Goal: Task Accomplishment & Management: Use online tool/utility

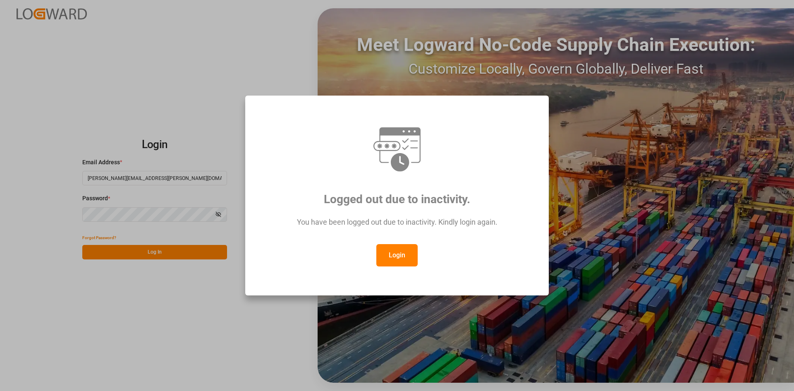
click at [401, 254] on button "Login" at bounding box center [396, 255] width 41 height 22
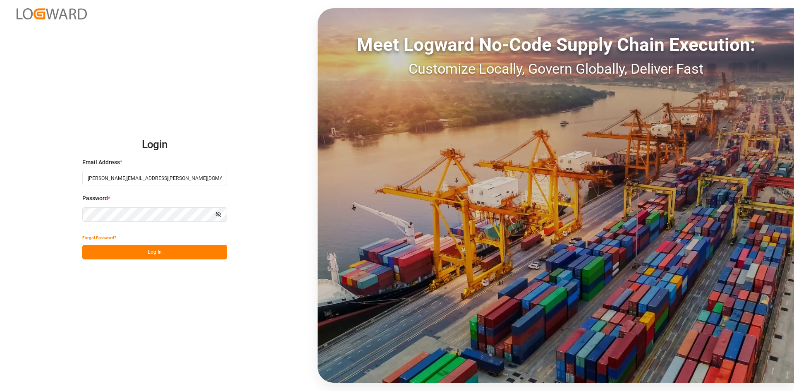
click at [187, 255] on button "Log In" at bounding box center [154, 252] width 145 height 14
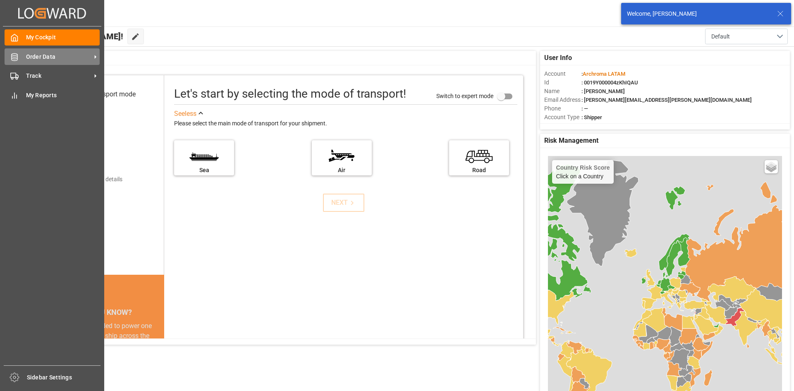
click at [13, 56] on icon at bounding box center [14, 57] width 8 height 8
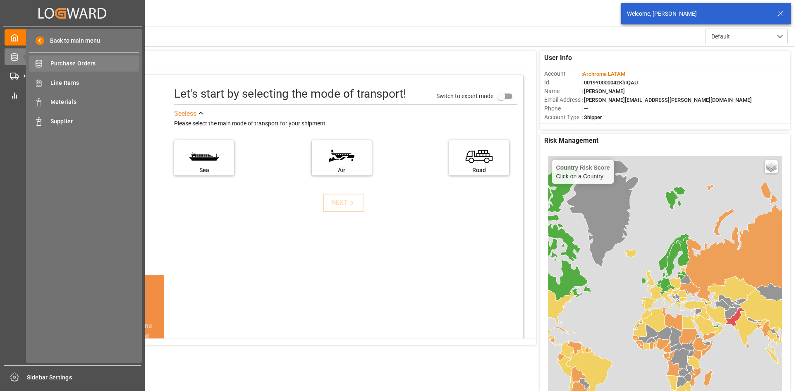
click at [94, 66] on span "Purchase Orders" at bounding box center [94, 63] width 89 height 9
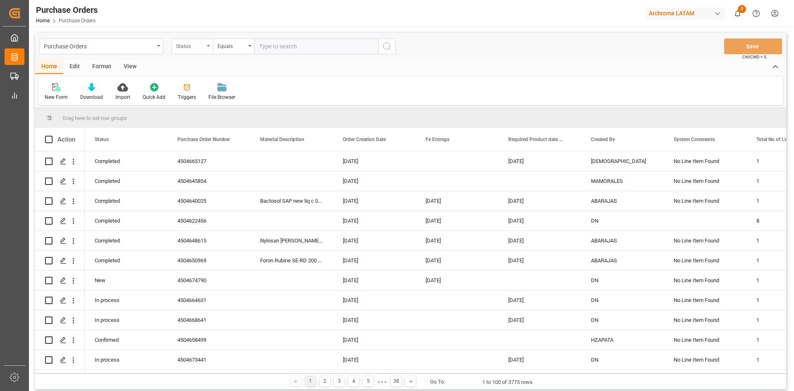
click at [202, 46] on div "Status" at bounding box center [190, 46] width 28 height 10
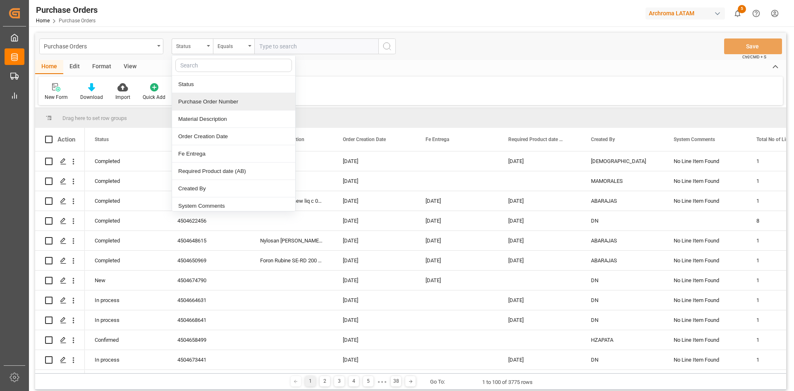
click at [246, 104] on div "Purchase Order Number" at bounding box center [233, 101] width 123 height 17
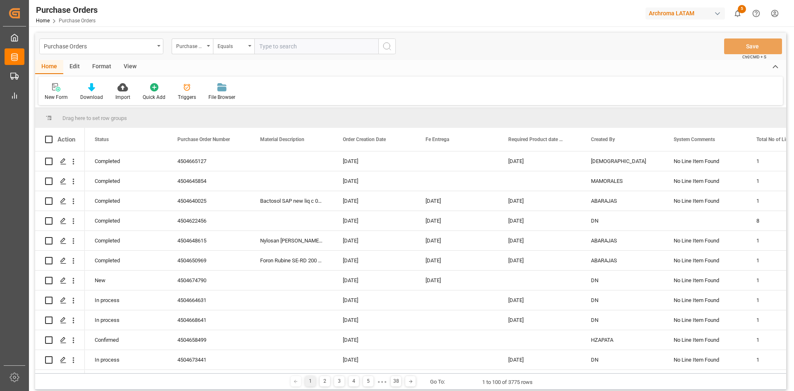
click at [280, 48] on input "text" at bounding box center [316, 46] width 124 height 16
paste input "4504645736"
type input "4504645736"
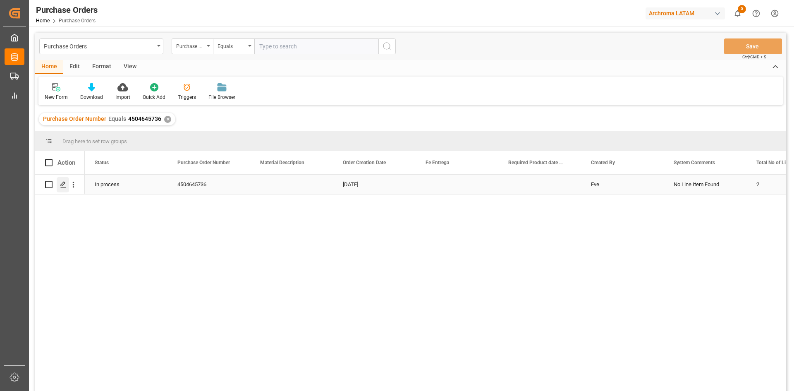
click at [58, 182] on div "Press SPACE to select this row." at bounding box center [63, 184] width 12 height 15
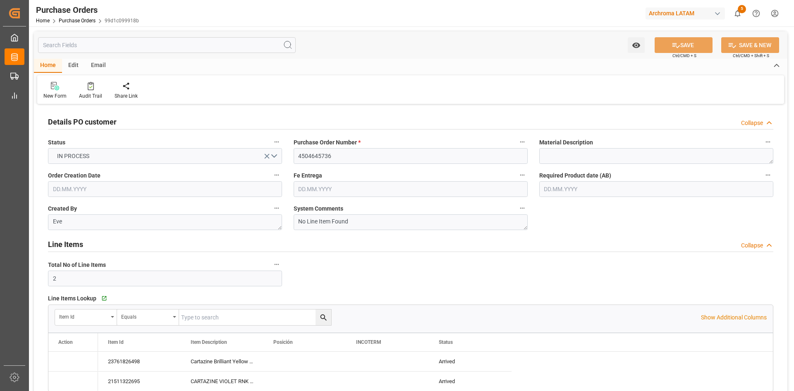
type input "[DATE]"
click at [661, 188] on input "text" at bounding box center [656, 189] width 234 height 16
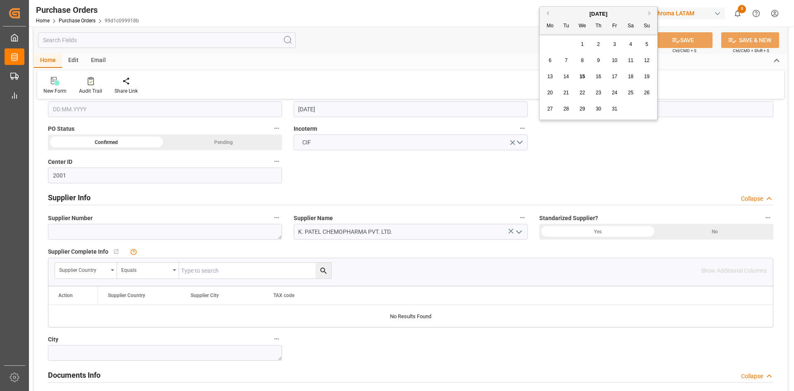
scroll to position [207, 0]
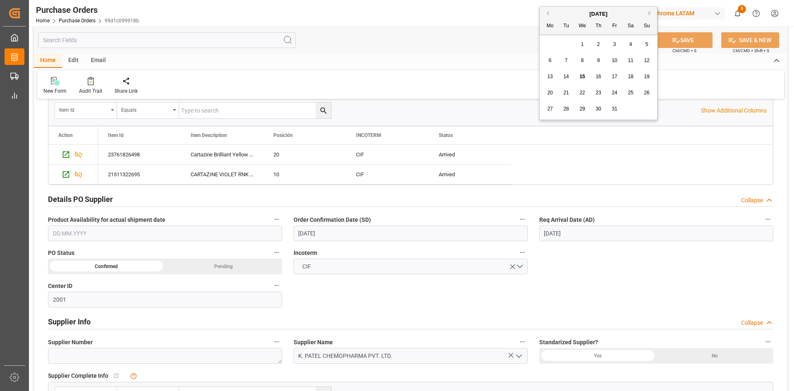
click at [558, 231] on input "[DATE]" at bounding box center [656, 233] width 234 height 16
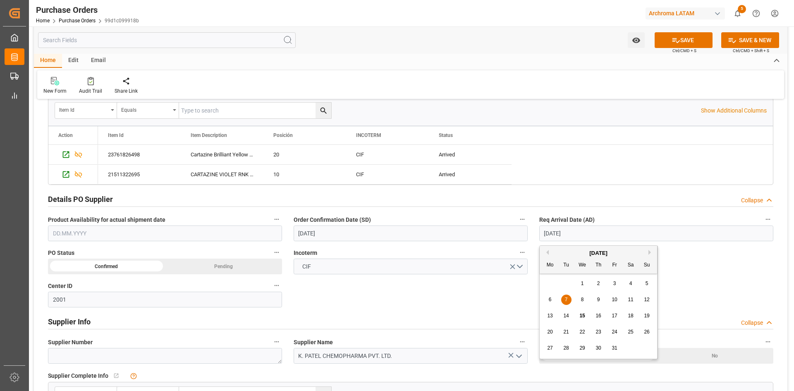
click at [581, 312] on div "15" at bounding box center [582, 316] width 10 height 10
type input "[DATE]"
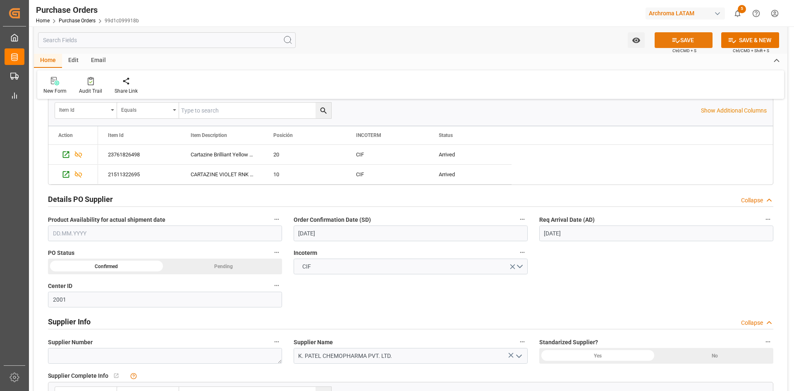
click at [682, 40] on button "SAVE" at bounding box center [683, 40] width 58 height 16
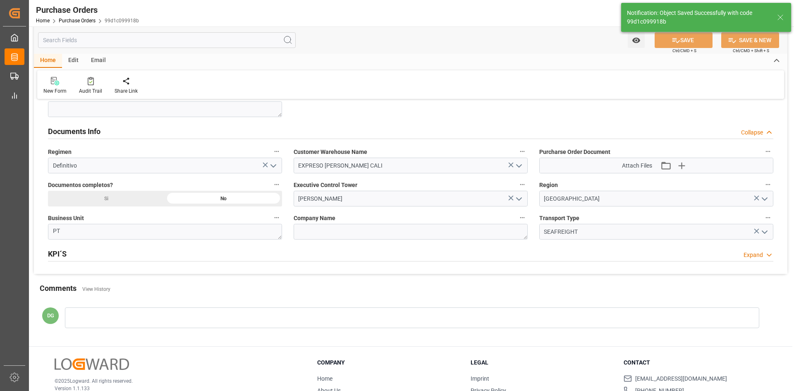
scroll to position [579, 0]
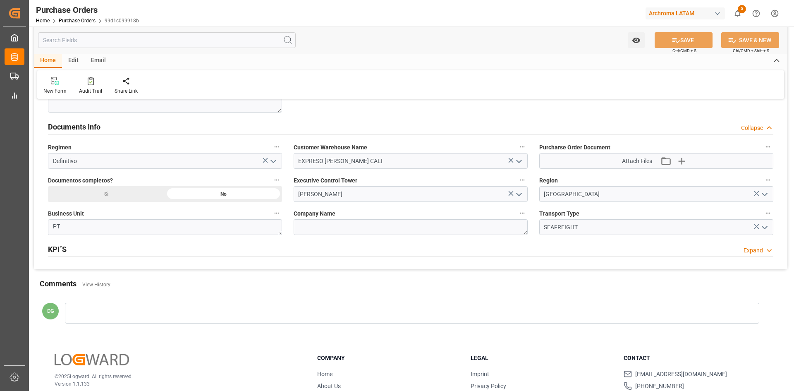
click at [520, 193] on icon "open menu" at bounding box center [519, 194] width 10 height 10
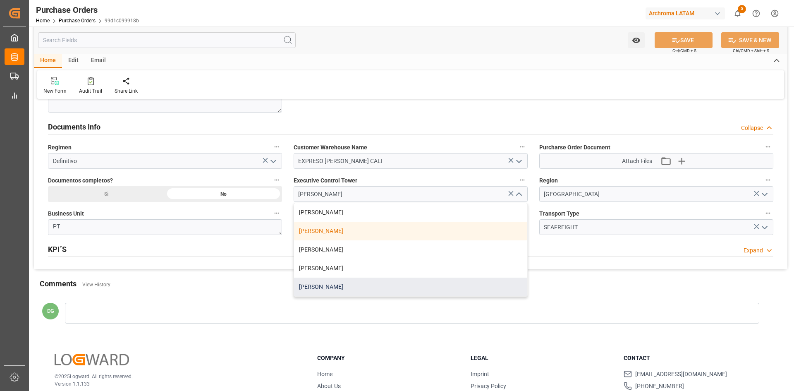
click at [329, 282] on div "[PERSON_NAME]" at bounding box center [410, 286] width 233 height 19
type input "[PERSON_NAME]"
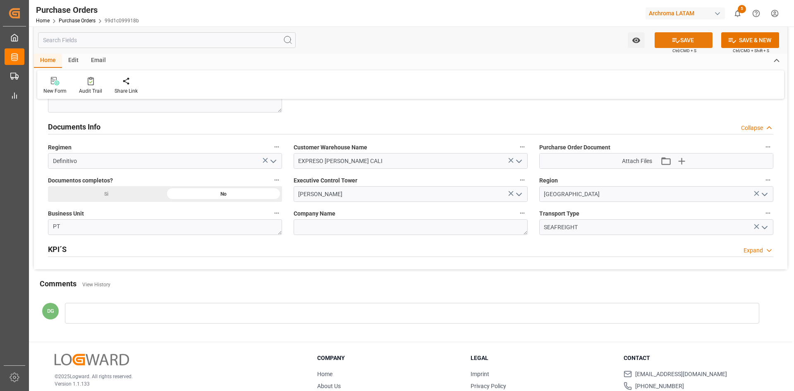
click at [692, 39] on button "SAVE" at bounding box center [683, 40] width 58 height 16
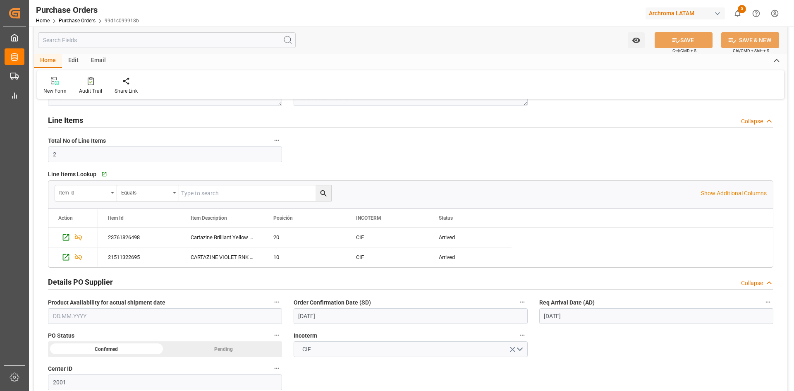
scroll to position [0, 0]
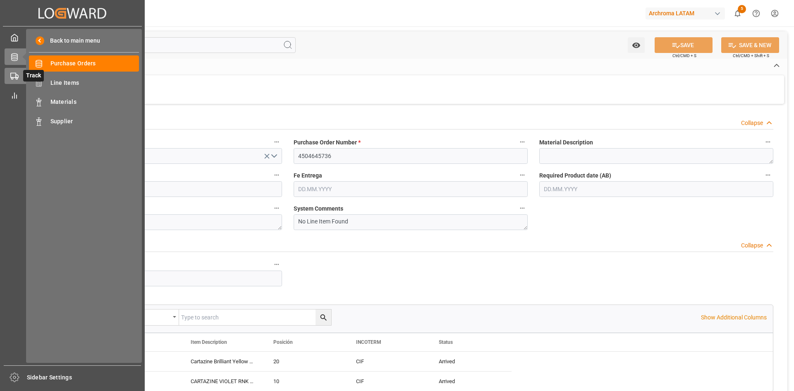
click at [18, 73] on icon at bounding box center [14, 76] width 8 height 8
click at [86, 64] on span "Container Schema" at bounding box center [94, 63] width 89 height 9
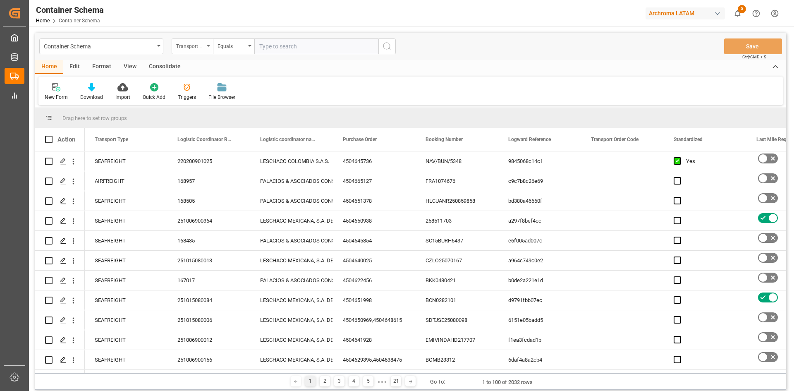
click at [200, 46] on div "Transport Type" at bounding box center [190, 46] width 28 height 10
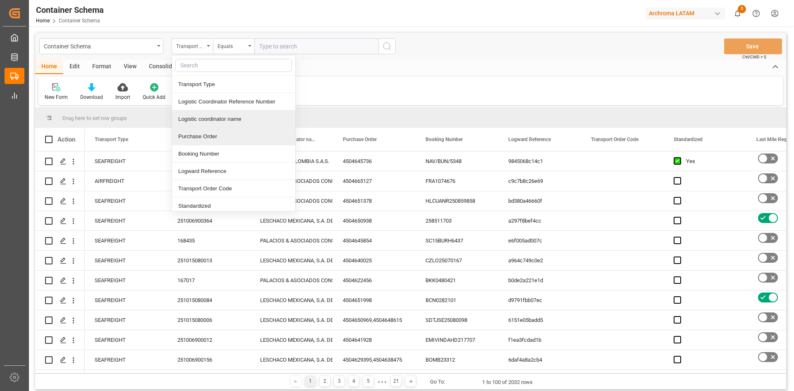
click at [230, 134] on div "Purchase Order" at bounding box center [233, 136] width 123 height 17
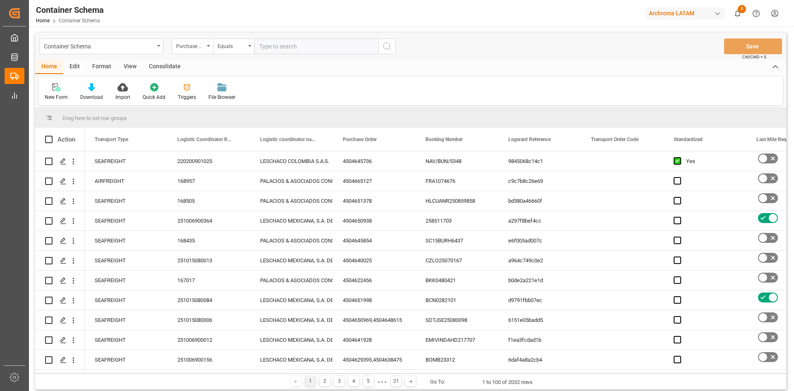
click at [285, 51] on input "text" at bounding box center [316, 46] width 124 height 16
paste input "4504645736"
type input "4504645736"
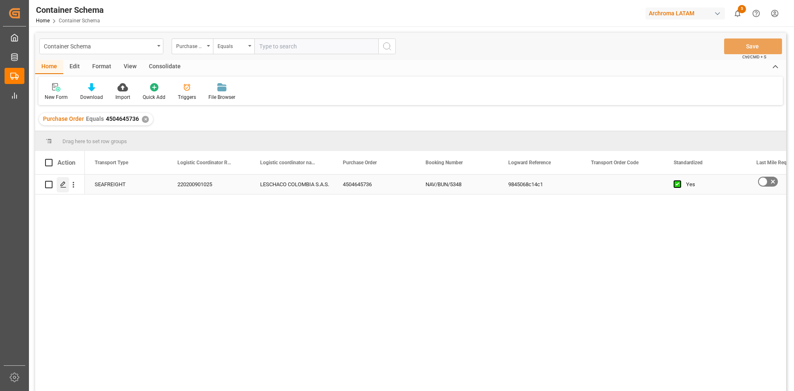
click at [64, 186] on icon "Press SPACE to select this row." at bounding box center [63, 184] width 7 height 7
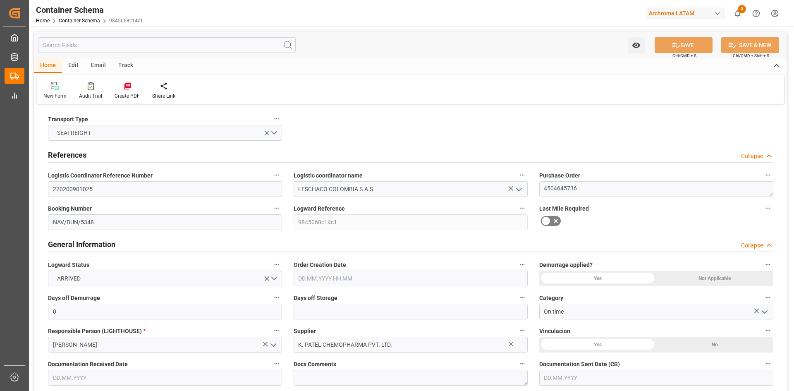
type input "0"
type input "2"
type input "3"
type input "8040"
type input "8586"
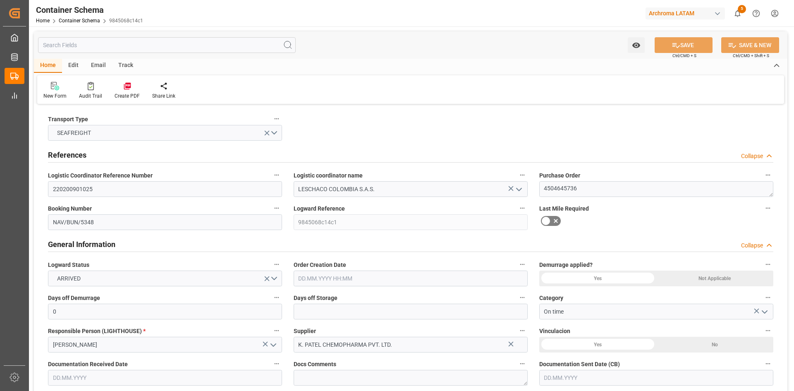
type input "MSC"
type input "Mediterranean Shipping Company"
type input "INNSA"
type input "COBUN"
type input "9465289"
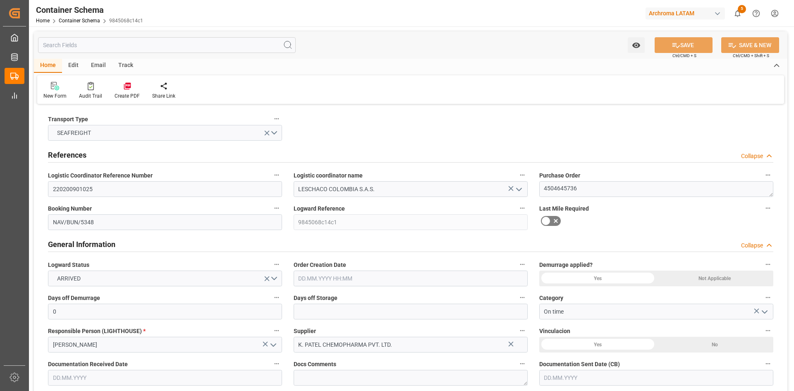
type input "10.09.2025 00:00"
type input "[DATE]"
type input "14.08.2025 00:00"
type input "14.10.2025 00:00"
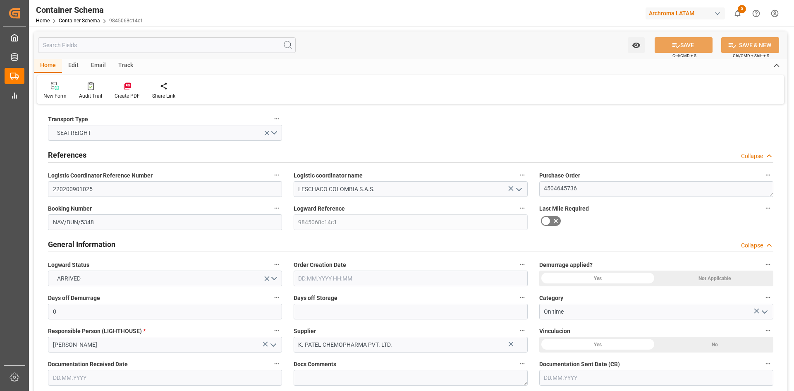
type input "[DATE] 00:00"
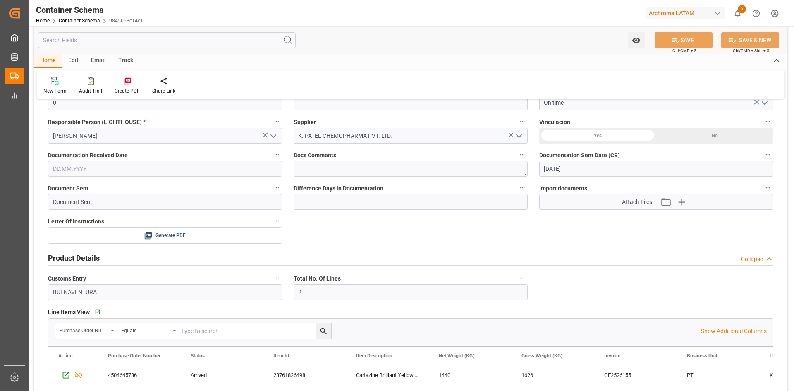
scroll to position [124, 0]
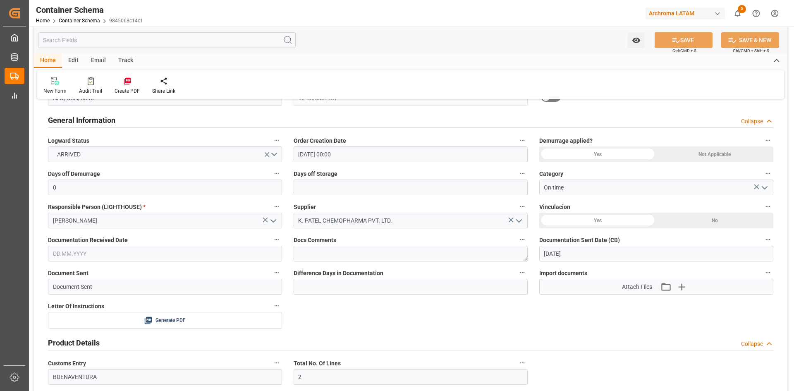
drag, startPoint x: 637, startPoint y: 88, endPoint x: 556, endPoint y: 107, distance: 82.8
click at [637, 88] on div "New Form Audit Trail Create PDF Share Link" at bounding box center [410, 84] width 747 height 29
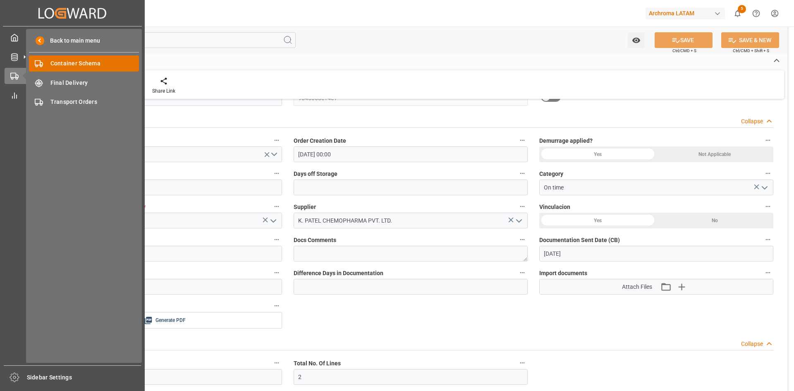
click at [99, 62] on span "Container Schema" at bounding box center [94, 63] width 89 height 9
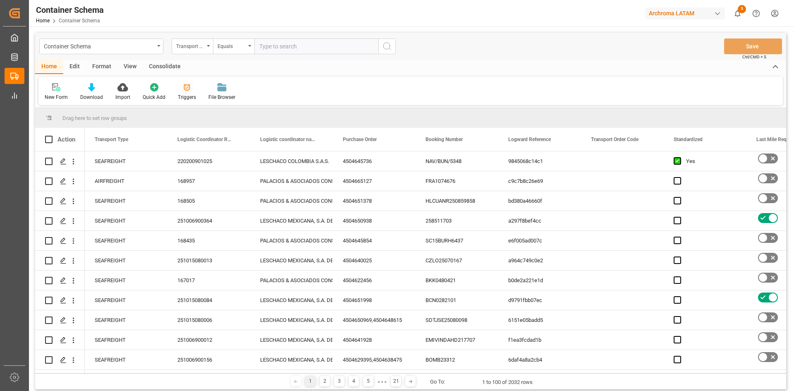
click at [183, 92] on div "Triggers" at bounding box center [187, 92] width 31 height 18
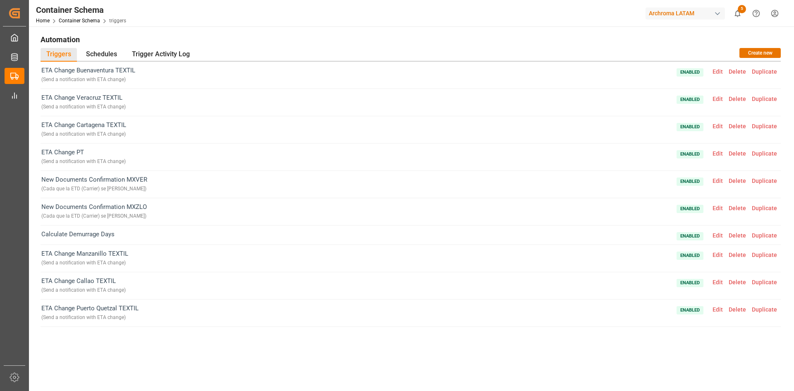
click at [715, 155] on span "Edit" at bounding box center [717, 153] width 16 height 7
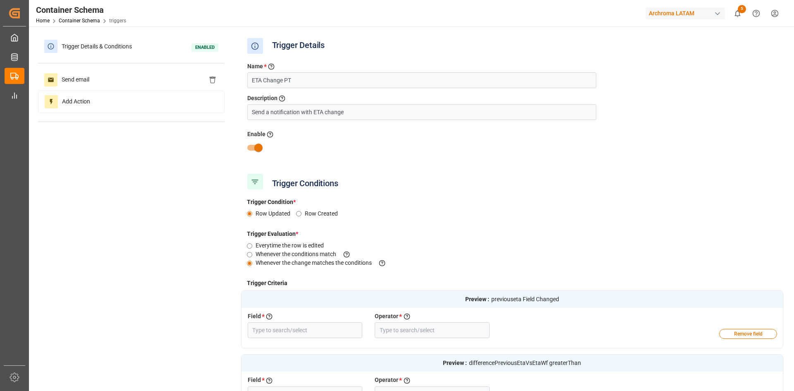
type input "Previous ETA Carrier"
type input "Field Changed"
type input "Diff between Previous ETA vs ETA"
type input "Greater Than"
type input "Business Unit"
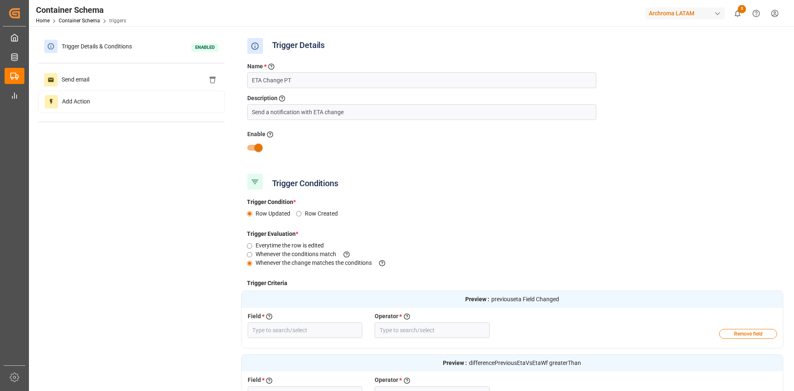
type input "Equal"
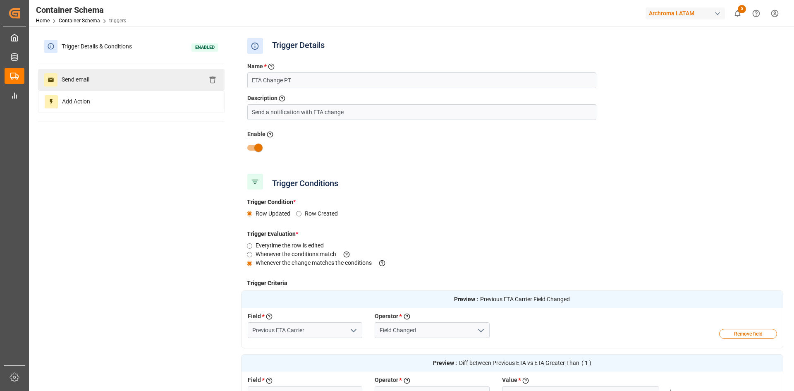
click at [107, 72] on div "Send email" at bounding box center [131, 79] width 186 height 21
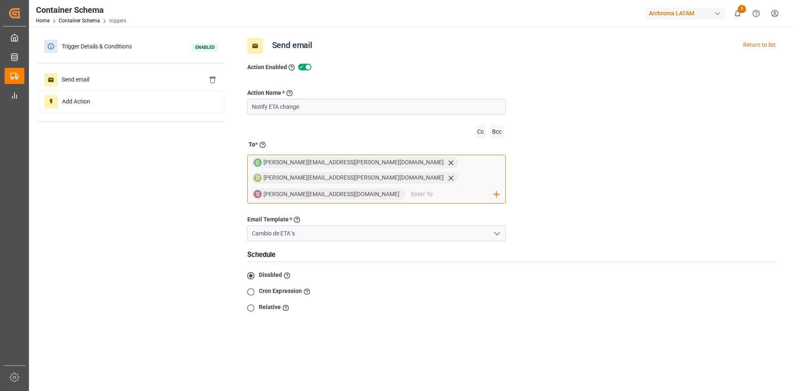
click at [411, 188] on input "email" at bounding box center [452, 194] width 83 height 12
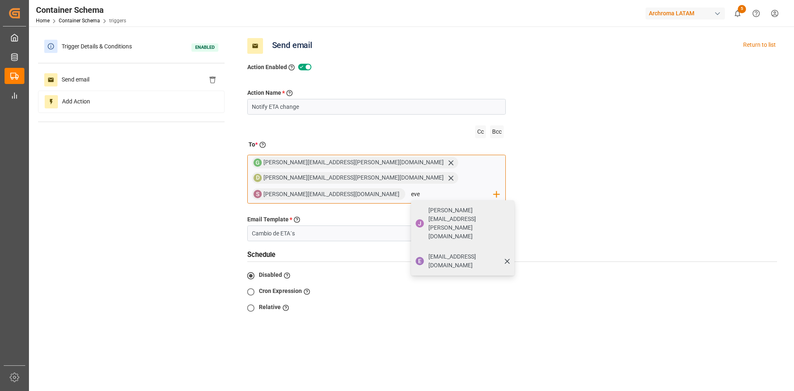
type input "eve"
click at [411, 246] on div "E evelyncontreras@archroma.com" at bounding box center [462, 260] width 103 height 29
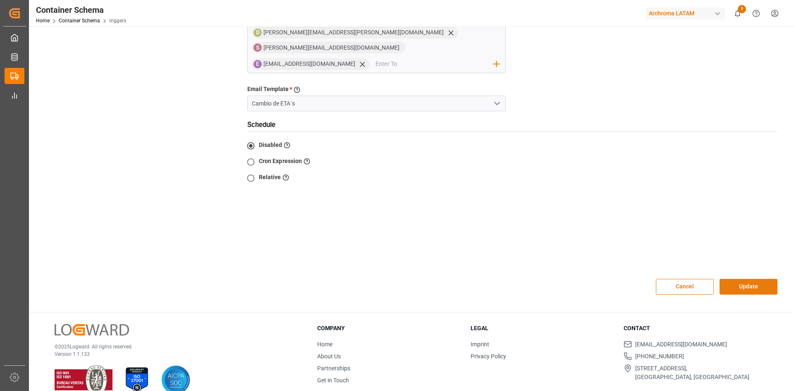
click at [742, 279] on button "Update" at bounding box center [748, 287] width 58 height 16
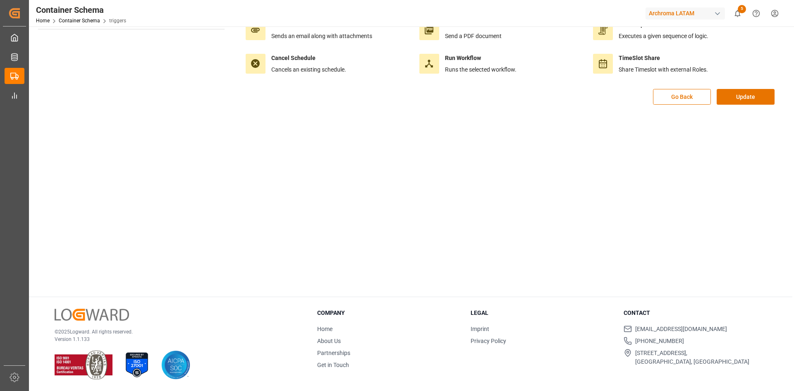
scroll to position [93, 0]
click at [749, 93] on button "Update" at bounding box center [745, 97] width 58 height 16
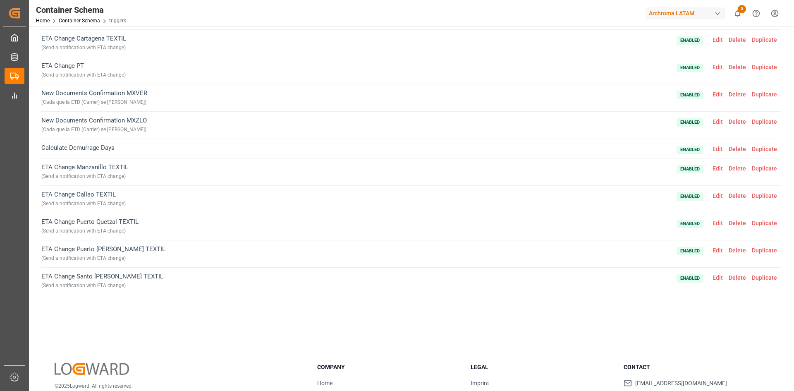
scroll to position [161, 0]
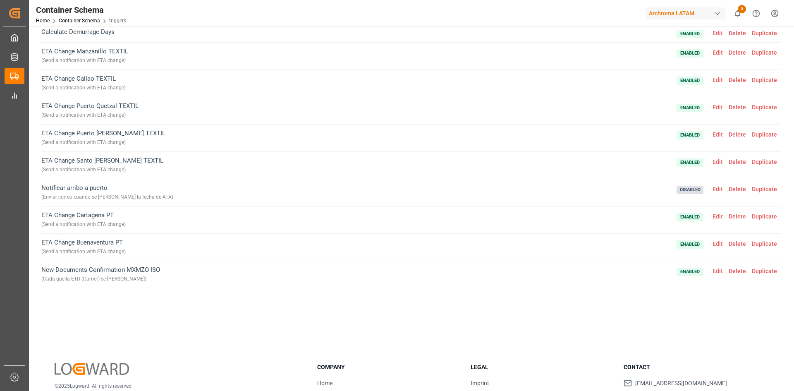
click at [718, 188] on span "Edit" at bounding box center [717, 189] width 16 height 7
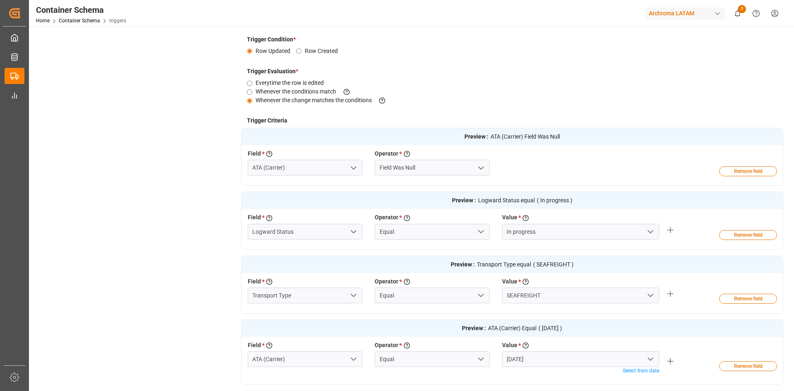
scroll to position [0, 0]
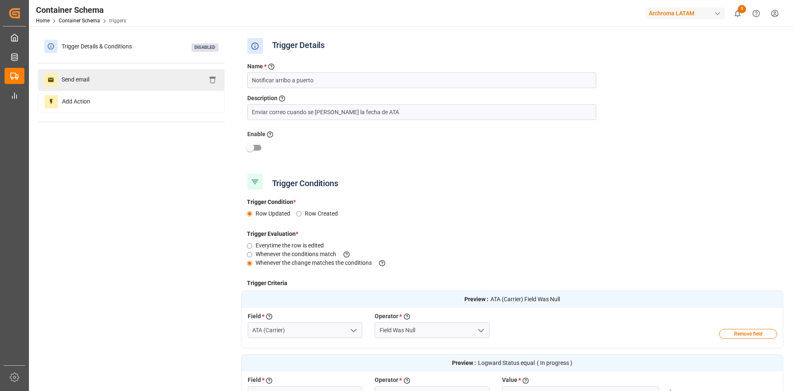
click at [114, 76] on div "Send email" at bounding box center [131, 79] width 186 height 21
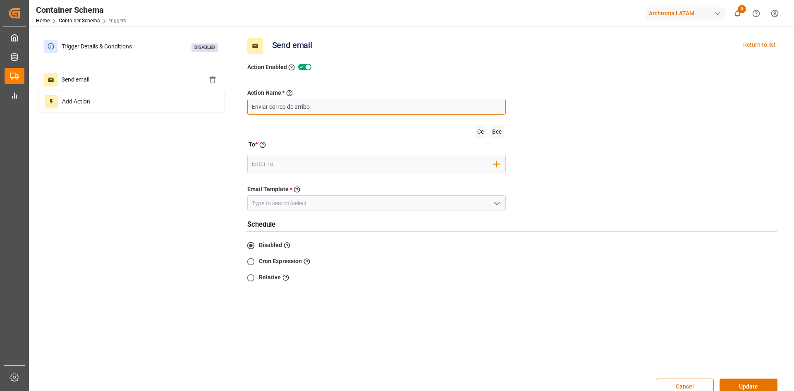
click at [323, 108] on input "Enviar correo de arribo" at bounding box center [376, 107] width 259 height 16
click at [499, 200] on icon "open menu" at bounding box center [497, 203] width 10 height 10
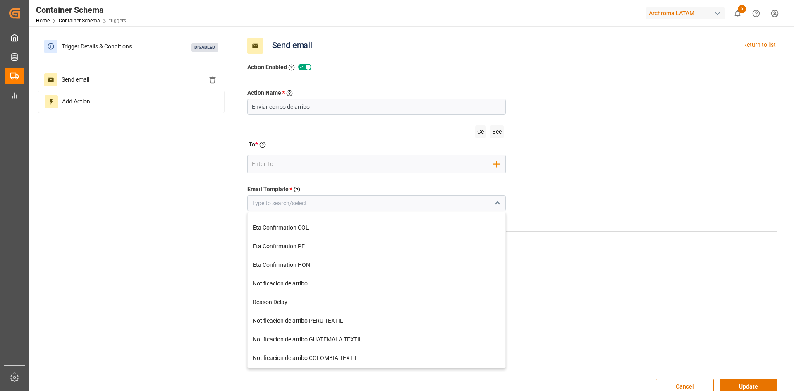
scroll to position [165, 0]
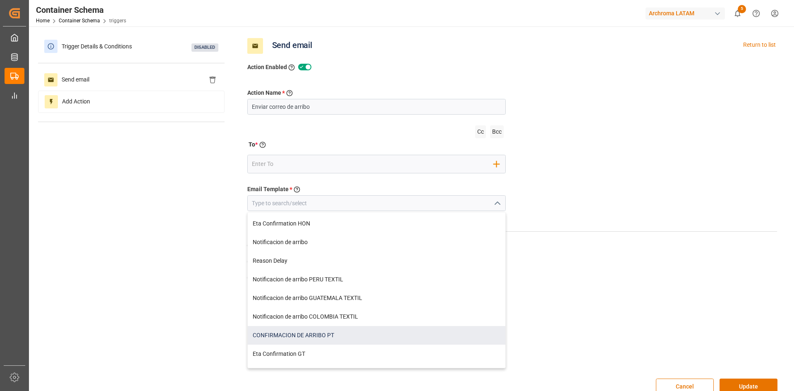
click at [358, 332] on div "CONFIRMACION DE ARRIBO PT" at bounding box center [377, 335] width 258 height 19
type input "CONFIRMACION DE ARRIBO PT"
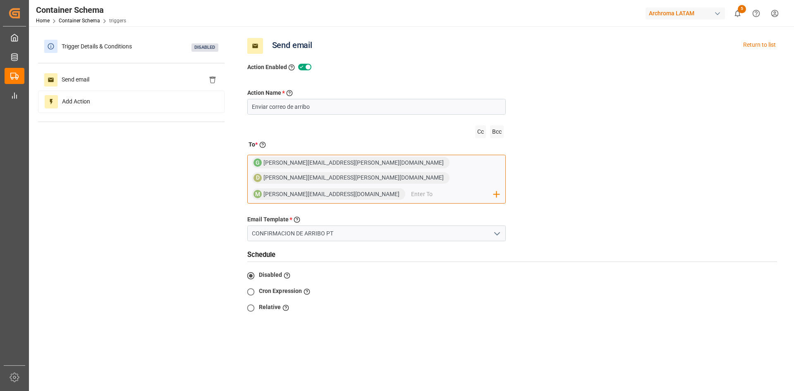
click at [353, 191] on span "maria.piranquive@leschaco.com" at bounding box center [334, 194] width 142 height 7
click at [347, 191] on span "maria.piranquive@leschaco.com" at bounding box center [334, 194] width 142 height 7
click at [345, 191] on span "maria.piranquive@leschaco.com" at bounding box center [334, 194] width 142 height 7
click at [348, 191] on span "maria.piranquive@leschaco.com" at bounding box center [334, 194] width 142 height 7
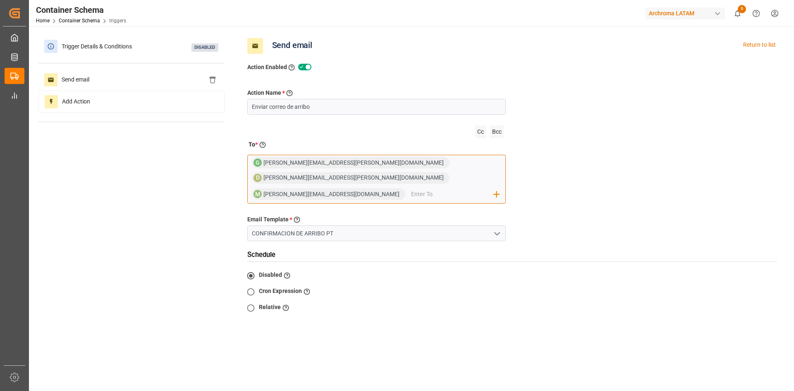
click at [411, 188] on input "email" at bounding box center [452, 194] width 83 height 12
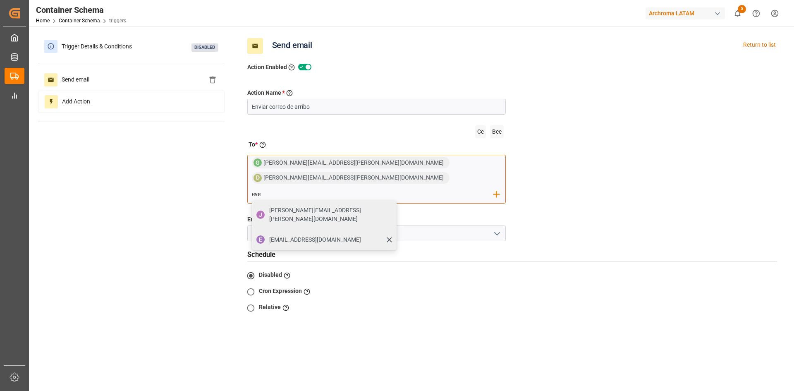
type input "eve"
click at [322, 235] on span "evelyncontreras@archroma.com" at bounding box center [315, 239] width 92 height 9
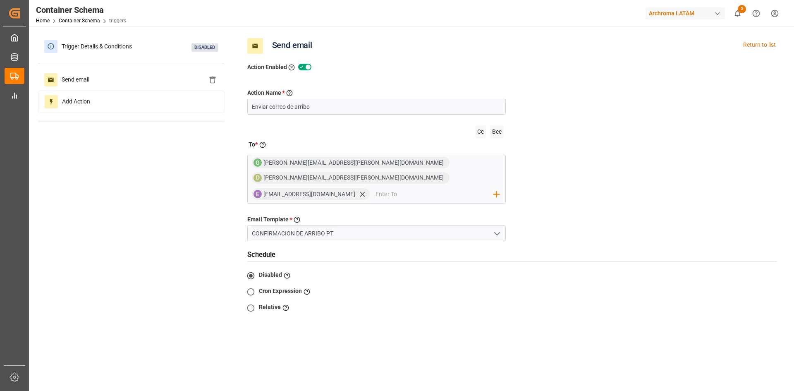
click at [644, 229] on div "Action Name * Give a name to the action being created Enviar correo de arribo C…" at bounding box center [512, 236] width 542 height 328
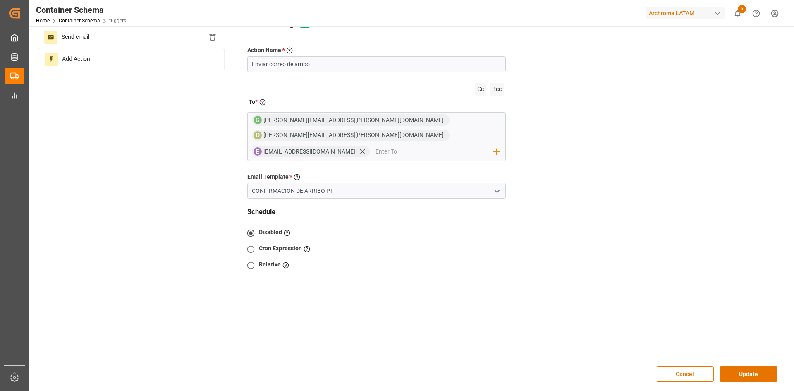
scroll to position [83, 0]
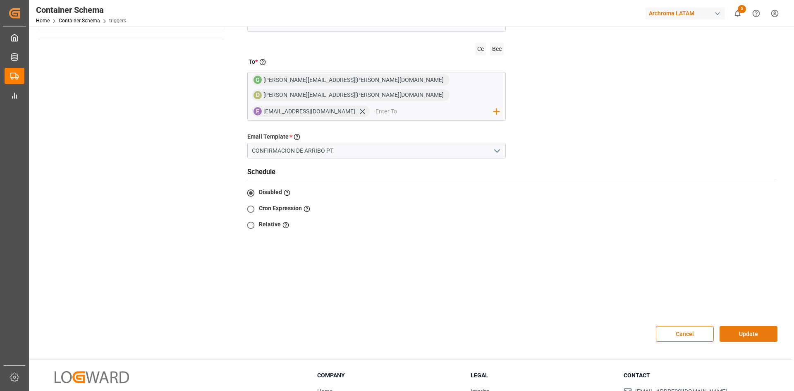
click at [746, 326] on button "Update" at bounding box center [748, 334] width 58 height 16
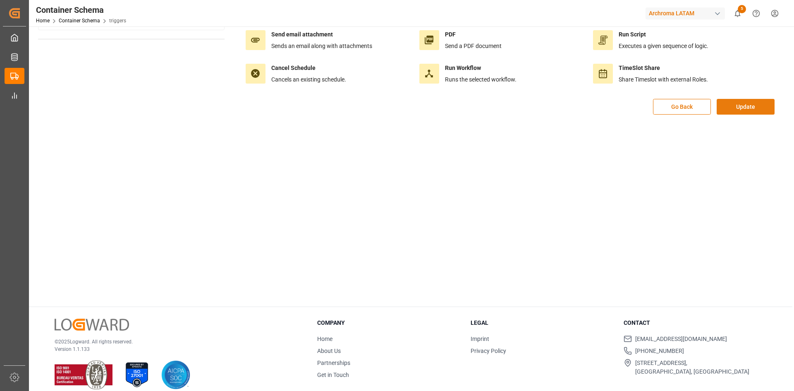
click at [739, 101] on button "Update" at bounding box center [745, 107] width 58 height 16
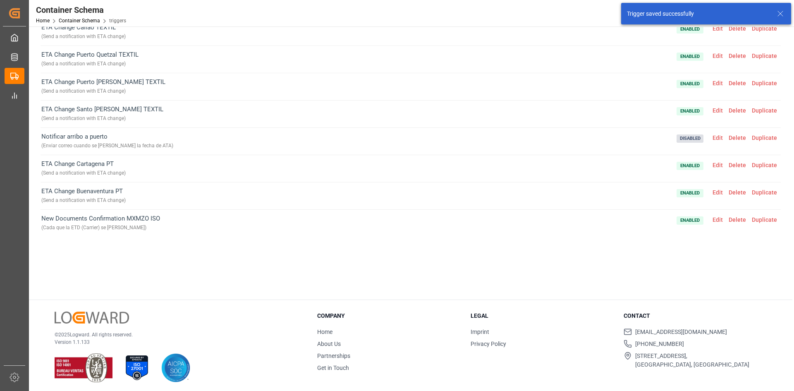
scroll to position [95, 0]
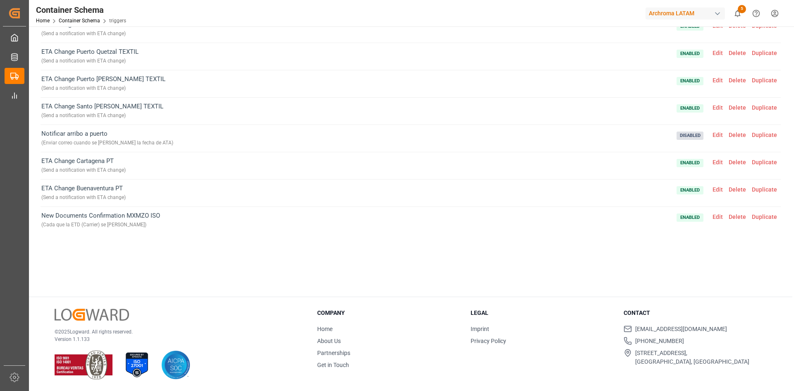
click at [718, 135] on span "Edit" at bounding box center [717, 134] width 16 height 7
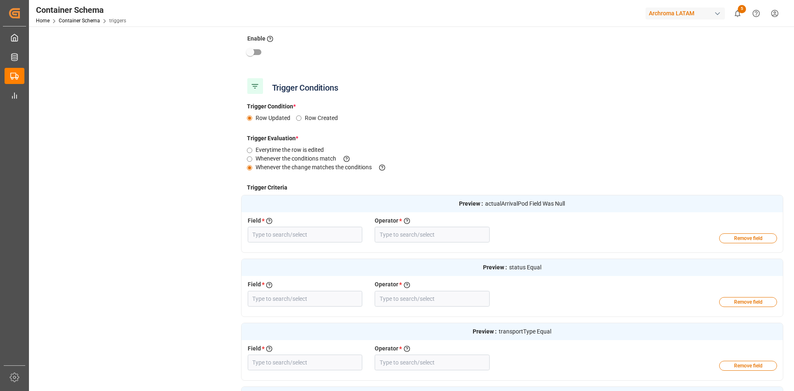
type input "ATA (Carrier)"
type input "Field Was Null"
type input "Logward Status"
type input "Equal"
type input "Transport Type"
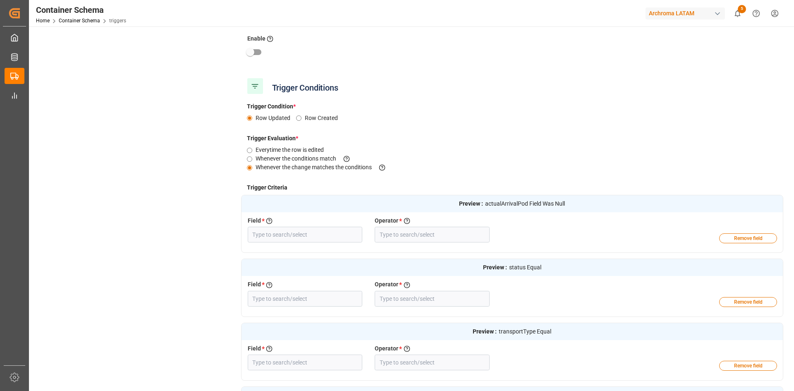
type input "Equal"
type input "ATA (Carrier)"
type input "Equal"
type input "Business Unit"
type input "Equal"
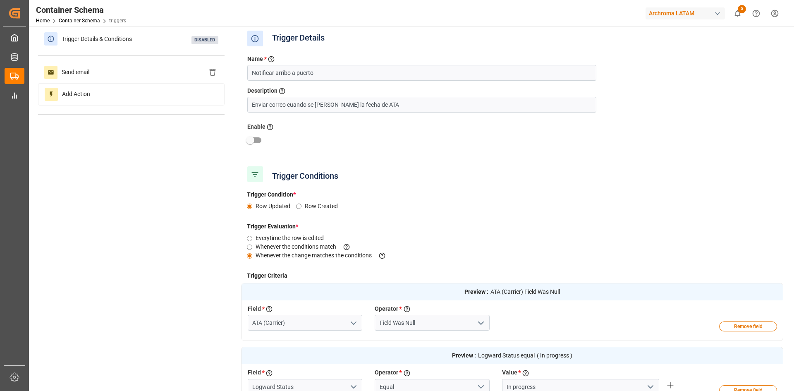
scroll to position [0, 0]
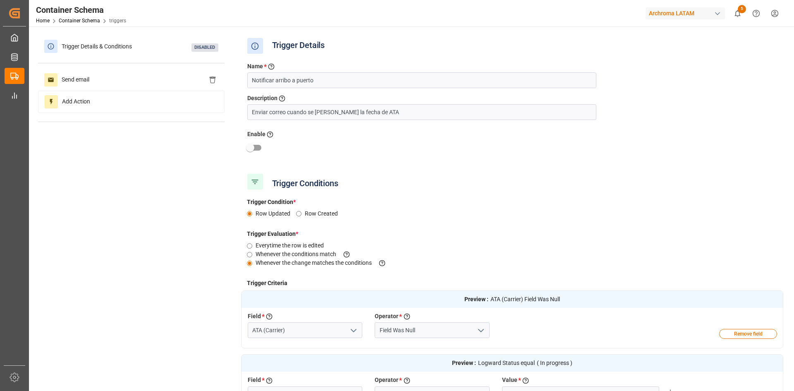
click at [251, 147] on input "checkbox" at bounding box center [250, 148] width 47 height 16
checkbox input "true"
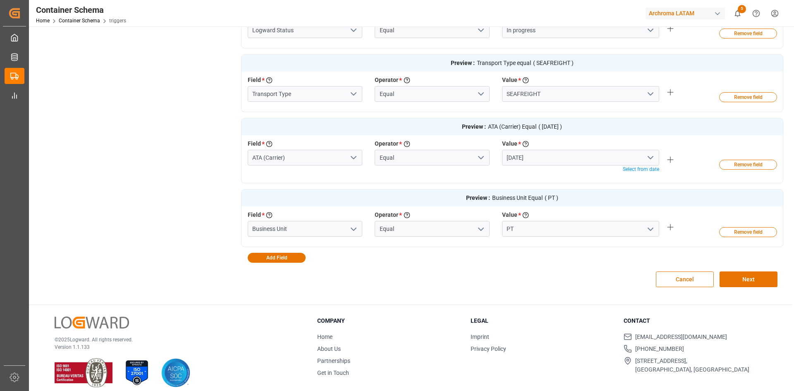
scroll to position [372, 0]
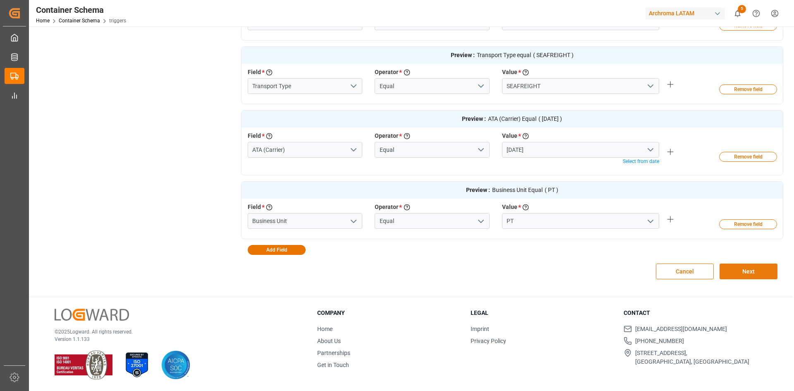
click at [747, 264] on button "Next" at bounding box center [748, 271] width 58 height 16
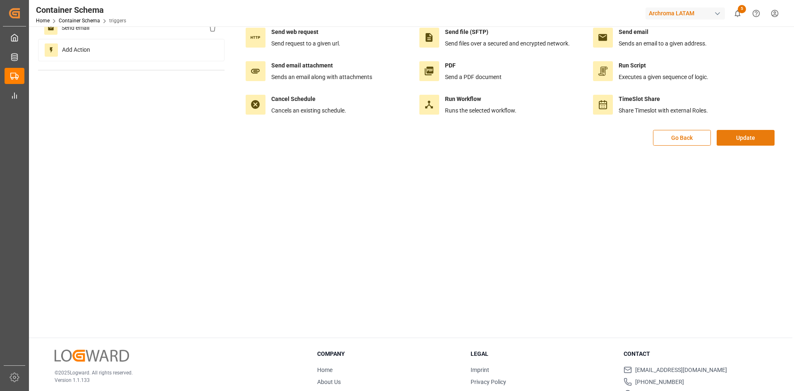
scroll to position [0, 0]
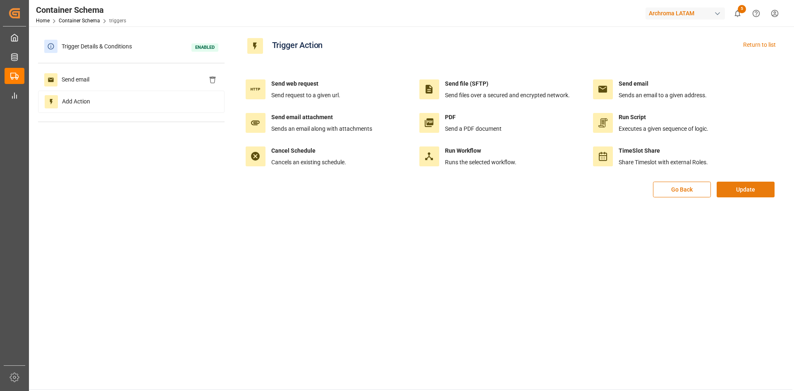
click at [752, 191] on button "Update" at bounding box center [745, 189] width 58 height 16
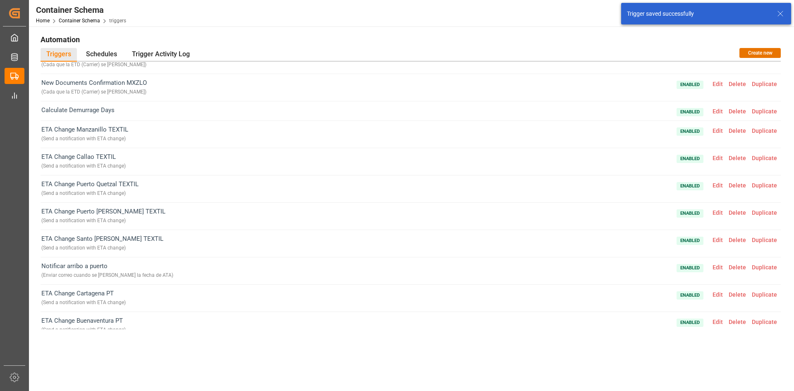
scroll to position [161, 0]
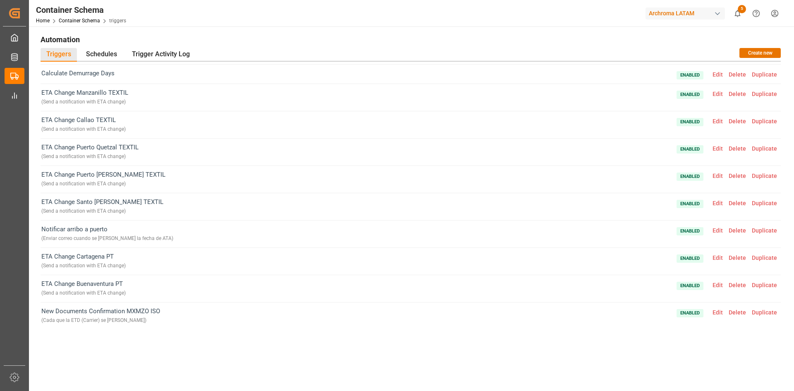
click at [717, 229] on span "Edit" at bounding box center [717, 230] width 16 height 7
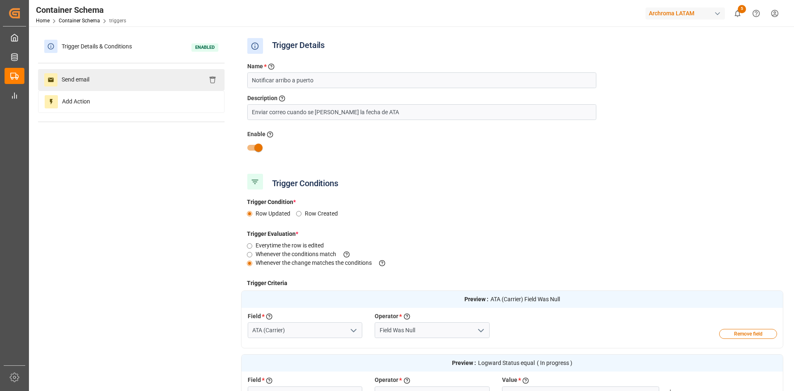
click at [96, 84] on div "Send email" at bounding box center [131, 79] width 186 height 21
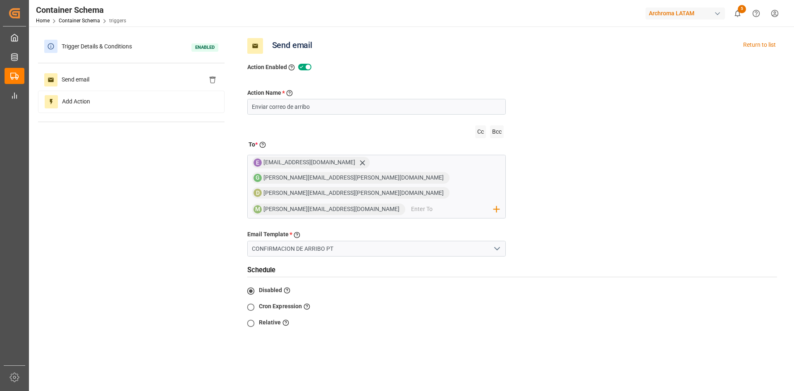
click at [288, 302] on label "Cron Expression" at bounding box center [280, 306] width 43 height 9
click at [254, 299] on input "Cron Expression Enter a cron expression to schedule the action" at bounding box center [251, 307] width 16 height 16
radio input "true"
click at [251, 315] on input "Relative When the schedule is dependent on the existing data" at bounding box center [251, 323] width 16 height 16
radio input "true"
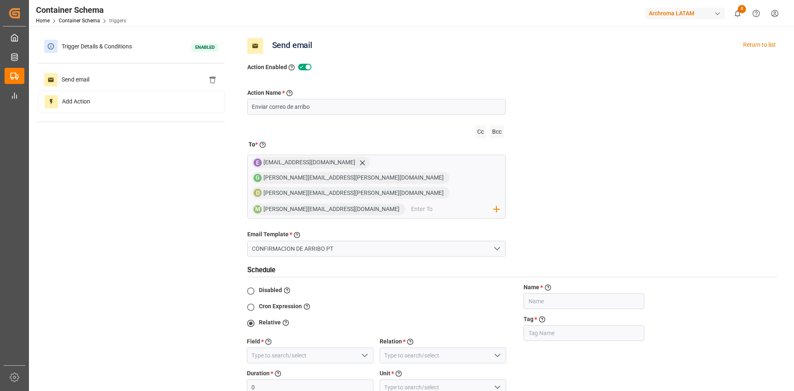
click at [253, 283] on input "Disabled Select this to not create any schedule" at bounding box center [251, 291] width 16 height 16
radio input "true"
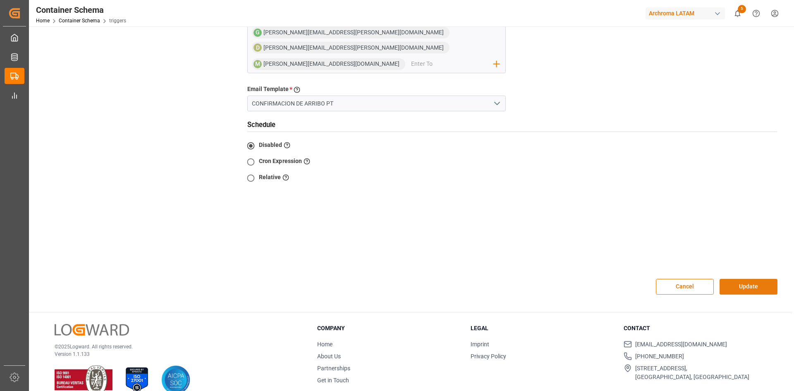
click at [746, 279] on button "Update" at bounding box center [748, 287] width 58 height 16
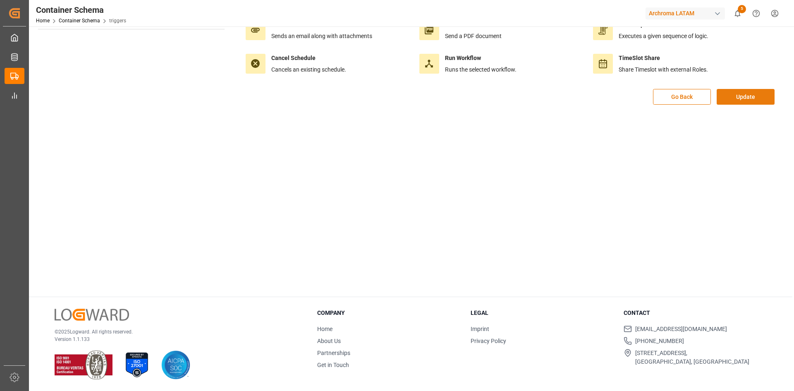
click at [744, 89] on button "Update" at bounding box center [745, 97] width 58 height 16
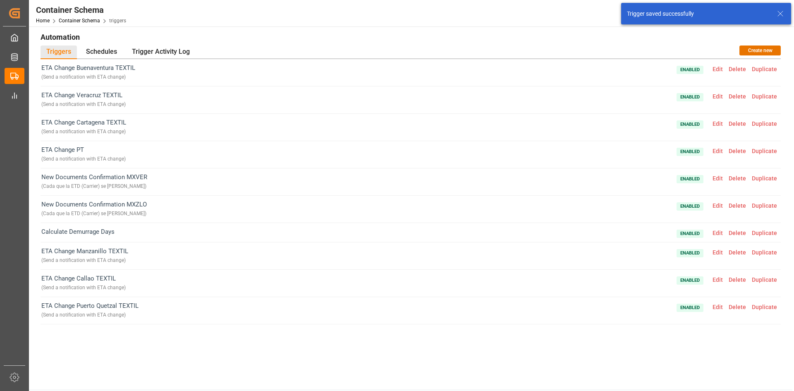
scroll to position [0, 0]
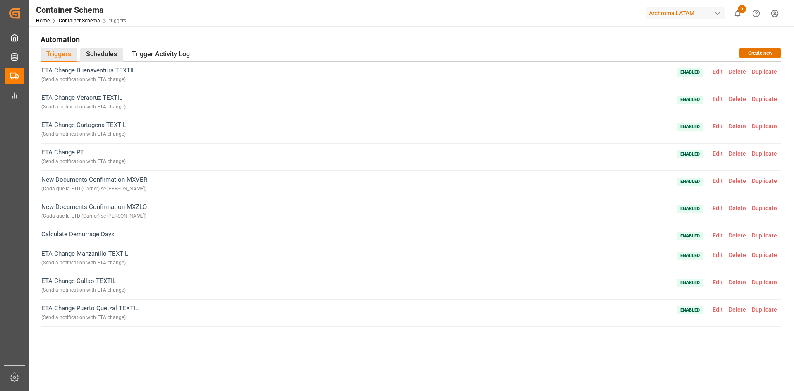
click at [104, 52] on div "Schedules" at bounding box center [101, 55] width 43 height 14
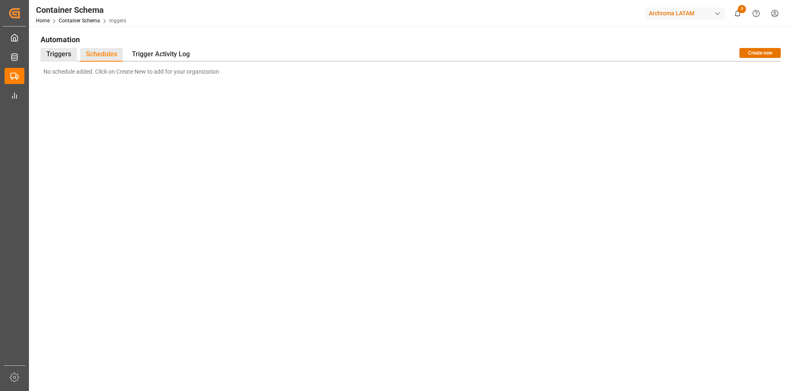
click at [68, 51] on div "Triggers" at bounding box center [59, 55] width 36 height 14
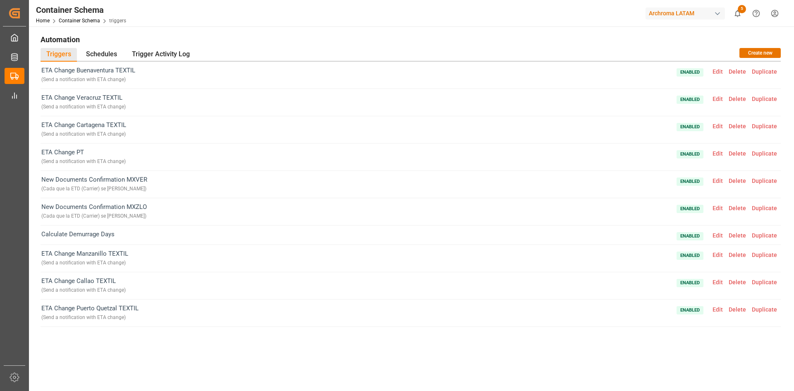
click at [712, 155] on span "Edit" at bounding box center [717, 153] width 16 height 7
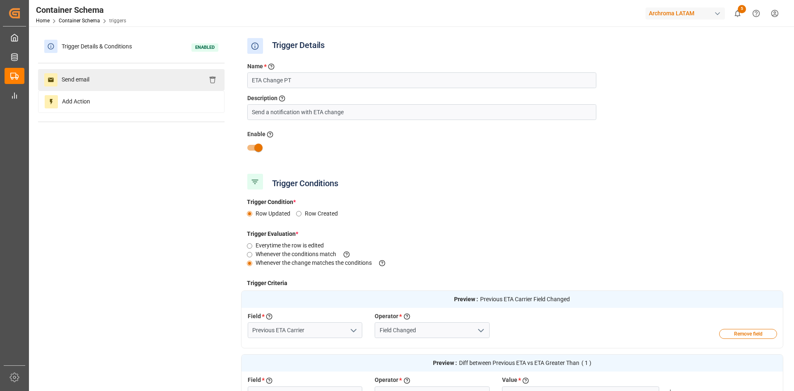
click at [158, 87] on div "Send email" at bounding box center [131, 79] width 186 height 21
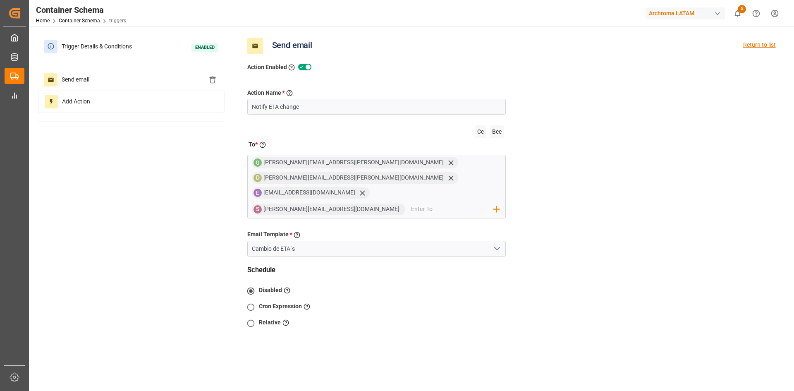
click at [753, 40] on div "Return to list" at bounding box center [759, 46] width 33 height 16
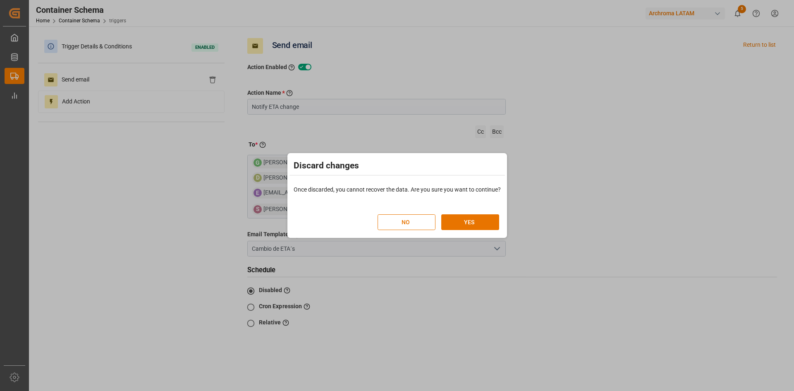
click at [479, 212] on div "NO YES" at bounding box center [438, 217] width 122 height 24
click at [475, 221] on button "YES" at bounding box center [470, 222] width 58 height 16
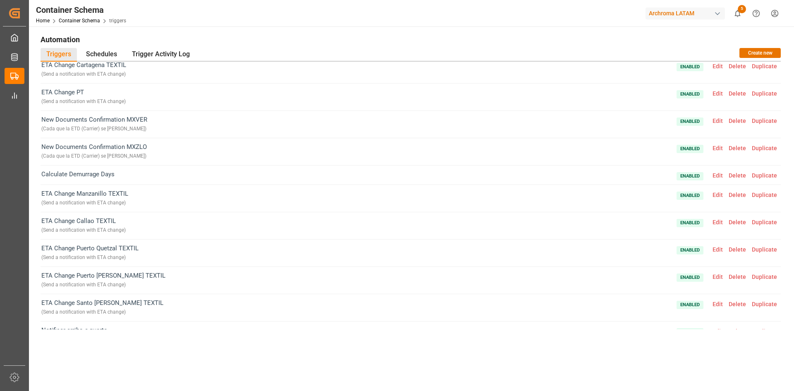
scroll to position [161, 0]
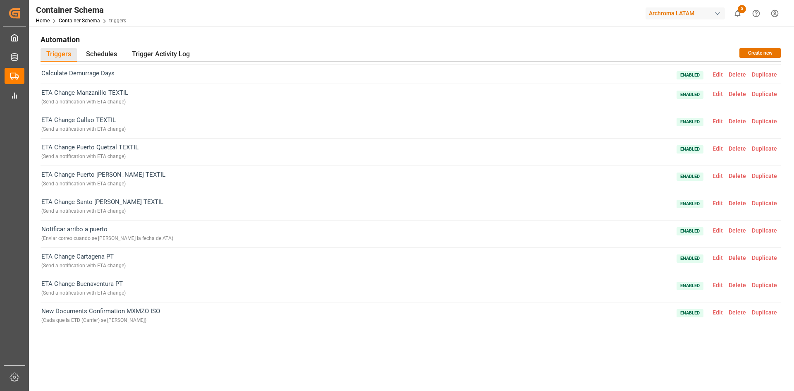
click at [715, 229] on span "Edit" at bounding box center [717, 230] width 16 height 7
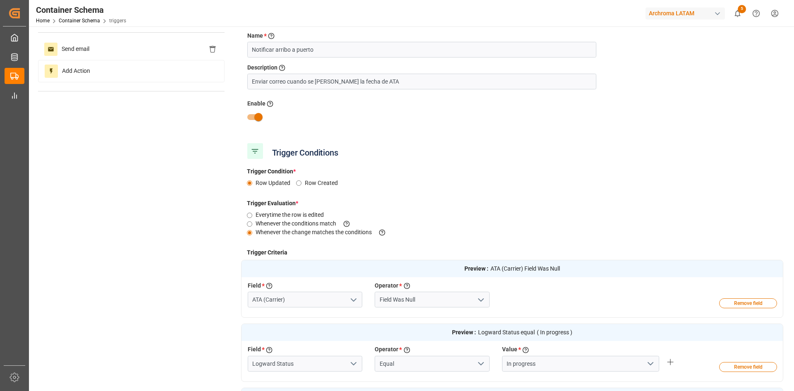
scroll to position [0, 0]
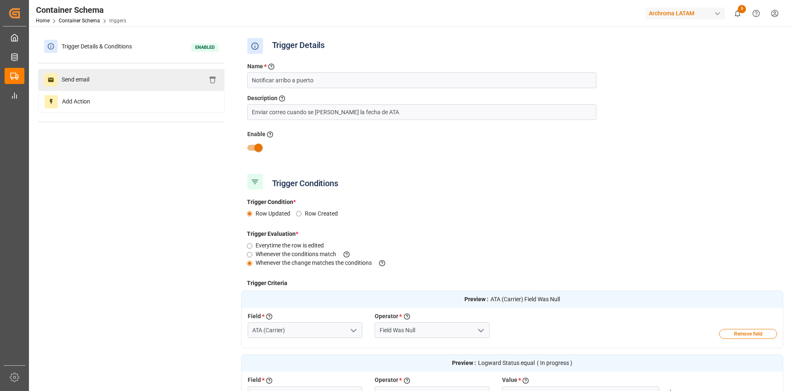
click at [129, 88] on div "Send email" at bounding box center [131, 79] width 186 height 21
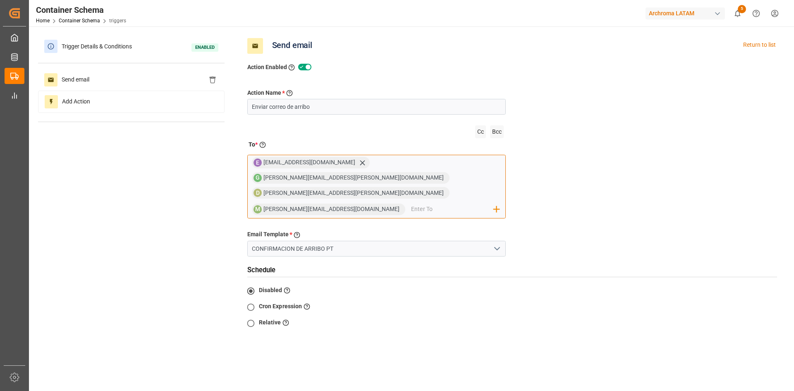
click at [405, 205] on span "maria.piranquive@leschaco.com" at bounding box center [334, 208] width 142 height 7
drag, startPoint x: 399, startPoint y: 179, endPoint x: 374, endPoint y: 180, distance: 25.2
click at [398, 205] on span "maria.piranquive@leschaco.com" at bounding box center [334, 208] width 142 height 7
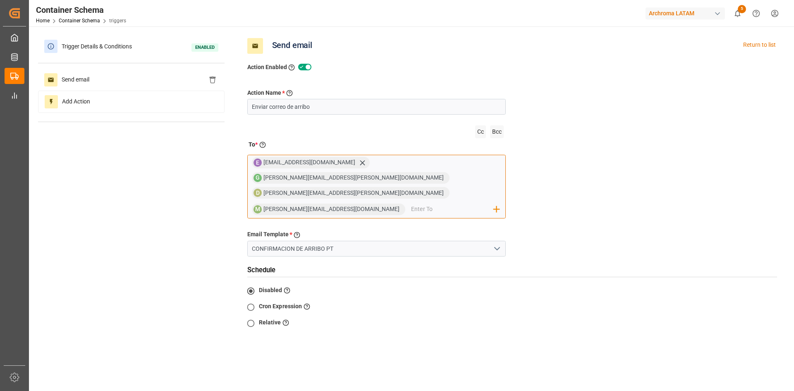
click at [374, 205] on span "maria.piranquive@leschaco.com" at bounding box center [334, 208] width 142 height 7
click at [373, 205] on span "maria.piranquive@leschaco.com" at bounding box center [334, 208] width 142 height 7
click at [363, 203] on div "M maria.piranquive@leschaco.com" at bounding box center [328, 209] width 153 height 12
click at [380, 205] on span "maria.piranquive@leschaco.com" at bounding box center [334, 208] width 142 height 7
drag, startPoint x: 358, startPoint y: 176, endPoint x: 455, endPoint y: 179, distance: 97.2
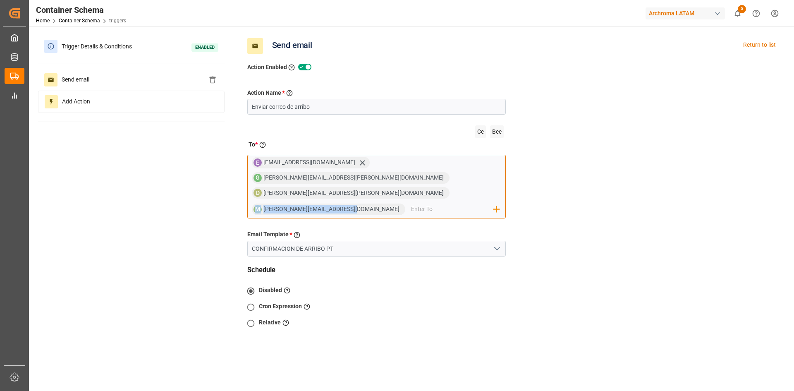
click at [455, 179] on div "E evelyncontreras@archroma.com G gilberto.mendoza@archroma.com D dalia.gutierre…" at bounding box center [376, 187] width 259 height 64
click at [459, 179] on div "E evelyncontreras@archroma.com G gilberto.mendoza@archroma.com D dalia.gutierre…" at bounding box center [376, 187] width 259 height 64
click at [411, 203] on input "email" at bounding box center [452, 209] width 83 height 12
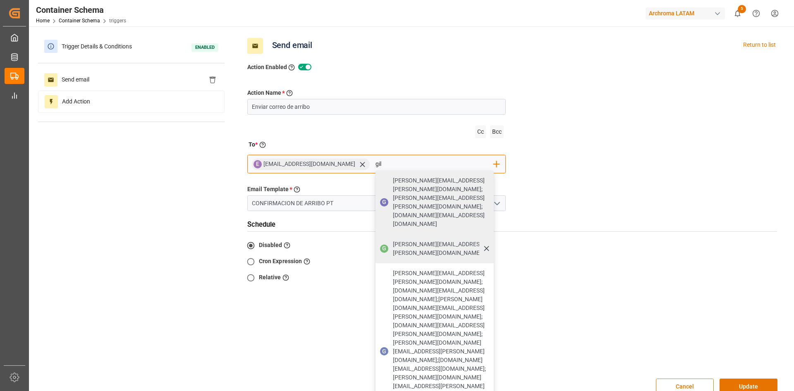
type input "gil"
click at [412, 240] on span "gilberto.mendoza@archroma.com" at bounding box center [440, 248] width 95 height 17
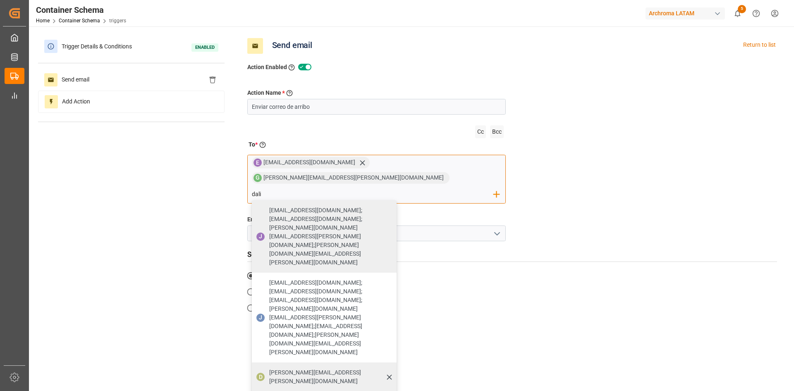
type input "dali"
click at [293, 365] on div "dalia.gutierrez@leschaco.com" at bounding box center [329, 376] width 127 height 23
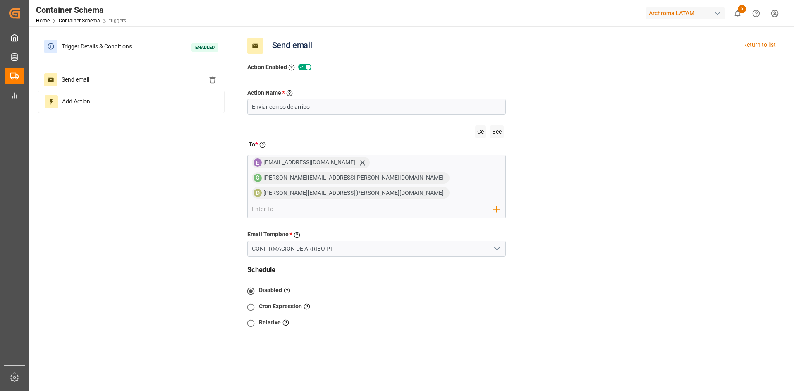
click at [716, 98] on div "Action Name * Give a name to the action being created Enviar correo de arribo C…" at bounding box center [512, 243] width 542 height 343
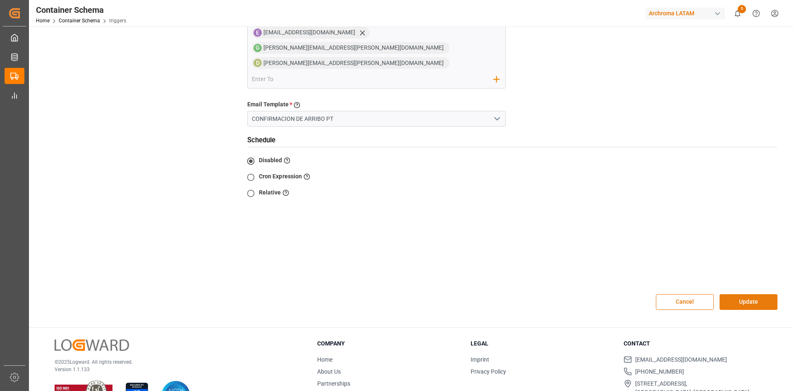
click at [751, 294] on button "Update" at bounding box center [748, 302] width 58 height 16
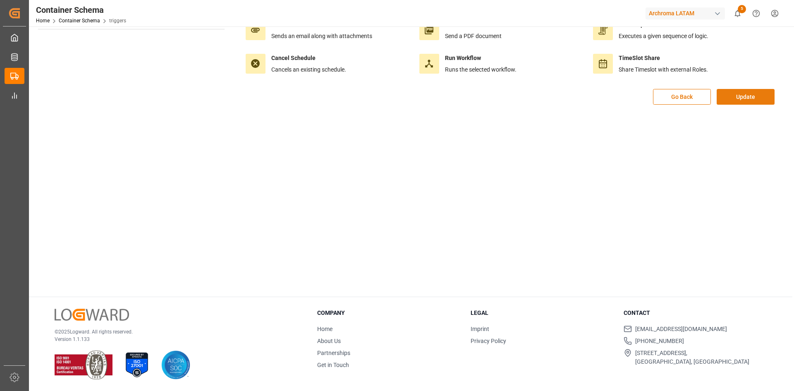
click at [750, 94] on button "Update" at bounding box center [745, 97] width 58 height 16
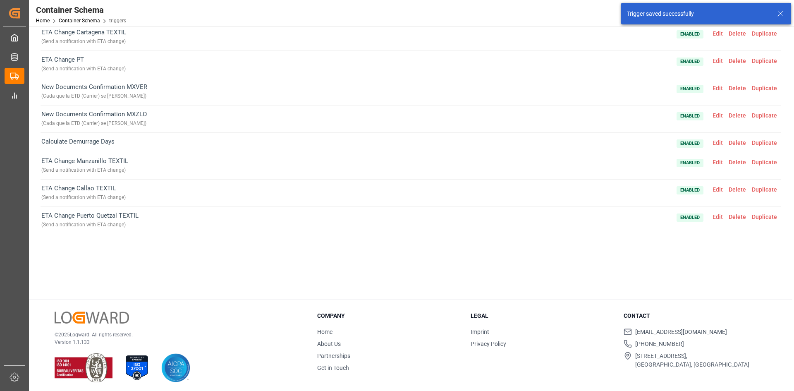
scroll to position [95, 0]
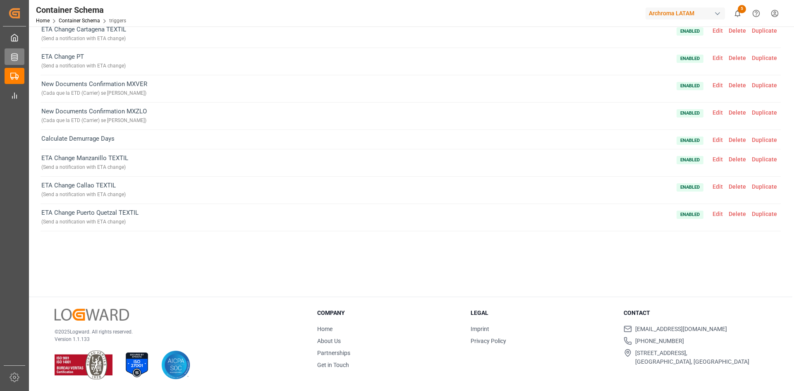
click at [14, 55] on icon at bounding box center [14, 57] width 8 height 8
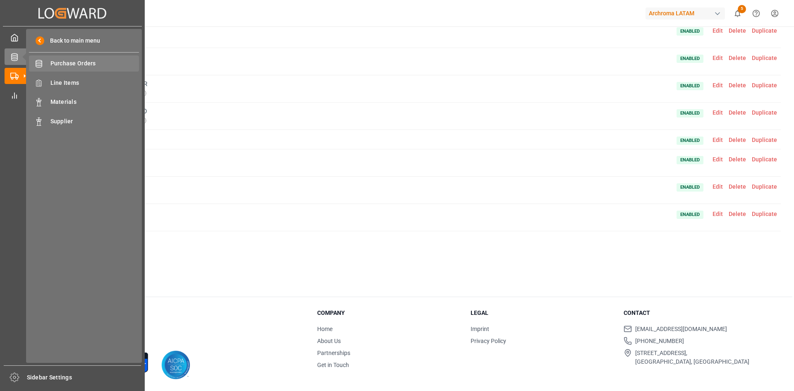
click at [62, 57] on div "Purchase Orders Purchase Orders" at bounding box center [84, 63] width 110 height 16
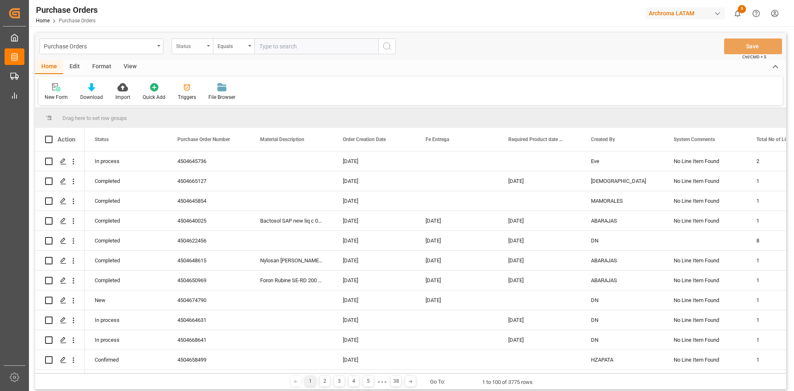
click at [192, 47] on div "Status" at bounding box center [190, 46] width 28 height 10
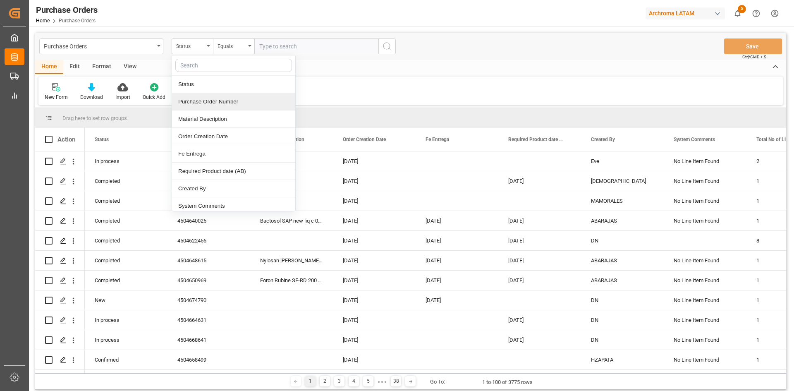
click at [250, 107] on div "Purchase Order Number" at bounding box center [233, 101] width 123 height 17
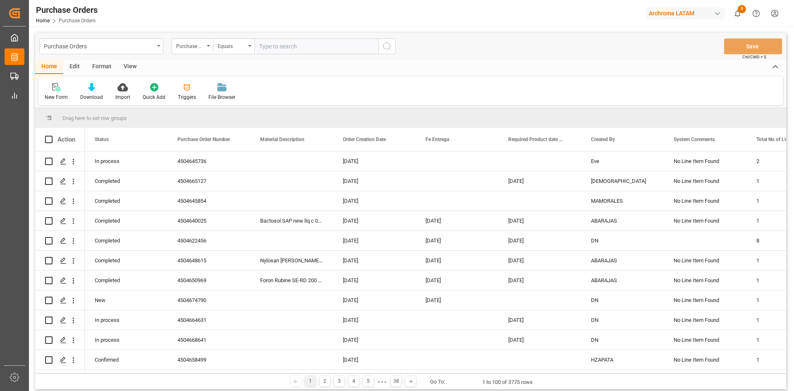
click at [274, 48] on input "text" at bounding box center [316, 46] width 124 height 16
paste input "4504641442"
type input "4504641442"
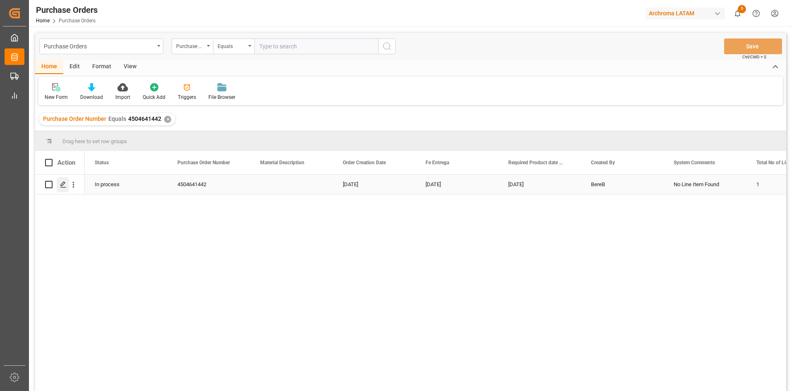
click at [65, 182] on icon "Press SPACE to select this row." at bounding box center [63, 184] width 7 height 7
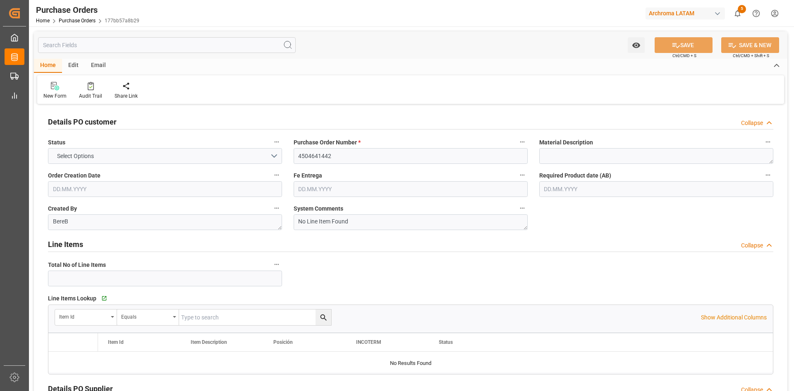
type input "1"
type input "10.07.2025"
type input "[DATE]"
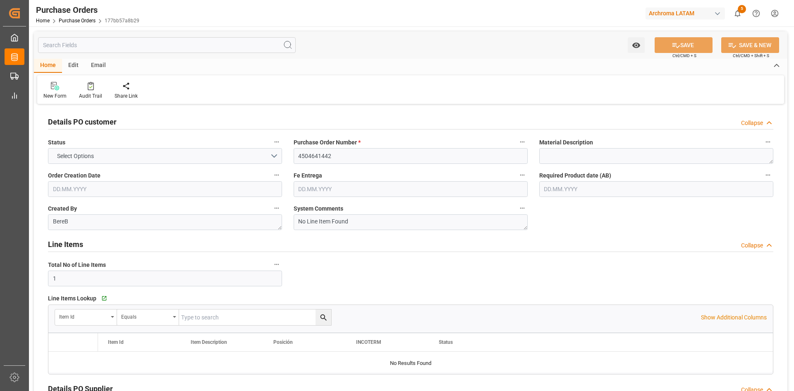
type input "09.10.2025"
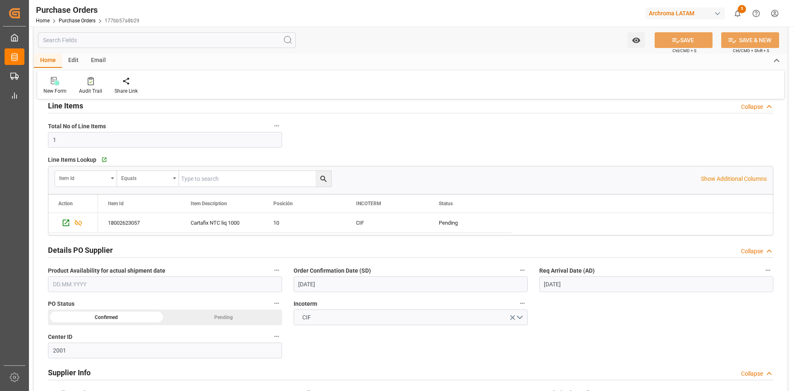
scroll to position [207, 0]
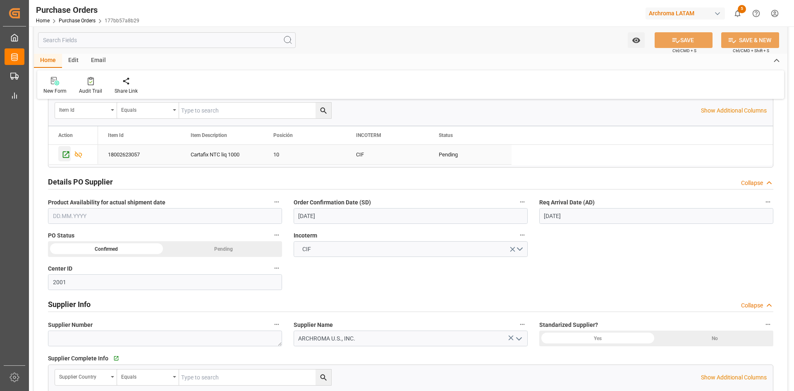
click at [64, 153] on icon "Press SPACE to select this row." at bounding box center [66, 154] width 9 height 9
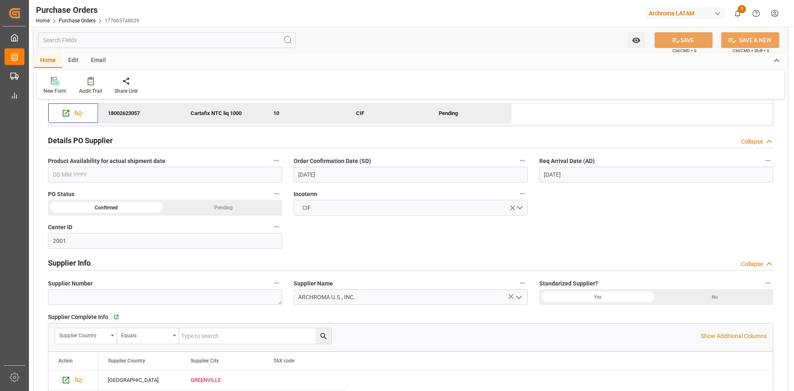
scroll to position [372, 0]
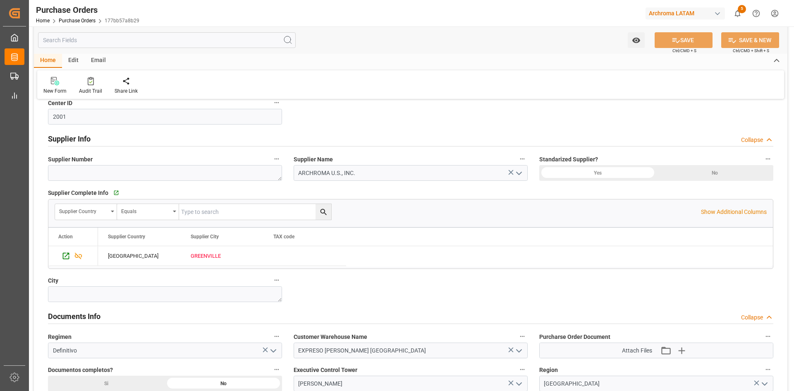
click at [647, 125] on div "Details PO customer Collapse Status IN PROCESS Purchase Order Number * 45046414…" at bounding box center [410, 96] width 753 height 724
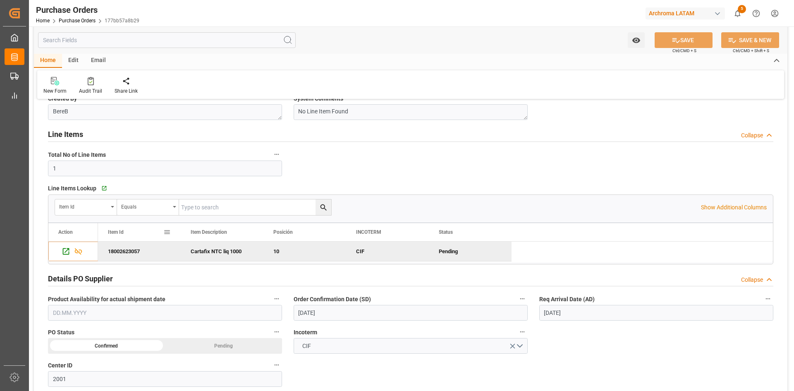
scroll to position [151, 0]
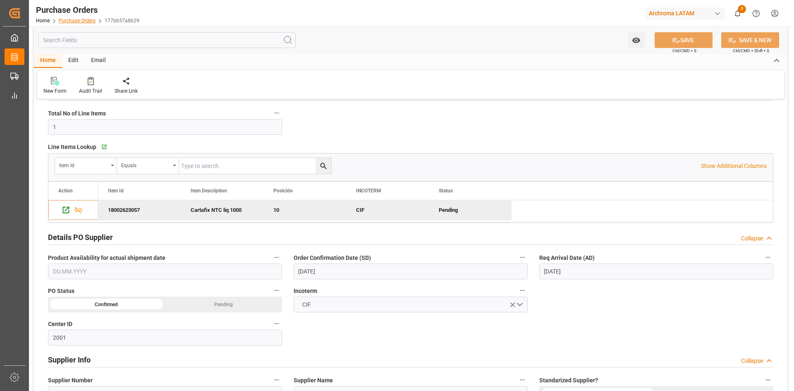
click at [83, 21] on link "Purchase Orders" at bounding box center [77, 21] width 37 height 6
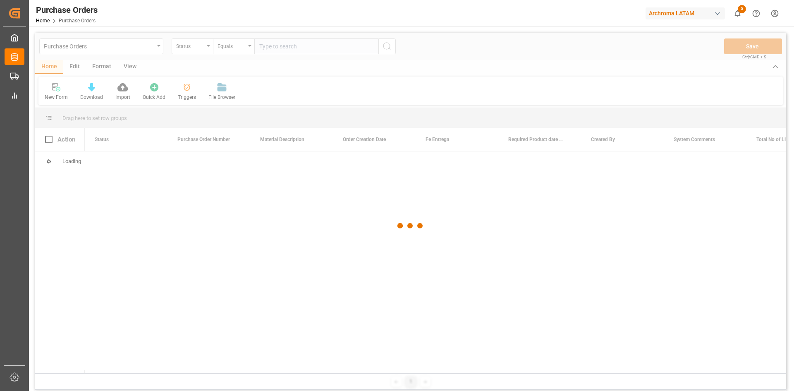
click at [201, 49] on div at bounding box center [410, 226] width 751 height 386
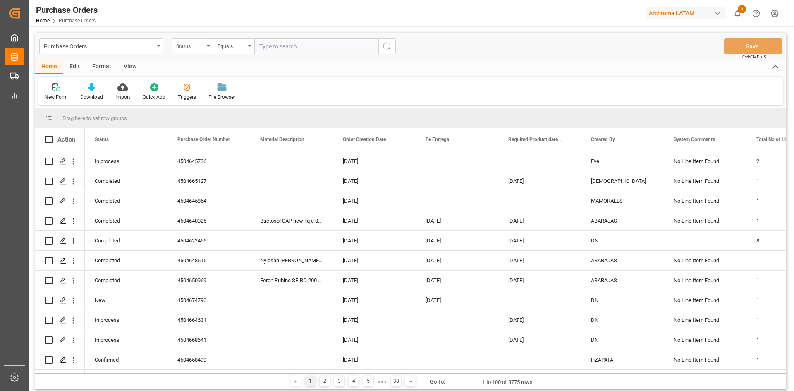
click at [202, 49] on div "Status" at bounding box center [190, 46] width 28 height 10
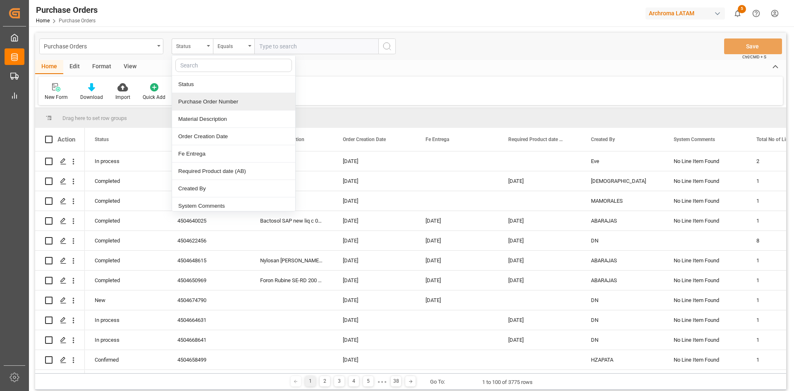
click at [217, 105] on div "Purchase Order Number" at bounding box center [233, 101] width 123 height 17
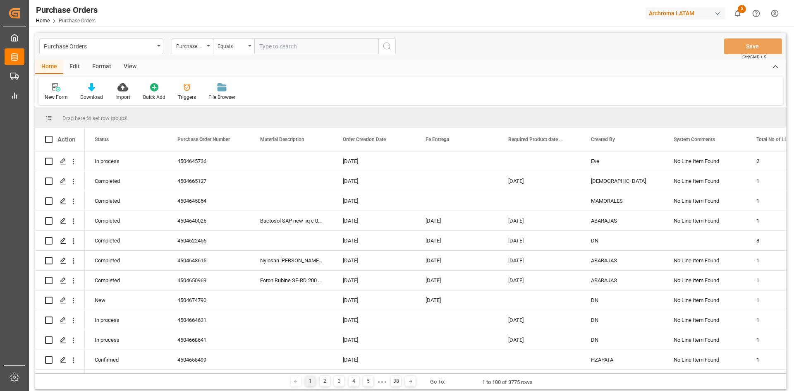
click at [285, 42] on input "text" at bounding box center [316, 46] width 124 height 16
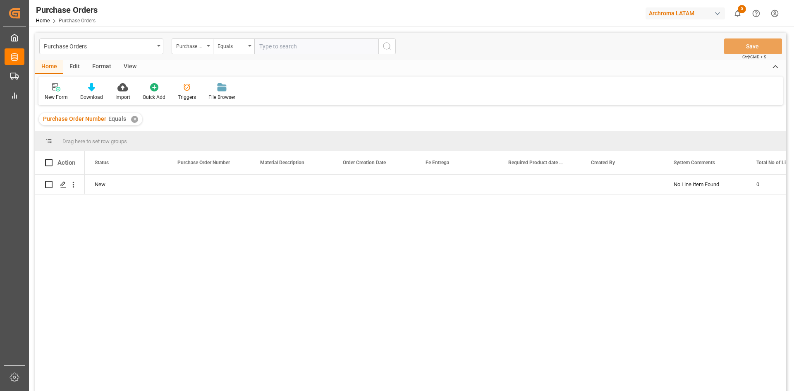
click at [133, 121] on div "✕" at bounding box center [134, 119] width 7 height 7
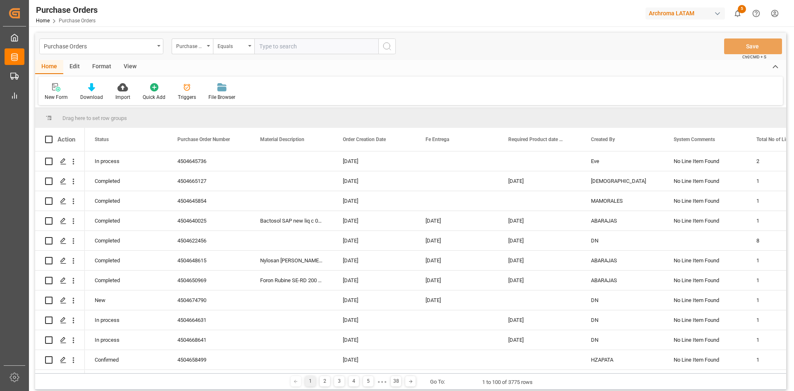
click at [278, 49] on input "text" at bounding box center [316, 46] width 124 height 16
paste input "4504645736"
type input "4504645736"
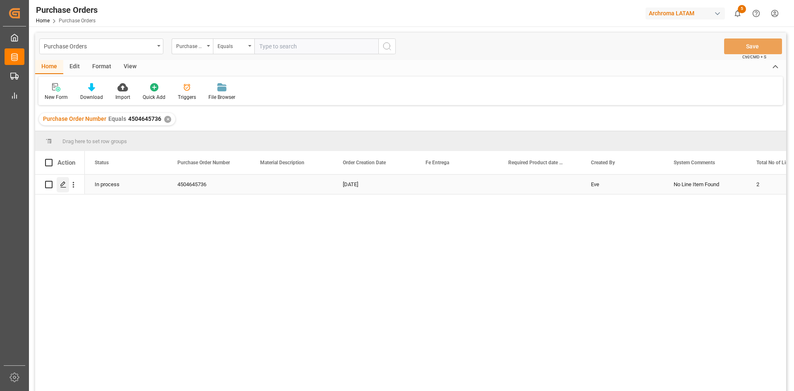
click at [63, 184] on icon "Press SPACE to select this row." at bounding box center [63, 184] width 7 height 7
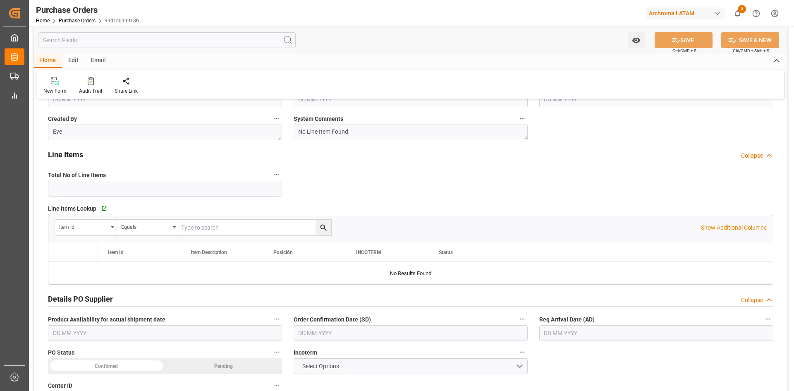
type input "2"
type input "18.07.2025"
type input "[DATE]"
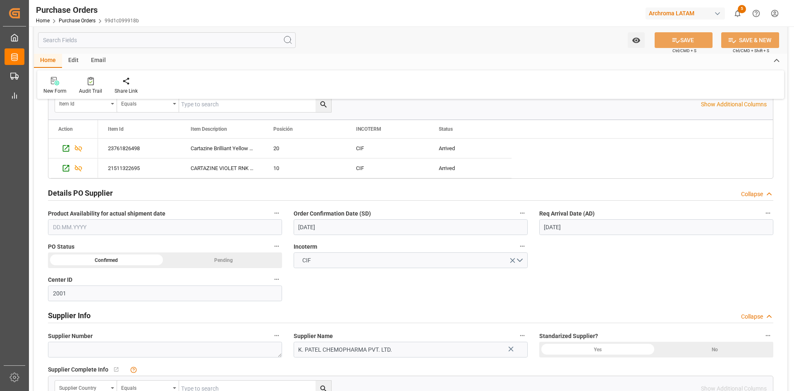
scroll to position [214, 0]
click at [601, 217] on label "Req Arrival Date (AD)" at bounding box center [656, 213] width 234 height 12
click at [762, 217] on button "Req Arrival Date (AD)" at bounding box center [767, 212] width 11 height 11
drag, startPoint x: 601, startPoint y: 217, endPoint x: 602, endPoint y: 223, distance: 5.8
click at [602, 223] on div at bounding box center [397, 195] width 794 height 391
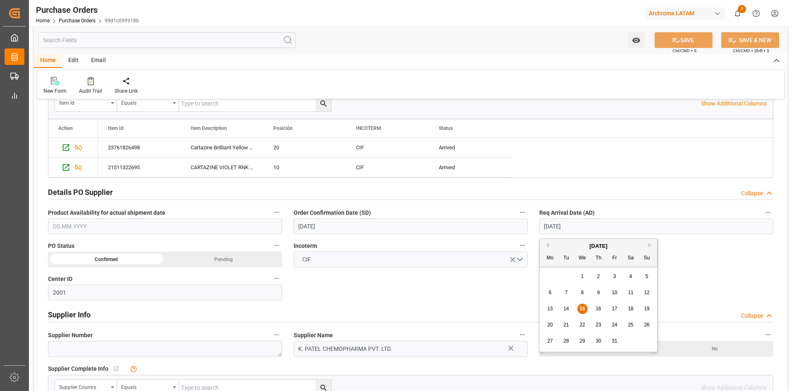
click at [596, 226] on input "[DATE]" at bounding box center [656, 226] width 234 height 16
click at [647, 292] on span "12" at bounding box center [646, 292] width 5 height 6
type input "[DATE]"
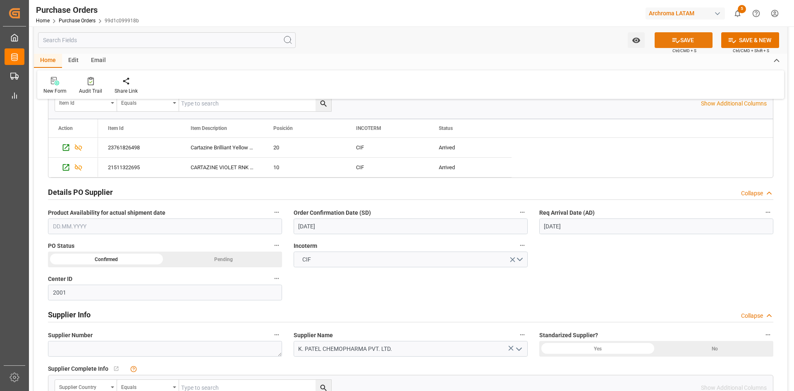
click at [676, 43] on icon at bounding box center [675, 40] width 9 height 9
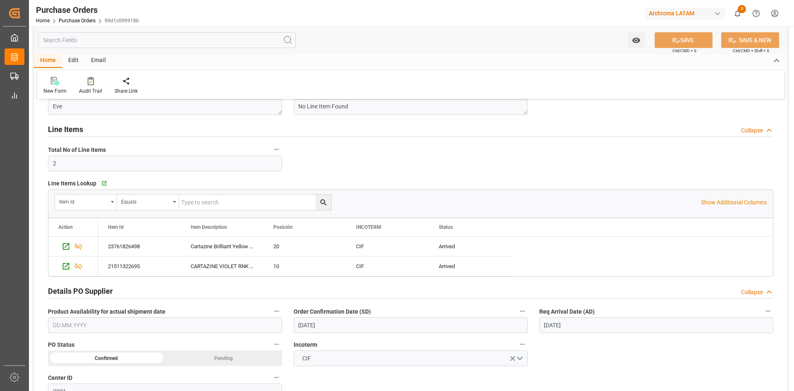
scroll to position [7, 0]
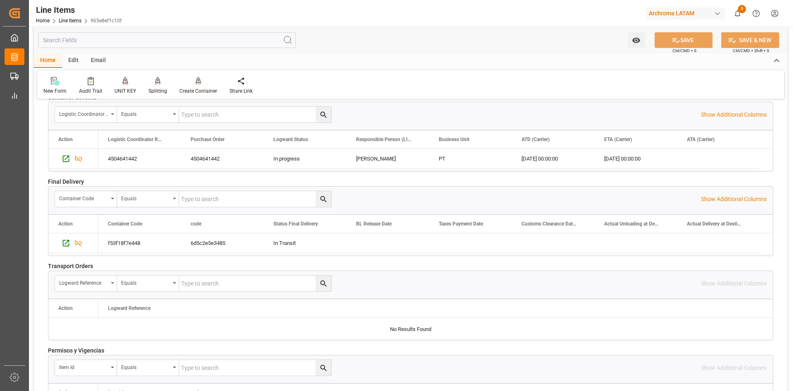
scroll to position [1199, 0]
click at [67, 159] on icon "Press SPACE to select this row." at bounding box center [66, 157] width 9 height 9
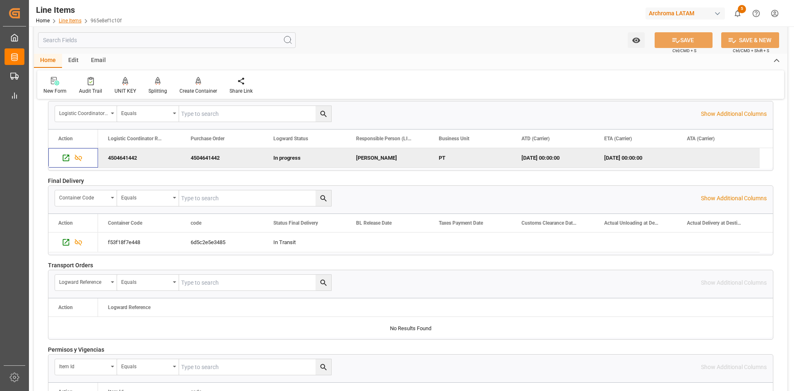
click at [67, 23] on link "Line Items" at bounding box center [70, 21] width 23 height 6
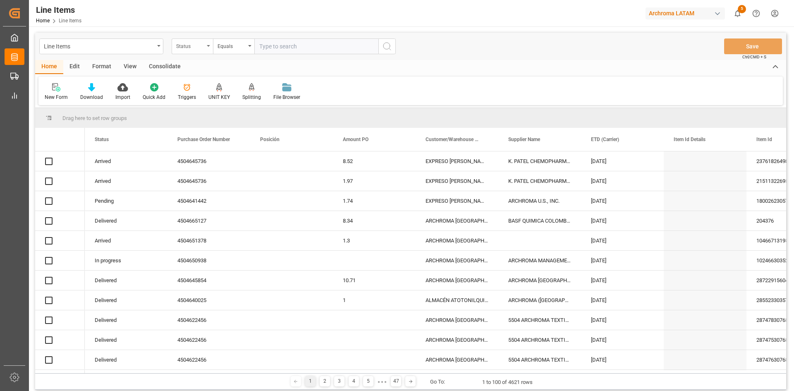
click at [184, 50] on div "Status" at bounding box center [192, 46] width 41 height 16
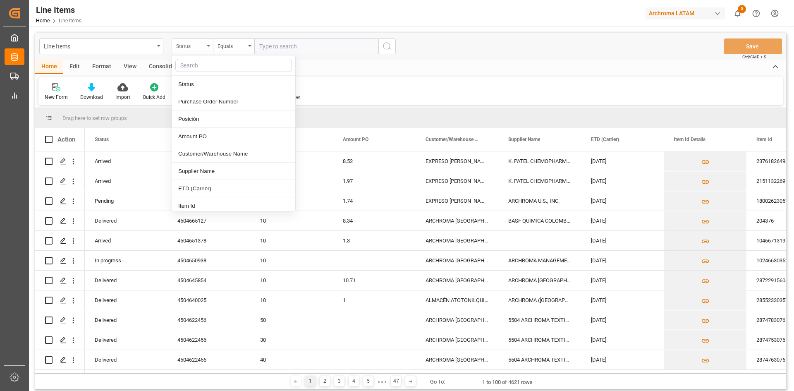
click at [186, 49] on div "Status" at bounding box center [190, 46] width 28 height 10
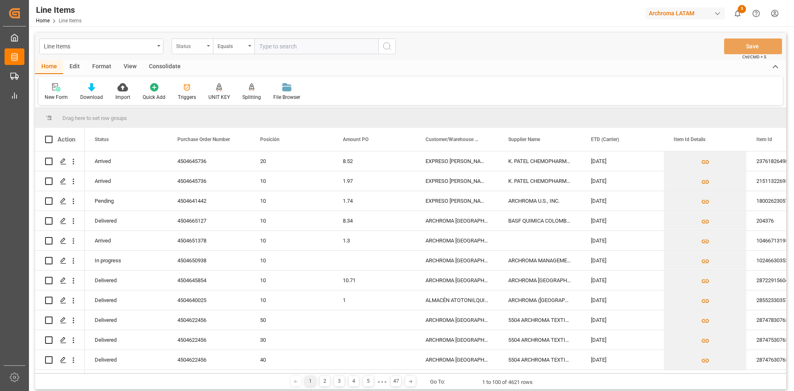
click at [205, 43] on div "Status" at bounding box center [192, 46] width 41 height 16
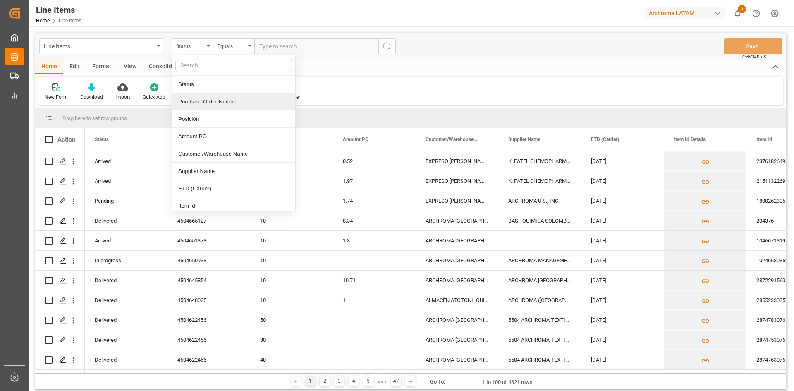
click at [217, 97] on div "Purchase Order Number" at bounding box center [233, 101] width 123 height 17
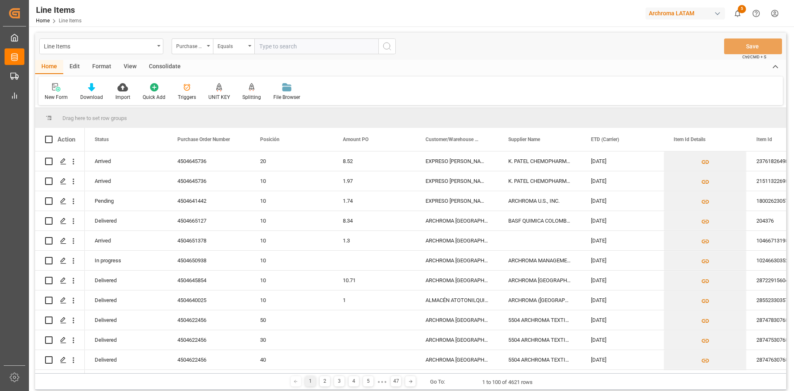
click at [294, 45] on input "text" at bounding box center [316, 46] width 124 height 16
paste input "4504645736"
type input "4504645736"
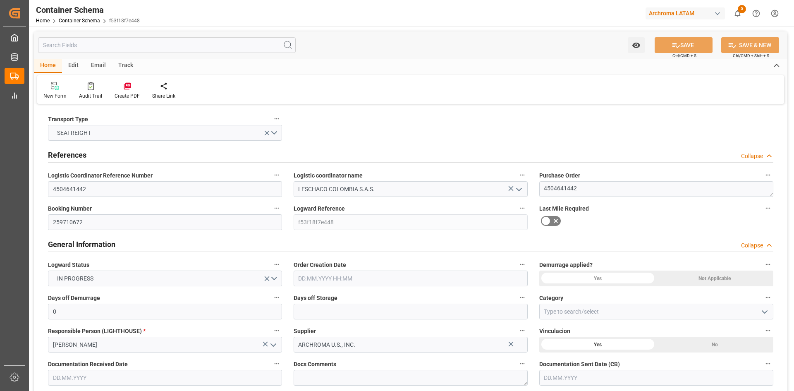
type input "0"
type input "1"
type input "18"
type input "18000"
type input "0"
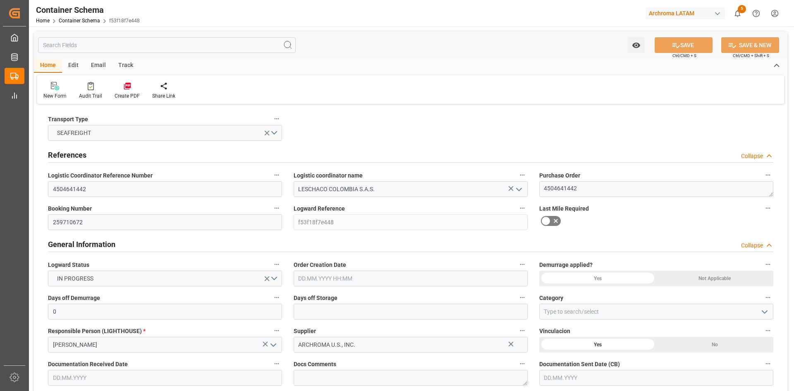
type input "Maersk"
type input "Maersk Line AS"
type input "USCHS"
type input "COCTG"
type input "9190743"
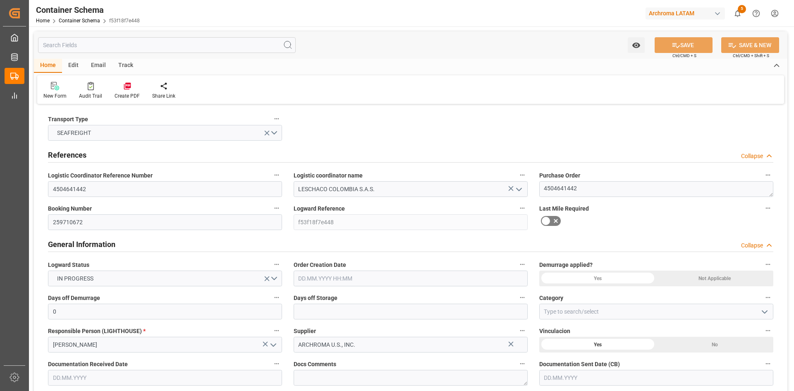
type input "01.10.2025 00:00"
type input "[DATE]"
type input "14.10.2025 00:00"
type input "19.10.2025 00:00"
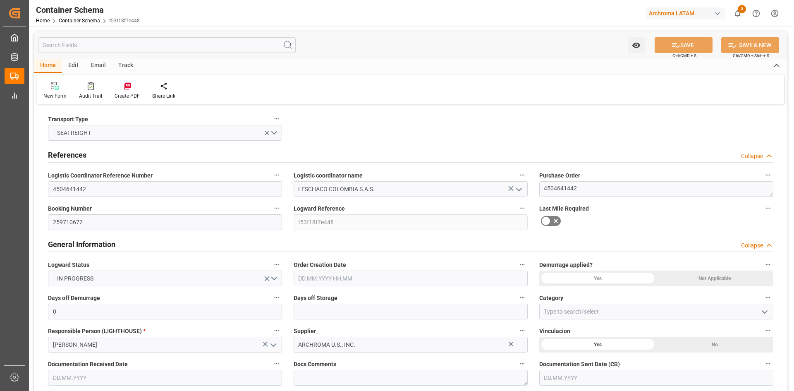
type input "19.10.2025 00:00"
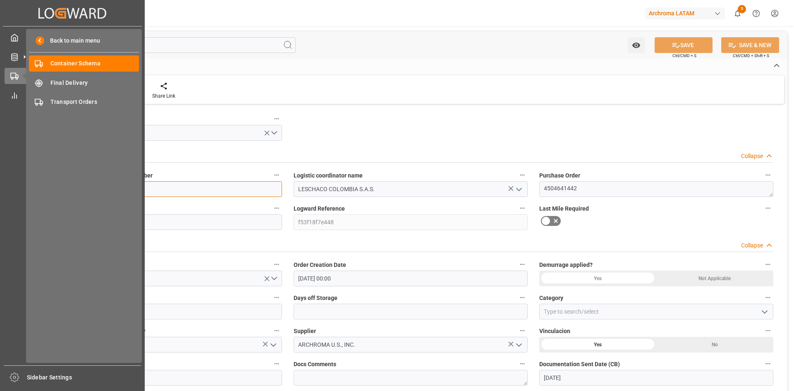
click at [145, 190] on input "4504641442" at bounding box center [165, 189] width 234 height 16
drag, startPoint x: 87, startPoint y: 189, endPoint x: 25, endPoint y: 191, distance: 61.6
click at [25, 191] on div "Created by potrace 1.15, written by Peter Selinger 2001-2017 Created by potrace…" at bounding box center [397, 195] width 794 height 391
paste input "210201000825"
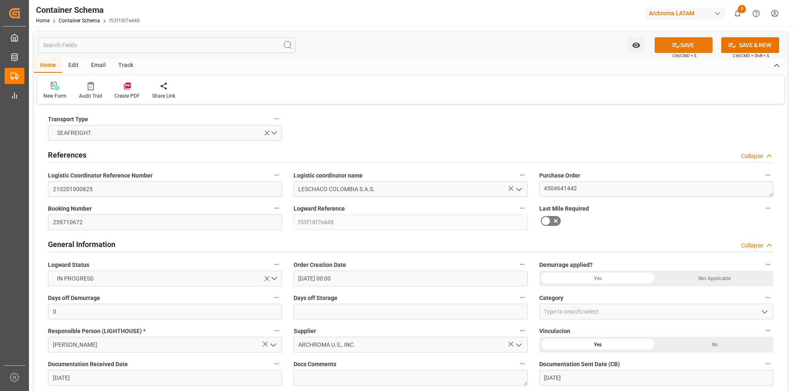
click at [704, 47] on button "SAVE" at bounding box center [683, 45] width 58 height 16
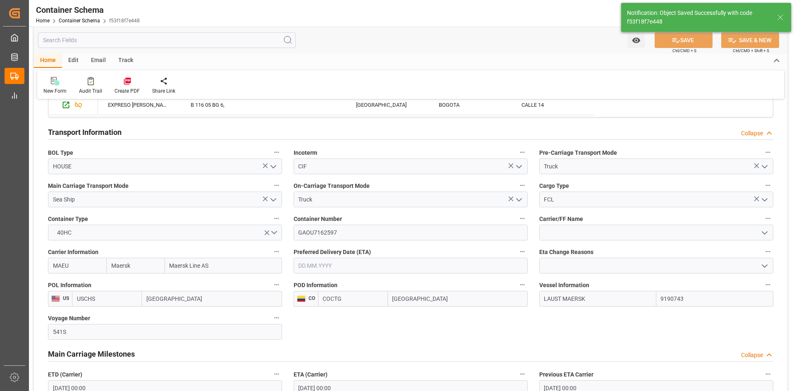
type input "210201000825"
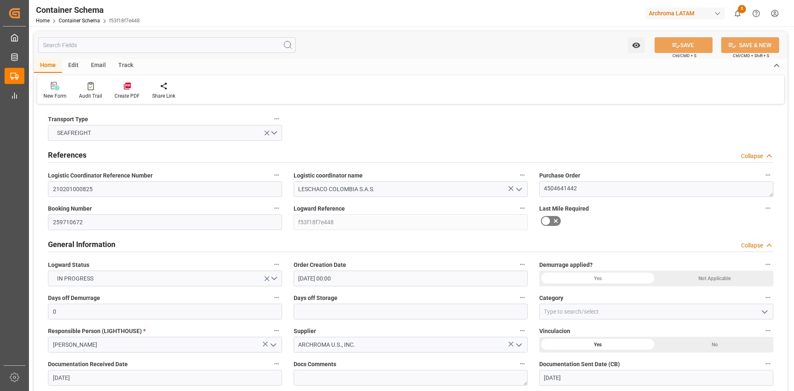
drag, startPoint x: 671, startPoint y: 143, endPoint x: 568, endPoint y: 186, distance: 112.1
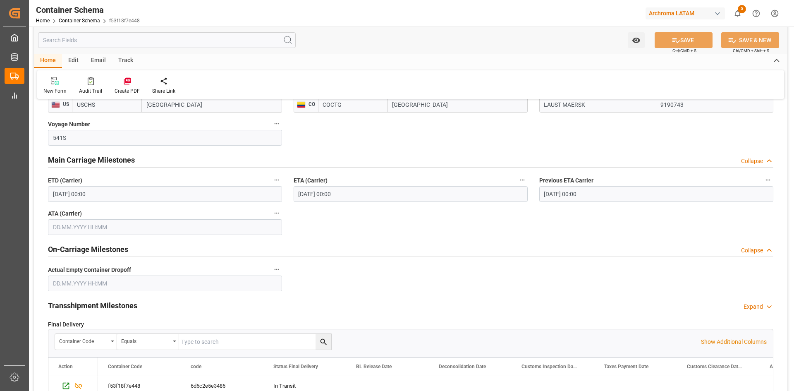
scroll to position [868, 0]
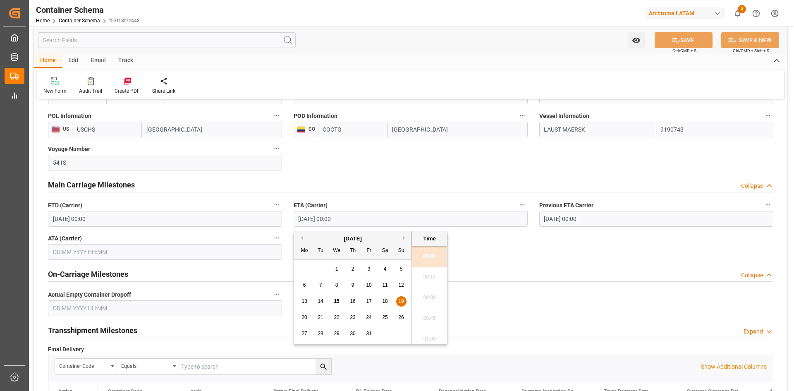
drag, startPoint x: 349, startPoint y: 217, endPoint x: 292, endPoint y: 217, distance: 57.5
click at [289, 217] on div "ETA (Carrier) 19.10.2025 00:00" at bounding box center [411, 212] width 246 height 33
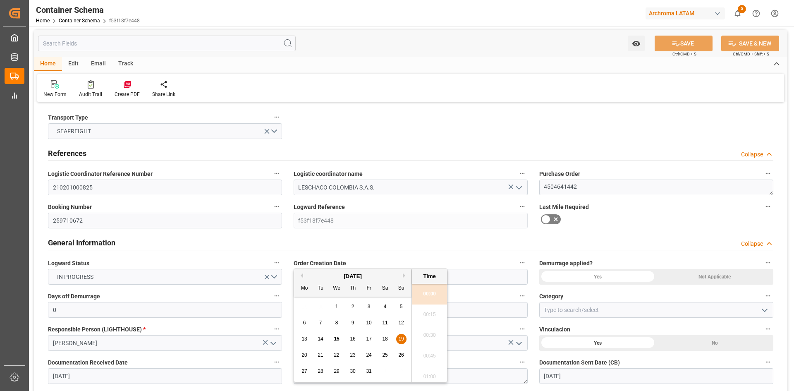
scroll to position [0, 0]
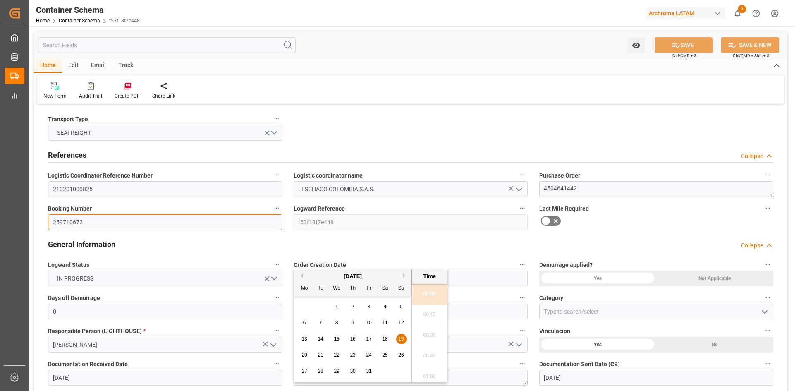
click at [75, 221] on input "259710672" at bounding box center [165, 222] width 234 height 16
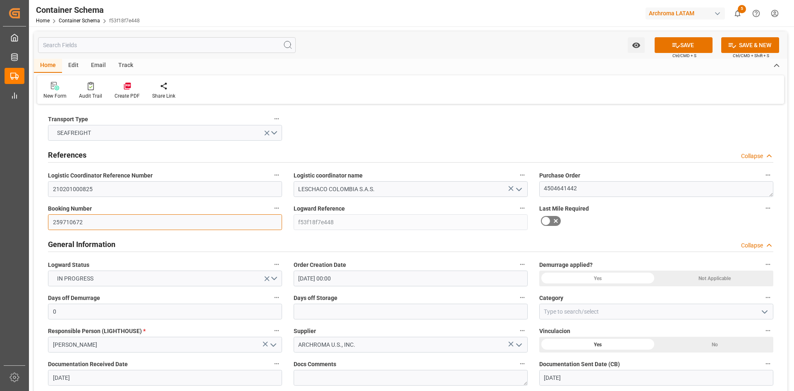
click at [75, 221] on input "259710672" at bounding box center [165, 222] width 234 height 16
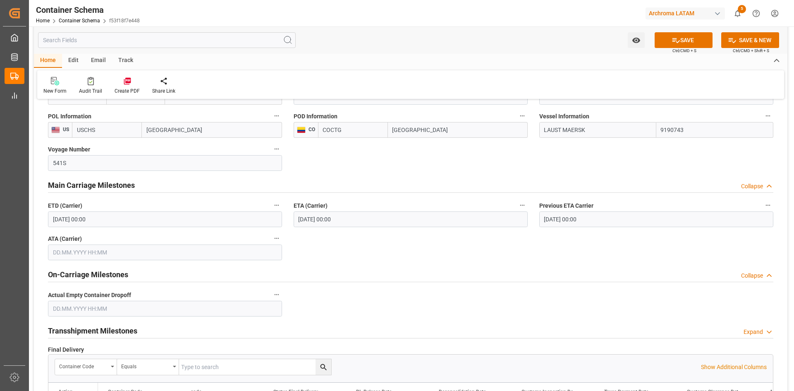
scroll to position [868, 0]
click at [349, 218] on input "19.10.2025 00:00" at bounding box center [410, 219] width 234 height 16
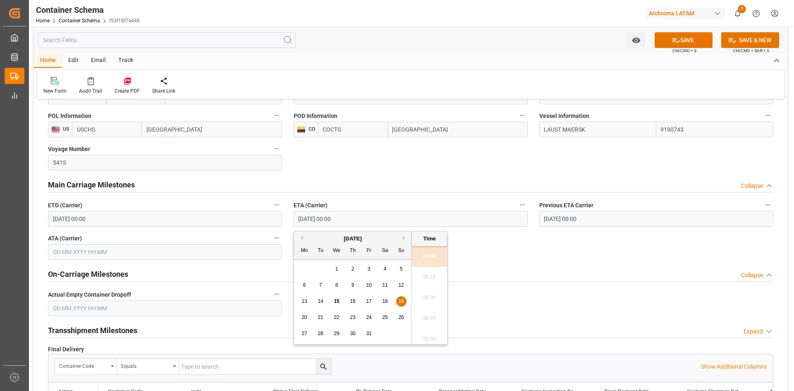
drag, startPoint x: 349, startPoint y: 218, endPoint x: 282, endPoint y: 220, distance: 67.0
click at [692, 41] on button "SAVE" at bounding box center [683, 40] width 58 height 16
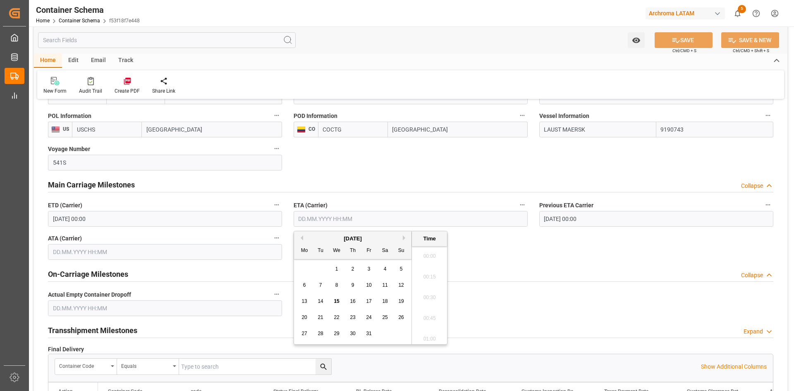
click at [430, 217] on input "text" at bounding box center [410, 219] width 234 height 16
click at [312, 269] on div "29 30 1 2 3 4 5" at bounding box center [352, 269] width 113 height 16
click at [398, 301] on span "19" at bounding box center [400, 301] width 5 height 6
click at [688, 39] on button "SAVE" at bounding box center [683, 40] width 58 height 16
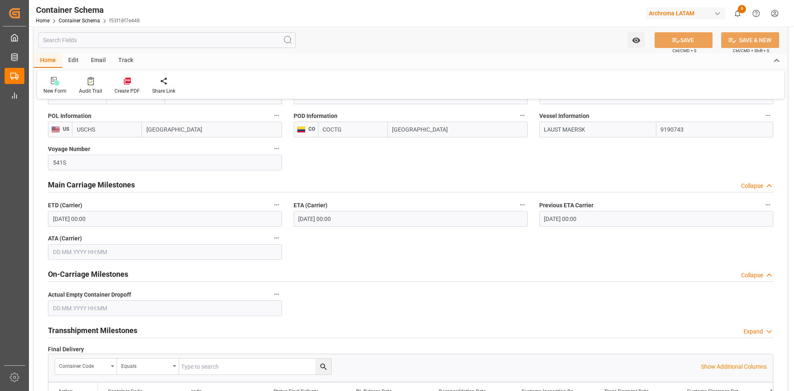
click at [352, 219] on input "19.10.2025 00:00" at bounding box center [410, 219] width 234 height 16
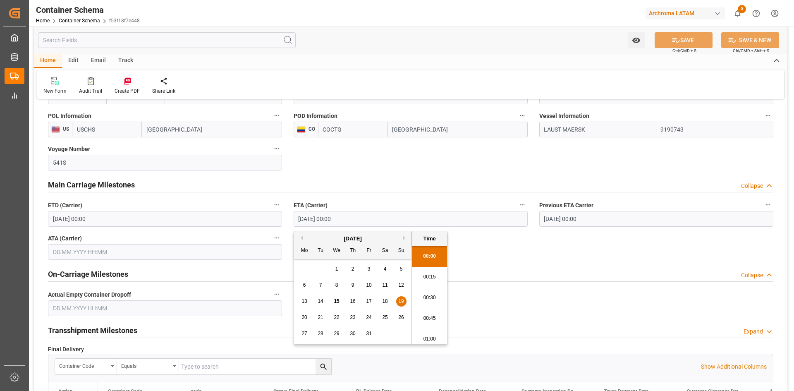
click at [303, 320] on span "20" at bounding box center [303, 317] width 5 height 6
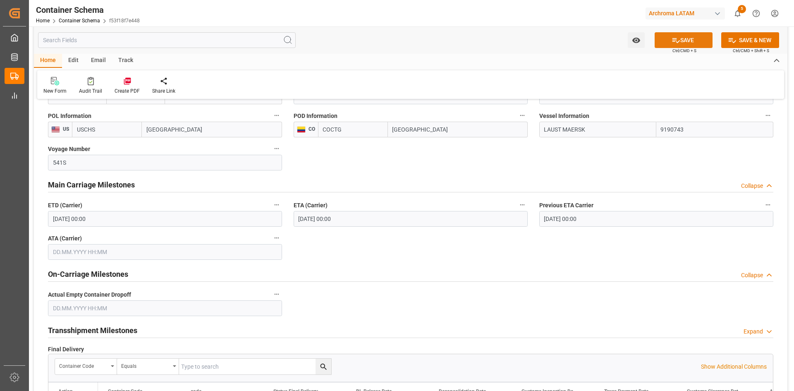
click at [686, 39] on button "SAVE" at bounding box center [683, 40] width 58 height 16
click at [363, 209] on label "ETA (Carrier)" at bounding box center [410, 205] width 234 height 12
click at [517, 209] on button "ETA (Carrier)" at bounding box center [522, 204] width 11 height 11
click at [360, 217] on div at bounding box center [397, 195] width 794 height 391
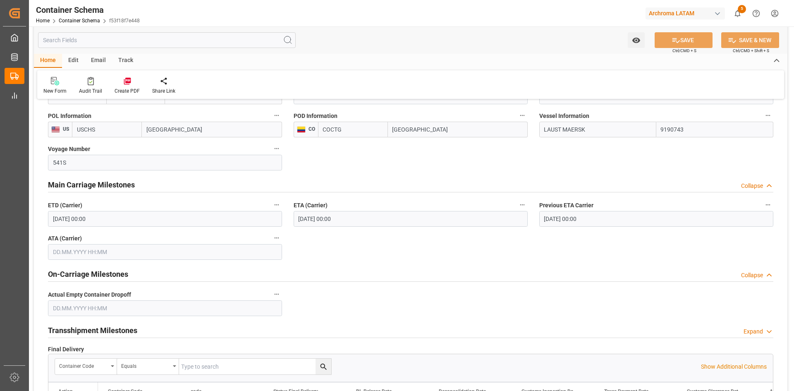
click at [363, 221] on input "20.10.2025 00:00" at bounding box center [410, 219] width 234 height 16
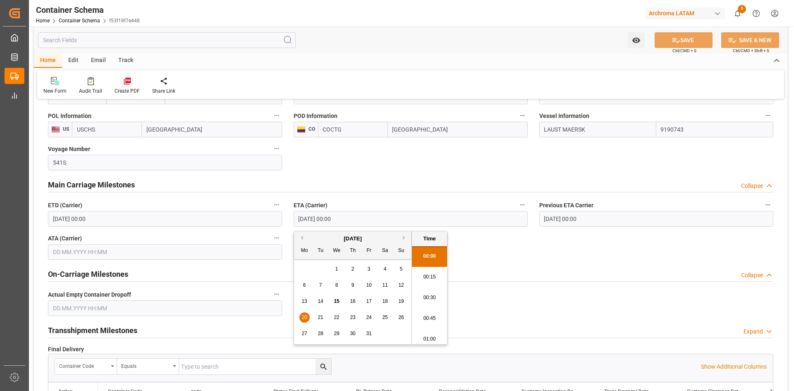
click at [400, 299] on span "19" at bounding box center [400, 301] width 5 height 6
type input "19.10.2025 00:00"
click at [687, 48] on span "Ctrl/CMD + S" at bounding box center [684, 51] width 24 height 6
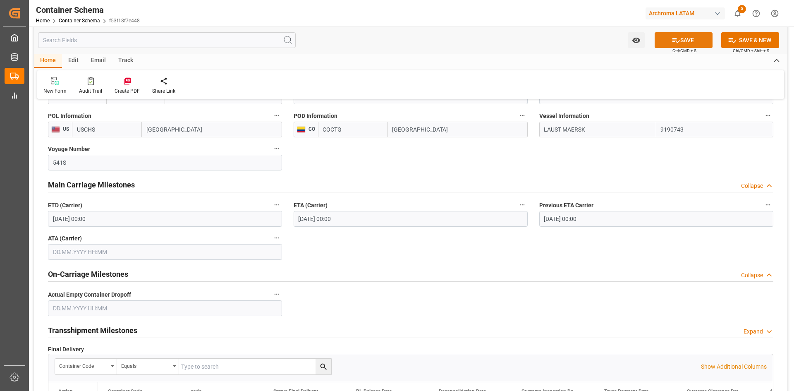
click at [695, 41] on button "SAVE" at bounding box center [683, 40] width 58 height 16
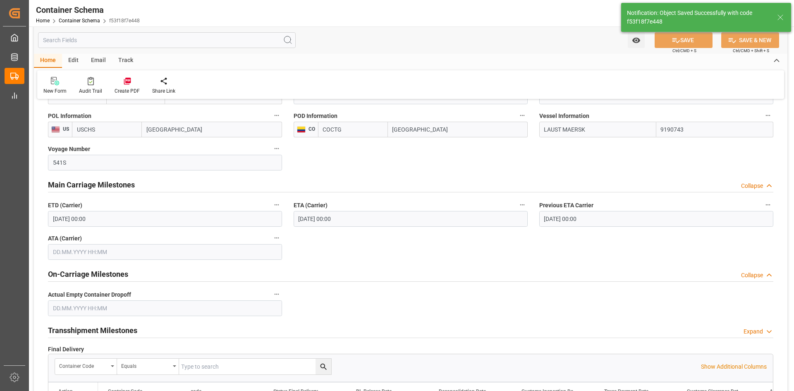
type input "20.10.2025 00:00"
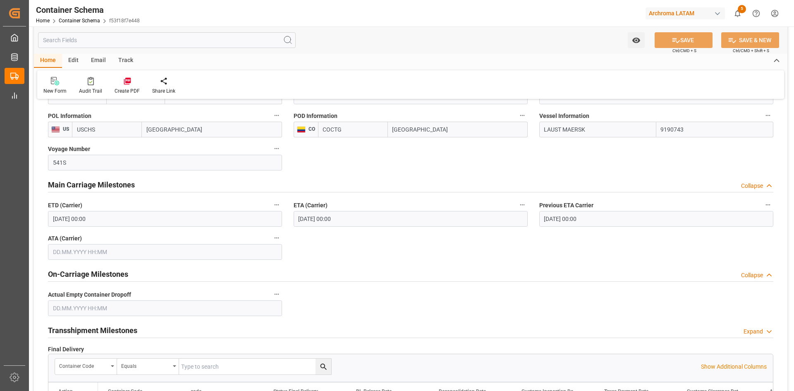
drag, startPoint x: 620, startPoint y: 181, endPoint x: 726, endPoint y: 4, distance: 206.9
click at [620, 181] on div "Main Carriage Milestones Collapse" at bounding box center [410, 184] width 725 height 16
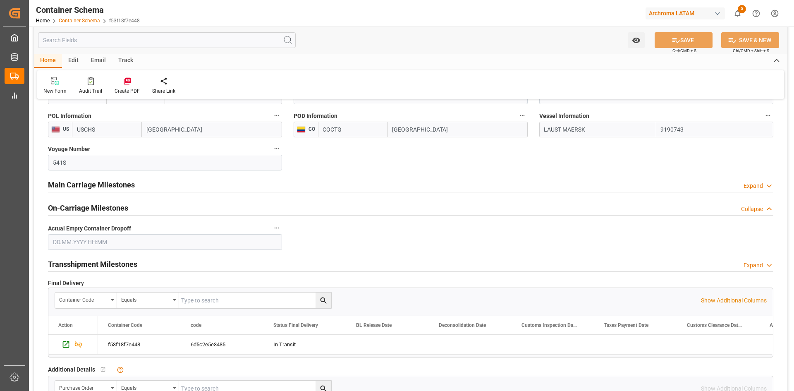
click at [91, 22] on link "Container Schema" at bounding box center [79, 21] width 41 height 6
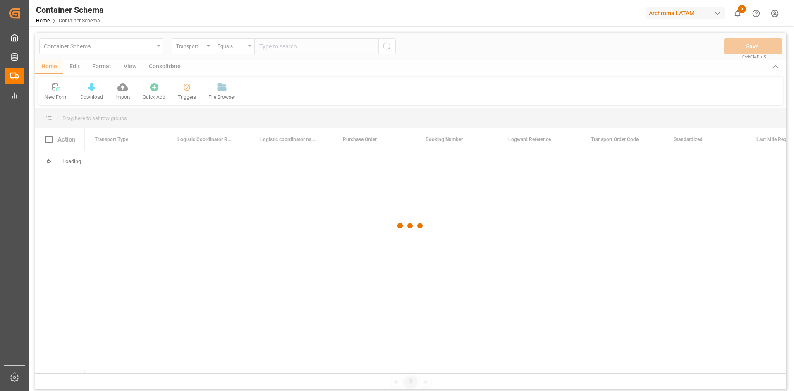
click at [187, 47] on div at bounding box center [410, 226] width 751 height 386
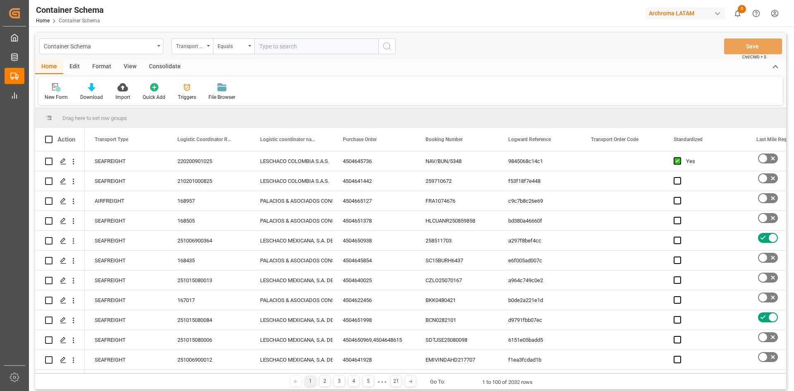
click at [194, 47] on div "Transport Type" at bounding box center [190, 46] width 28 height 10
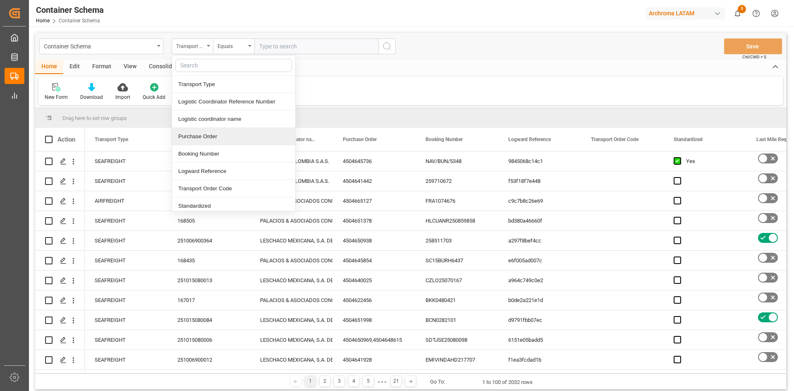
click at [224, 141] on div "Purchase Order" at bounding box center [233, 136] width 123 height 17
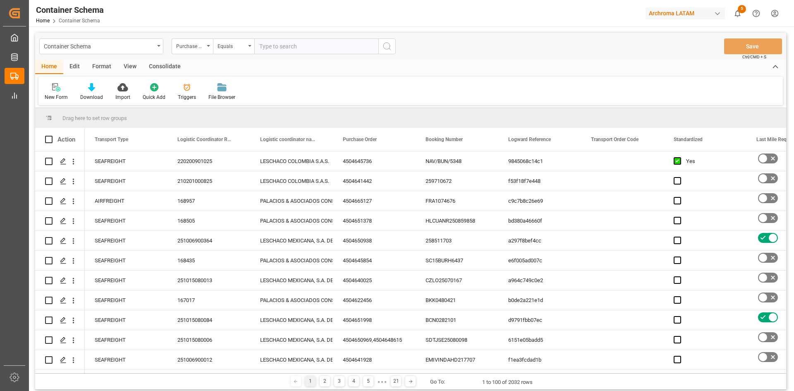
click at [274, 42] on input "text" at bounding box center [316, 46] width 124 height 16
paste input "4504645736"
type input "4504645736"
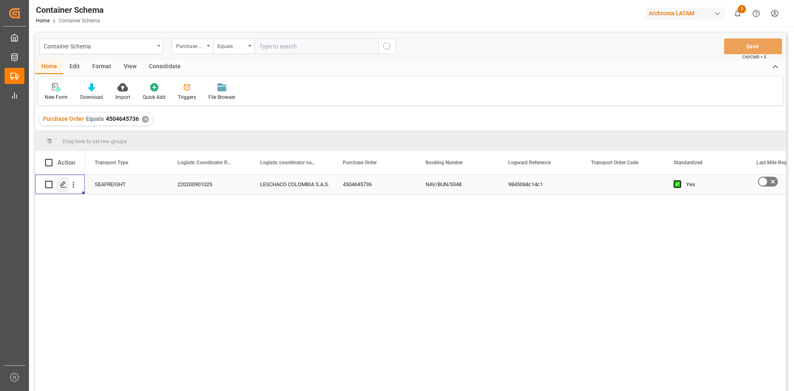
click at [62, 186] on icon "Press SPACE to select this row." at bounding box center [63, 184] width 7 height 7
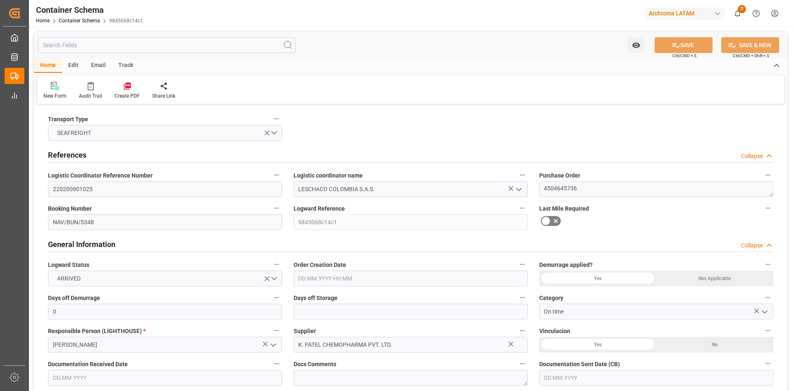
type input "0"
type input "2"
type input "3"
type input "8040"
type input "8586"
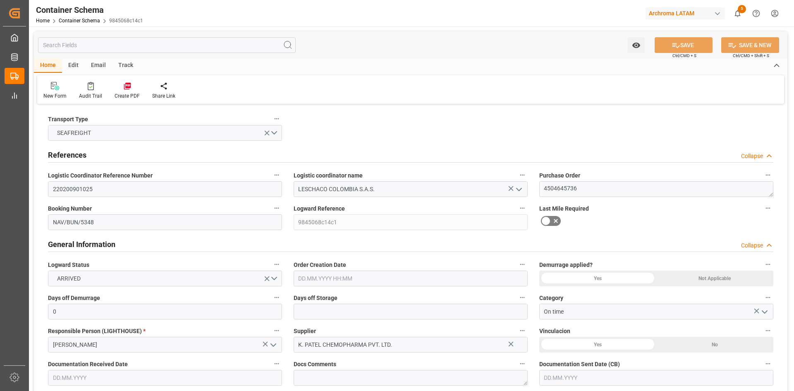
type input "MSC"
type input "Mediterranean Shipping Company"
type input "INNSA"
type input "COBUN"
type input "9465289"
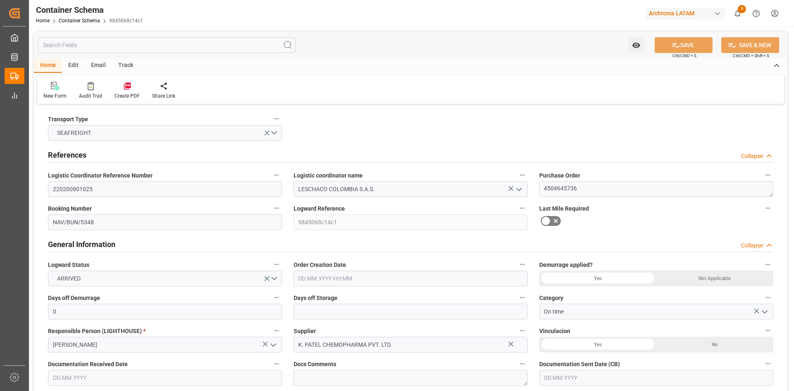
type input "10.09.2025 00:00"
type input "10.09.2025"
type input "14.08.2025 00:00"
type input "14.10.2025 00:00"
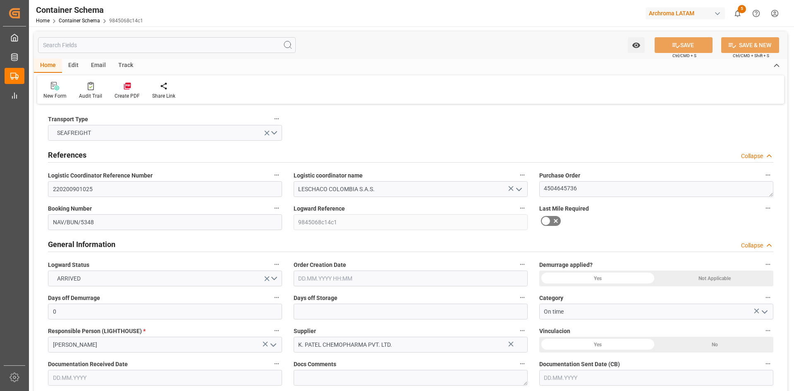
type input "12.10.2025 00:00"
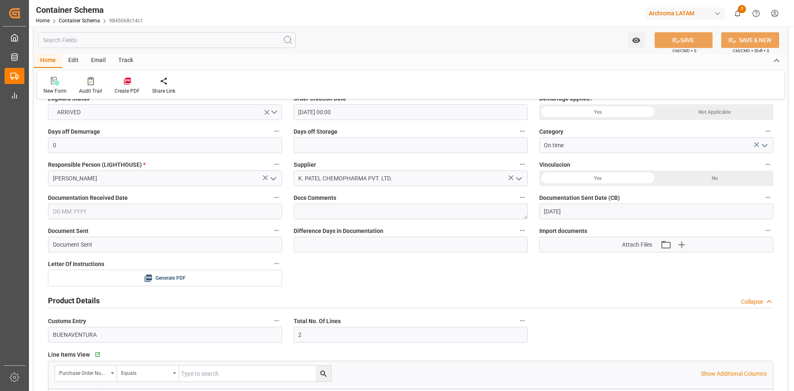
scroll to position [165, 0]
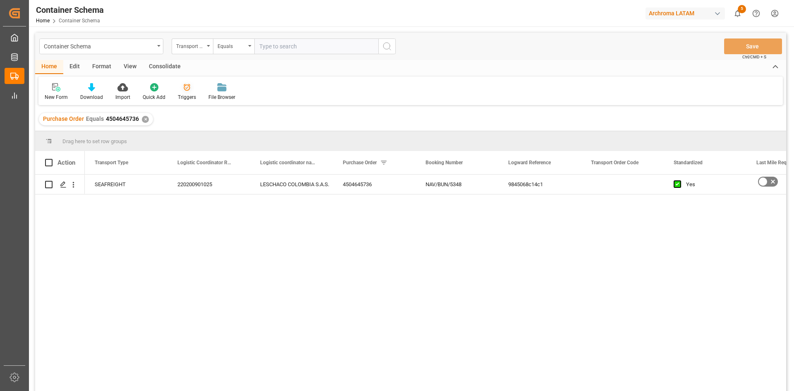
click at [188, 91] on icon at bounding box center [187, 87] width 8 height 8
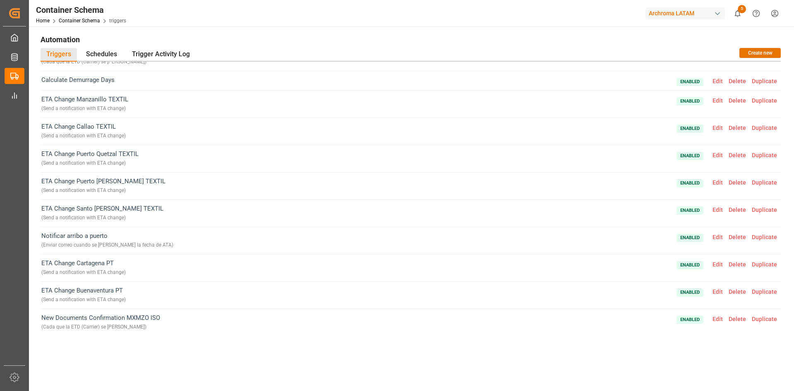
scroll to position [161, 0]
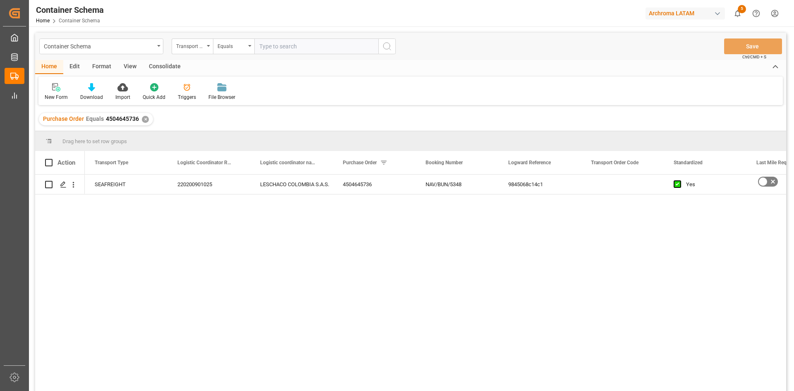
click at [144, 119] on div "✕" at bounding box center [145, 119] width 7 height 7
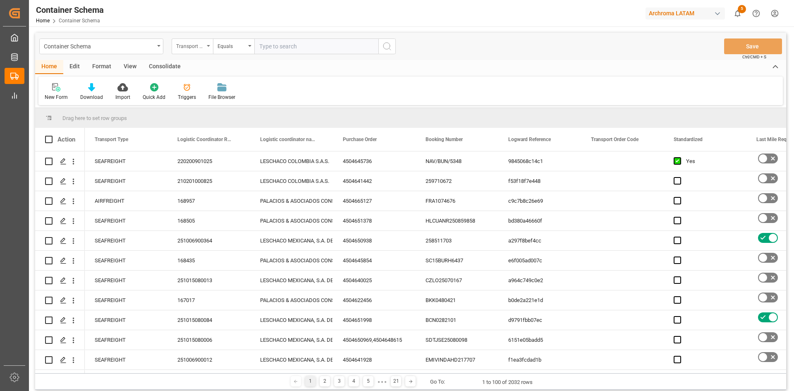
click at [210, 45] on div "Transport Type" at bounding box center [192, 46] width 41 height 16
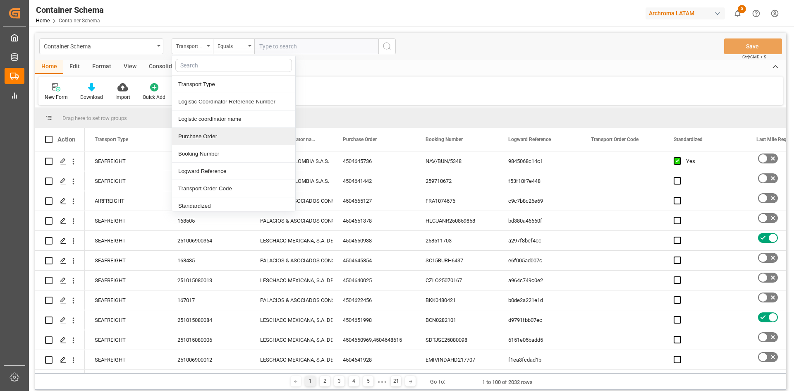
click at [204, 140] on div "Purchase Order" at bounding box center [233, 136] width 123 height 17
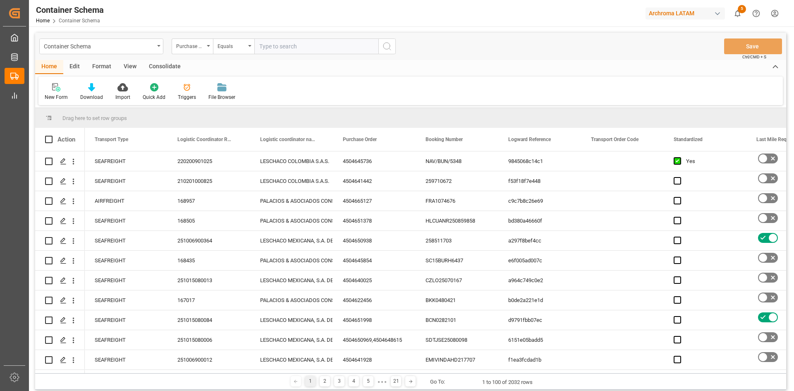
click at [294, 47] on input "text" at bounding box center [316, 46] width 124 height 16
paste input "4504657442"
type input "4504657442"
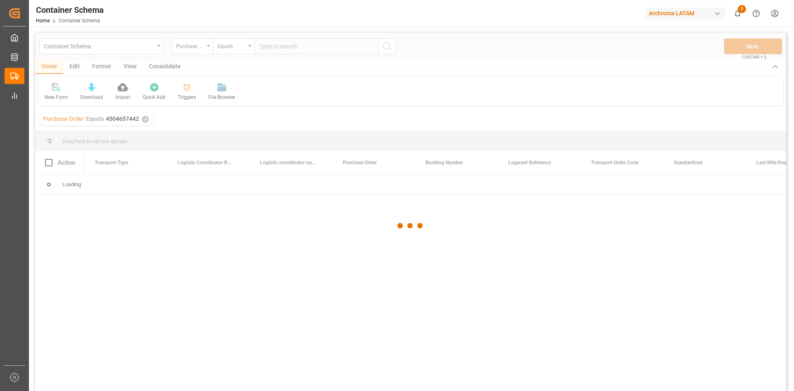
click at [145, 120] on div at bounding box center [410, 226] width 751 height 386
click at [144, 119] on div at bounding box center [410, 226] width 751 height 386
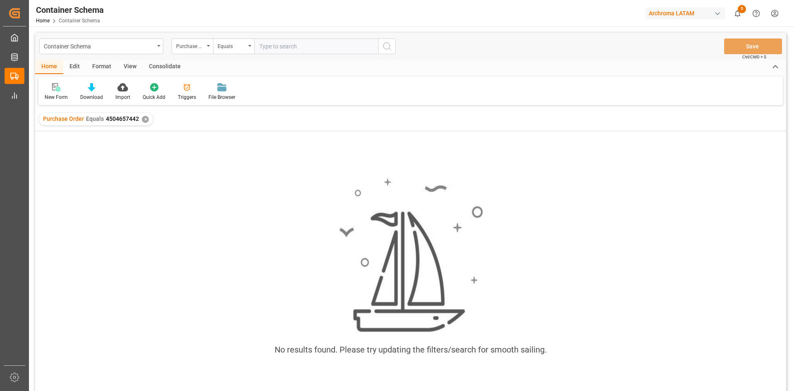
drag, startPoint x: 720, startPoint y: 155, endPoint x: 711, endPoint y: 159, distance: 9.8
click at [720, 155] on div "No results found. Please try updating the filters/search for smooth sailing." at bounding box center [410, 271] width 751 height 281
click at [143, 119] on div "✕" at bounding box center [145, 119] width 7 height 7
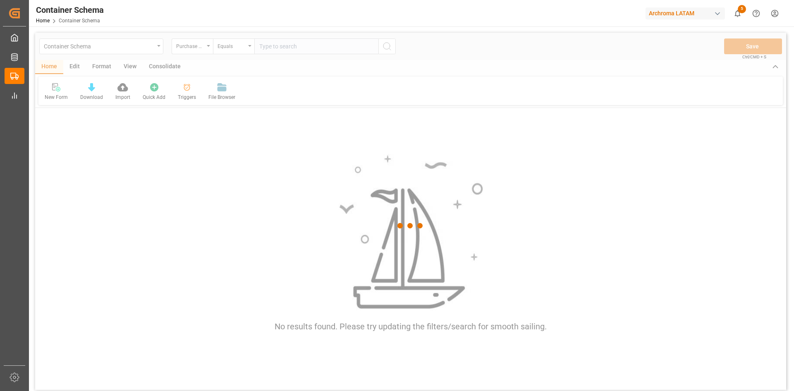
click at [270, 49] on div at bounding box center [410, 226] width 751 height 386
click at [269, 48] on div at bounding box center [410, 226] width 751 height 386
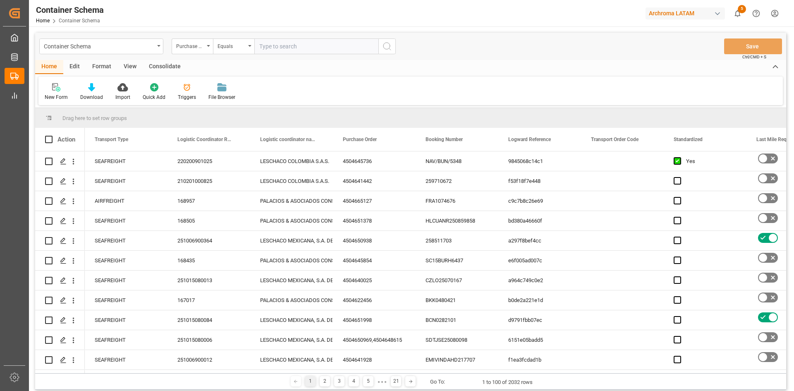
click at [269, 48] on input "text" at bounding box center [316, 46] width 124 height 16
paste input "4504657442"
type input "4504657442"
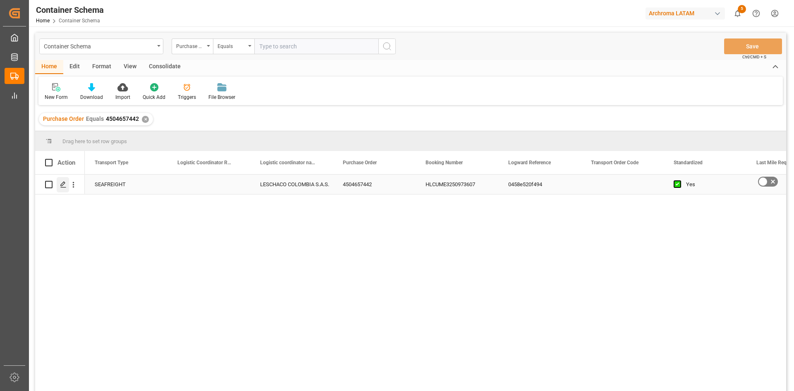
click at [60, 182] on icon "Press SPACE to select this row." at bounding box center [63, 184] width 7 height 7
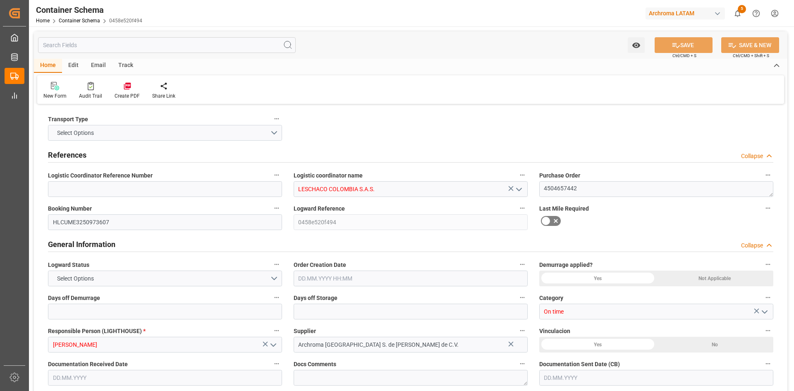
type input "0"
type input "1"
type input "18620"
type input "20016.5"
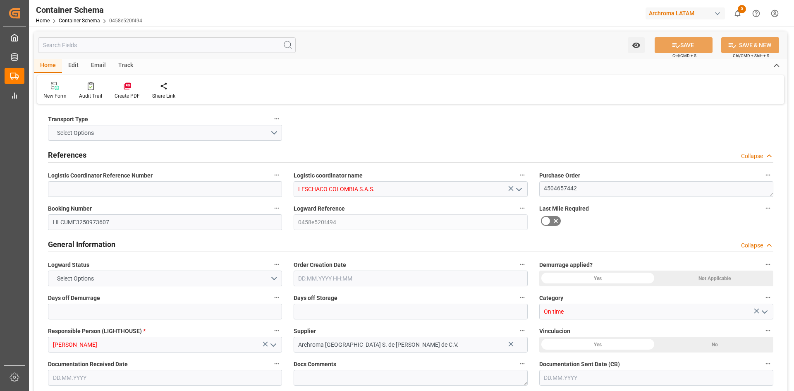
type input "Hapag Lloyd"
type input "Hapag Lloyd Aktiengesellschaft"
type input "MXZLO"
type input "COBUN"
type input "9685322"
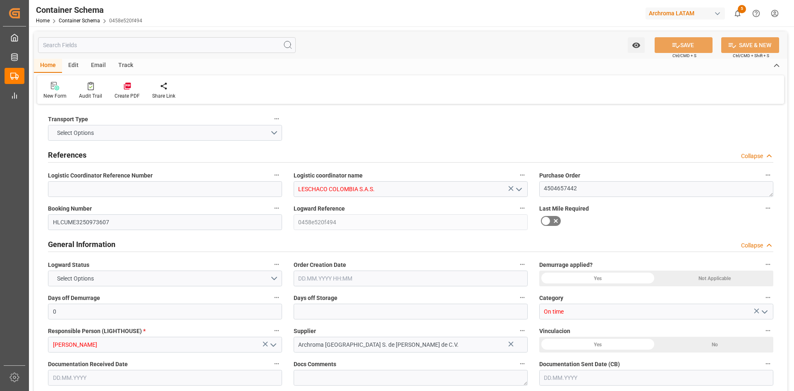
type input "07.10.2025 00:00"
type input "[DATE]"
type input "12.10.2025 00:00"
type input "19.10.2025 00:00"
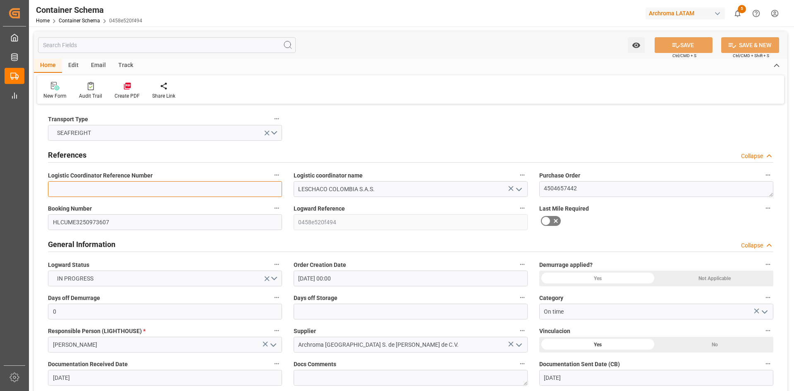
click at [167, 188] on input at bounding box center [165, 189] width 234 height 16
paste input "220201001125"
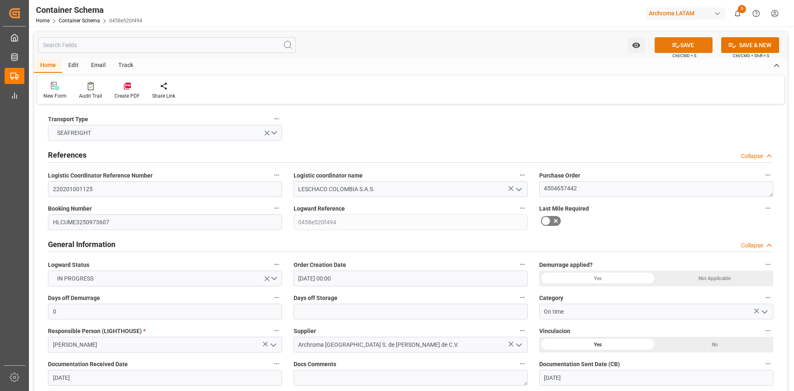
click at [684, 47] on button "SAVE" at bounding box center [683, 45] width 58 height 16
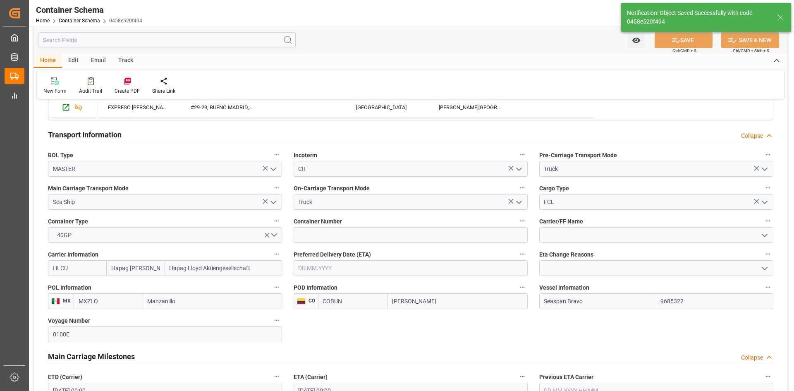
type input "220201001125"
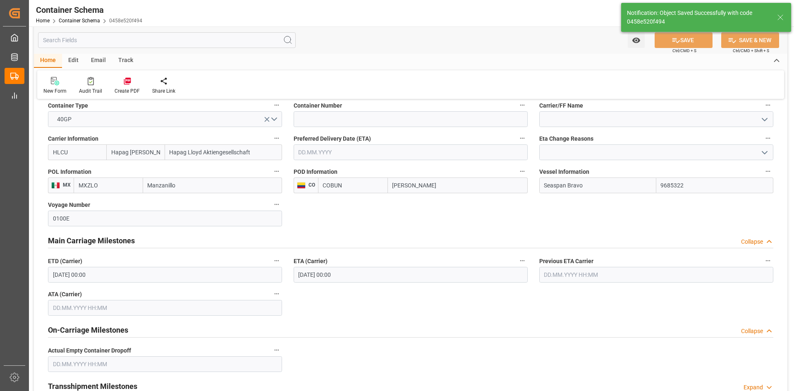
scroll to position [827, 0]
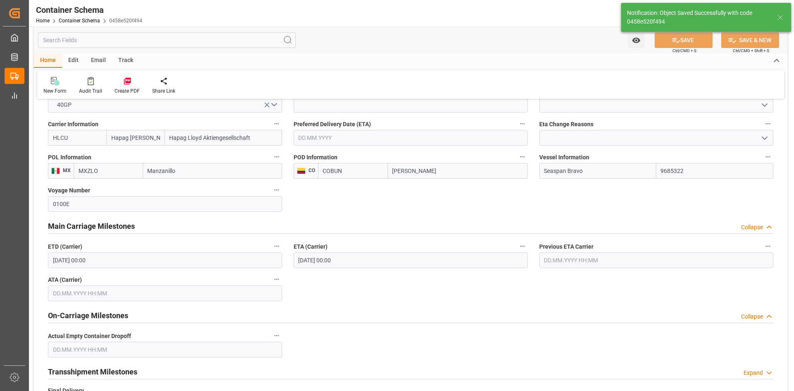
click at [96, 60] on div "Email" at bounding box center [98, 61] width 27 height 14
click at [50, 83] on div at bounding box center [55, 80] width 25 height 9
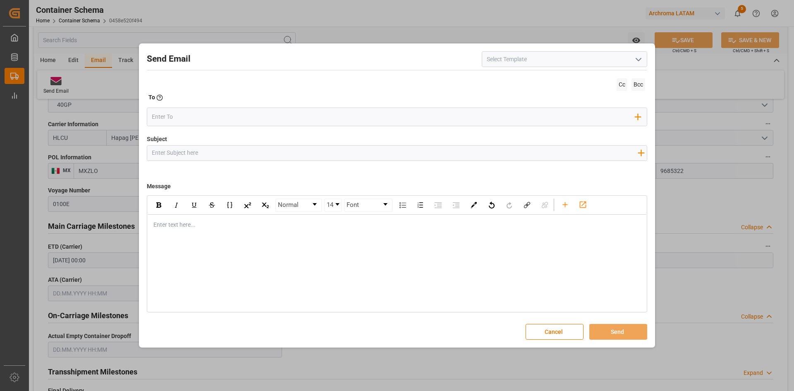
click at [636, 59] on polyline "open menu" at bounding box center [638, 59] width 5 height 2
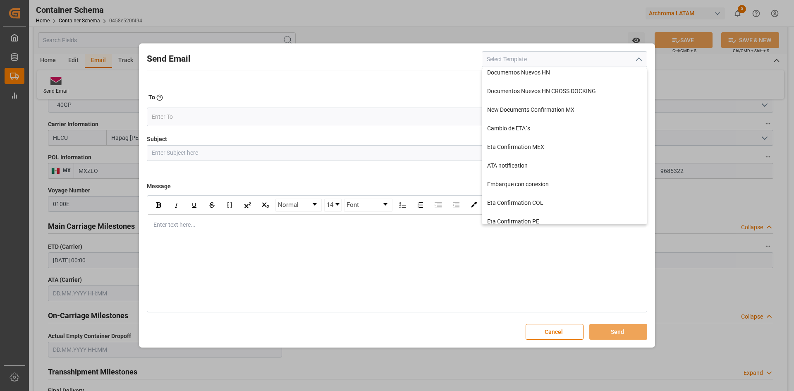
scroll to position [0, 0]
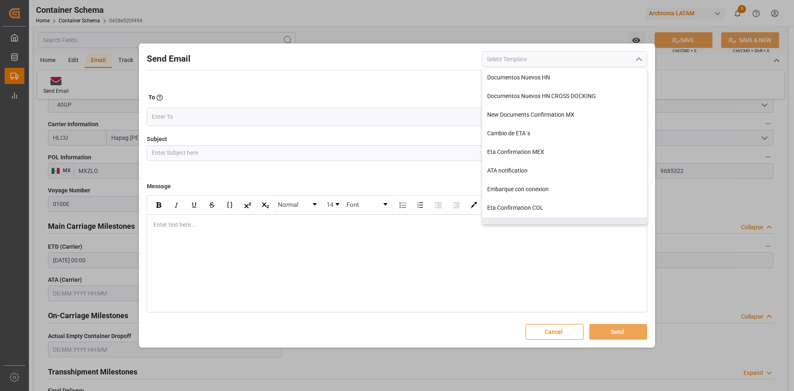
click at [553, 333] on button "Cancel" at bounding box center [554, 332] width 58 height 16
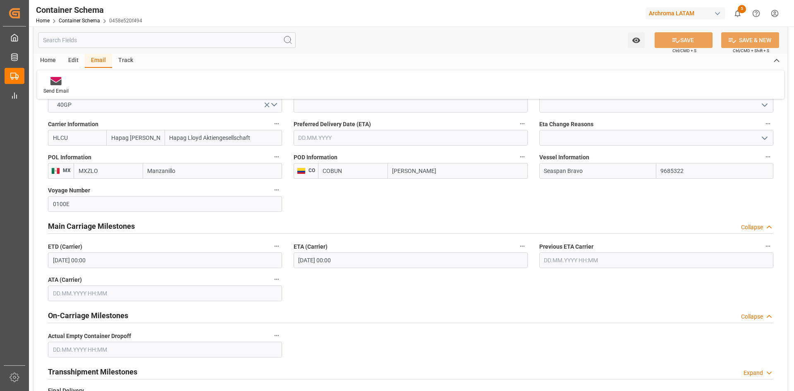
click at [81, 26] on div "Container Schema Home Container Schema 0458e520f494" at bounding box center [89, 13] width 112 height 26
click at [85, 21] on link "Container Schema" at bounding box center [79, 21] width 41 height 6
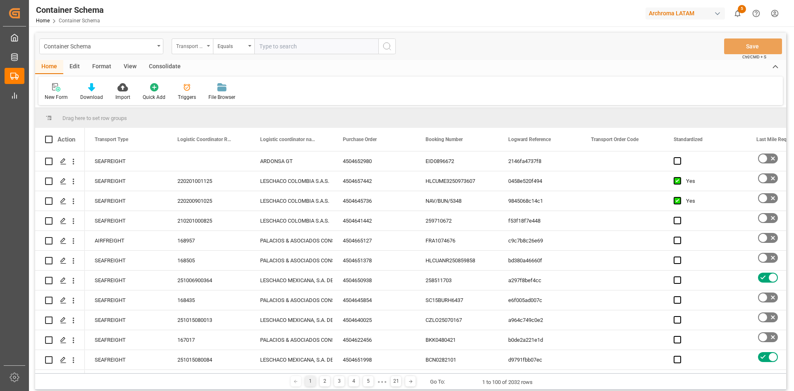
click at [198, 49] on div "Transport Type" at bounding box center [190, 46] width 28 height 10
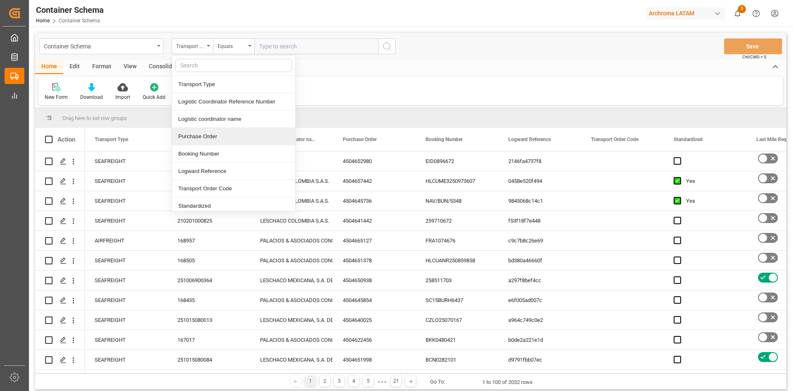
click at [214, 131] on div "Purchase Order" at bounding box center [233, 136] width 123 height 17
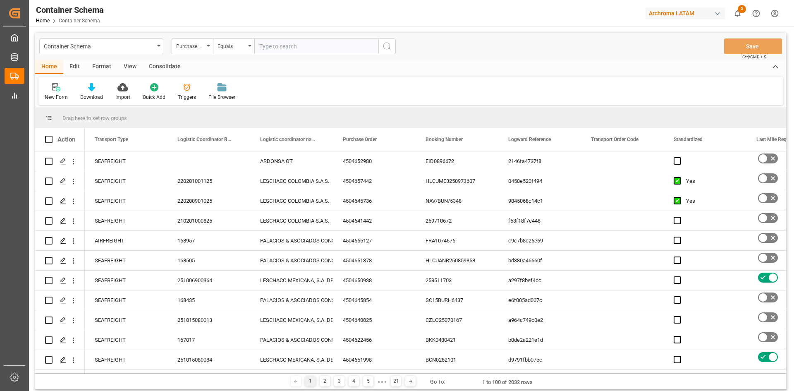
click at [284, 51] on input "text" at bounding box center [316, 46] width 124 height 16
paste input "4504660256"
type input "4504660256"
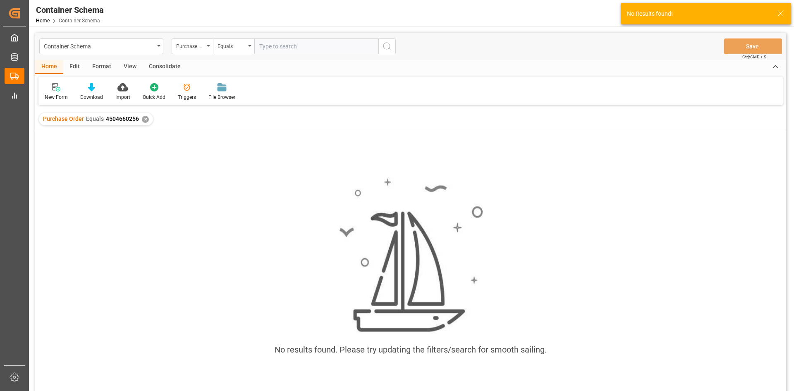
click at [147, 119] on div "✕" at bounding box center [145, 119] width 7 height 7
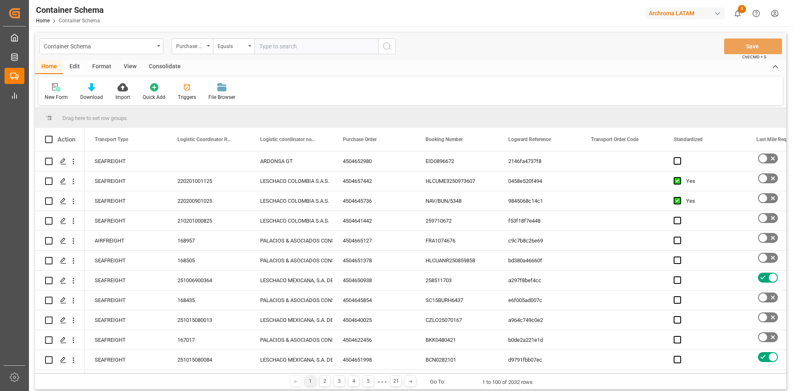
click at [274, 48] on input "text" at bounding box center [316, 46] width 124 height 16
paste input "4504660256"
type input "4504660256"
click at [391, 45] on icon "search button" at bounding box center [387, 46] width 10 height 10
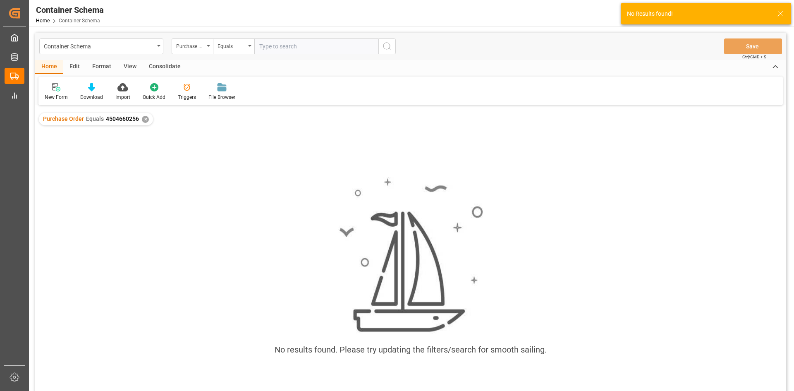
click at [143, 120] on div "✕" at bounding box center [145, 119] width 7 height 7
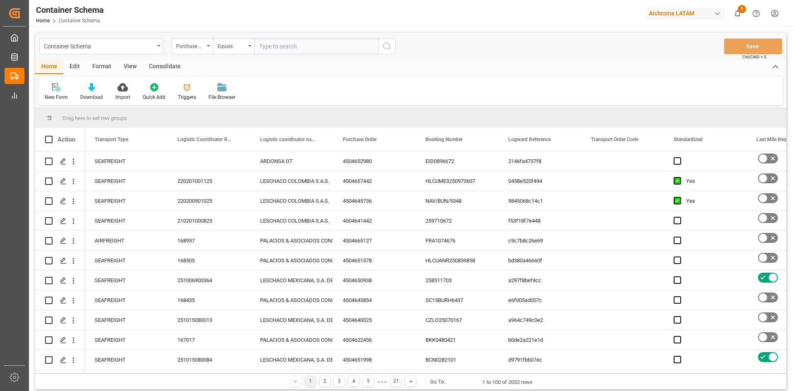
click at [290, 45] on input "text" at bounding box center [316, 46] width 124 height 16
paste input "4504660258"
type input "4504660258"
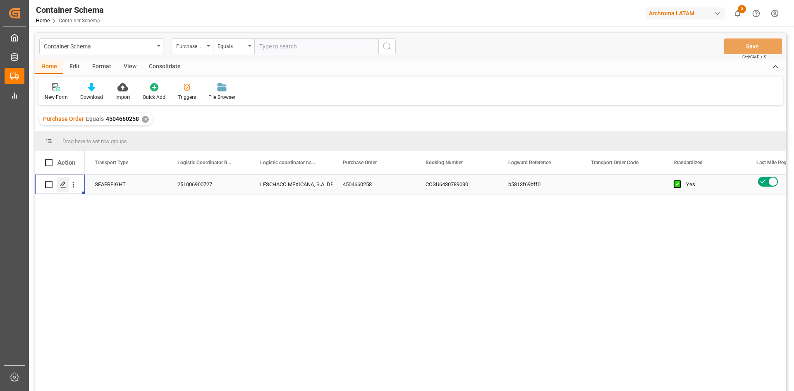
click at [65, 183] on icon "Press SPACE to select this row." at bounding box center [63, 184] width 7 height 7
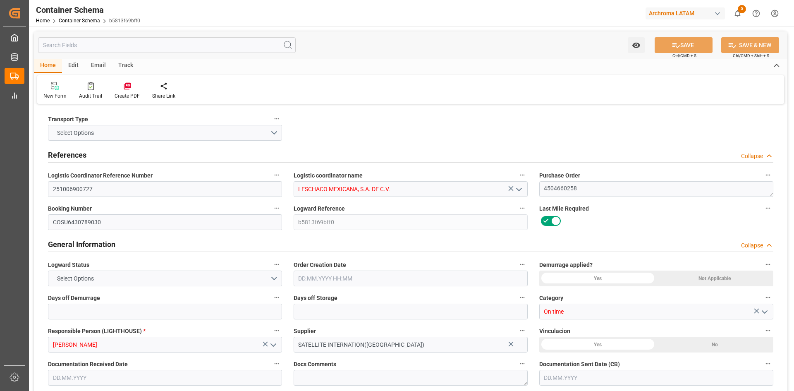
type input "21"
type input "7"
type input "1"
type input "21000"
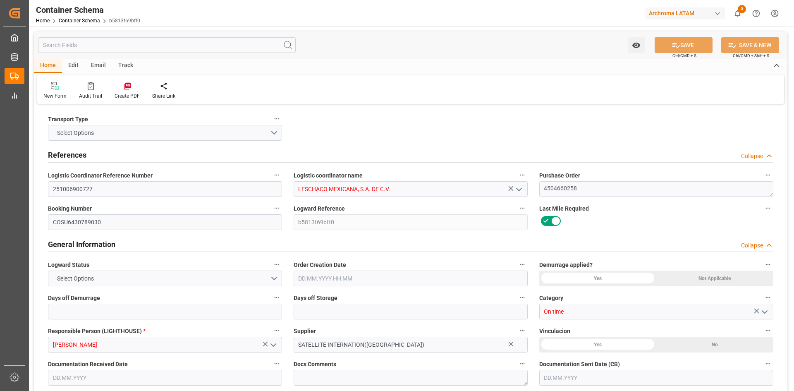
type input "21000"
type input "Cosco"
type input "COSCO Shipping Co. Ltd."
type input "CNSGH"
type input "MXZLO"
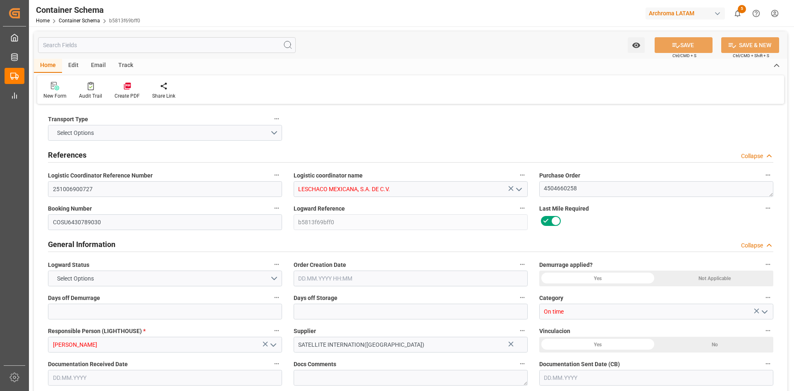
type input "9355551"
type input "07.10.2025"
type input "09.10.2025"
type input "29.09.2025 00:00"
type input "15.10.2025 00:00"
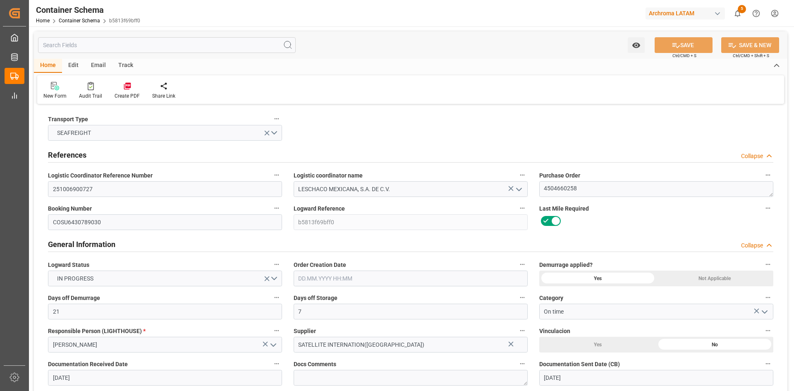
type input "17.10.2025 00:00"
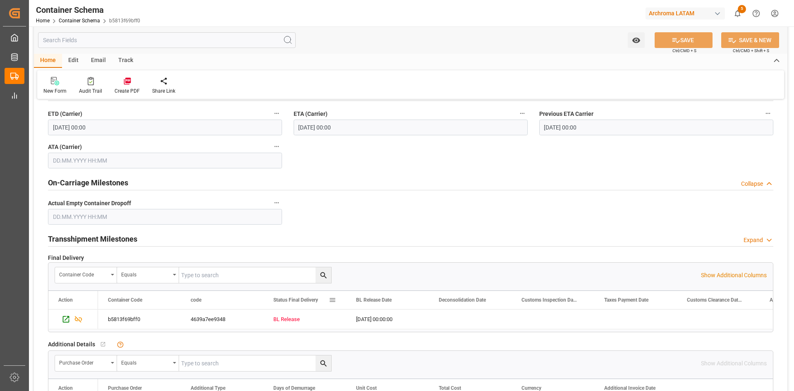
scroll to position [868, 0]
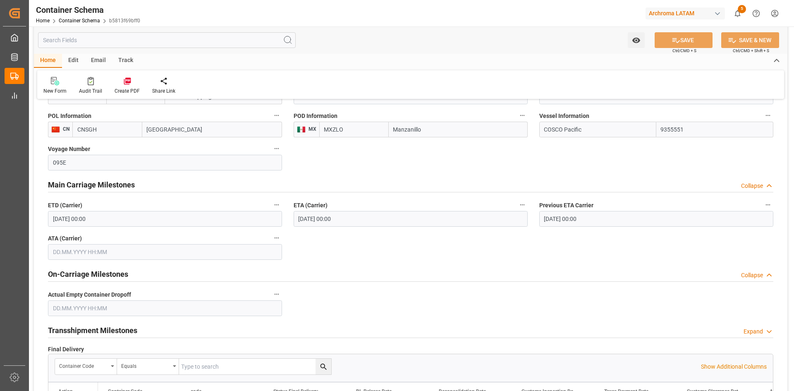
click at [96, 62] on div "Email" at bounding box center [98, 61] width 27 height 14
click at [59, 84] on icon at bounding box center [55, 82] width 11 height 6
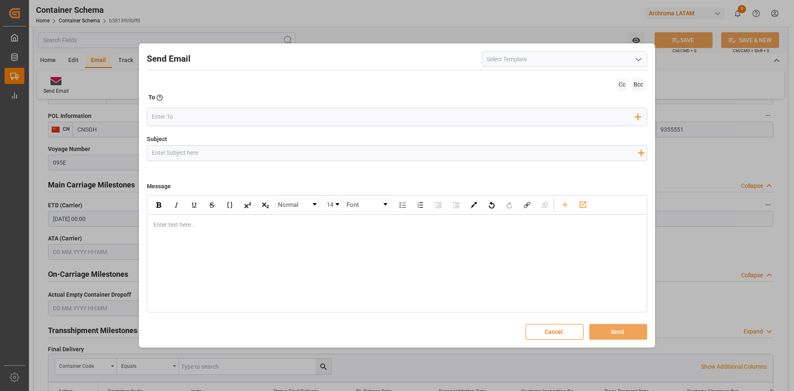
click at [634, 60] on icon "open menu" at bounding box center [638, 60] width 10 height 10
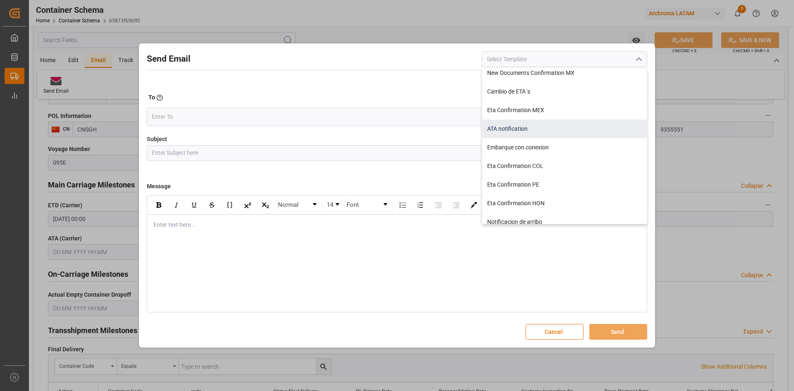
scroll to position [83, 0]
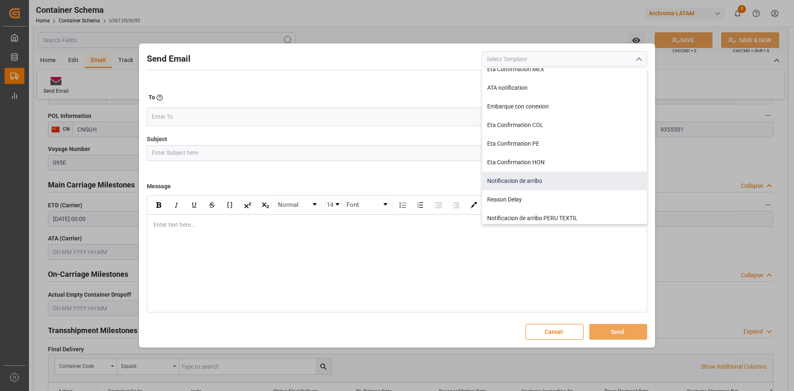
click at [558, 175] on div "Notificacion de arribo" at bounding box center [564, 181] width 165 height 19
type input "Notificacion de arribo"
type input "Aviso de llegada || PO {{orderReference}} | BL {{bookingNumber}} || CONTENEDOR …"
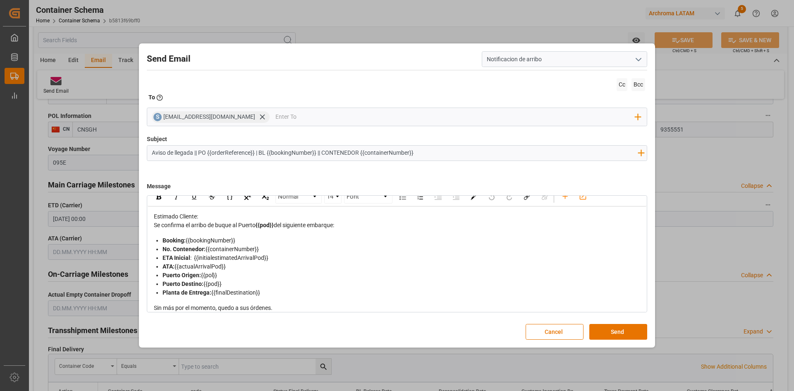
scroll to position [0, 0]
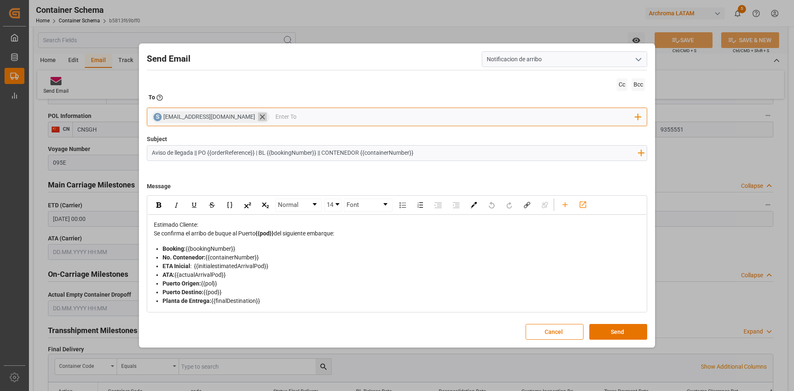
click at [258, 114] on icon at bounding box center [262, 116] width 9 height 9
click at [242, 114] on input "email" at bounding box center [394, 117] width 484 height 12
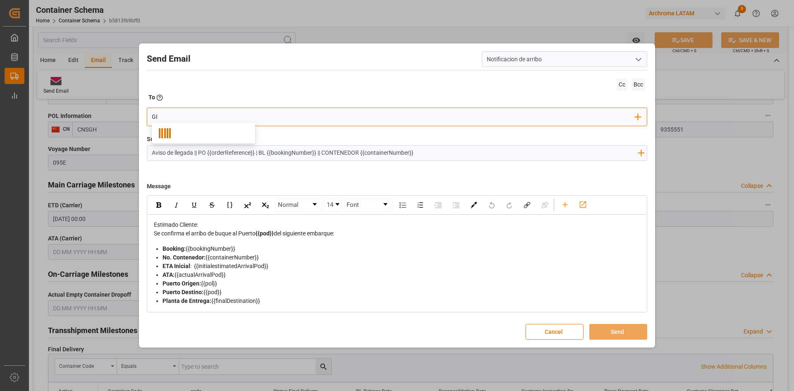
type input "G"
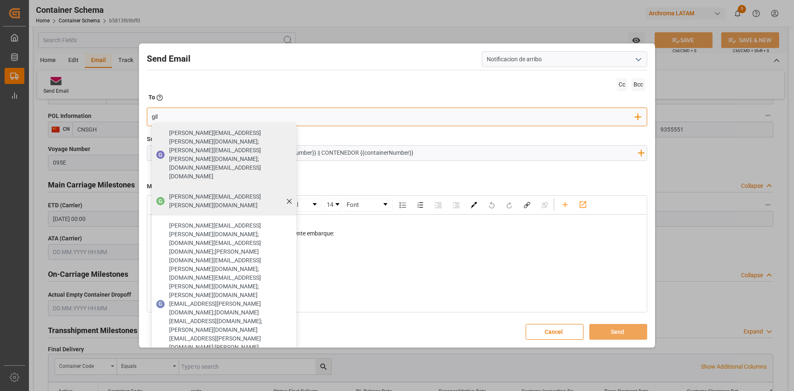
type input "gil"
click at [222, 192] on span "gilberto.mendoza@archroma.com" at bounding box center [230, 200] width 122 height 17
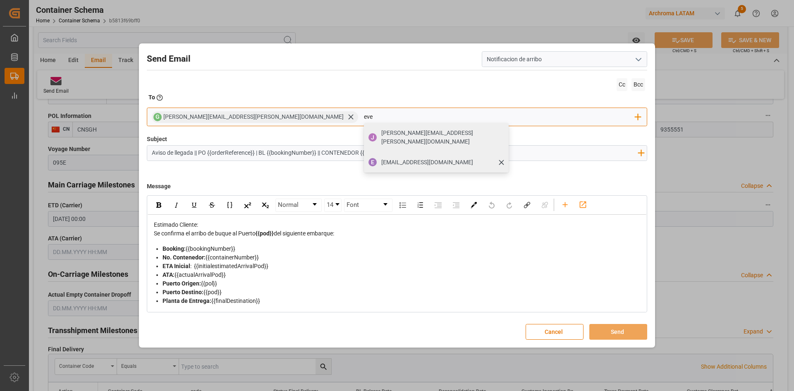
type input "eve"
click at [381, 158] on span "evelyncontreras@archroma.com" at bounding box center [427, 162] width 92 height 9
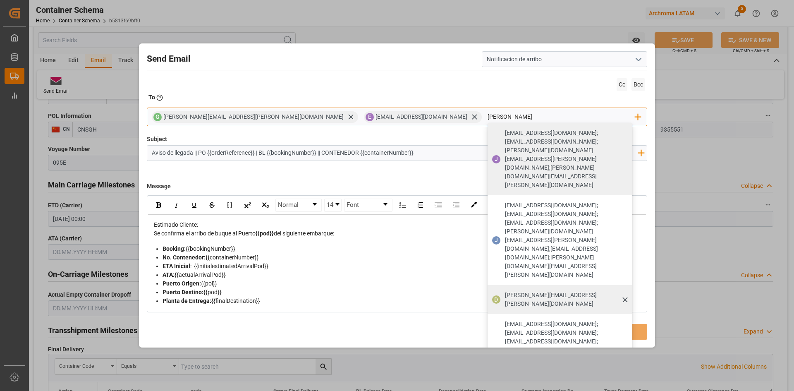
type input "dalia"
click at [505, 291] on span "dalia.gutierrez@leschaco.com" at bounding box center [566, 299] width 122 height 17
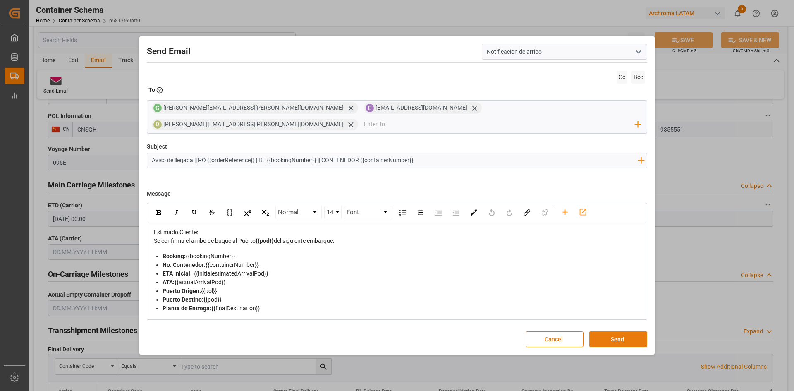
click at [606, 333] on button "Send" at bounding box center [618, 339] width 58 height 16
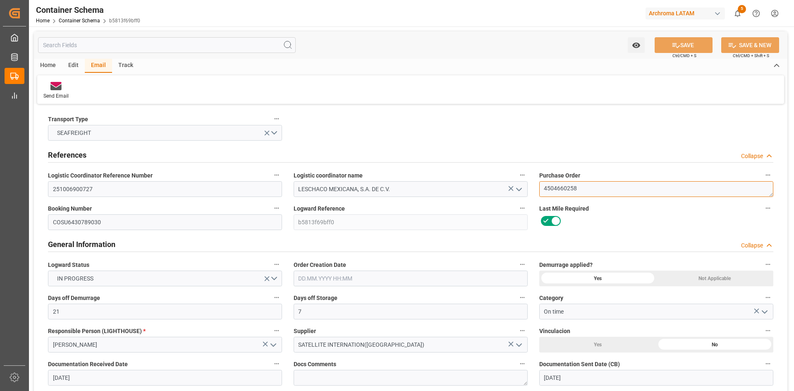
click at [551, 192] on textarea "4504660258" at bounding box center [656, 189] width 234 height 16
click at [93, 19] on link "Container Schema" at bounding box center [79, 21] width 41 height 6
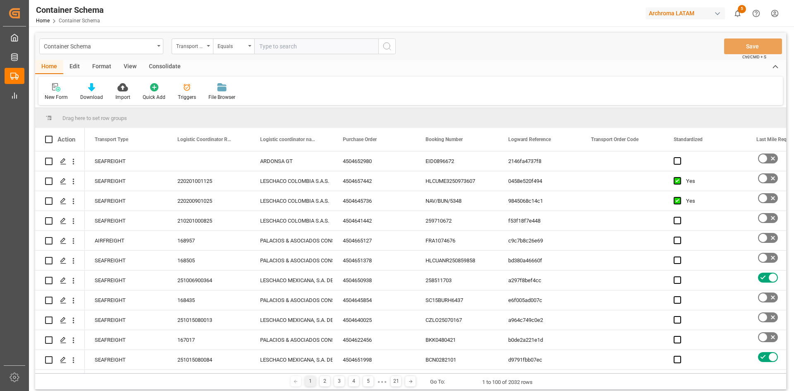
click at [273, 48] on input "text" at bounding box center [316, 46] width 124 height 16
click at [204, 41] on div "Transport Type" at bounding box center [192, 46] width 41 height 16
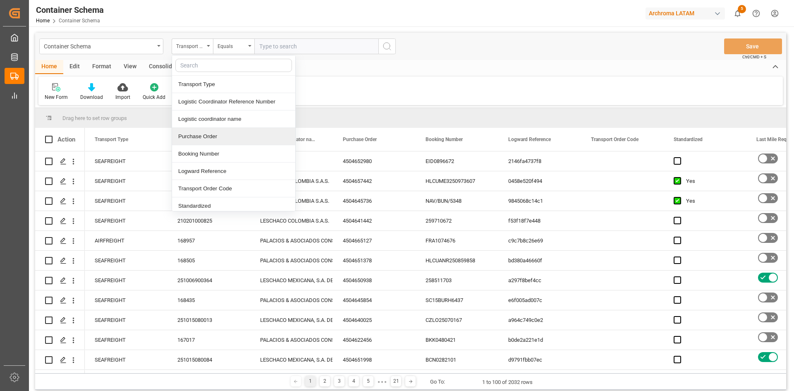
click at [213, 134] on div "Purchase Order" at bounding box center [233, 136] width 123 height 17
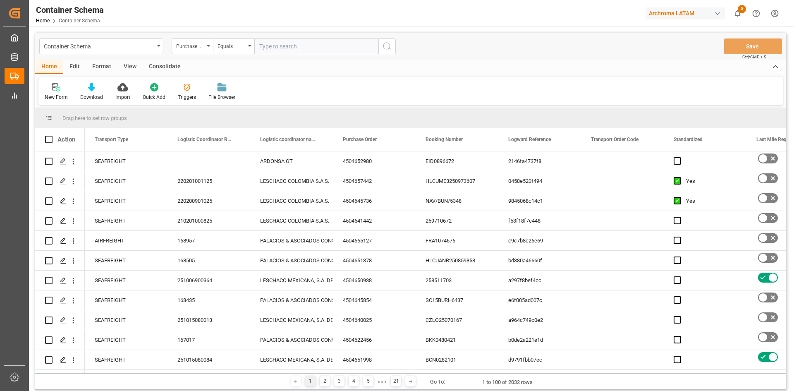
click at [275, 45] on input "text" at bounding box center [316, 46] width 124 height 16
paste input "4504660257"
type input "4504660257"
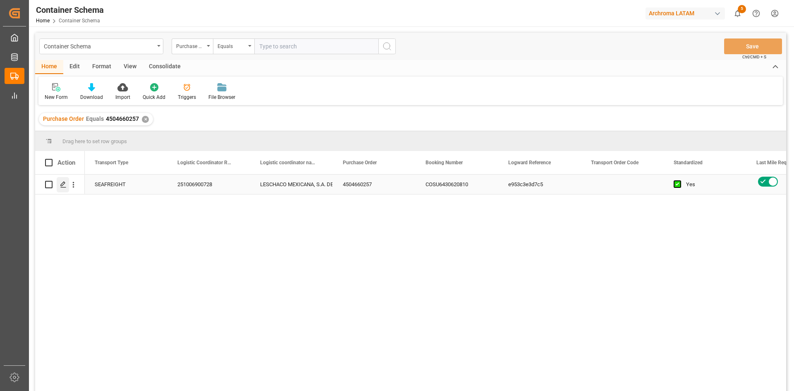
click at [61, 185] on icon "Press SPACE to select this row." at bounding box center [63, 184] width 7 height 7
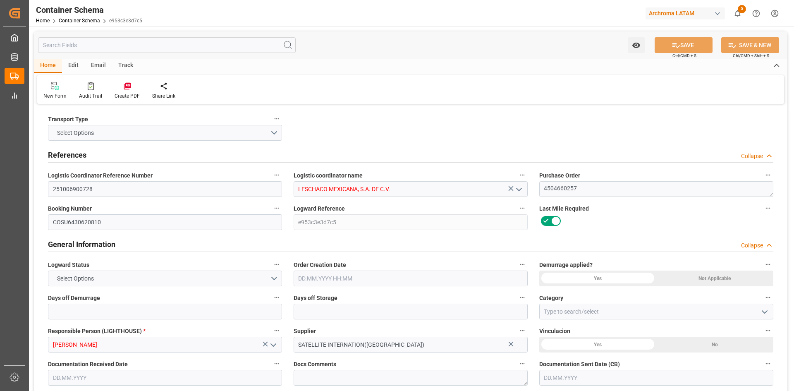
type input "21"
type input "7"
type input "1"
type input "21000"
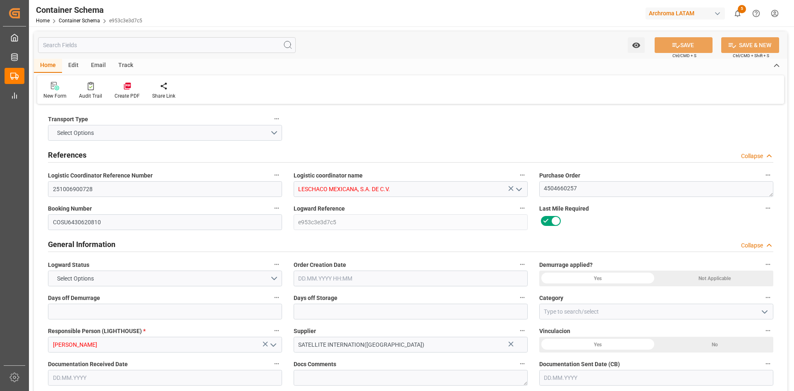
type input "21000"
type input "Cosco"
type input "COSCO Shipping Co. Ltd."
type input "CNSGH"
type input "MXZLO"
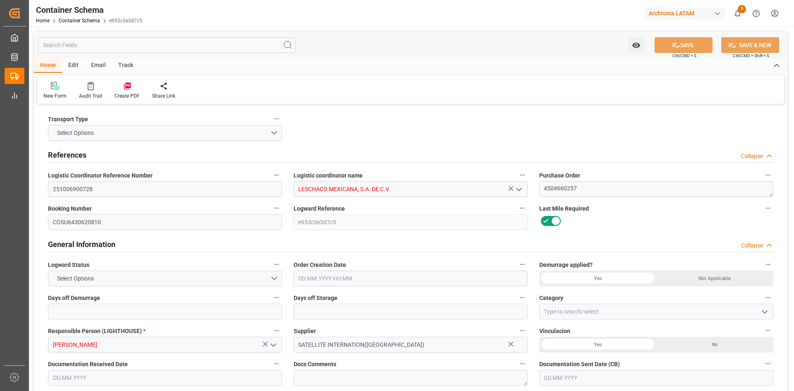
type input "9518335"
type input "09.10.2025 00:00"
type input "[DATE]"
type input "04.10.2025 00:00"
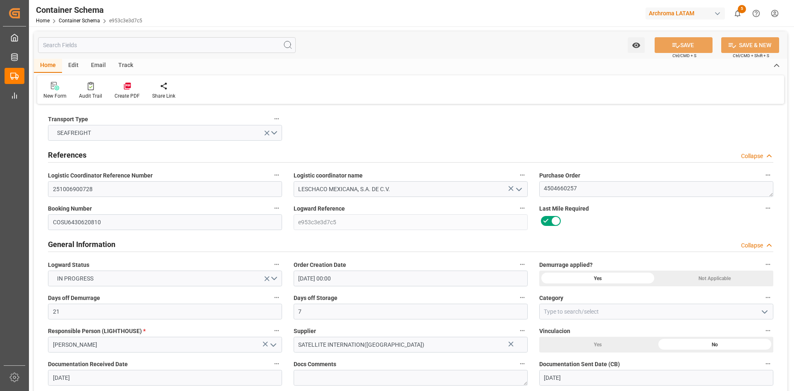
type input "26.10.2025 00:00"
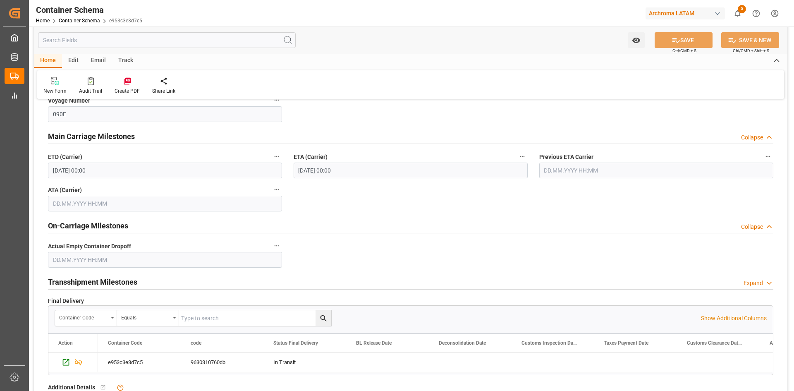
scroll to position [951, 0]
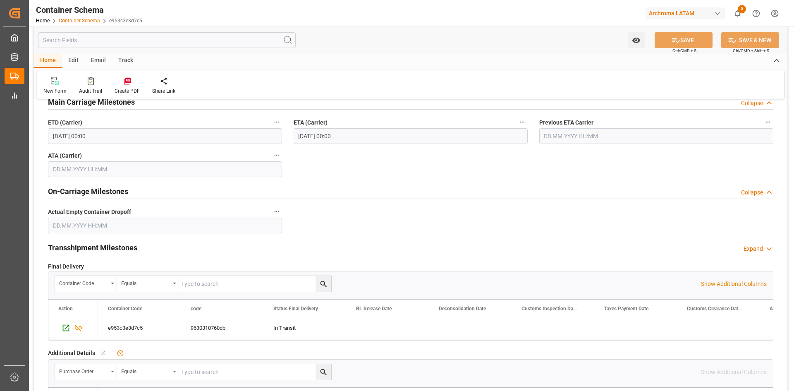
click at [77, 21] on link "Container Schema" at bounding box center [79, 21] width 41 height 6
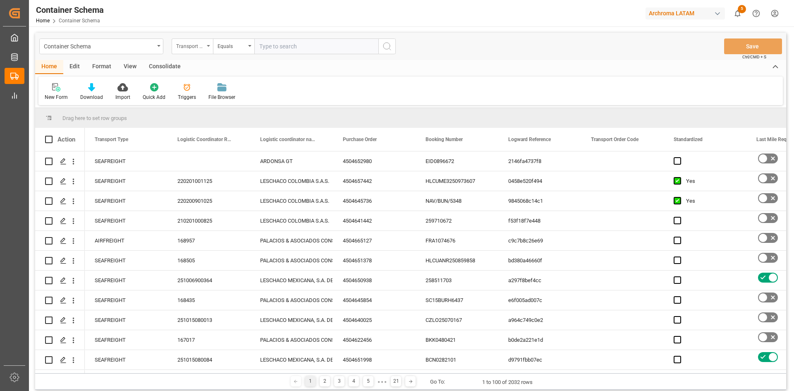
click at [205, 48] on div "Transport Type" at bounding box center [192, 46] width 41 height 16
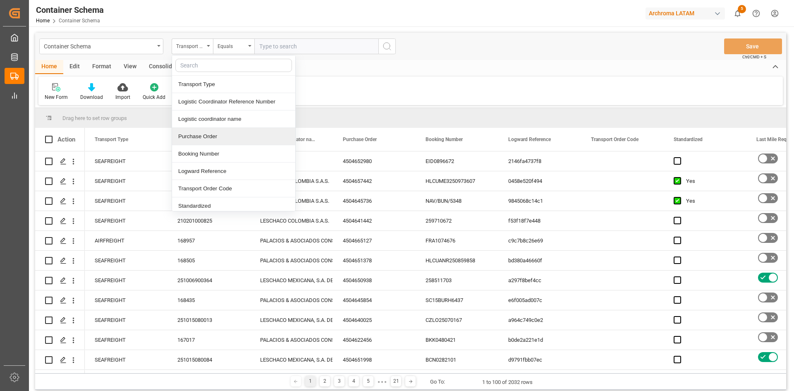
click at [236, 137] on div "Purchase Order" at bounding box center [233, 136] width 123 height 17
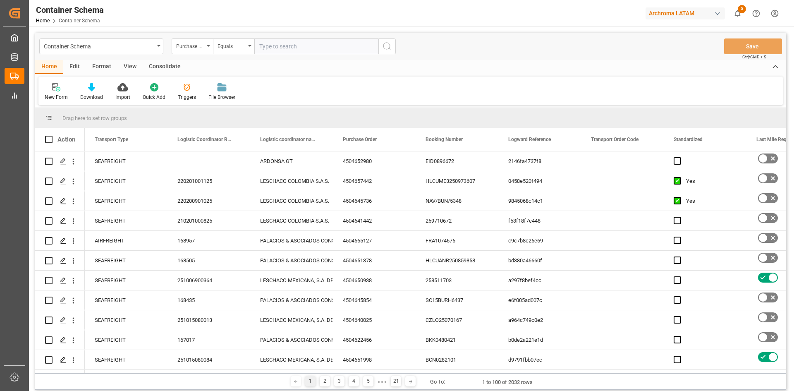
click at [276, 45] on input "text" at bounding box center [316, 46] width 124 height 16
paste input "4504657420 4504660256 4504660258"
click at [293, 47] on input "4504657420 4504660256 4504660258" at bounding box center [316, 46] width 124 height 16
click at [327, 46] on input "4504657420,4504660256 4504660258" at bounding box center [316, 46] width 124 height 16
drag, startPoint x: 364, startPoint y: 48, endPoint x: 259, endPoint y: 50, distance: 105.4
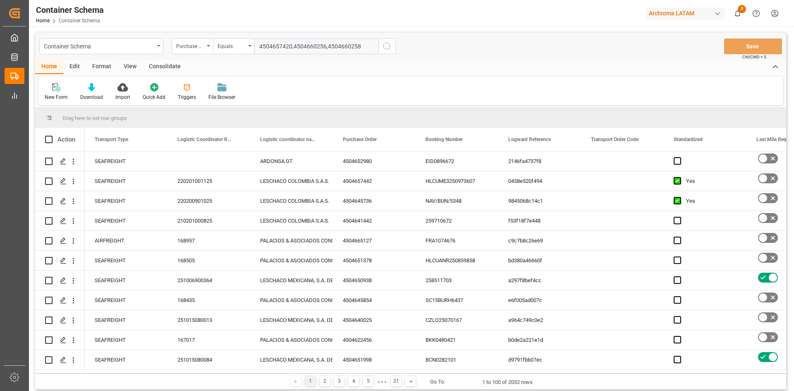
click at [259, 50] on input "4504657420,4504660256,4504660258" at bounding box center [316, 46] width 124 height 16
type input "4504657420,4504660256,4504660258"
click at [239, 50] on div "Equals" at bounding box center [233, 46] width 41 height 16
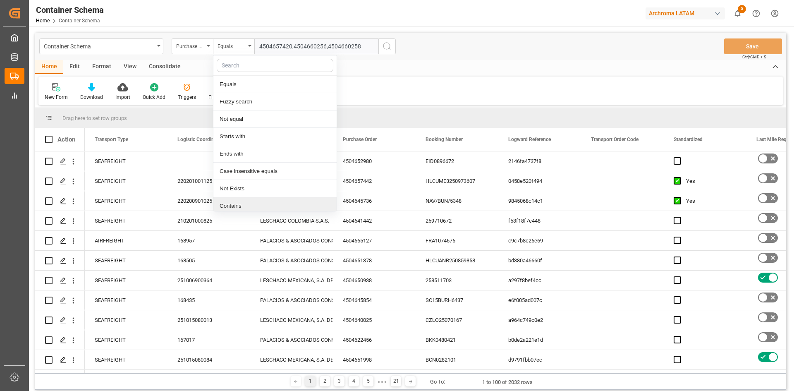
click at [254, 206] on div "Contains" at bounding box center [274, 205] width 123 height 17
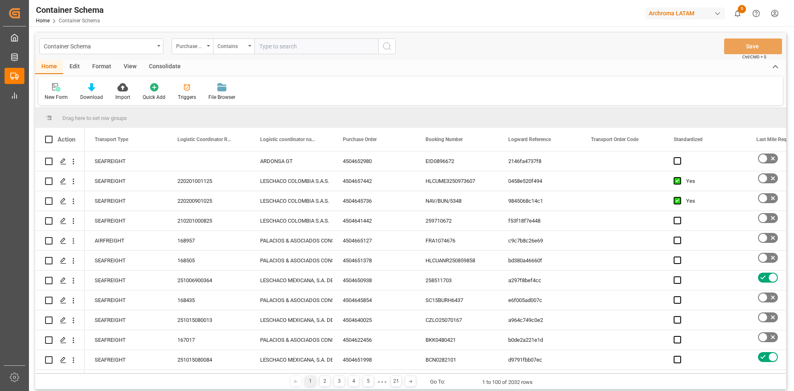
paste input "4504657420,4504660256,4504660258"
type input "4504657420,4504660256,4504660258"
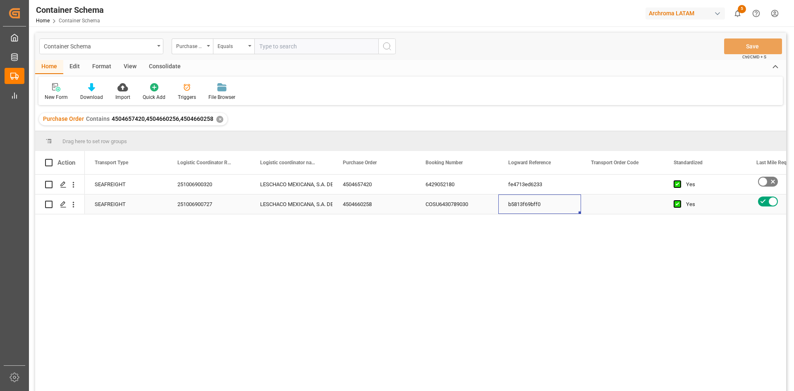
click at [579, 202] on div "b5813f69bff0" at bounding box center [539, 203] width 83 height 19
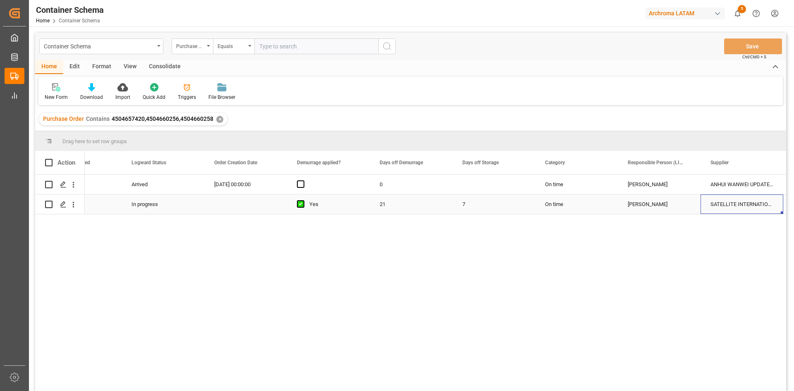
scroll to position [0, 790]
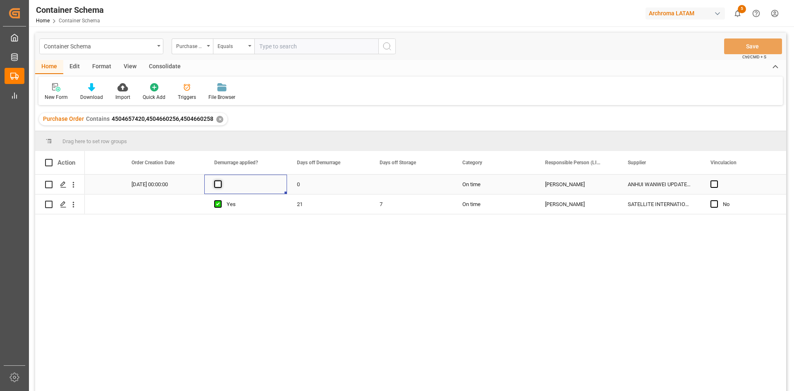
click at [221, 187] on span "Press SPACE to select this row." at bounding box center [217, 183] width 7 height 7
click at [220, 180] on input "Press SPACE to select this row." at bounding box center [220, 180] width 0 height 0
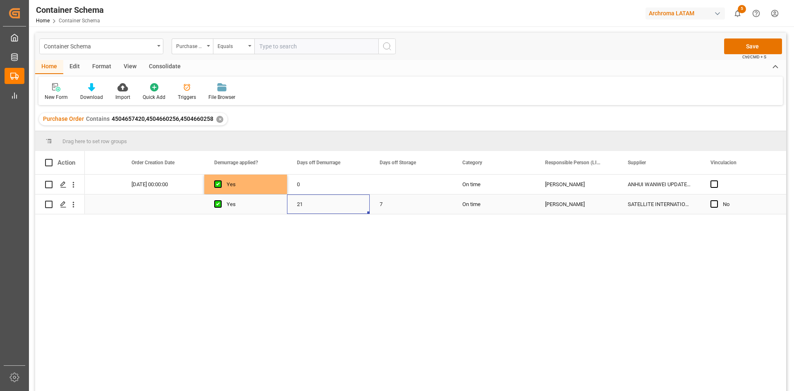
click at [315, 201] on div "21" at bounding box center [328, 203] width 83 height 19
drag, startPoint x: 343, startPoint y: 202, endPoint x: 412, endPoint y: 204, distance: 69.5
drag, startPoint x: 451, startPoint y: 213, endPoint x: 448, endPoint y: 185, distance: 28.6
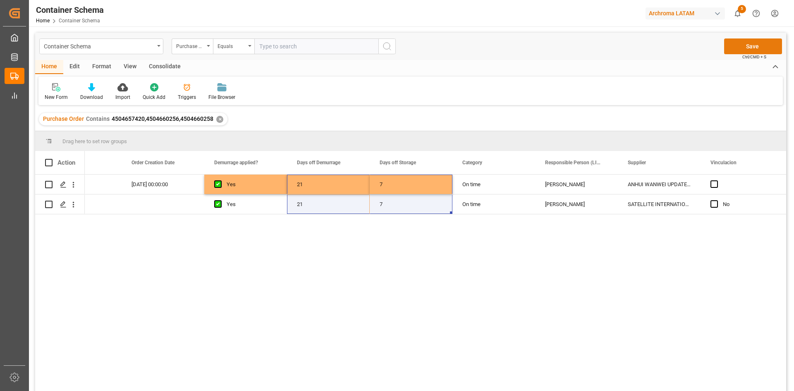
click at [743, 42] on button "Save" at bounding box center [753, 46] width 58 height 16
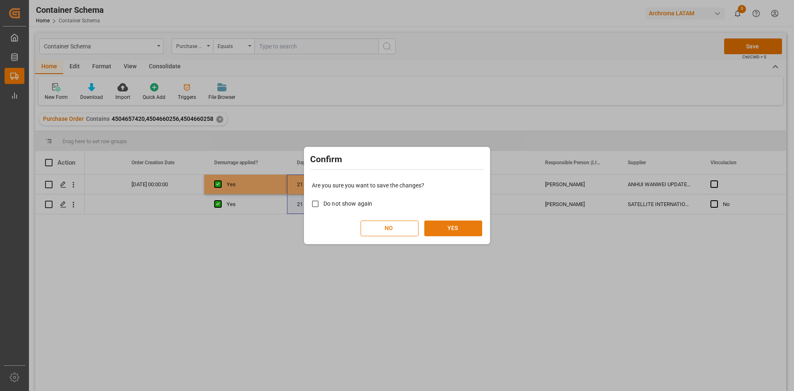
click at [460, 229] on button "YES" at bounding box center [453, 228] width 58 height 16
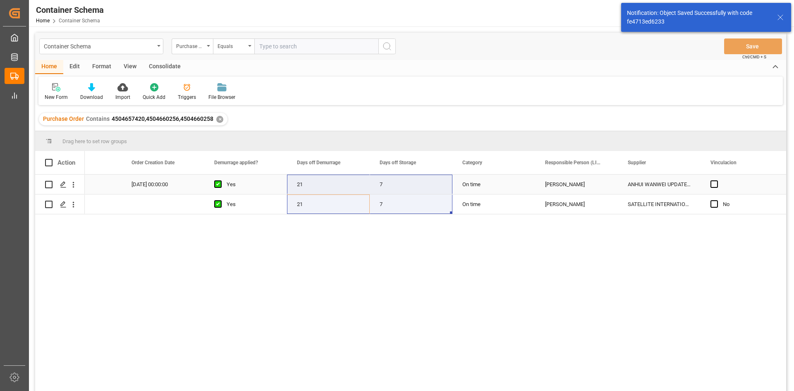
click at [558, 187] on div "[PERSON_NAME]" at bounding box center [576, 184] width 63 height 19
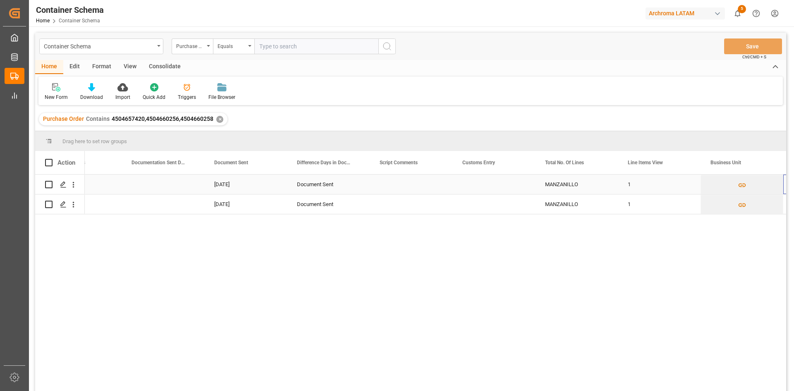
scroll to position [0, 1617]
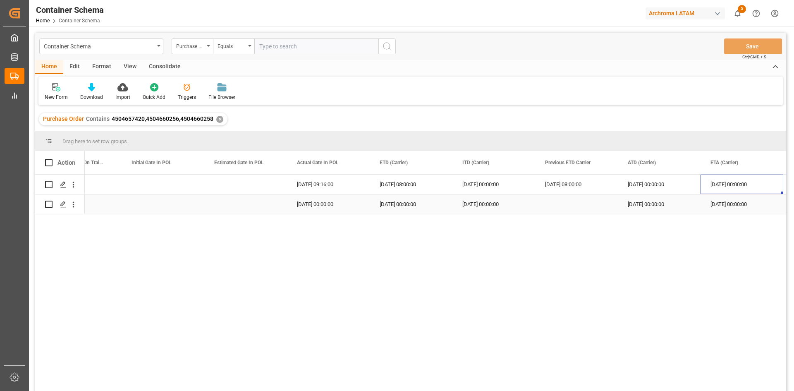
click at [413, 203] on div "29.09.2025 00:00:00" at bounding box center [411, 203] width 83 height 19
click at [218, 119] on div "✕" at bounding box center [219, 119] width 7 height 7
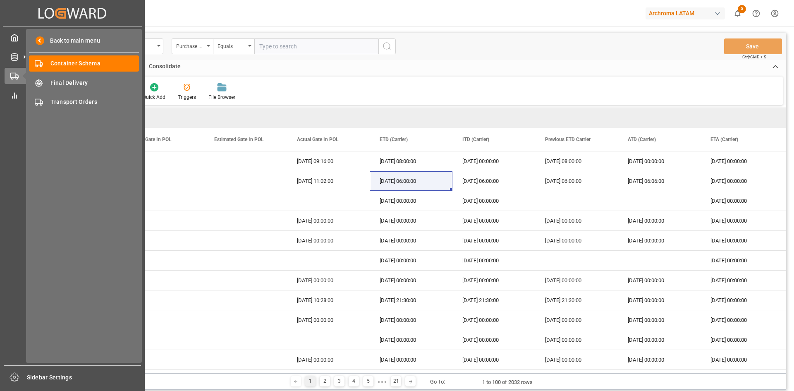
click at [68, 54] on div "Back to main menu Container Schema Container Schema Final Delivery Final Delive…" at bounding box center [84, 196] width 116 height 334
click at [72, 62] on span "Container Schema" at bounding box center [94, 63] width 89 height 9
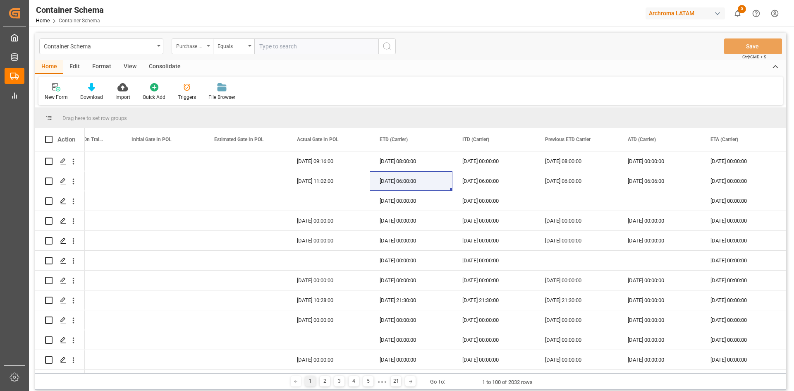
click at [201, 48] on div "Purchase Order" at bounding box center [190, 46] width 28 height 10
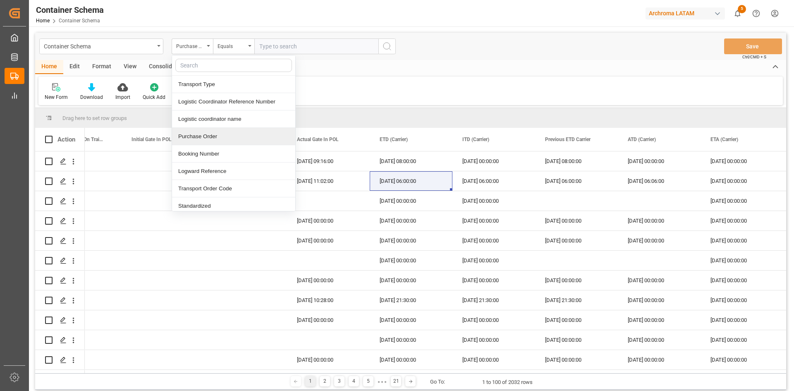
click at [225, 135] on div "Purchase Order" at bounding box center [233, 136] width 123 height 17
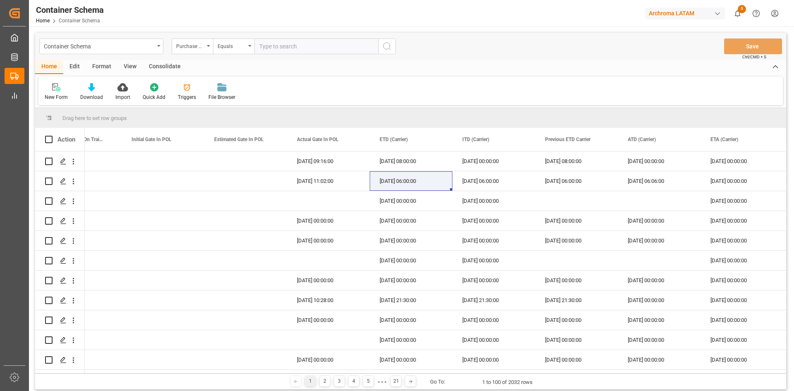
click at [277, 48] on input "text" at bounding box center [316, 46] width 124 height 16
paste input "4504660256"
type input "4504660256"
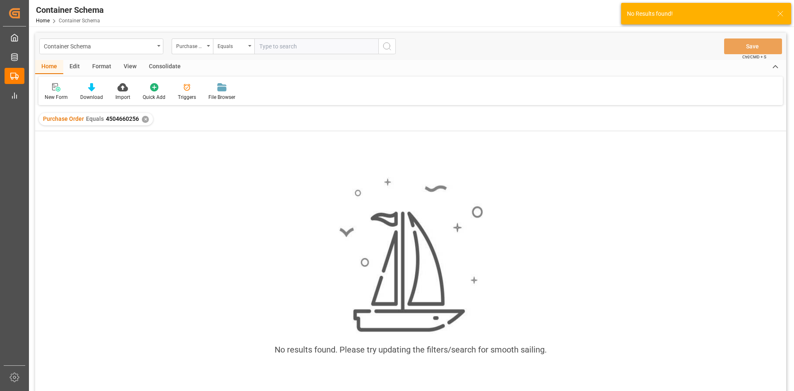
click at [143, 118] on div "✕" at bounding box center [145, 119] width 7 height 7
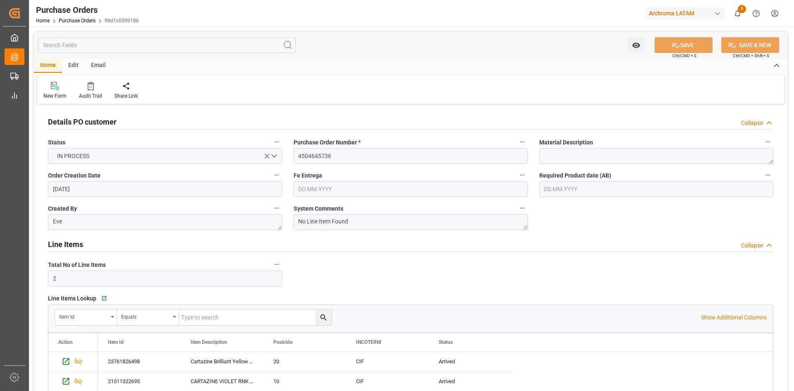
scroll to position [7, 0]
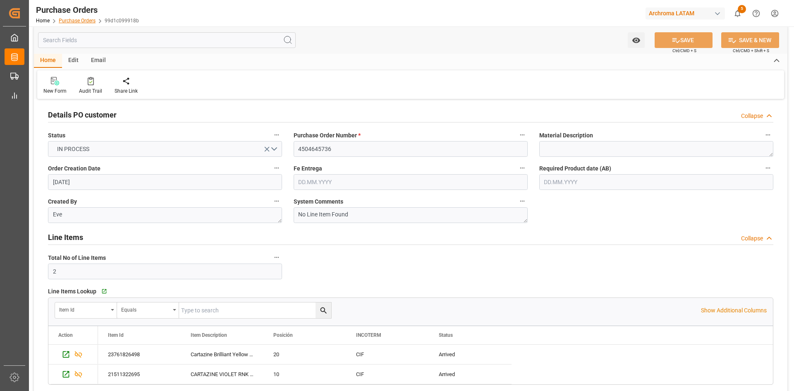
click at [80, 21] on link "Purchase Orders" at bounding box center [77, 21] width 37 height 6
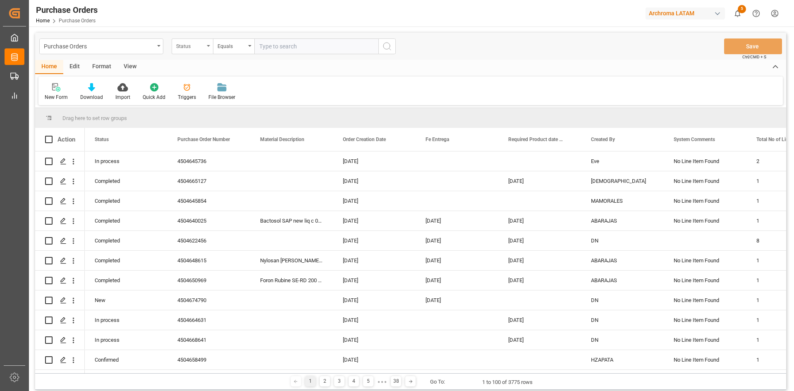
click at [202, 48] on div "Status" at bounding box center [190, 46] width 28 height 10
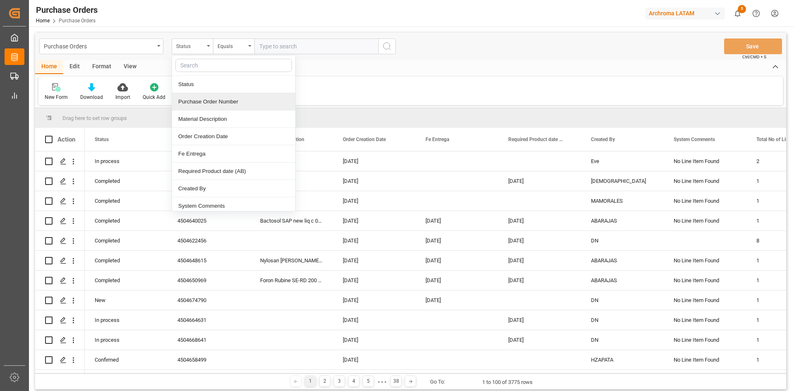
click at [233, 107] on div "Purchase Order Number" at bounding box center [233, 101] width 123 height 17
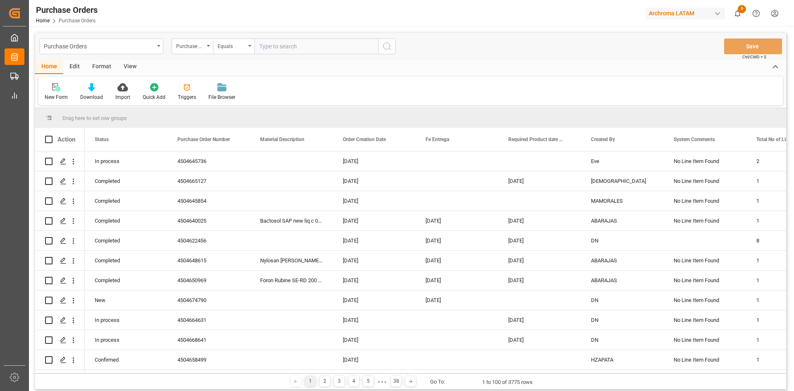
click at [296, 50] on input "text" at bounding box center [316, 46] width 124 height 16
paste input "4504671412"
type input "4504671412"
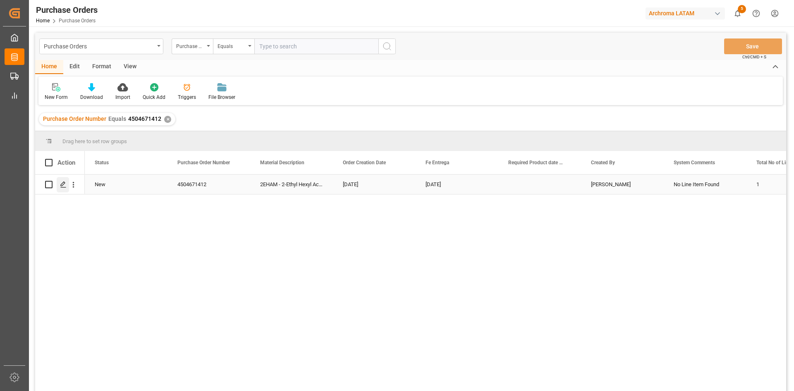
click at [59, 186] on div "Press SPACE to select this row." at bounding box center [63, 184] width 12 height 15
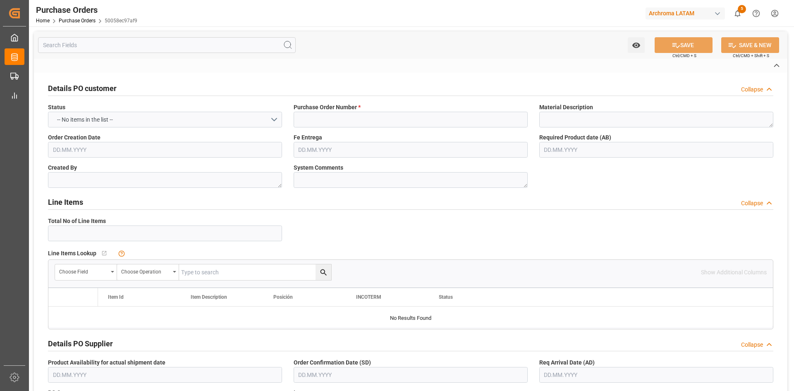
type input "4504671412"
type textarea "2EHAM - 2-Ethyl Hexyl Acrilate"
type textarea "Jose"
type textarea "No Line Item Found"
type input "4001"
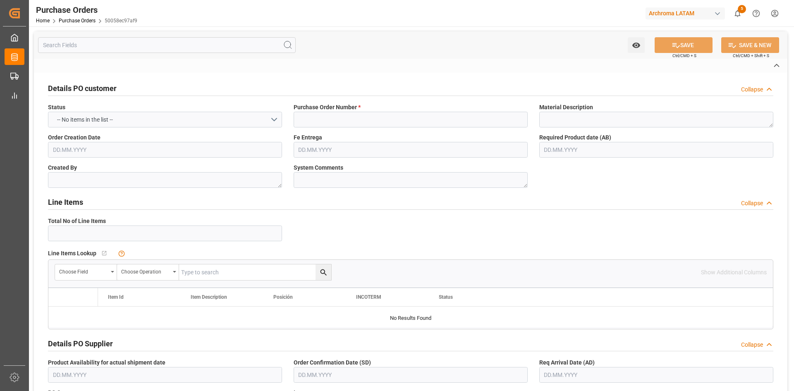
type input "SATELLITE INTERNATION([GEOGRAPHIC_DATA])"
type input "Definitivo"
type input "[PERSON_NAME]"
type input "[GEOGRAPHIC_DATA]"
type textarea "PT"
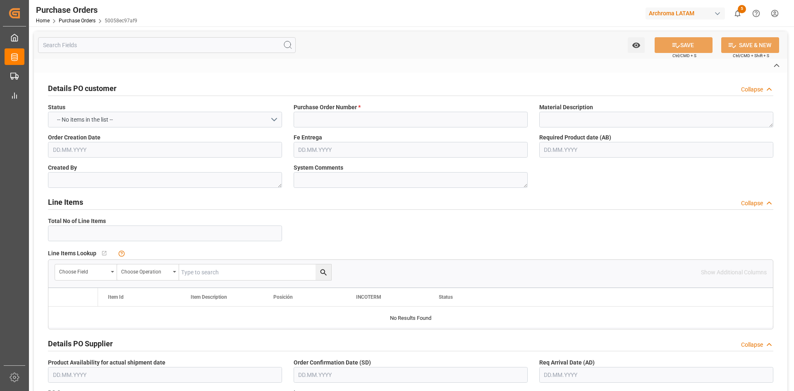
type input "SEAFREIGHT"
type input "1"
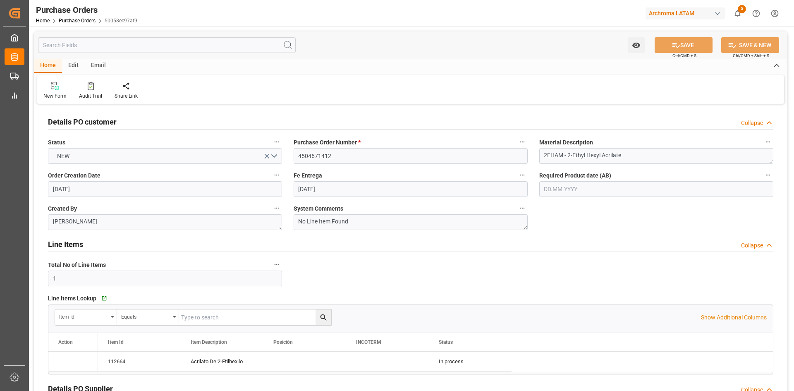
type input "[DATE]"
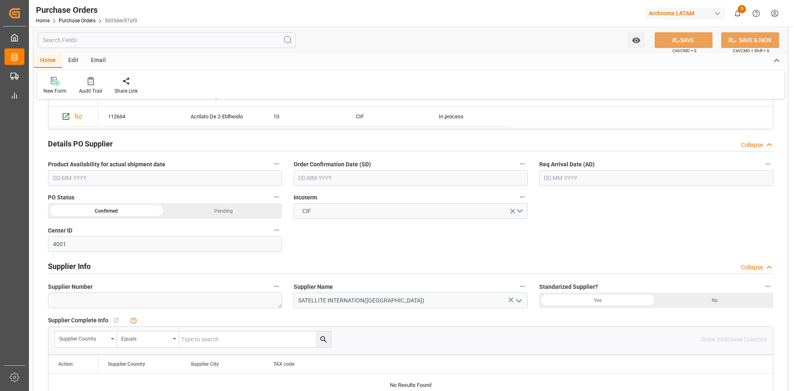
scroll to position [248, 0]
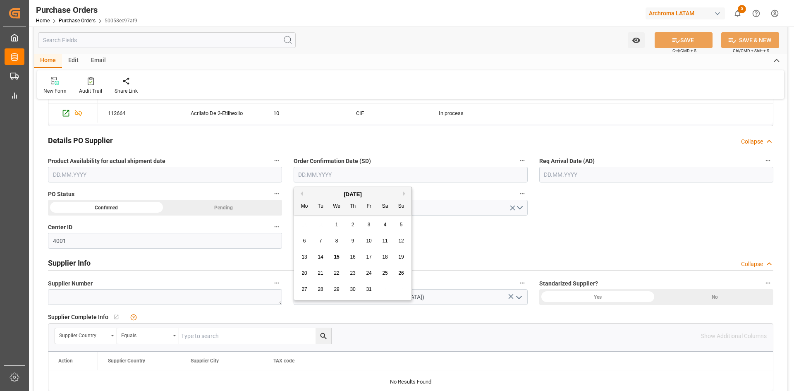
click at [344, 174] on input "text" at bounding box center [410, 175] width 234 height 16
click at [309, 221] on div "29 30 1 2 3 4 5" at bounding box center [352, 225] width 113 height 16
click at [401, 239] on span "12" at bounding box center [400, 241] width 5 height 6
type input "[DATE]"
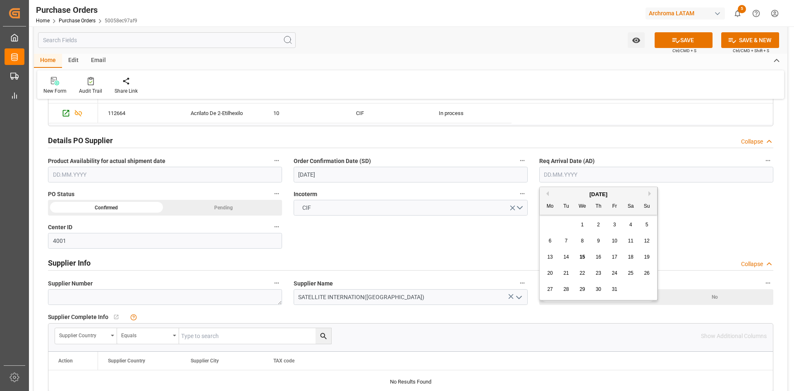
click at [569, 176] on input "text" at bounding box center [656, 175] width 234 height 16
click at [563, 228] on div "29 30 1 2 3 4 5" at bounding box center [598, 225] width 113 height 16
click at [568, 293] on div "28" at bounding box center [566, 289] width 10 height 10
type input "28.10.2025"
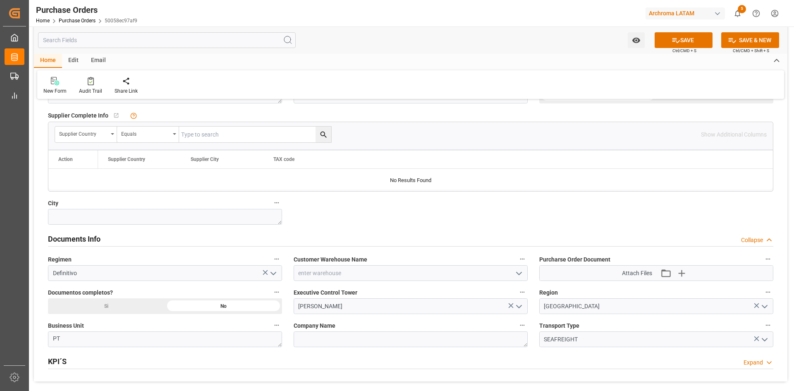
scroll to position [455, 0]
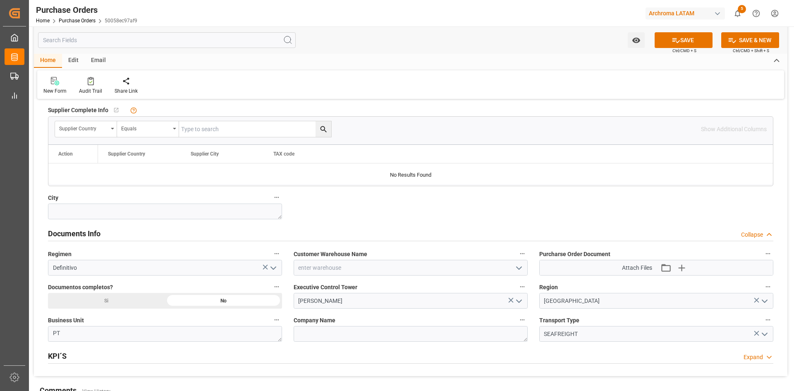
click at [516, 269] on icon "open menu" at bounding box center [519, 268] width 10 height 10
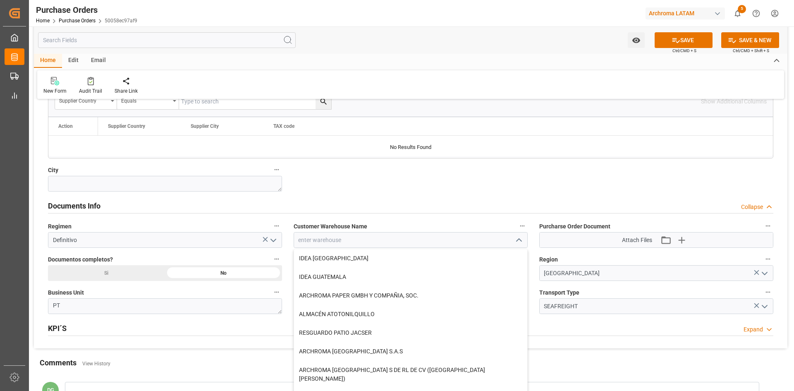
scroll to position [537, 0]
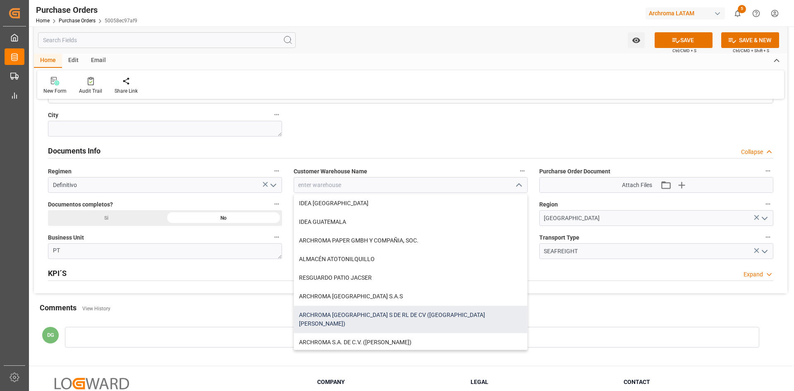
click at [420, 309] on div "ARCHROMA MEXICO S DE RL DE CV (SANTA CLARA)" at bounding box center [410, 318] width 233 height 27
type input "ARCHROMA MEXICO S DE RL DE CV (SANTA CLARA)"
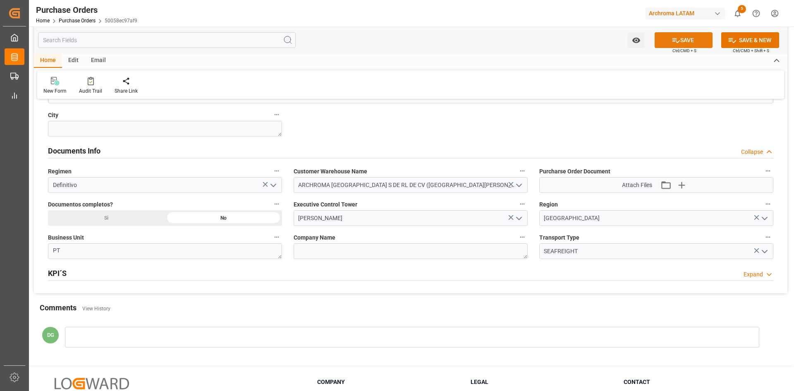
click at [691, 45] on button "SAVE" at bounding box center [683, 40] width 58 height 16
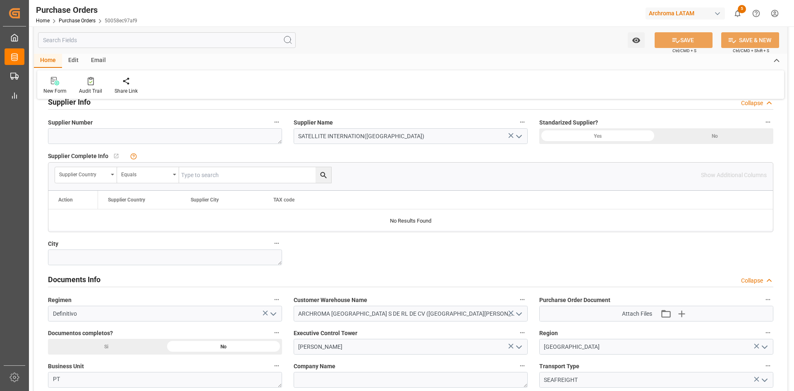
scroll to position [331, 0]
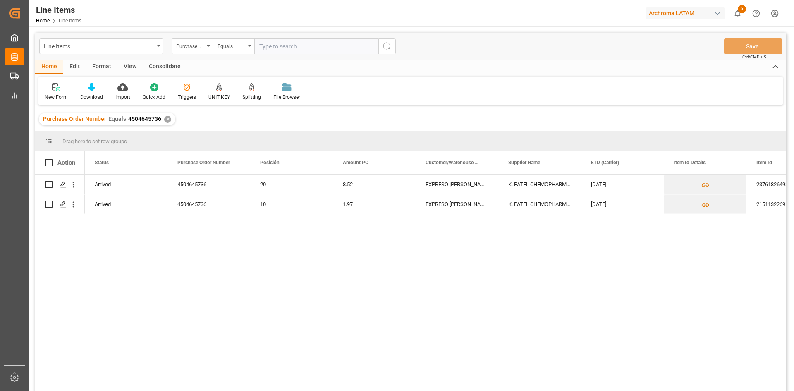
click at [169, 121] on div "Purchase Order Number Equals 4504645736 ✕" at bounding box center [107, 119] width 136 height 12
click at [167, 120] on div "✕" at bounding box center [167, 119] width 7 height 7
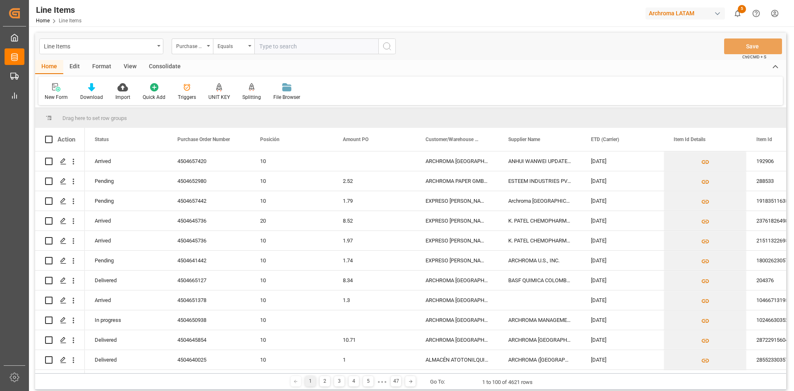
click at [270, 46] on input "text" at bounding box center [316, 46] width 124 height 16
paste input "4504660256"
type input "4504660256"
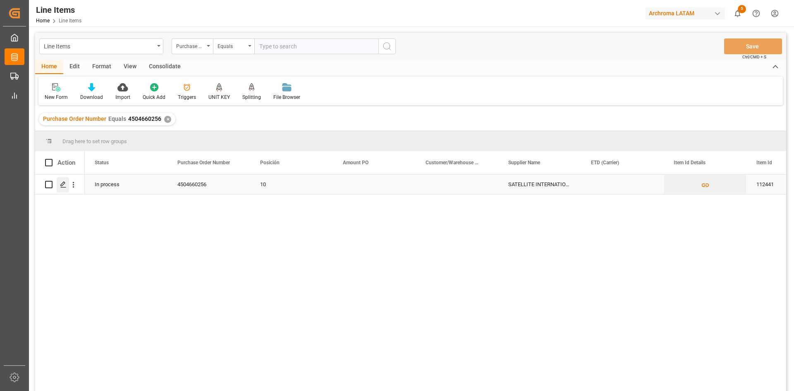
click at [63, 183] on polygon "Press SPACE to select this row." at bounding box center [63, 184] width 4 height 4
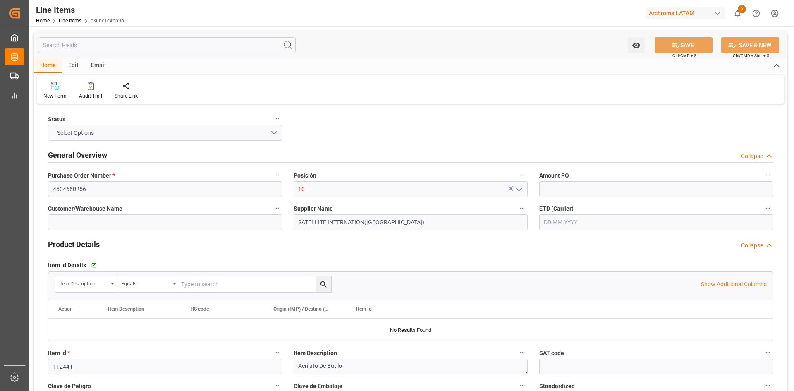
type input "12352100"
type input "21000"
type input "2916120200"
type input "[DATE] 18:42"
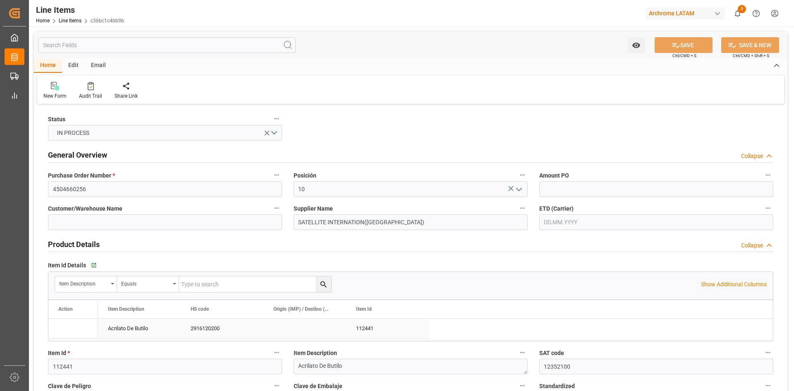
type input "[DATE] 16:31"
type input "[DATE]"
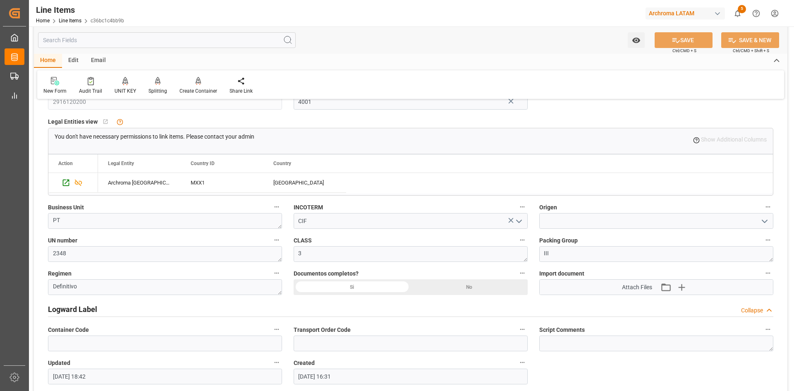
scroll to position [539, 0]
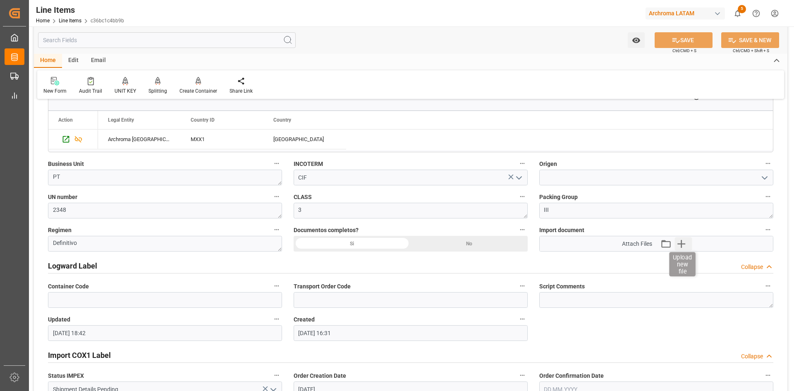
click at [680, 243] on icon "button" at bounding box center [680, 243] width 13 height 13
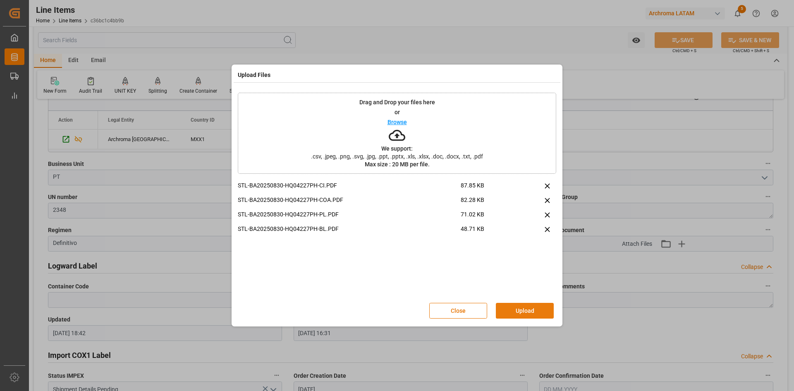
click at [544, 309] on button "Upload" at bounding box center [525, 311] width 58 height 16
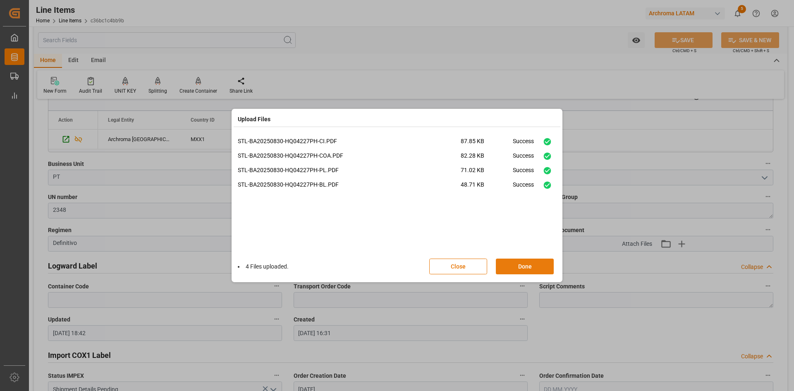
click at [527, 262] on button "Done" at bounding box center [525, 266] width 58 height 16
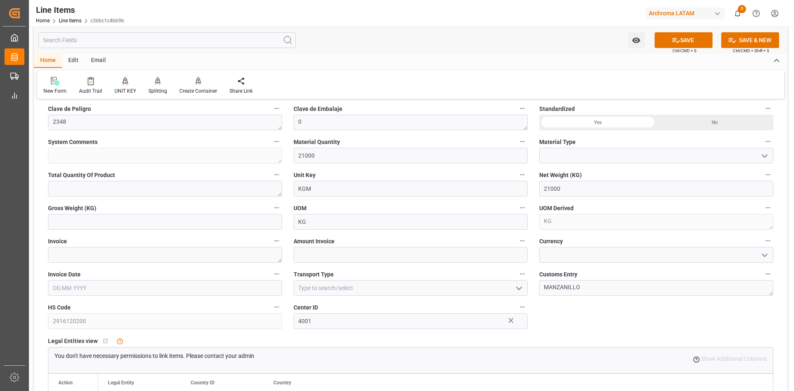
scroll to position [291, 0]
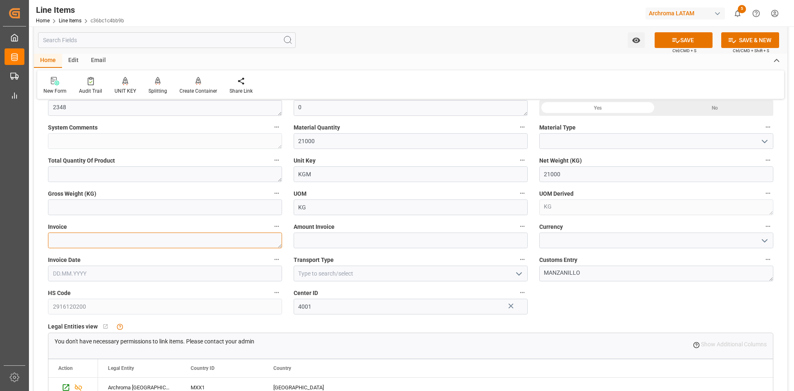
click at [176, 240] on textarea at bounding box center [165, 240] width 234 height 16
paste textarea "PH-250926-7M"
type textarea "PH-250926-7M"
click at [334, 240] on input "text" at bounding box center [410, 240] width 234 height 16
type input "25158"
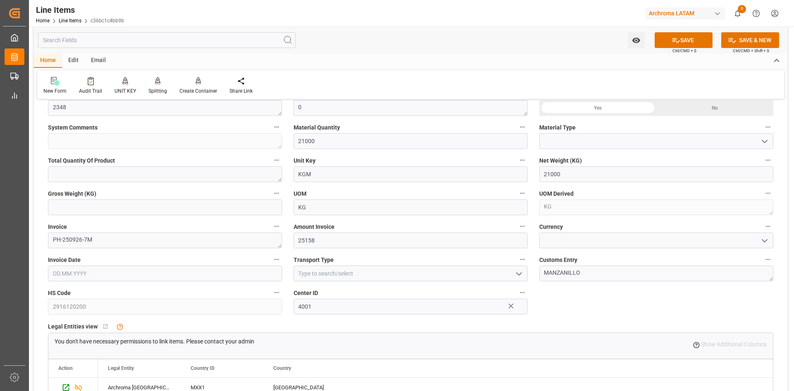
click at [762, 242] on icon "open menu" at bounding box center [764, 241] width 10 height 10
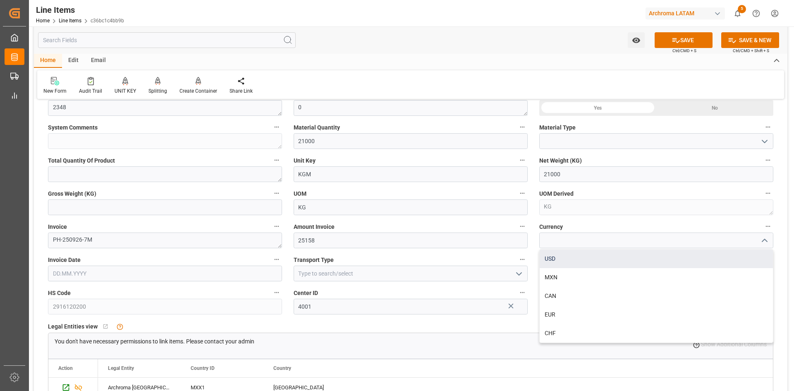
click at [625, 260] on div "USD" at bounding box center [655, 258] width 233 height 19
type input "USD"
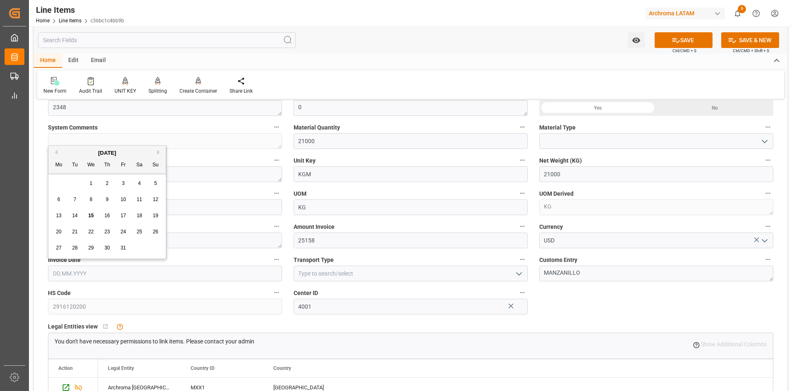
click at [253, 272] on input "text" at bounding box center [165, 273] width 234 height 16
click at [55, 153] on button "Previous Month" at bounding box center [54, 152] width 5 height 5
click at [122, 230] on span "26" at bounding box center [122, 232] width 5 height 6
type input "[DATE]"
click at [517, 272] on icon "open menu" at bounding box center [519, 274] width 10 height 10
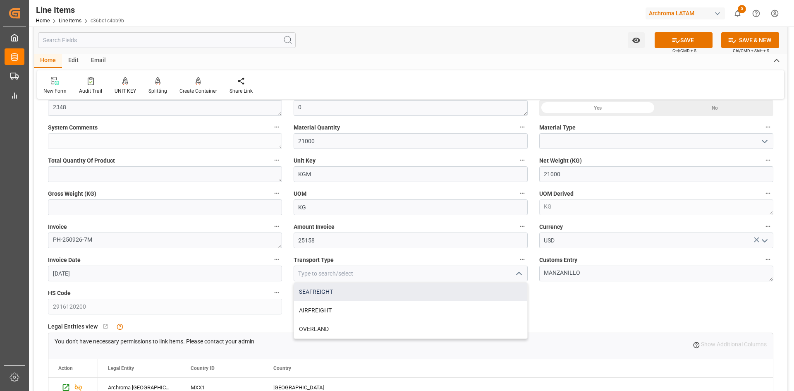
click at [363, 292] on div "SEAFREIGHT" at bounding box center [410, 291] width 233 height 19
type input "SEAFREIGHT"
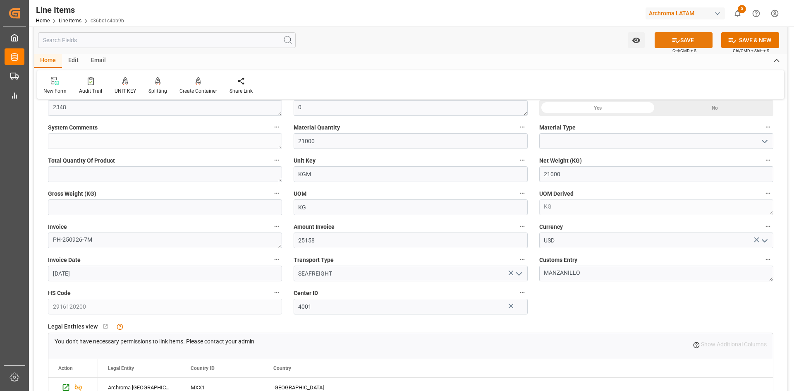
click at [685, 40] on button "SAVE" at bounding box center [683, 40] width 58 height 16
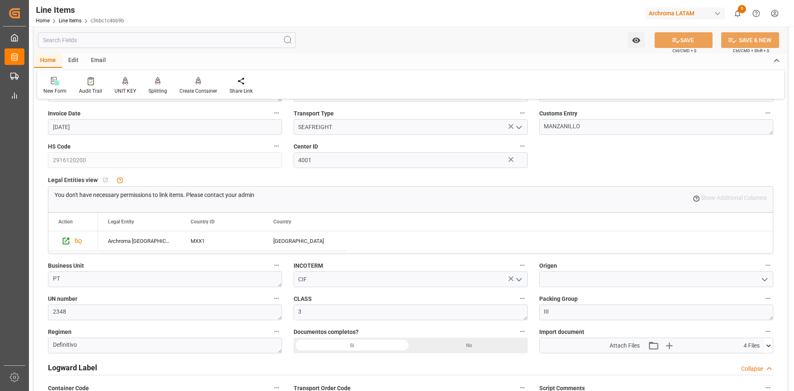
scroll to position [539, 0]
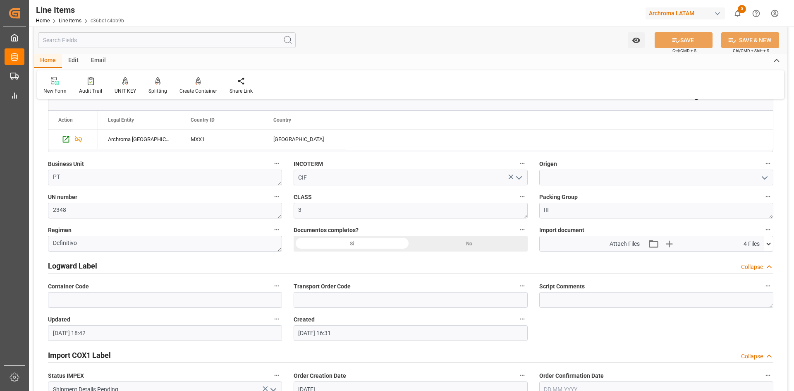
type input "[DATE] 23:26"
click at [766, 178] on icon "open menu" at bounding box center [764, 178] width 10 height 10
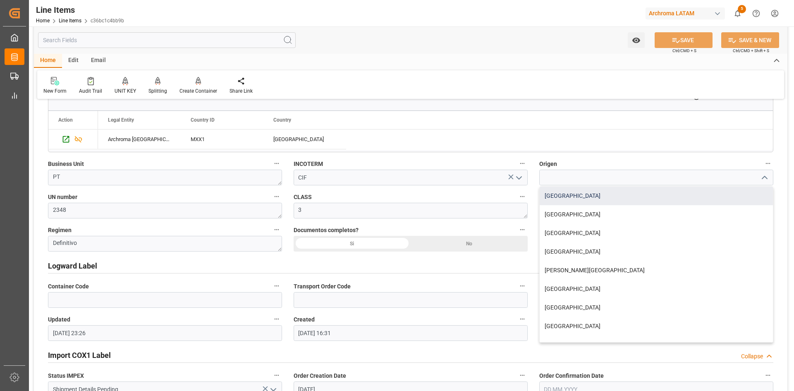
click at [631, 186] on div "[GEOGRAPHIC_DATA]" at bounding box center [655, 195] width 233 height 19
type input "[GEOGRAPHIC_DATA]"
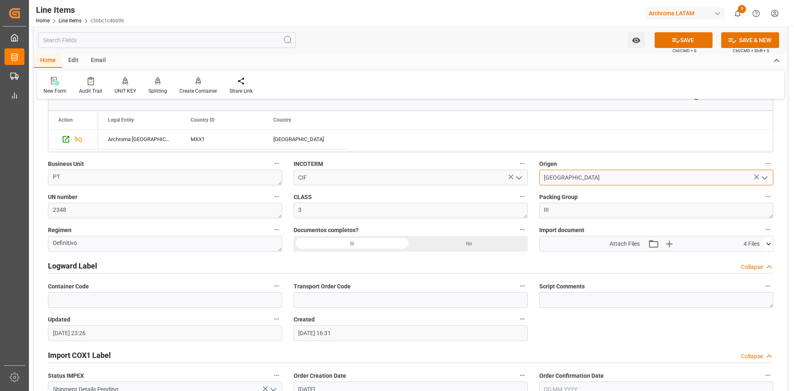
click at [636, 179] on input "[GEOGRAPHIC_DATA]" at bounding box center [656, 177] width 234 height 16
drag, startPoint x: 533, startPoint y: 177, endPoint x: 458, endPoint y: 186, distance: 74.9
click at [496, 177] on div "Status IN PROCESS General Overview Collapse Purchase Order Number * 4504660256 …" at bounding box center [410, 347] width 753 height 1560
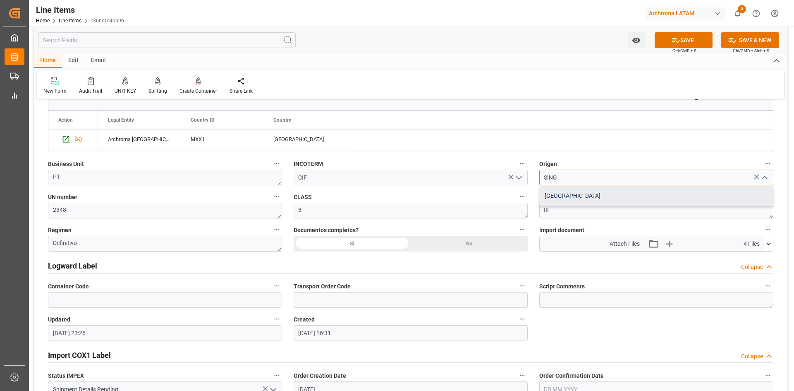
click at [563, 192] on div "[GEOGRAPHIC_DATA]" at bounding box center [655, 195] width 233 height 19
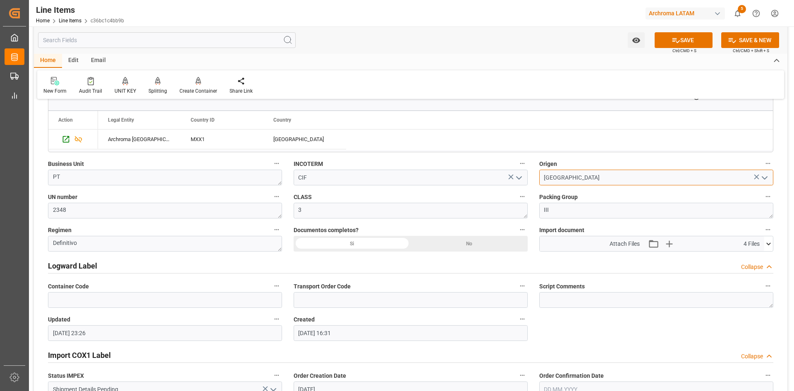
type input "[GEOGRAPHIC_DATA]"
click at [379, 246] on div "Si" at bounding box center [351, 244] width 117 height 16
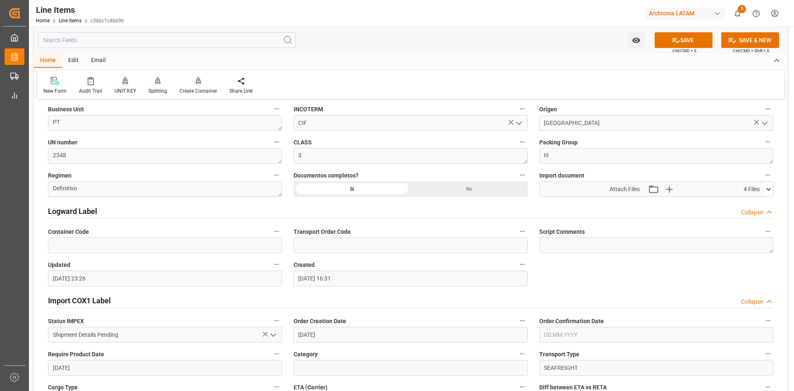
scroll to position [622, 0]
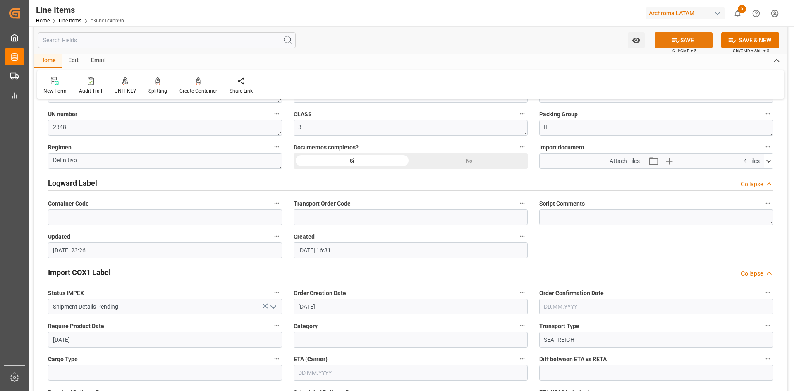
click at [677, 40] on icon at bounding box center [675, 40] width 9 height 9
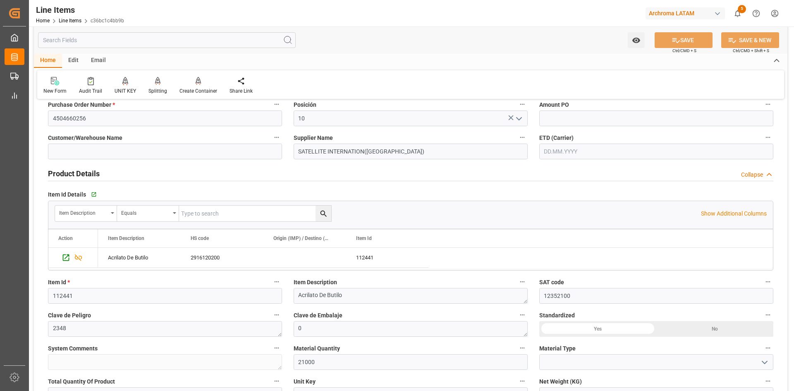
scroll to position [0, 0]
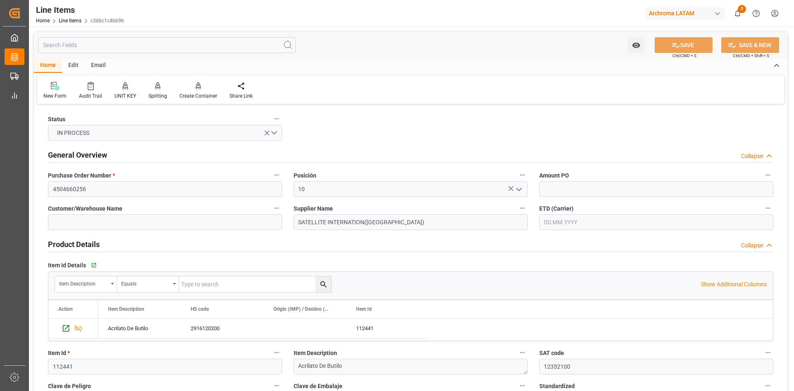
type input "[DATE] 23:27"
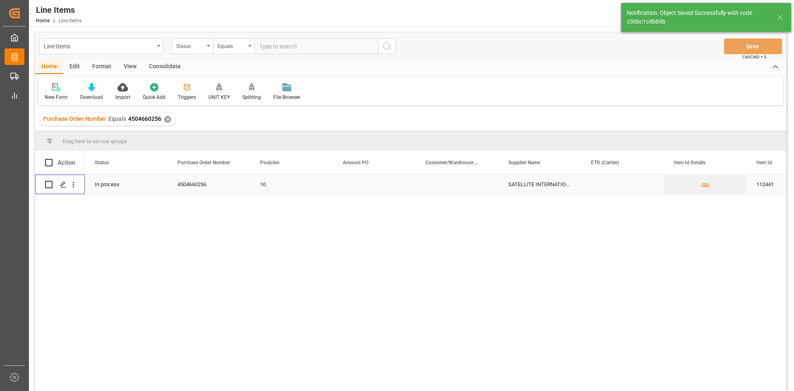
click at [47, 186] on input "Press Space to toggle row selection (unchecked)" at bounding box center [48, 184] width 7 height 7
checkbox input "true"
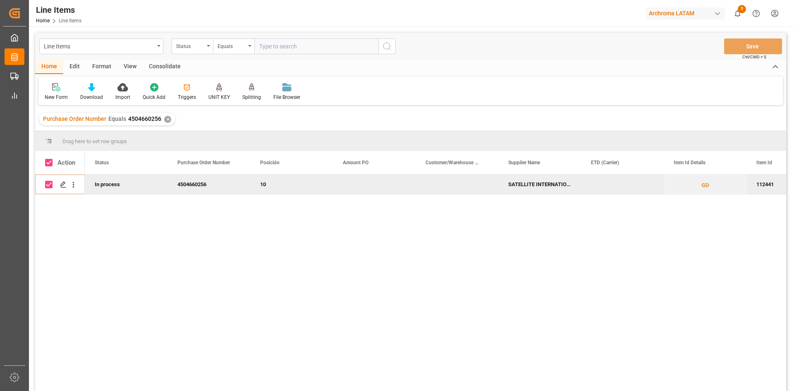
click at [159, 67] on div "Consolidate" at bounding box center [165, 67] width 44 height 14
click at [64, 90] on icon at bounding box center [65, 87] width 7 height 7
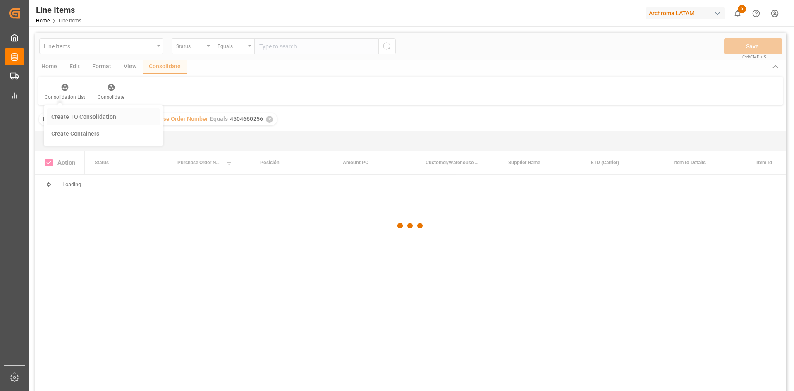
click at [113, 124] on div "Line Items Status Equals Save Ctrl/CMD + S Home Edit Format View Consolidate Co…" at bounding box center [410, 223] width 751 height 380
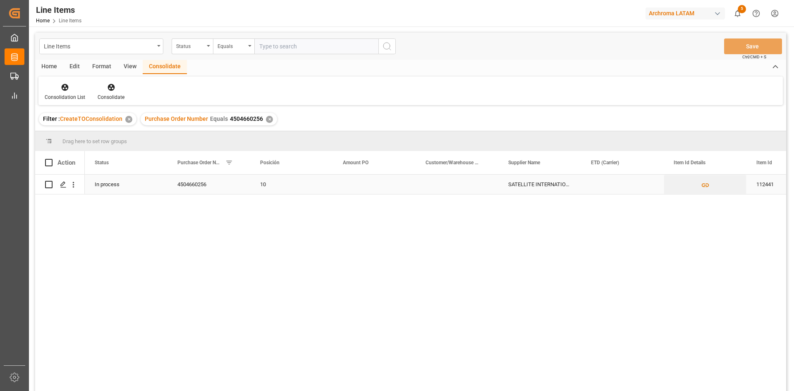
click at [49, 184] on input "Press Space to toggle row selection (unchecked)" at bounding box center [48, 184] width 7 height 7
checkbox input "true"
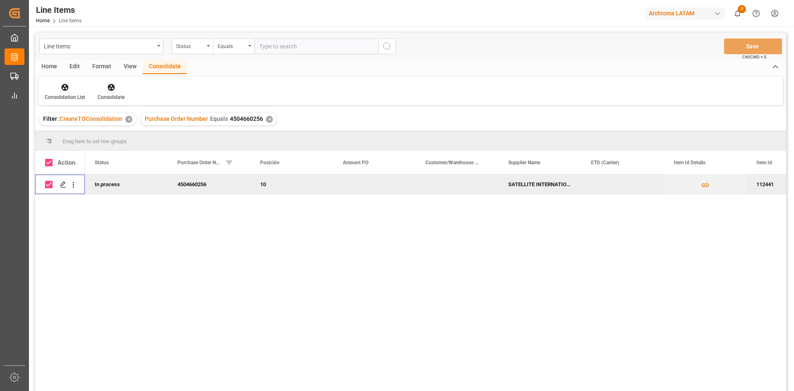
click at [104, 93] on div "Consolidate" at bounding box center [111, 96] width 27 height 7
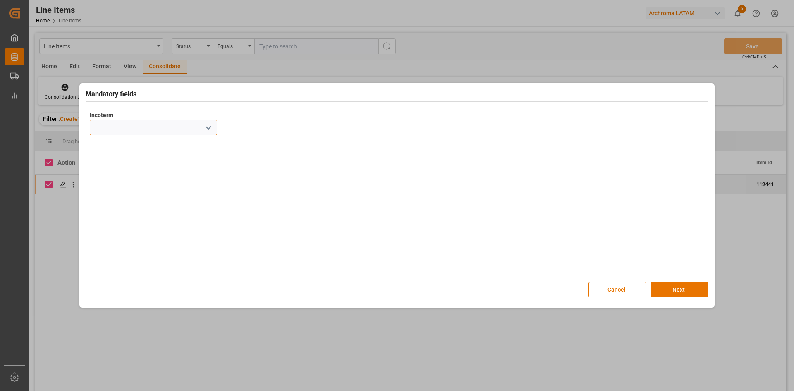
click at [217, 128] on input at bounding box center [153, 127] width 127 height 16
click at [211, 129] on icon "open menu" at bounding box center [208, 128] width 10 height 10
click at [112, 231] on div "CIP" at bounding box center [153, 234] width 126 height 19
click at [213, 125] on button "open menu" at bounding box center [208, 127] width 12 height 13
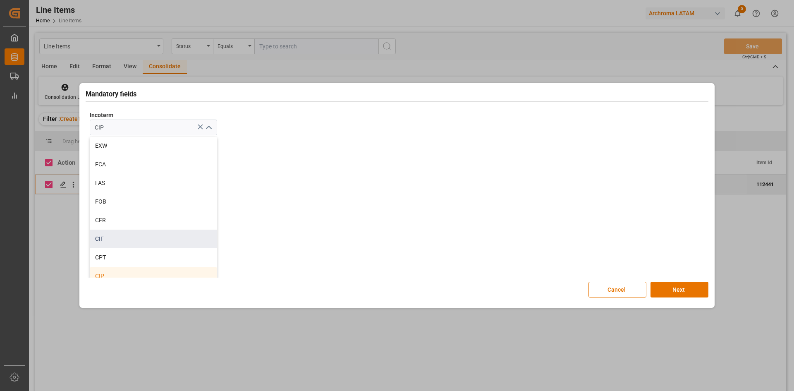
click at [124, 236] on div "CIF" at bounding box center [153, 238] width 126 height 19
type input "CIF"
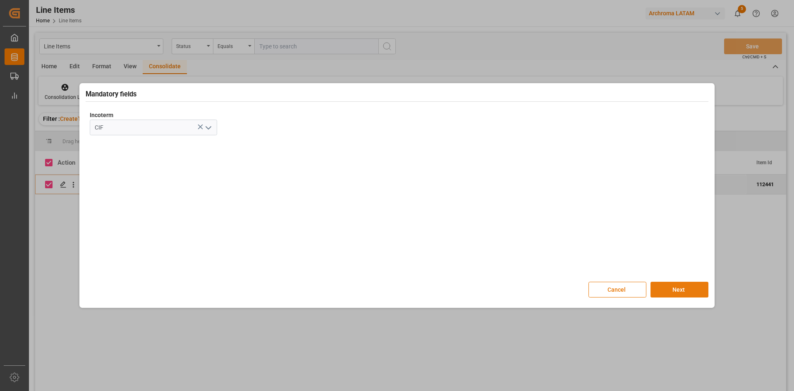
click at [671, 286] on button "Next" at bounding box center [679, 289] width 58 height 16
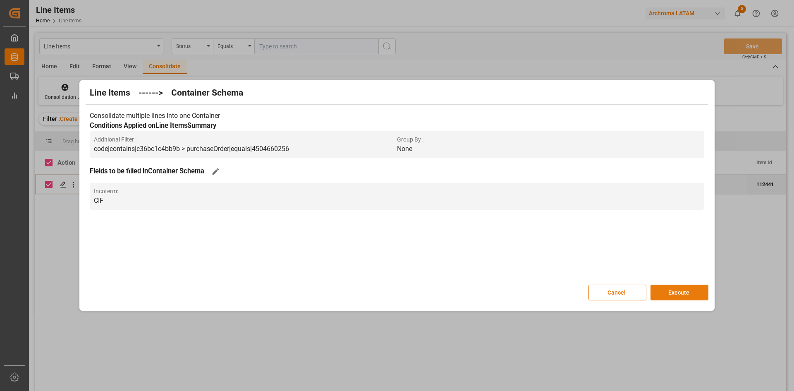
click at [673, 287] on button "Execute" at bounding box center [679, 292] width 58 height 16
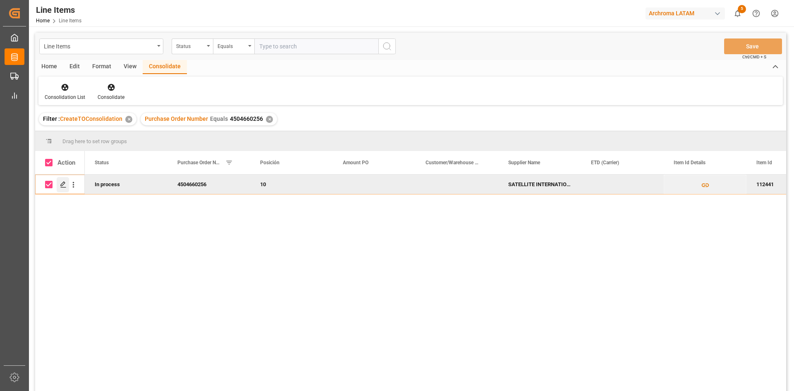
click at [67, 184] on div "Press SPACE to deselect this row." at bounding box center [63, 184] width 12 height 15
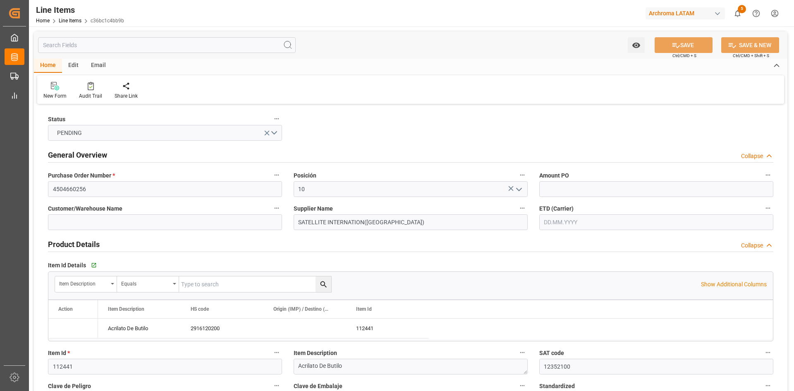
type input "26.09.2025"
type input "[DATE] 23:28"
type input "08.09.2025 16:31"
type input "[DATE]"
type input "07.11.2025"
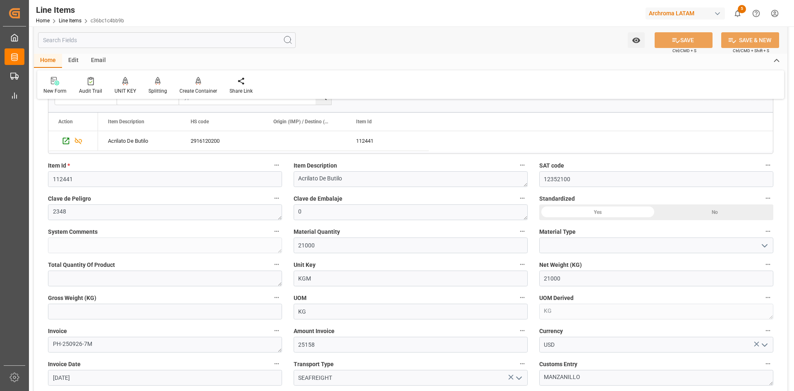
scroll to position [207, 0]
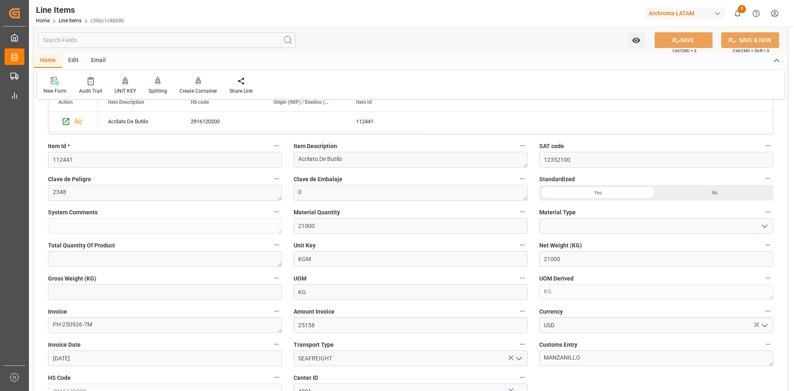
click at [762, 227] on icon "open menu" at bounding box center [764, 226] width 10 height 10
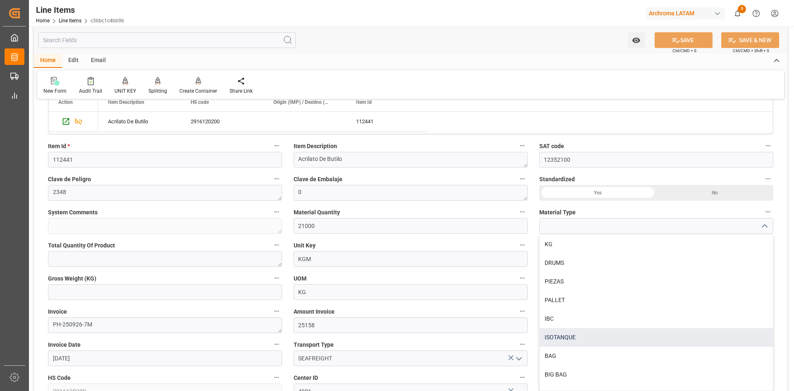
click at [559, 337] on div "ISOTANQUE" at bounding box center [655, 337] width 233 height 19
type input "ISOTANQUE"
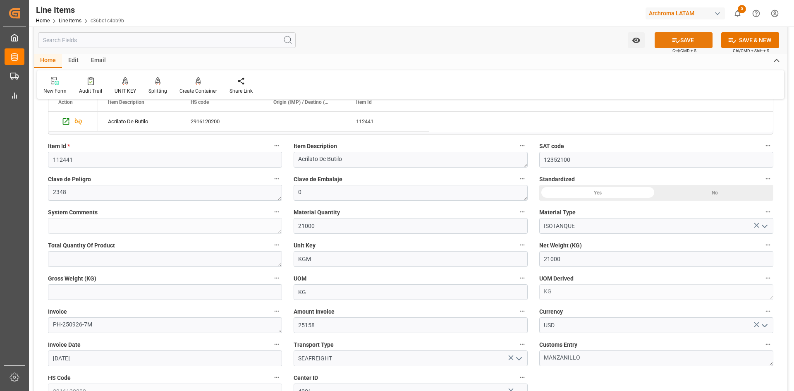
click at [678, 40] on icon at bounding box center [675, 40] width 9 height 9
type textarea "21000 ISOTANQUE"
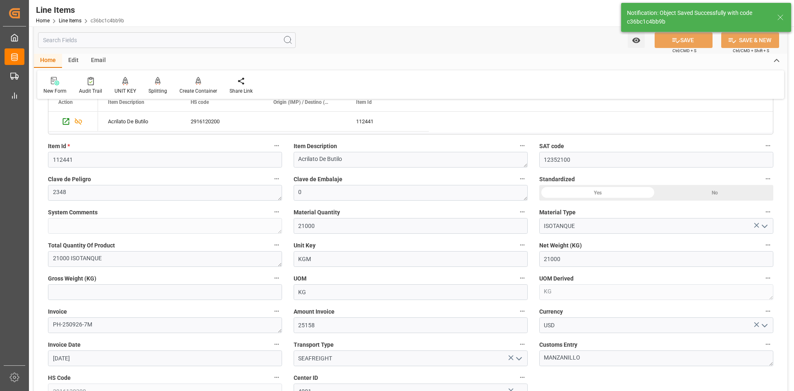
type input "15.10.2025 23:29"
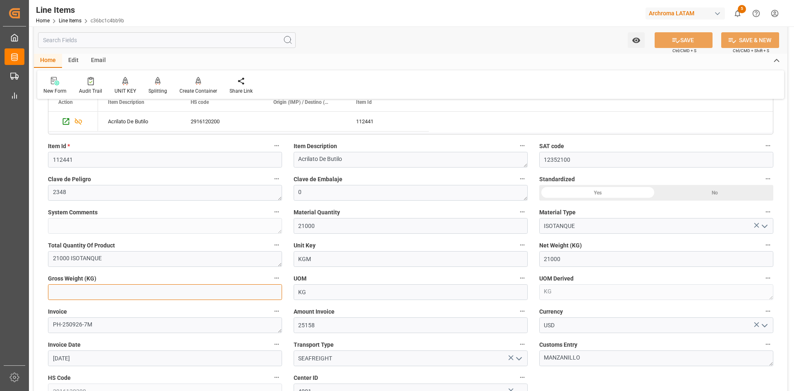
click at [143, 286] on input "text" at bounding box center [165, 292] width 234 height 16
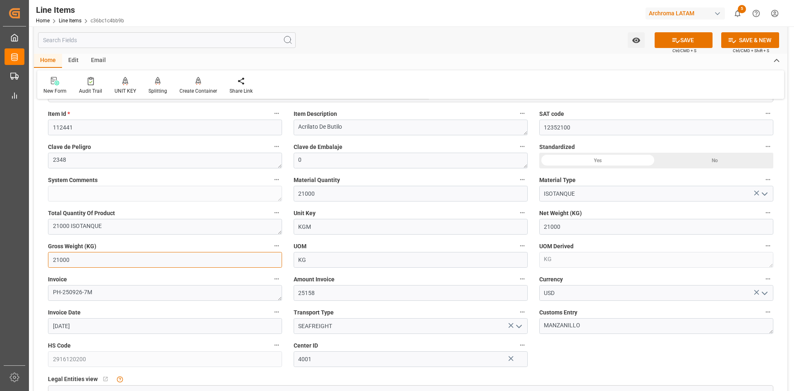
scroll to position [289, 0]
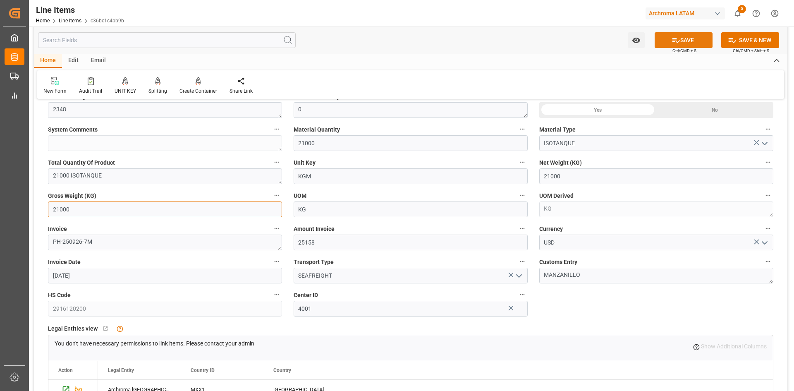
type input "21000"
click at [689, 44] on button "SAVE" at bounding box center [683, 40] width 58 height 16
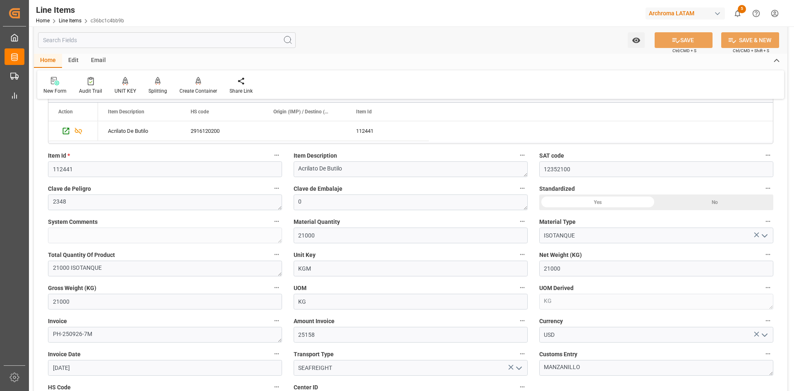
scroll to position [124, 0]
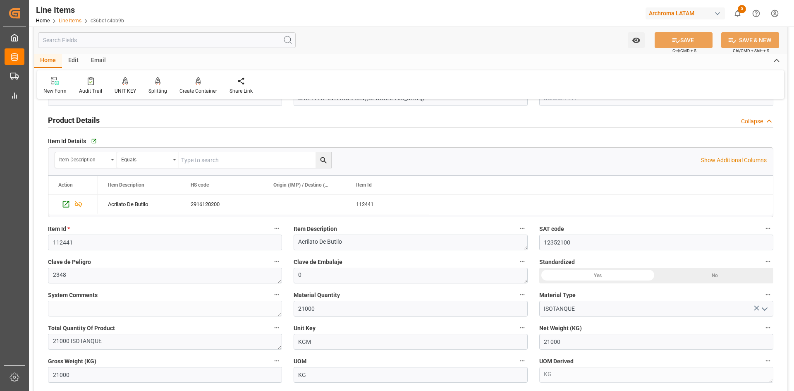
click at [74, 19] on link "Line Items" at bounding box center [70, 21] width 23 height 6
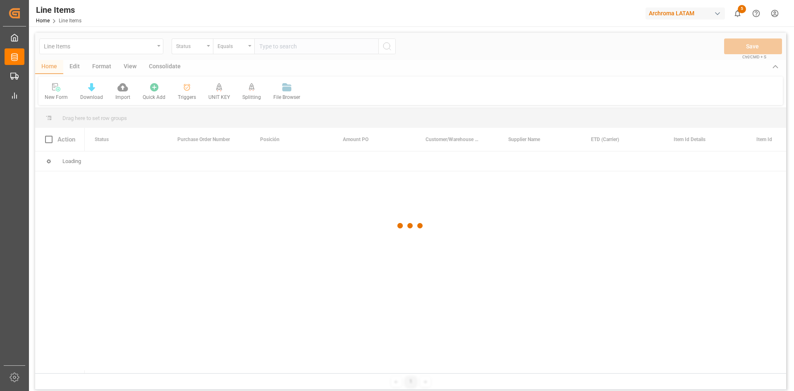
click at [202, 48] on div at bounding box center [410, 226] width 751 height 386
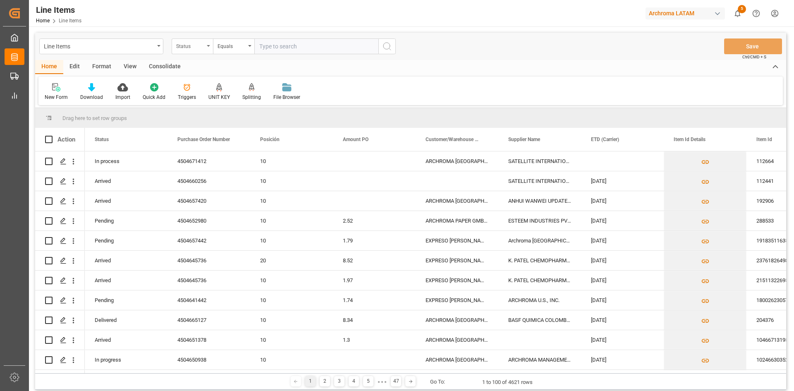
click at [211, 46] on div "Status" at bounding box center [192, 46] width 41 height 16
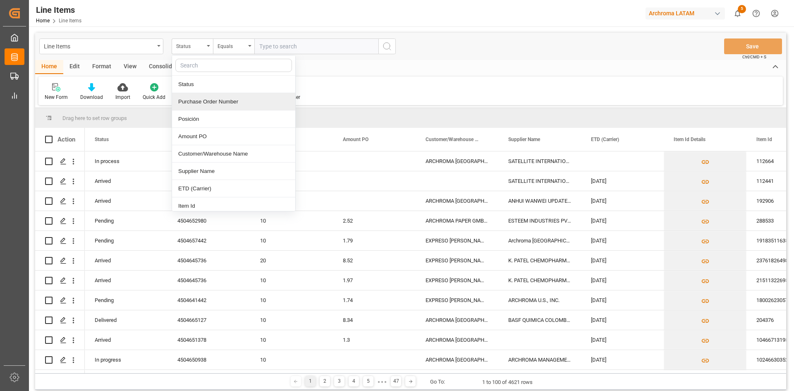
click at [219, 109] on div "Purchase Order Number" at bounding box center [233, 101] width 123 height 17
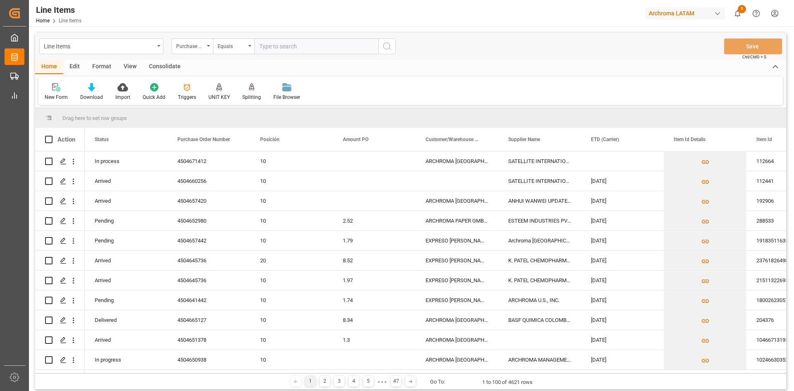
click at [262, 52] on input "text" at bounding box center [316, 46] width 124 height 16
paste input "4504671412"
type input "4504671412"
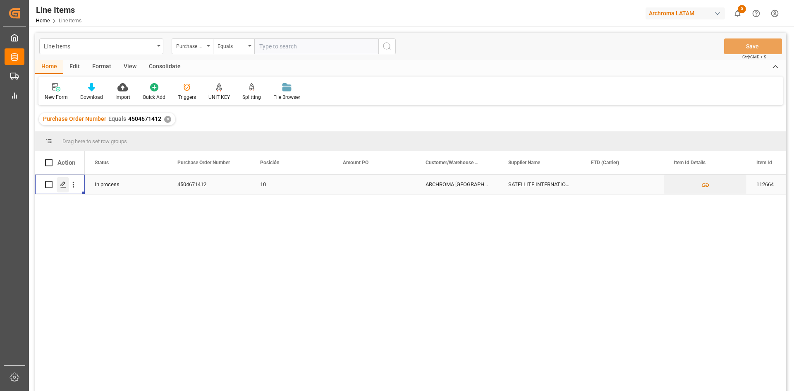
click at [67, 186] on div "Press SPACE to select this row." at bounding box center [63, 184] width 12 height 15
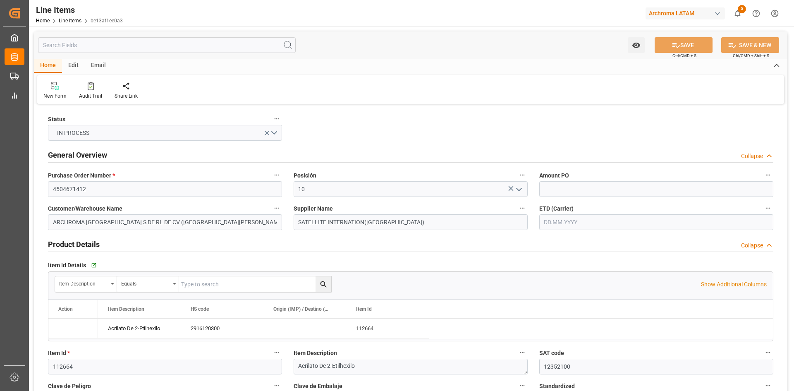
type input "12352100"
type input "21000"
type input "2916120300"
type input "15.10.2025 23:35"
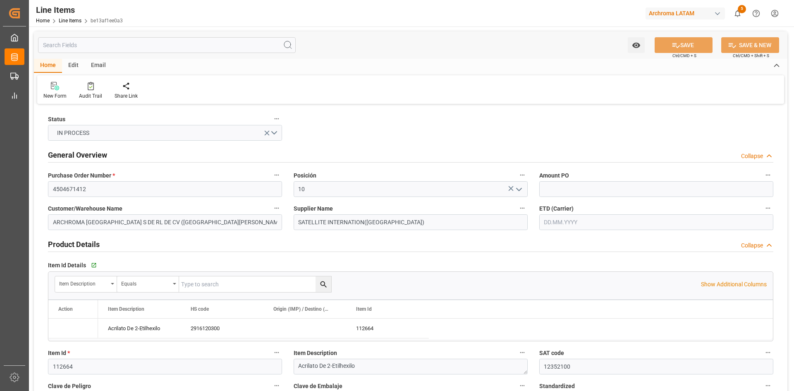
type input "01.10.2025 18:16"
type input "26.09.2025"
type input "12.10.2025"
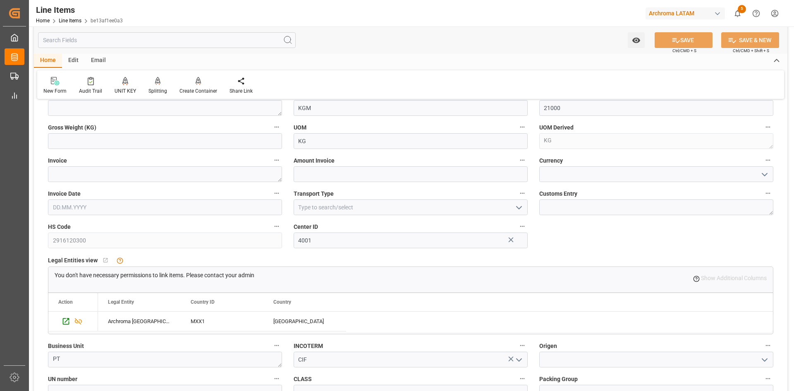
scroll to position [372, 0]
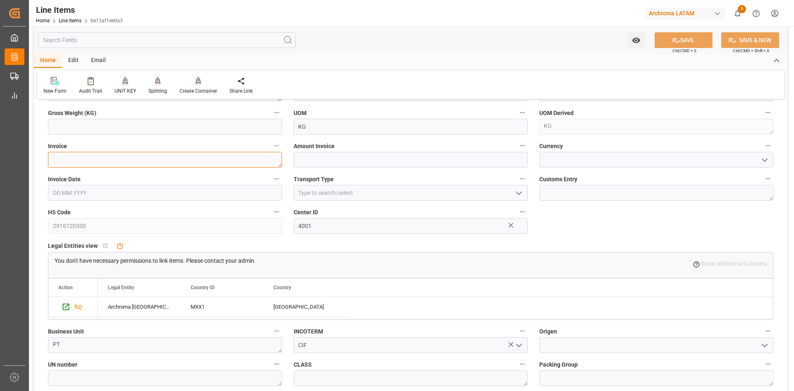
click at [140, 159] on textarea at bounding box center [165, 160] width 234 height 16
paste textarea "PH-251008-6M"
type textarea "PH-251008-6M"
click at [188, 121] on input "text" at bounding box center [165, 127] width 234 height 16
type input "21000"
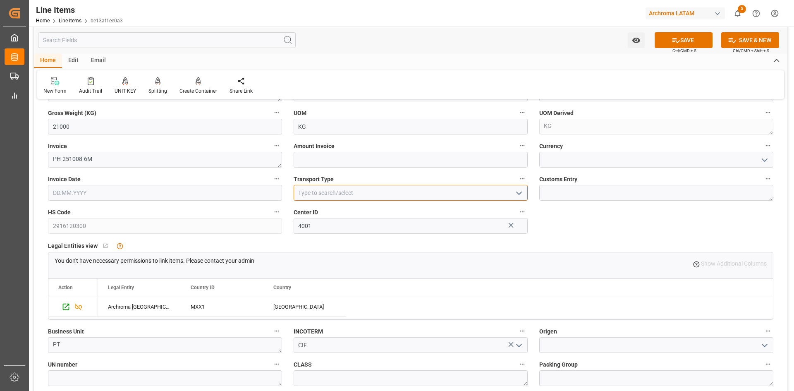
click at [337, 189] on input at bounding box center [410, 193] width 234 height 16
click at [515, 192] on icon "open menu" at bounding box center [519, 193] width 10 height 10
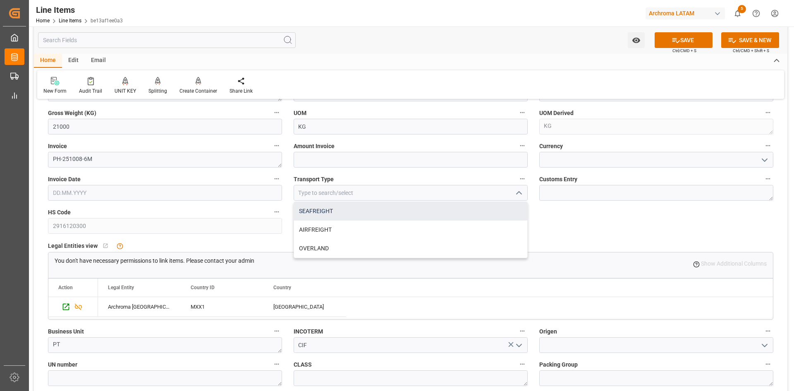
click at [349, 214] on div "SEAFREIGHT" at bounding box center [410, 211] width 233 height 19
type input "SEAFREIGHT"
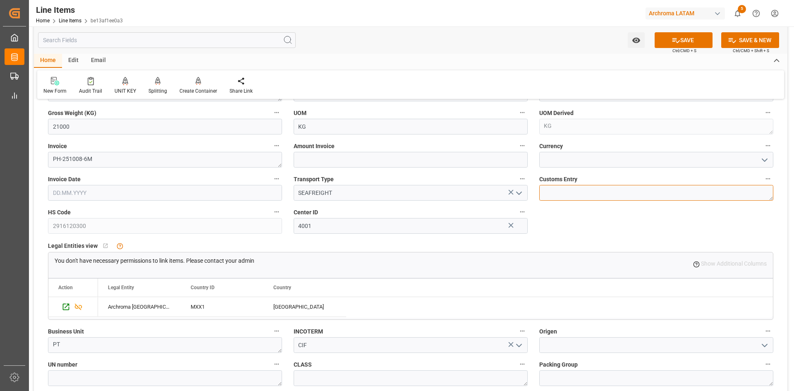
click at [574, 195] on textarea at bounding box center [656, 193] width 234 height 16
type textarea "MANZANILLO"
click at [457, 162] on input "text" at bounding box center [410, 160] width 234 height 16
type input "26502"
click at [758, 159] on button "open menu" at bounding box center [763, 159] width 12 height 13
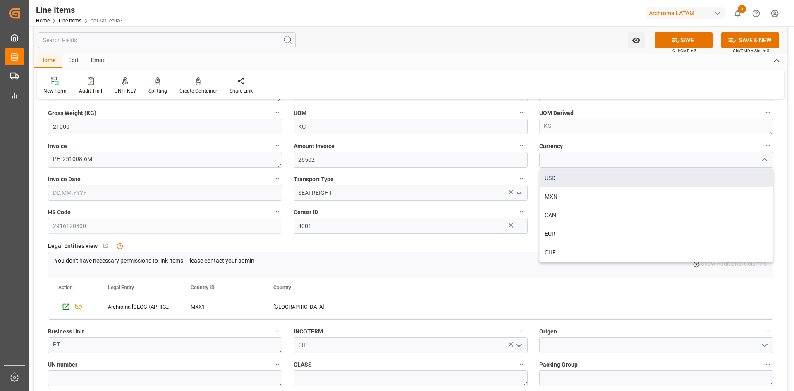
click at [622, 180] on div "USD" at bounding box center [655, 178] width 233 height 19
type input "USD"
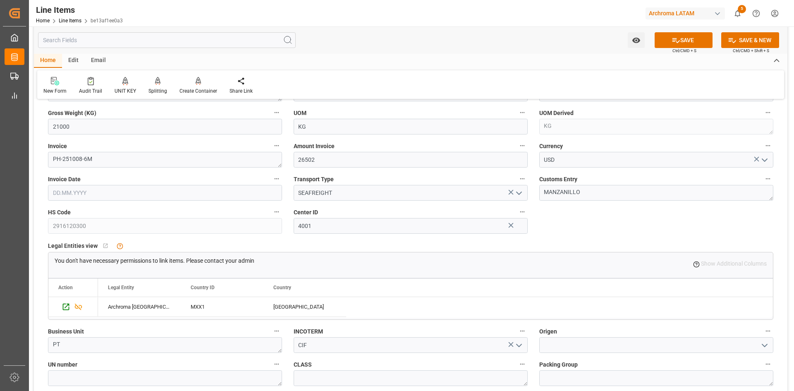
click at [118, 198] on input "text" at bounding box center [165, 193] width 234 height 16
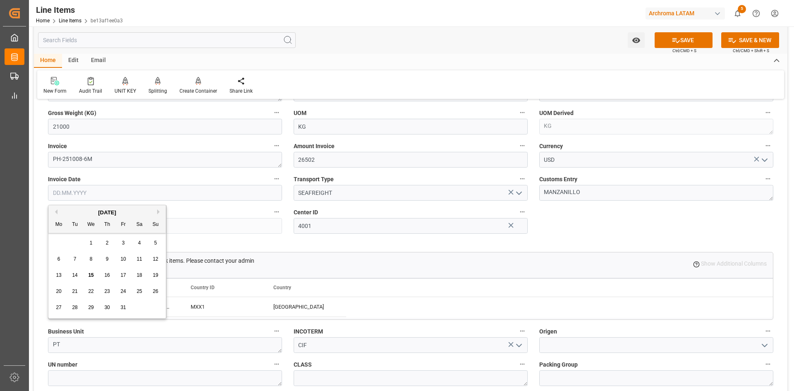
click at [62, 240] on div "29 30 1 2 3 4 5" at bounding box center [107, 243] width 113 height 16
click at [94, 259] on div "8" at bounding box center [91, 259] width 10 height 10
type input "[DATE]"
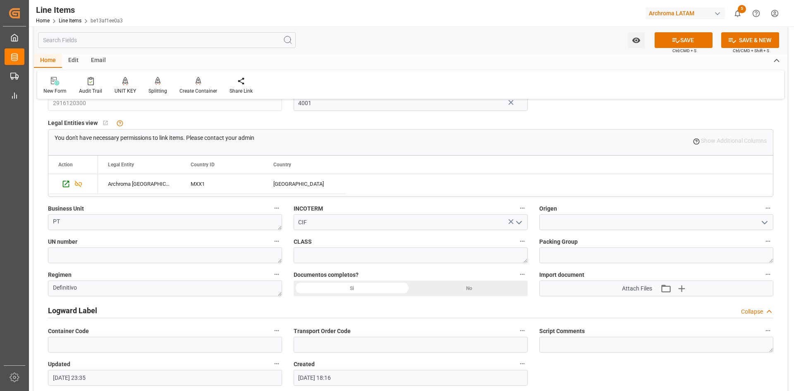
scroll to position [537, 0]
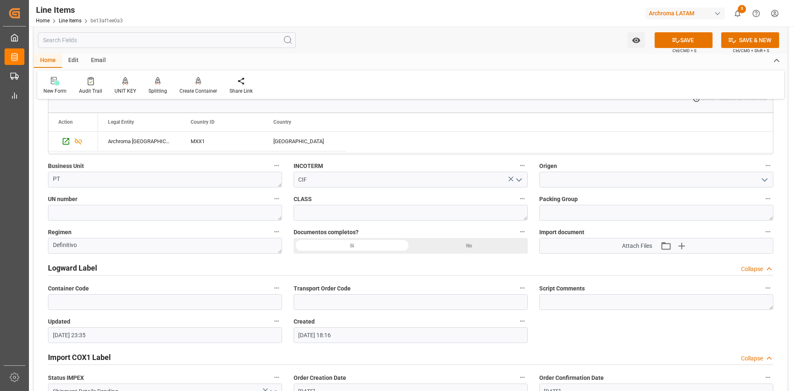
click at [762, 181] on icon "open menu" at bounding box center [764, 180] width 10 height 10
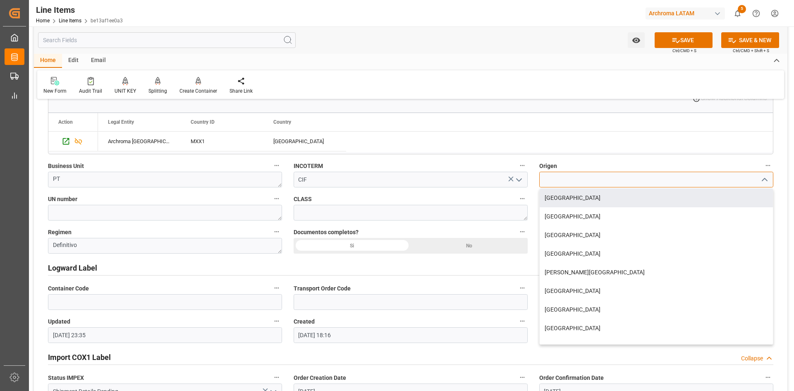
click at [588, 184] on input at bounding box center [656, 180] width 234 height 16
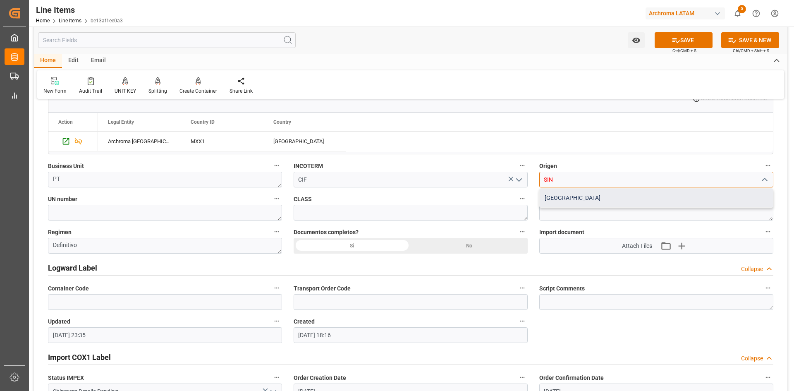
click at [581, 195] on div "SINGAPUR" at bounding box center [655, 197] width 233 height 19
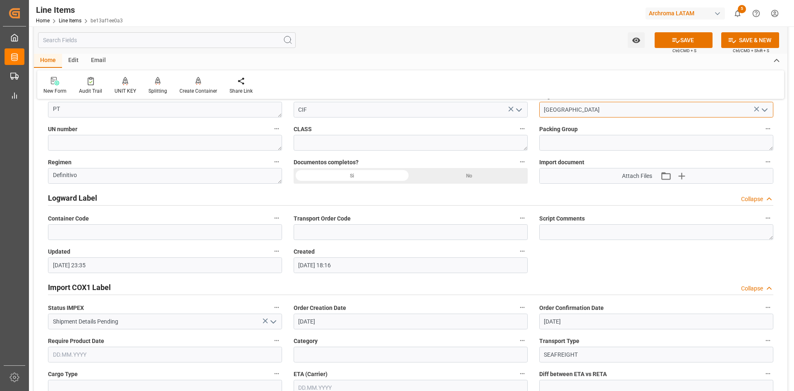
scroll to position [620, 0]
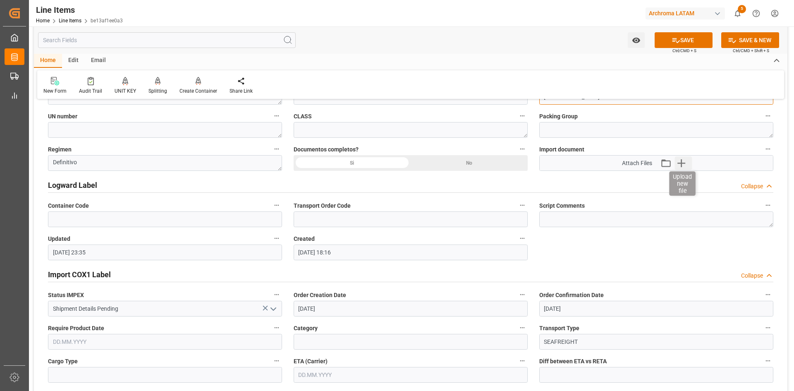
type input "SINGAPUR"
click at [679, 160] on icon "button" at bounding box center [680, 162] width 13 height 13
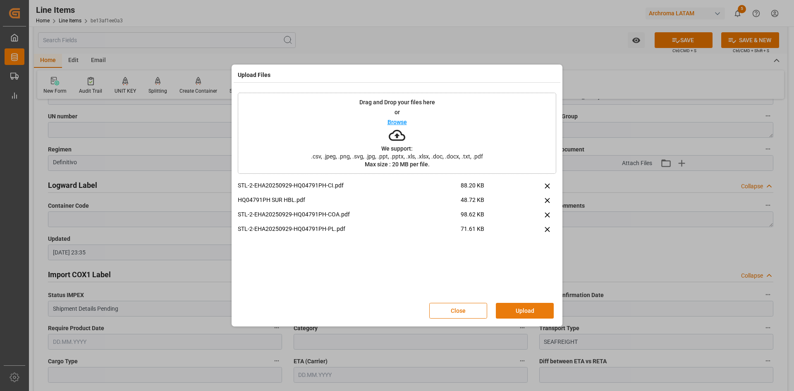
click at [519, 314] on button "Upload" at bounding box center [525, 311] width 58 height 16
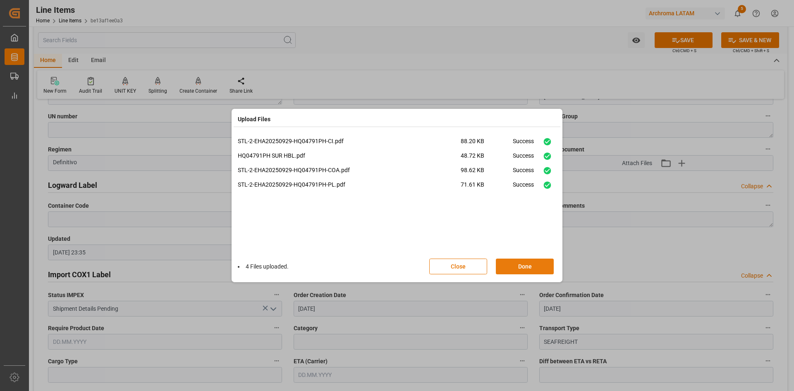
click at [528, 266] on button "Done" at bounding box center [525, 266] width 58 height 16
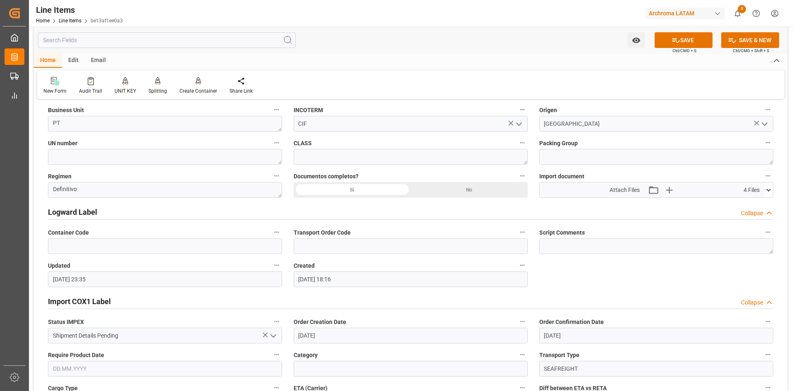
scroll to position [579, 0]
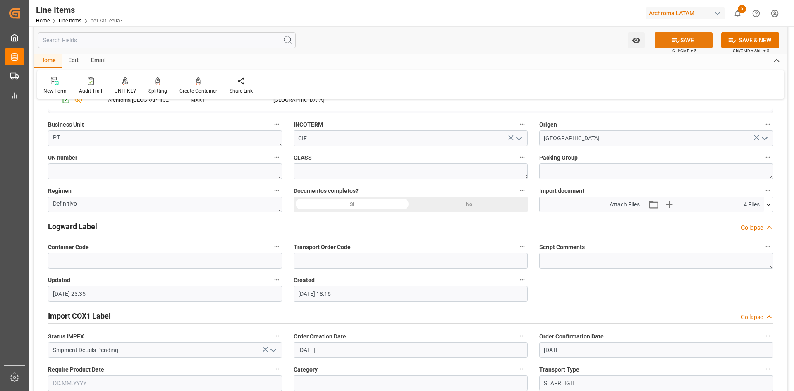
click at [682, 39] on button "SAVE" at bounding box center [683, 40] width 58 height 16
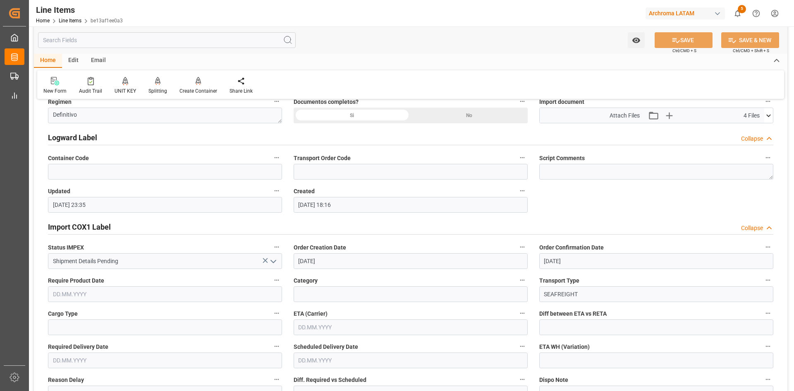
scroll to position [661, 0]
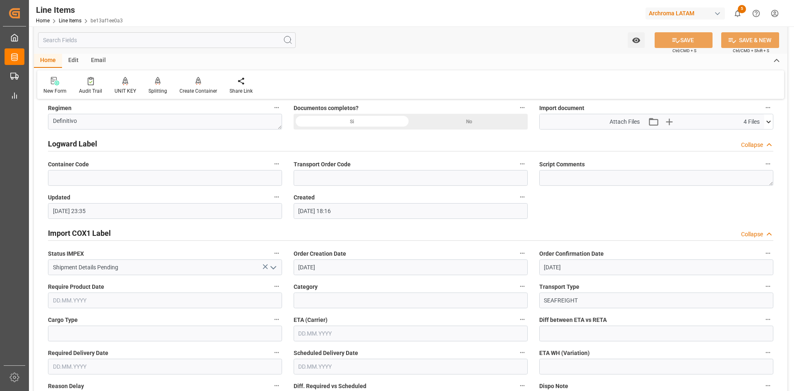
type textarea "PH-251008-6M"
click at [370, 124] on div "Si" at bounding box center [351, 122] width 117 height 16
click at [704, 35] on button "SAVE" at bounding box center [683, 40] width 58 height 16
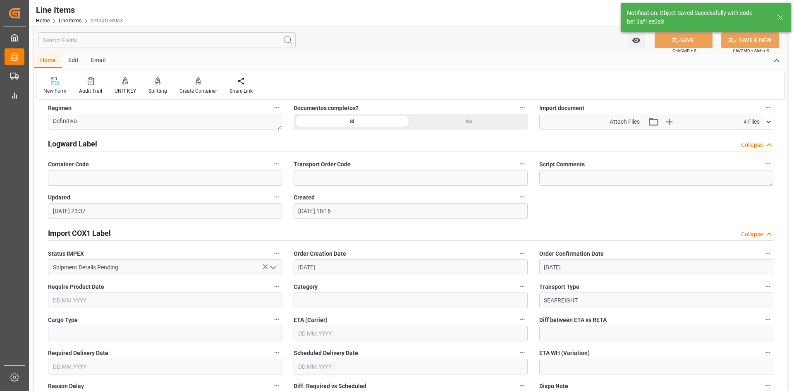
type input "15.10.2025 23:39"
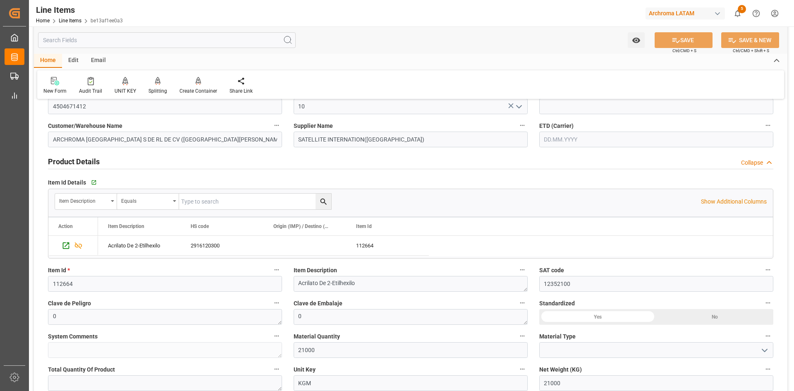
scroll to position [0, 0]
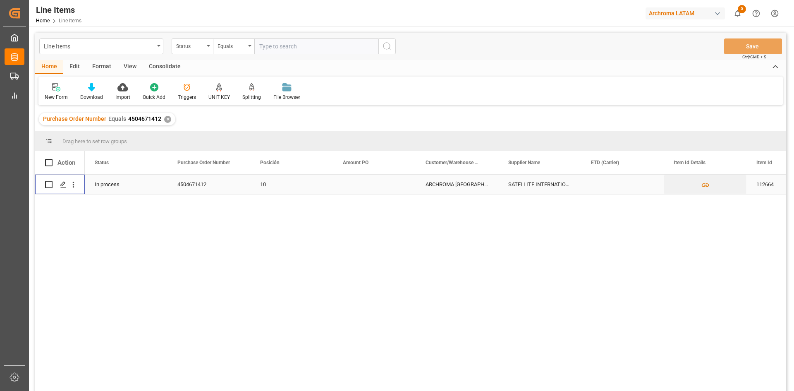
click at [49, 183] on input "Press Space to toggle row selection (unchecked)" at bounding box center [48, 184] width 7 height 7
checkbox input "true"
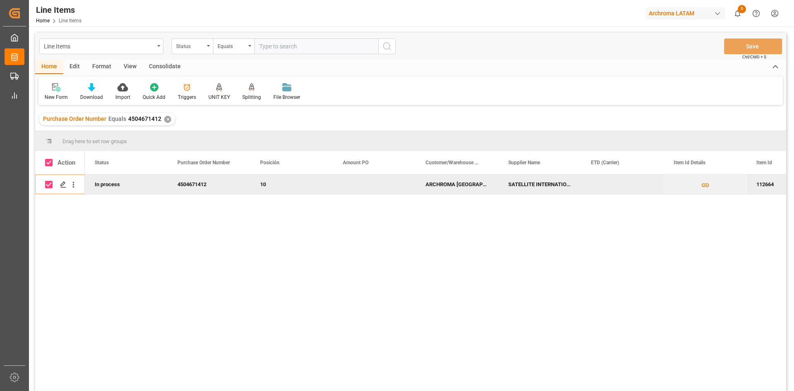
click at [169, 67] on div "Consolidate" at bounding box center [165, 67] width 44 height 14
click at [67, 93] on div "Consolidation List" at bounding box center [64, 92] width 53 height 18
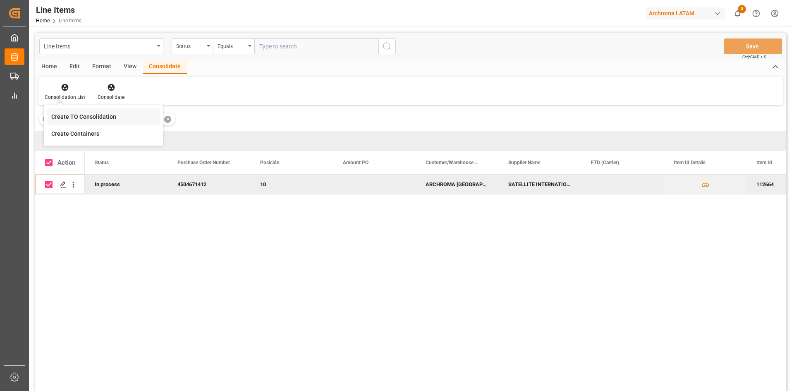
click at [102, 113] on div "Line Items Status Equals Save Ctrl/CMD + S Home Edit Format View Consolidate Co…" at bounding box center [410, 223] width 751 height 380
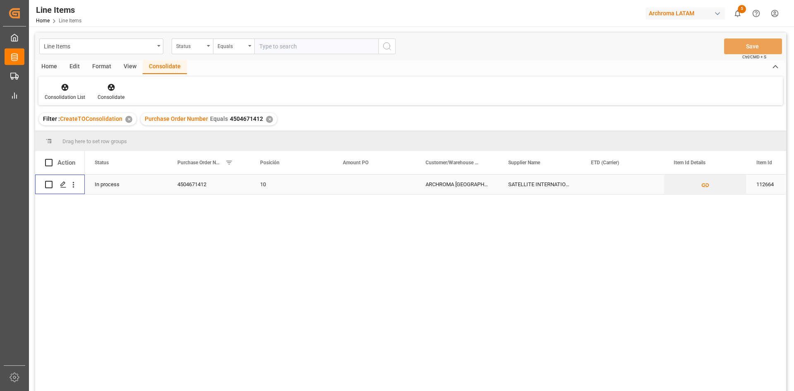
click at [48, 188] on div "Press SPACE to select this row." at bounding box center [48, 184] width 7 height 19
click at [119, 90] on div at bounding box center [111, 87] width 27 height 9
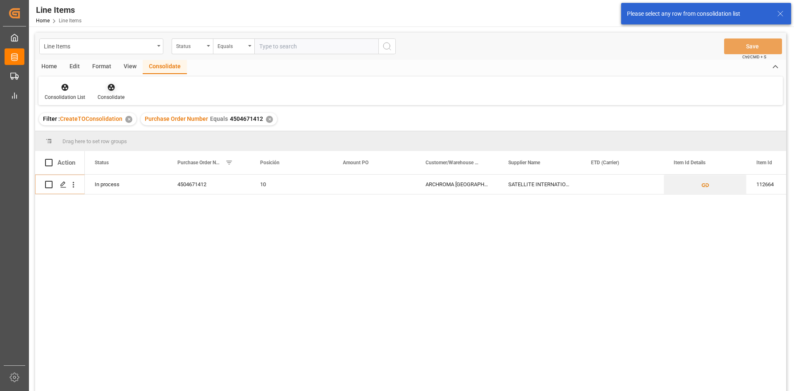
click at [110, 93] on div "Consolidate" at bounding box center [110, 92] width 39 height 18
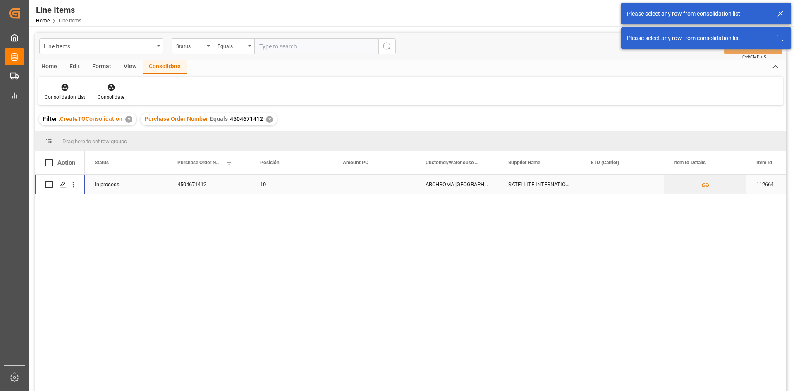
click at [48, 185] on input "Press Space to toggle row selection (unchecked)" at bounding box center [48, 184] width 7 height 7
checkbox input "true"
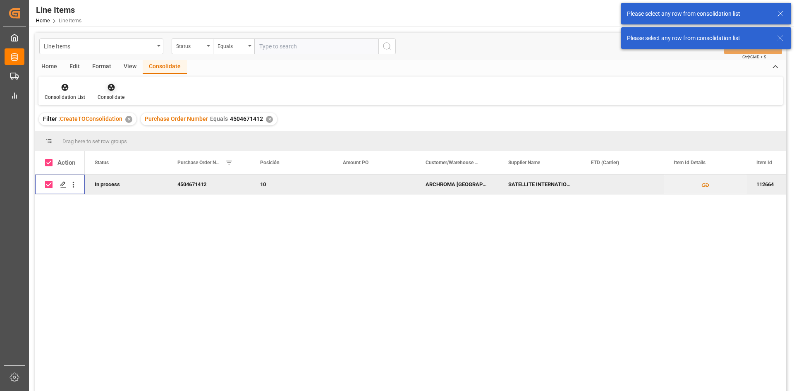
click at [106, 95] on div "Consolidate" at bounding box center [111, 96] width 27 height 7
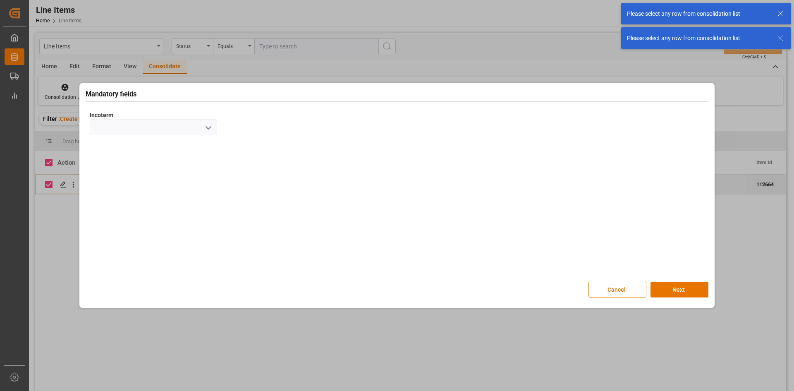
click at [213, 128] on icon "open menu" at bounding box center [208, 128] width 10 height 10
click at [126, 216] on div "CFR" at bounding box center [153, 220] width 126 height 19
type input "CFR"
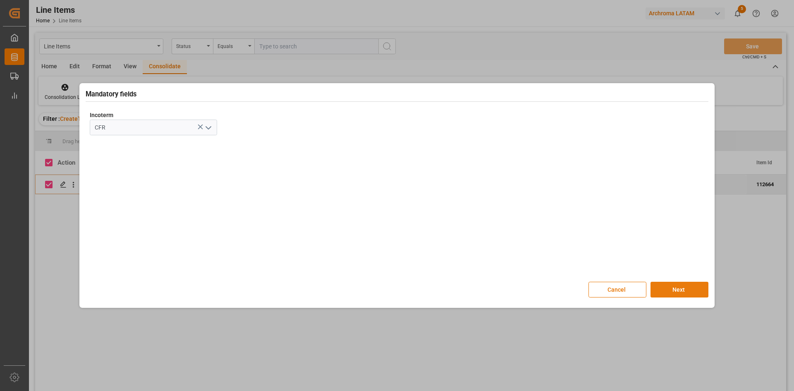
click at [677, 284] on button "Next" at bounding box center [679, 289] width 58 height 16
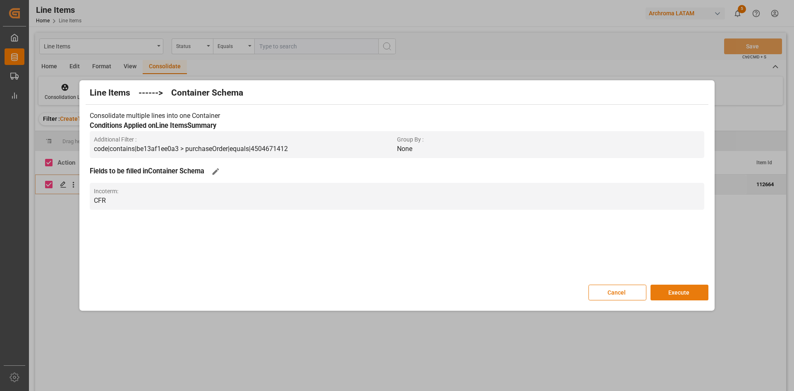
click at [671, 289] on button "Execute" at bounding box center [679, 292] width 58 height 16
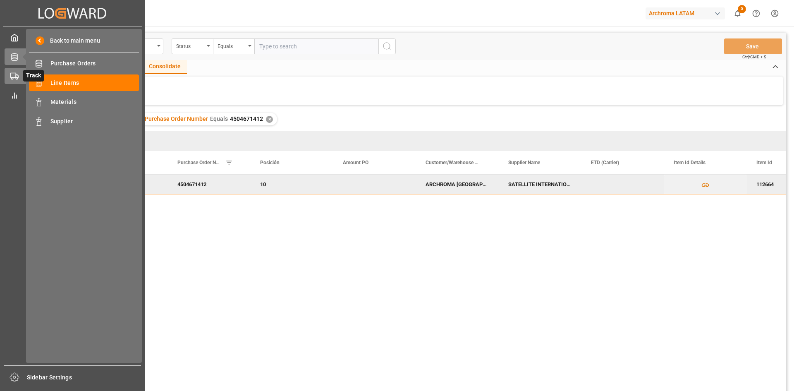
click at [19, 76] on div "Track Track" at bounding box center [73, 76] width 136 height 16
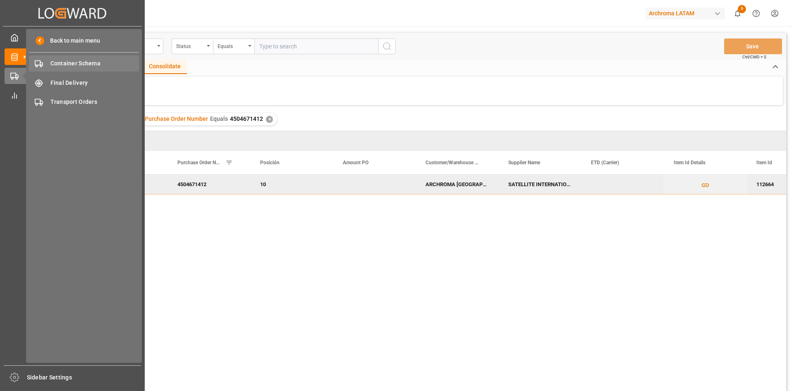
click at [95, 63] on span "Container Schema" at bounding box center [94, 63] width 89 height 9
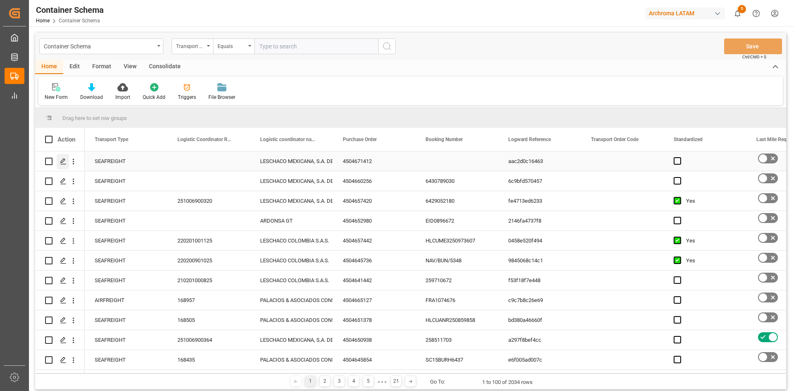
click at [66, 159] on icon "Press SPACE to select this row." at bounding box center [63, 161] width 7 height 7
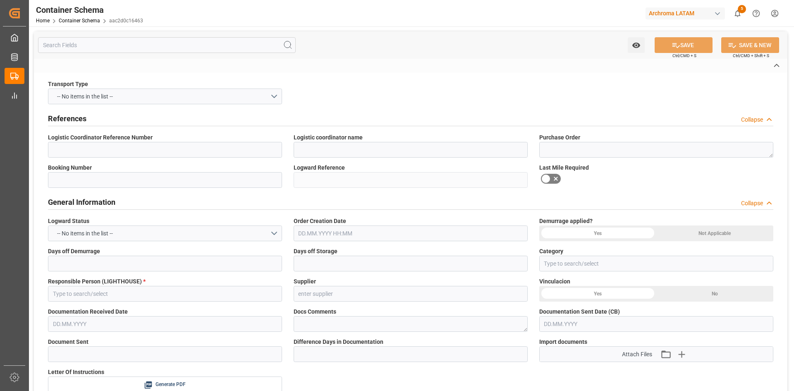
type input "LESCHACO MEXICANA, S.A. DE C.V."
type textarea "4504671412"
type input "aac2d0c16463"
type input "On time"
type input "[PERSON_NAME]"
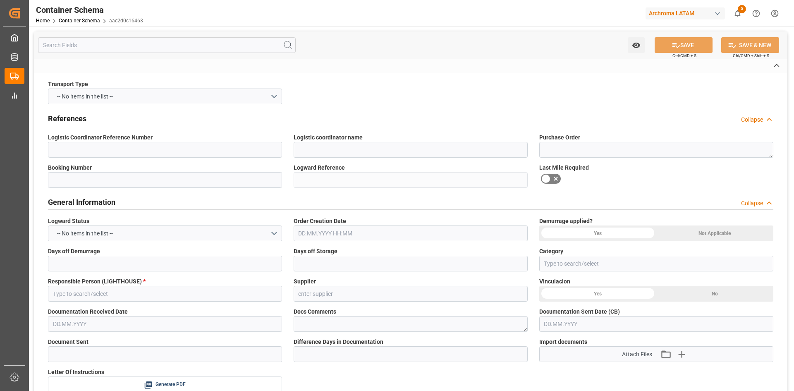
type input "SATELLITE INTERNATION([GEOGRAPHIC_DATA])"
type input "Document Sent"
type input "MANZANILLO"
type input "PT"
type input "21000"
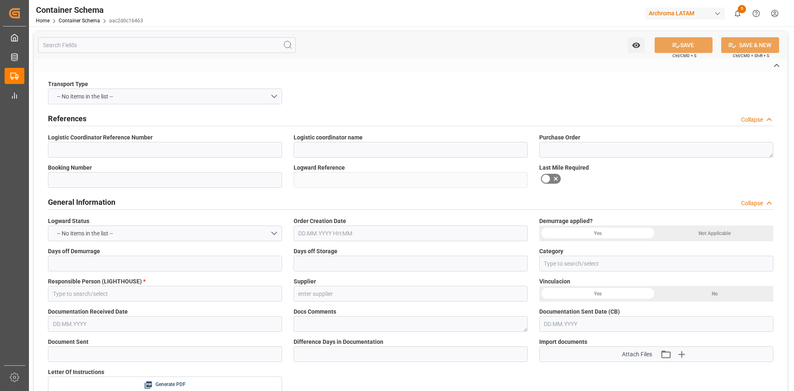
type input "ARCHROMA MEXICO S DE RL DE CV (SANTA CLARA)"
type textarea "SANTA CLARA, MÉXICO, ESTADO DE MÉXICO,VIDIRO 8, SANTA CLARA COATITLA , C.P. ATM…"
type input "HOUSE"
type input "CIF"
type input "Truck"
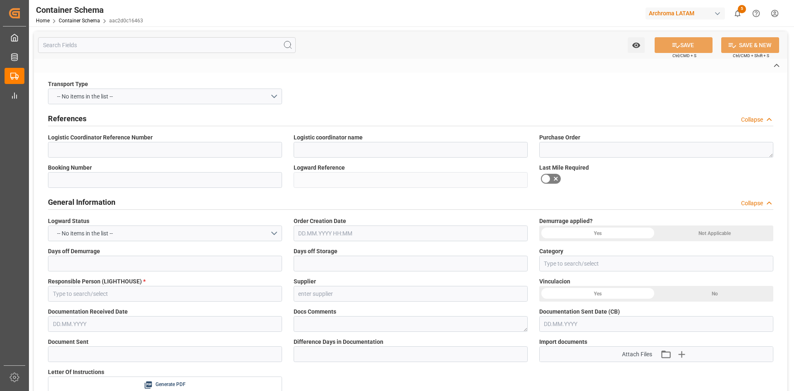
type input "Sea Ship"
type input "Truck"
type input "ISOTANQUE"
type input "HMJU2501970"
type input "COSU"
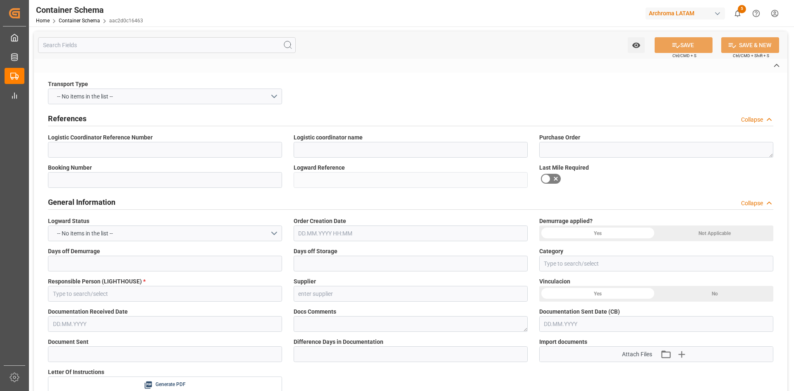
type input "[GEOGRAPHIC_DATA]"
type input "Manzanillo"
type input "YANTIAN"
type input "129E"
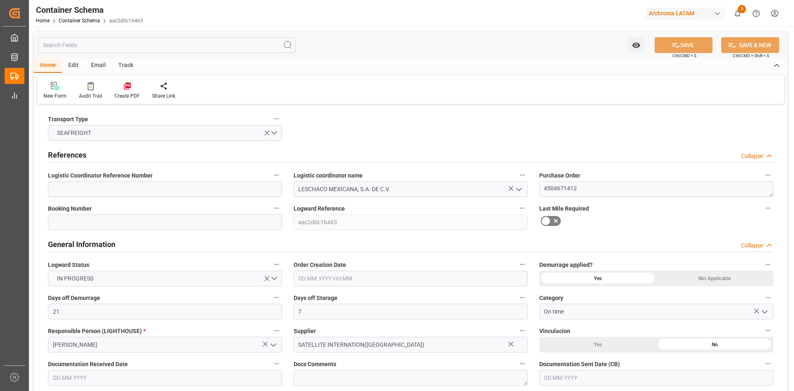
type input "21"
type input "7"
type input "1"
type input "21000"
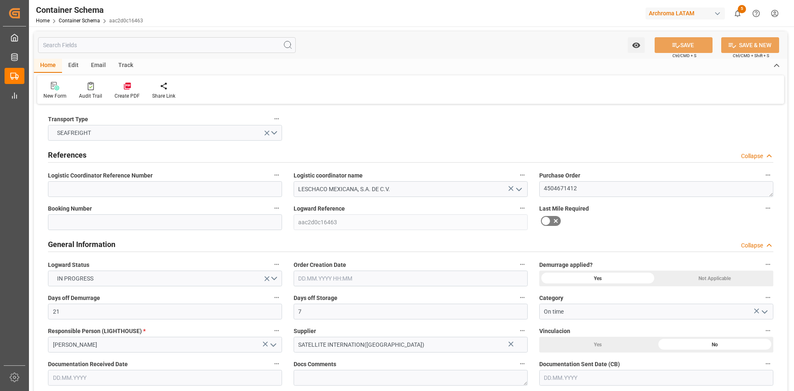
type input "21000"
type input "Cosco"
type input "COSCO Shipping Co. Ltd."
type input "CNSHA"
type input "MXZLO"
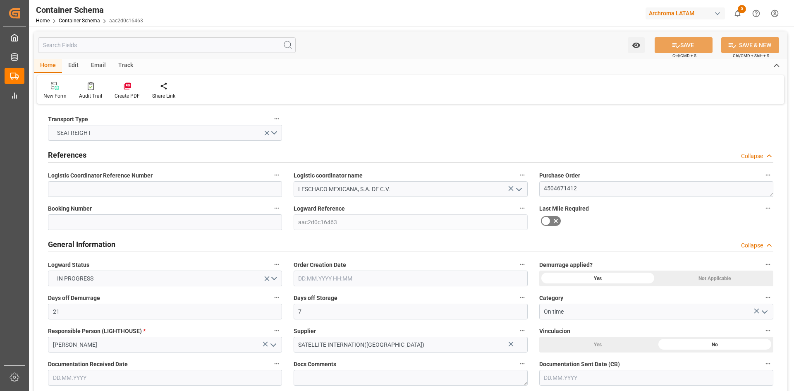
type input "9305594"
type input "13.10.2025"
type input "[DATE]"
type input "12.10.2025 00:00"
type input "28.10.2025 00:00"
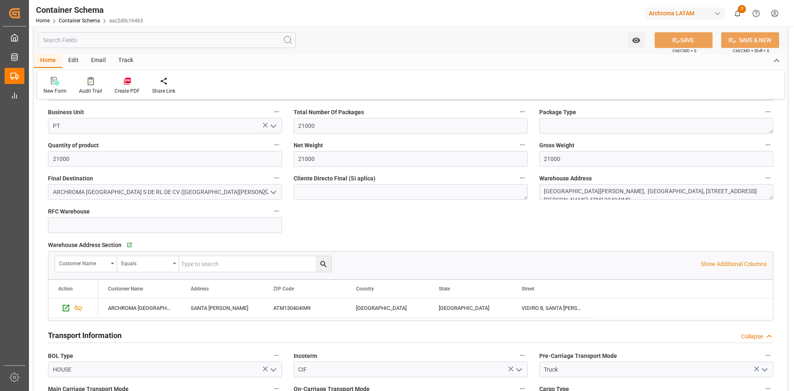
scroll to position [455, 0]
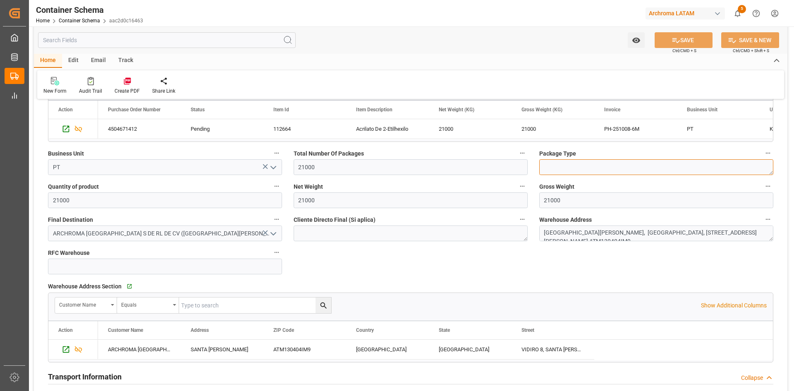
click at [632, 165] on textarea at bounding box center [656, 167] width 234 height 16
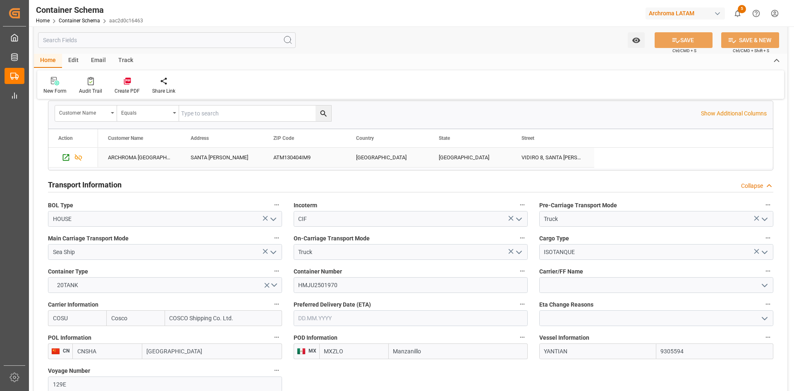
scroll to position [661, 0]
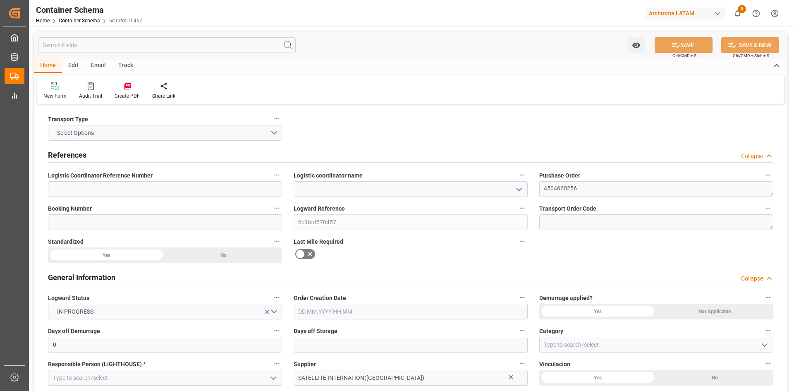
type input "0"
type input "1"
type input "21000"
type input "0"
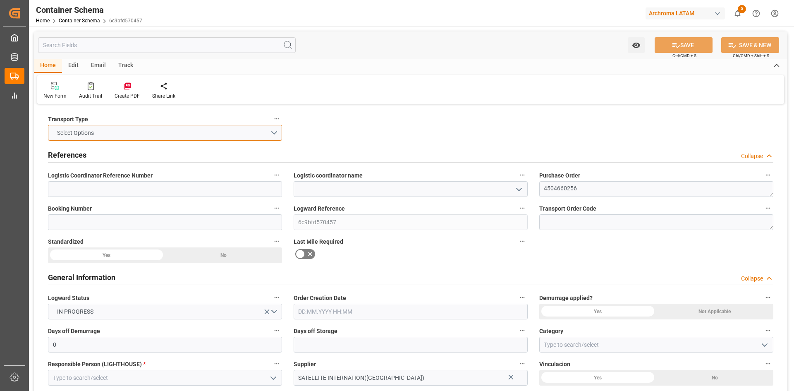
click at [274, 133] on button "Select Options" at bounding box center [165, 133] width 234 height 16
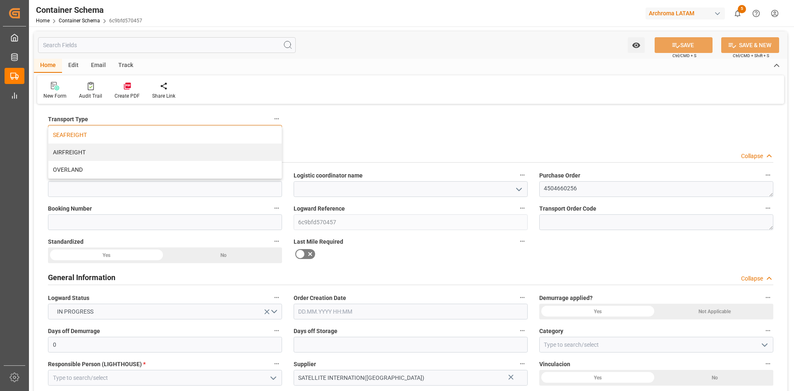
click at [106, 138] on div "SEAFREIGHT" at bounding box center [164, 134] width 233 height 17
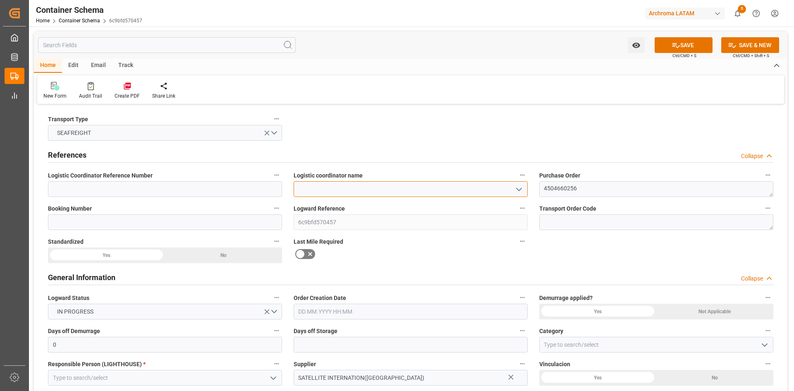
click at [363, 188] on input at bounding box center [410, 189] width 234 height 16
click at [518, 188] on icon "open menu" at bounding box center [519, 189] width 10 height 10
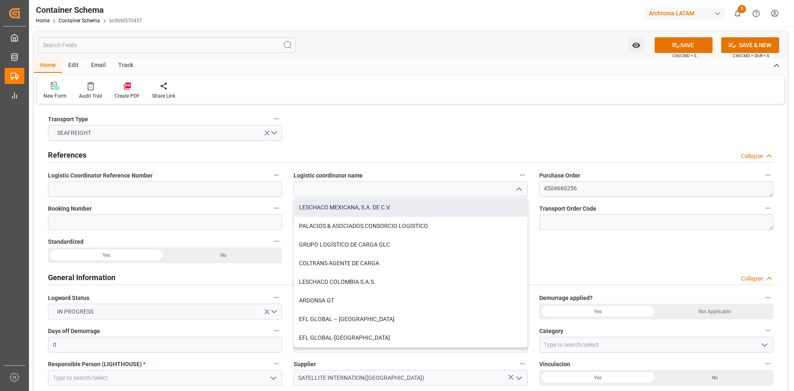
click at [373, 204] on div "LESCHACO MEXICANA, S.A. DE C.V." at bounding box center [410, 207] width 233 height 19
type input "LESCHACO MEXICANA, S.A. DE C.V."
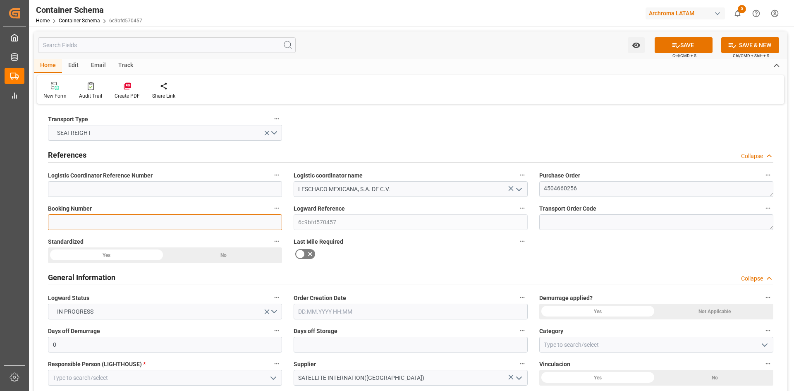
click at [183, 221] on input at bounding box center [165, 222] width 234 height 16
click at [136, 226] on input at bounding box center [165, 222] width 234 height 16
paste input "6430789030"
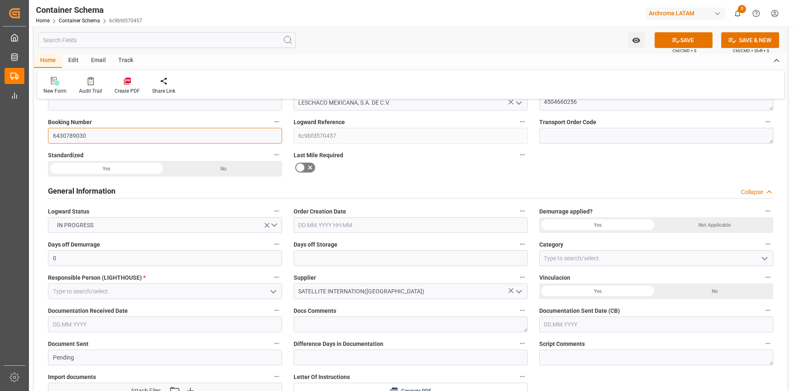
scroll to position [124, 0]
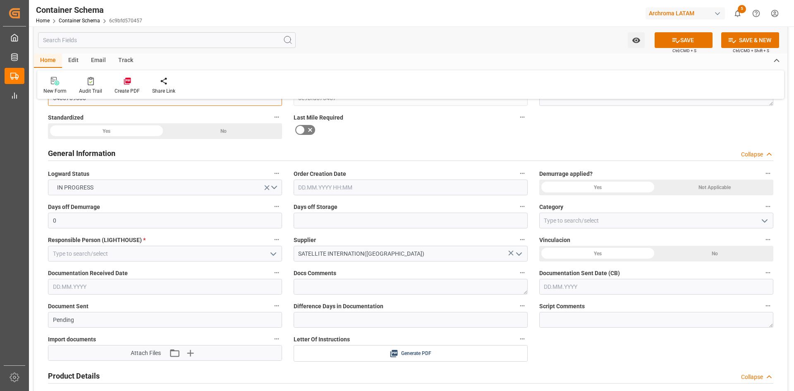
type input "6430789030"
click at [637, 185] on div "Yes" at bounding box center [597, 187] width 117 height 16
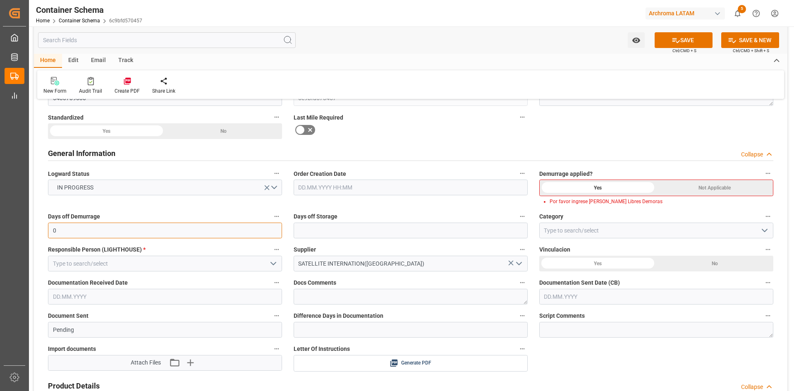
click at [146, 224] on input "0" at bounding box center [165, 230] width 234 height 16
drag, startPoint x: 94, startPoint y: 229, endPoint x: 40, endPoint y: 229, distance: 53.7
click at [43, 229] on div "Days off Demurrage 0" at bounding box center [165, 224] width 246 height 33
type input "21"
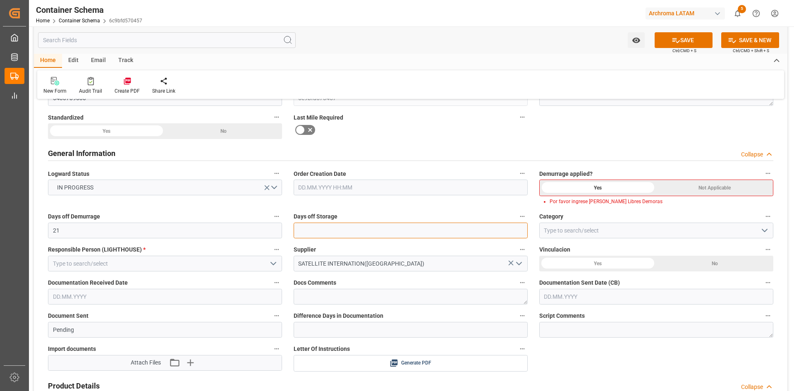
click at [500, 231] on input "text" at bounding box center [410, 230] width 234 height 16
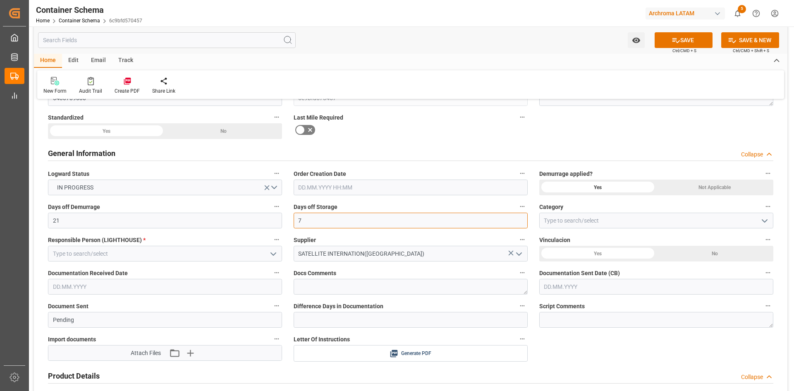
type input "7"
click at [763, 220] on polyline "open menu" at bounding box center [764, 220] width 5 height 2
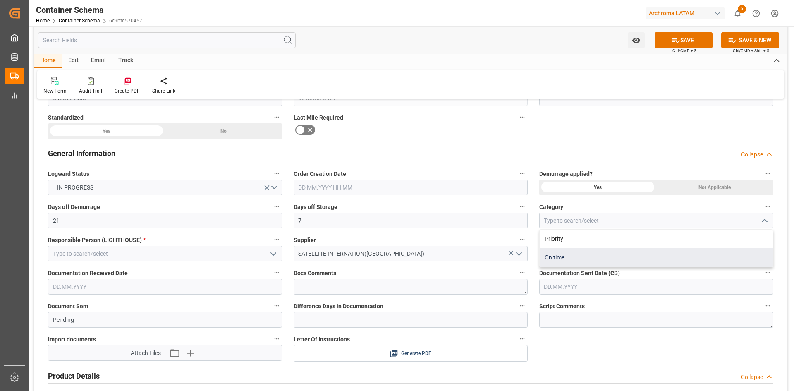
click at [562, 258] on div "On time" at bounding box center [655, 257] width 233 height 19
type input "On time"
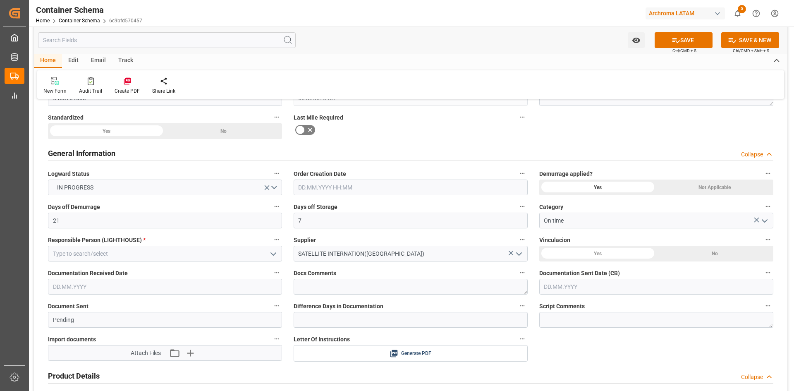
click at [688, 252] on div "No" at bounding box center [714, 254] width 117 height 16
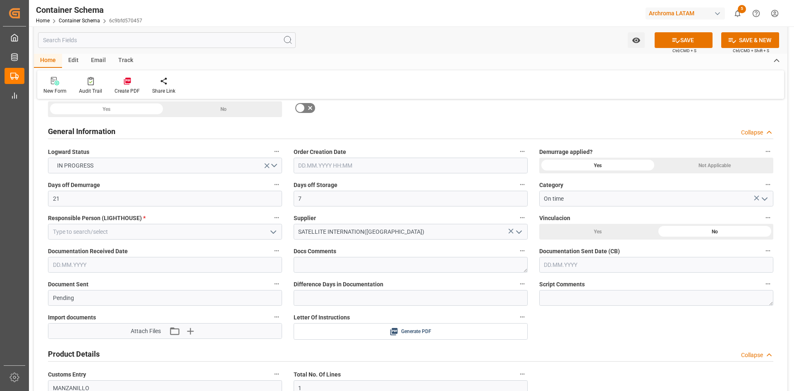
scroll to position [165, 0]
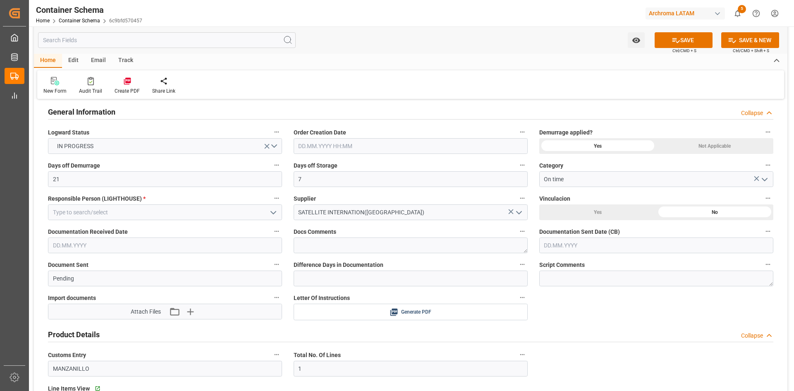
click at [275, 212] on polyline "open menu" at bounding box center [273, 212] width 5 height 2
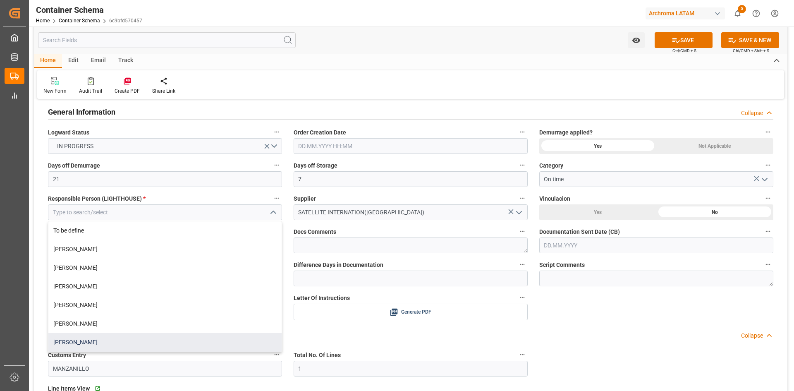
click at [83, 342] on div "[PERSON_NAME]" at bounding box center [164, 342] width 233 height 19
type input "[PERSON_NAME]"
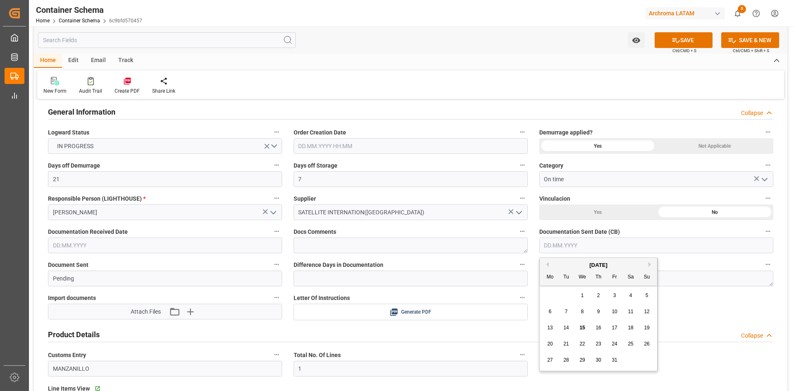
click at [563, 244] on input "text" at bounding box center [656, 245] width 234 height 16
click at [563, 259] on div "October 2025 Mo Tu We Th Fr Sa Su" at bounding box center [597, 272] width 117 height 28
click at [581, 312] on span "8" at bounding box center [582, 311] width 3 height 6
type input "[DATE]"
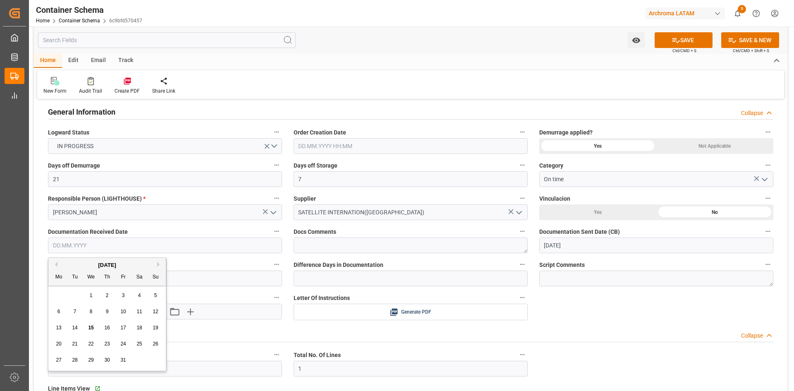
click at [138, 242] on input "text" at bounding box center [165, 245] width 234 height 16
click at [76, 309] on div "7" at bounding box center [75, 312] width 10 height 10
type input "[DATE]"
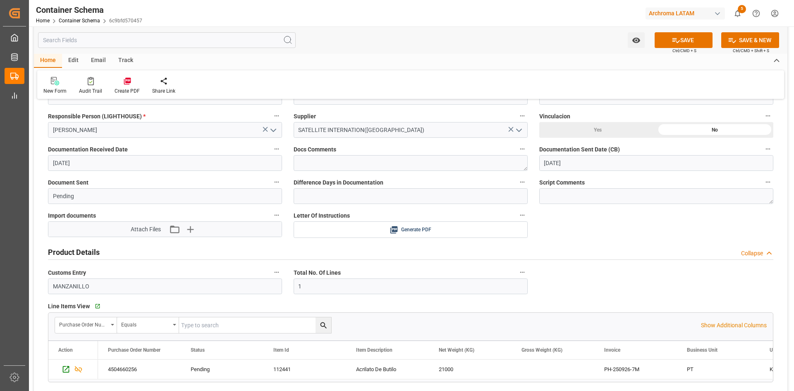
scroll to position [248, 0]
click at [193, 230] on icon "button" at bounding box center [189, 228] width 13 height 13
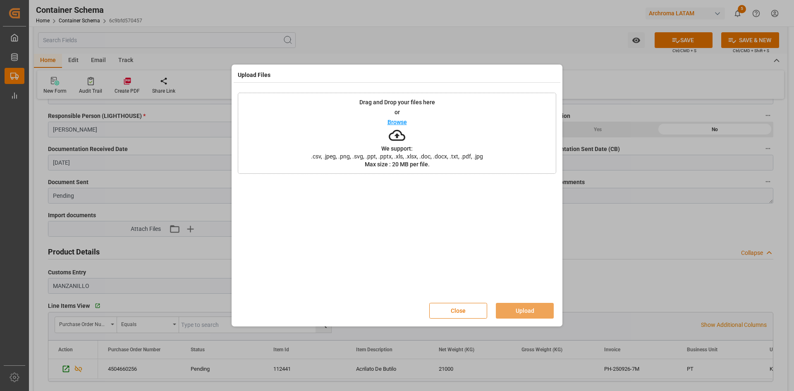
click at [463, 308] on button "Close" at bounding box center [458, 311] width 58 height 16
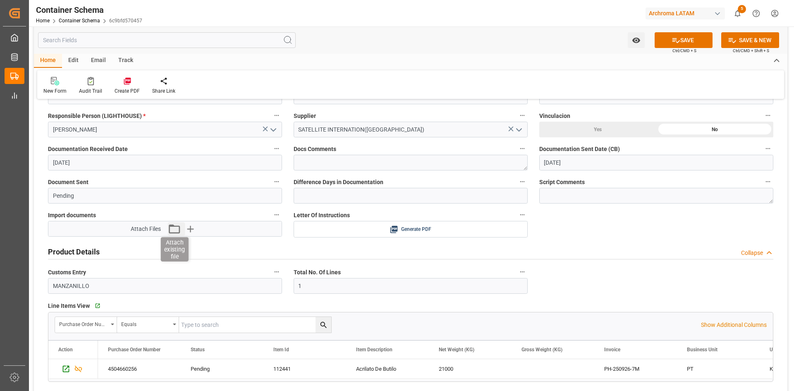
click at [172, 229] on icon "button" at bounding box center [173, 228] width 13 height 13
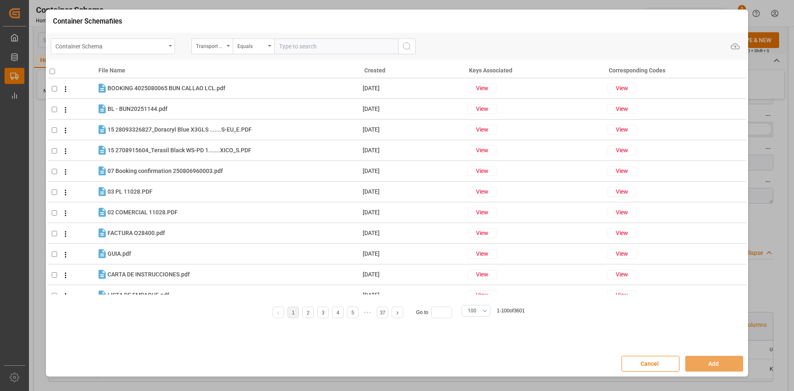
click at [167, 49] on div "Container Schema" at bounding box center [113, 46] width 124 height 16
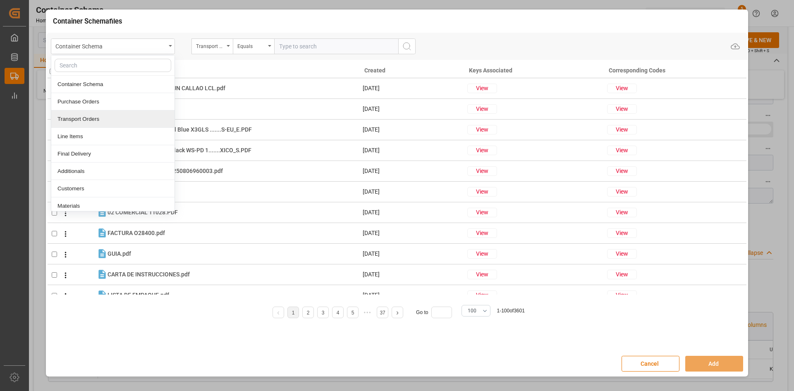
click at [106, 117] on div "Transport Orders" at bounding box center [112, 118] width 123 height 17
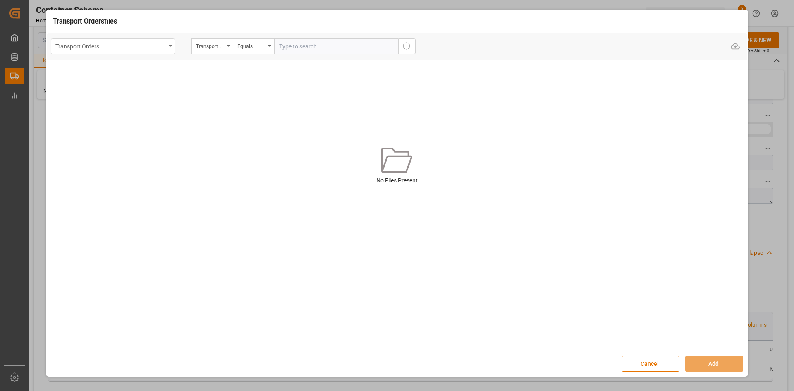
click at [168, 48] on div "Transport Orders" at bounding box center [113, 46] width 124 height 16
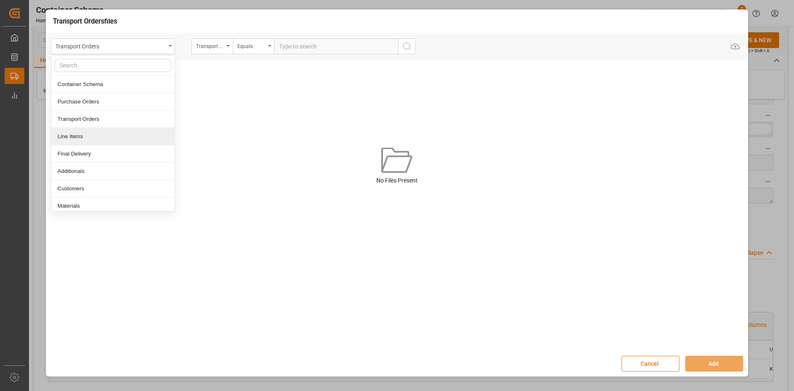
click at [86, 134] on div "Line Items" at bounding box center [112, 136] width 123 height 17
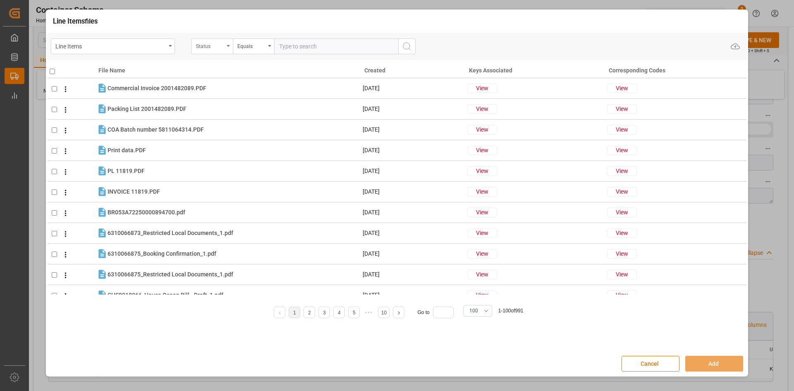
click at [205, 46] on div "Status" at bounding box center [210, 46] width 28 height 10
click at [255, 101] on div "Purchase Order Number" at bounding box center [253, 101] width 123 height 17
click at [311, 45] on input "text" at bounding box center [336, 46] width 124 height 16
paste input "4504660256"
type input "4504660256"
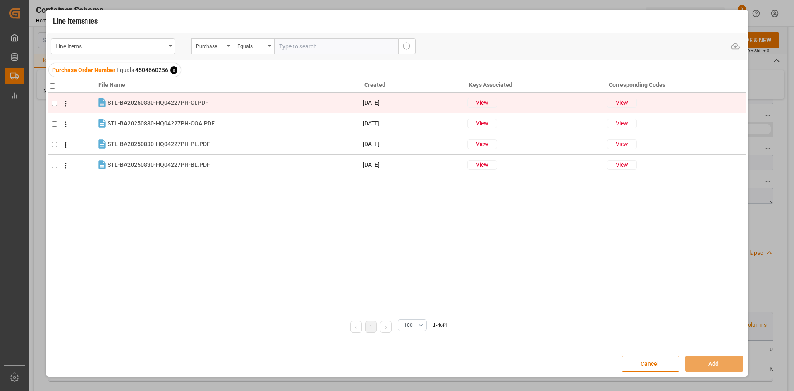
click at [57, 103] on input "checkbox" at bounding box center [54, 102] width 5 height 5
checkbox input "true"
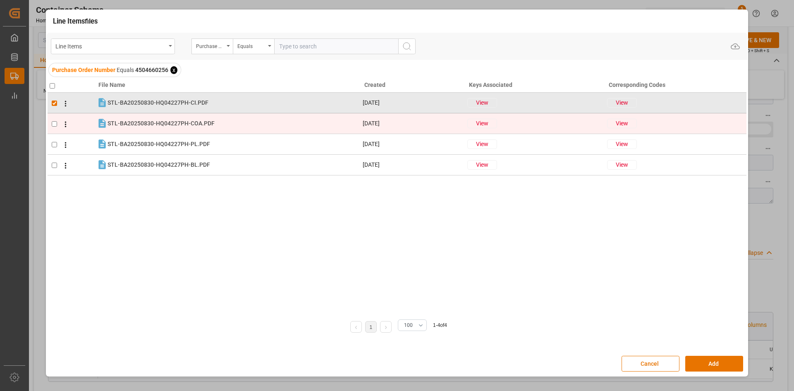
click at [57, 126] on input "checkbox" at bounding box center [54, 123] width 5 height 5
checkbox input "true"
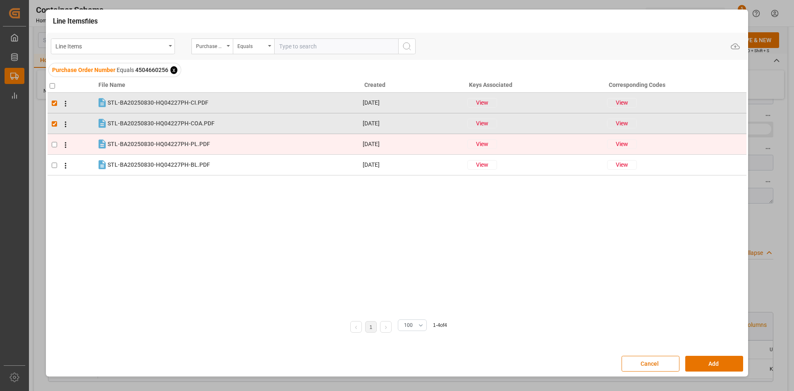
click at [55, 144] on input "checkbox" at bounding box center [54, 144] width 5 height 5
checkbox input "true"
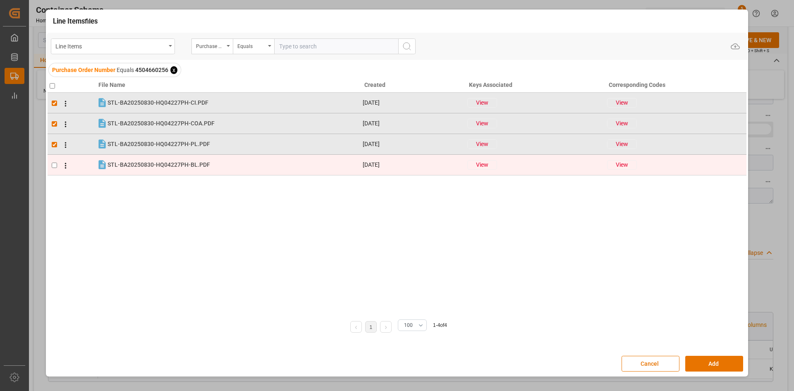
click at [57, 166] on span at bounding box center [63, 165] width 13 height 10
checkbox input "true"
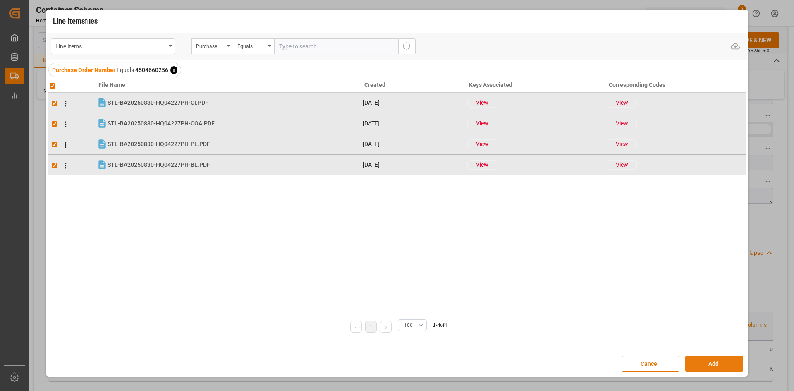
click at [720, 365] on button "Add" at bounding box center [714, 363] width 58 height 16
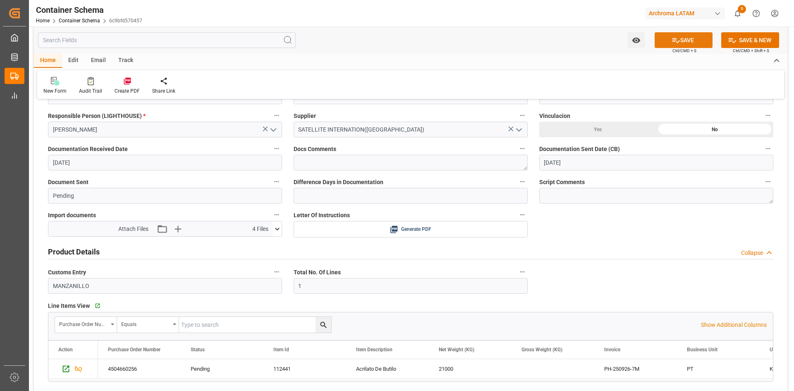
click at [679, 42] on button "SAVE" at bounding box center [683, 40] width 58 height 16
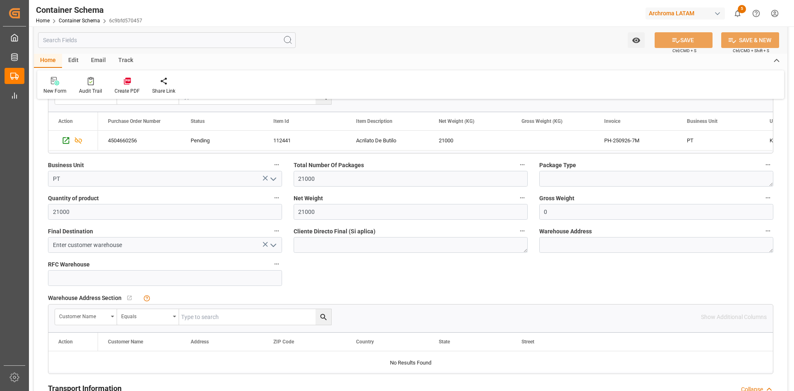
scroll to position [496, 0]
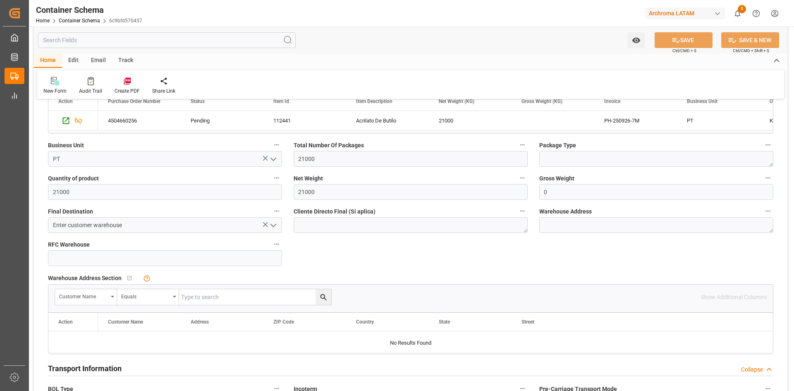
type input "Document Sent"
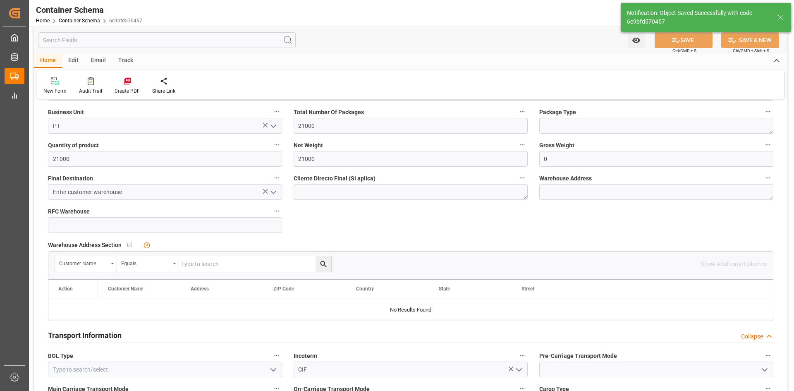
scroll to position [430, 0]
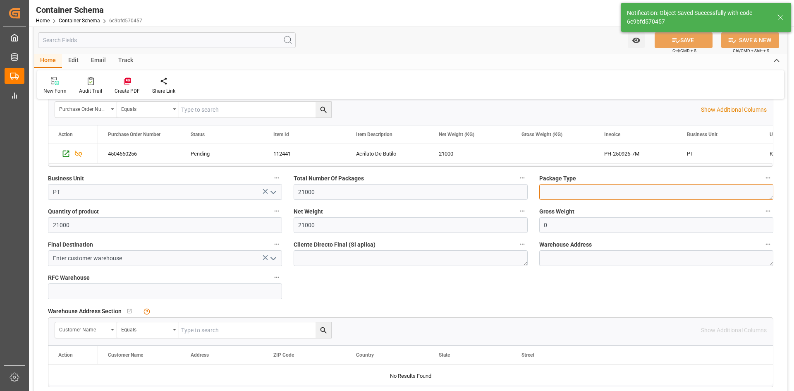
click at [605, 200] on textarea at bounding box center [656, 192] width 234 height 16
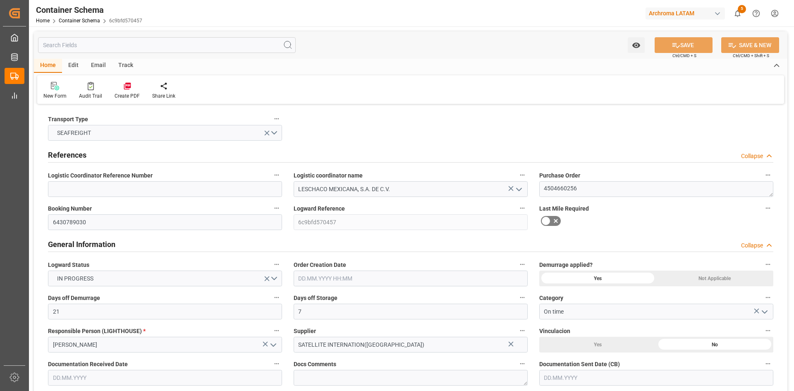
type input "21"
type input "7"
type input "1"
type input "21000"
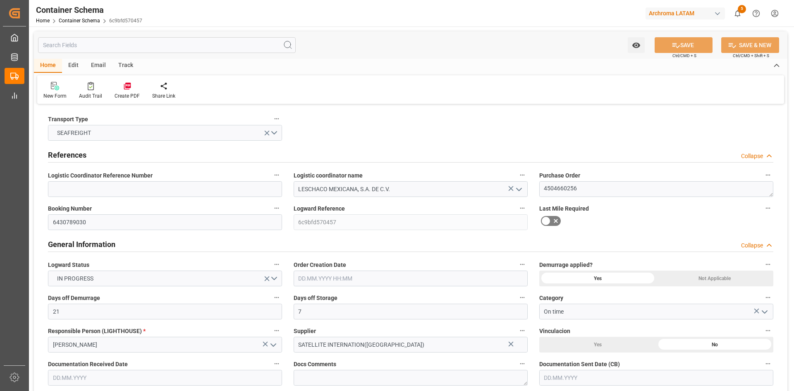
type input "0"
type input "[DATE]"
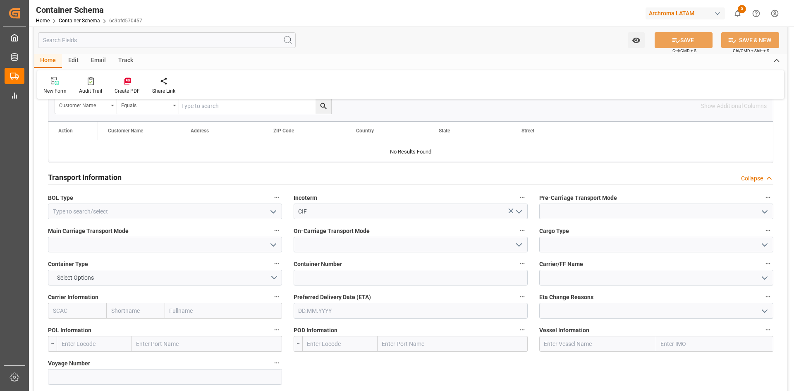
scroll to position [661, 0]
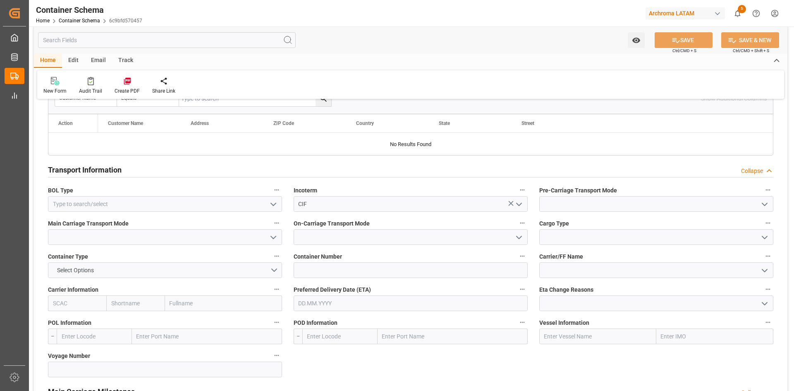
click at [768, 207] on icon "open menu" at bounding box center [764, 204] width 10 height 10
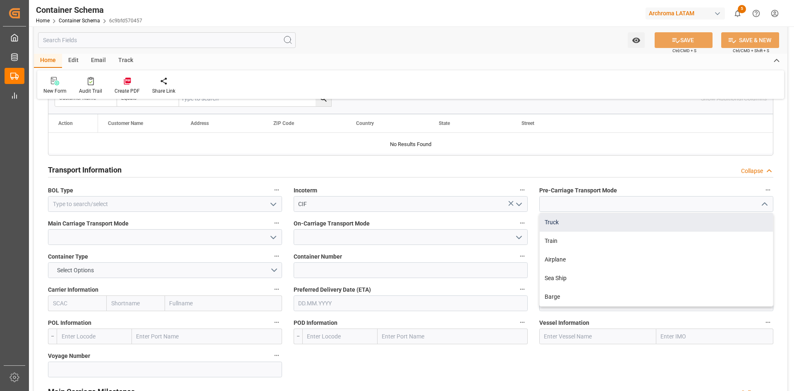
click at [599, 227] on div "Truck" at bounding box center [655, 222] width 233 height 19
type input "Truck"
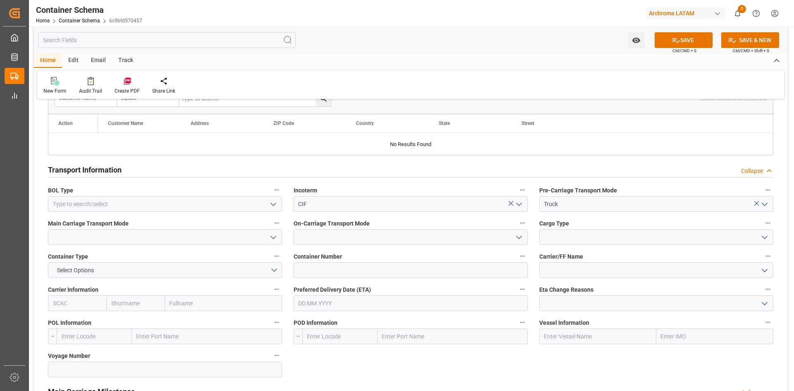
click at [269, 232] on icon "open menu" at bounding box center [273, 237] width 10 height 10
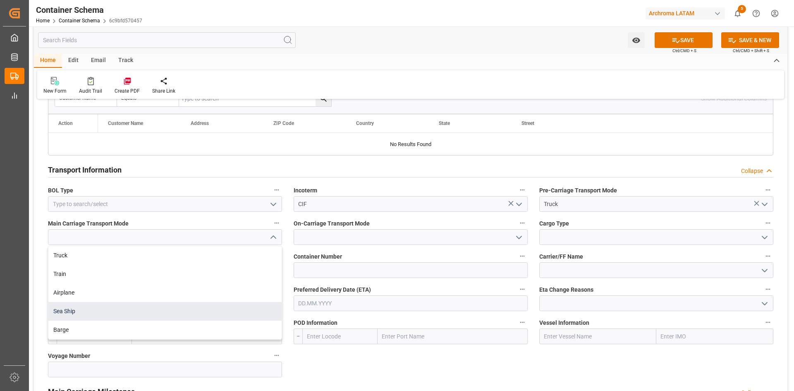
click at [95, 308] on div "Sea Ship" at bounding box center [164, 311] width 233 height 19
type input "Sea Ship"
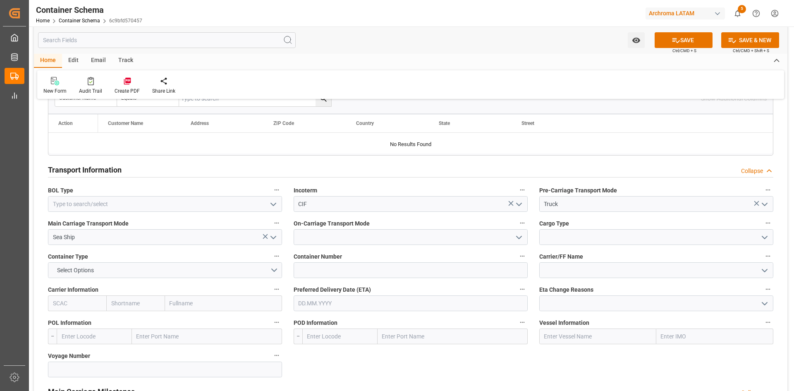
click at [521, 235] on icon "open menu" at bounding box center [519, 237] width 10 height 10
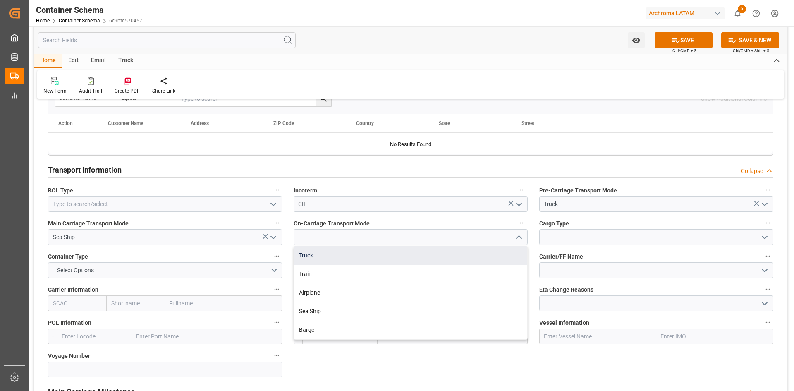
click at [379, 258] on div "Truck" at bounding box center [410, 255] width 233 height 19
type input "Truck"
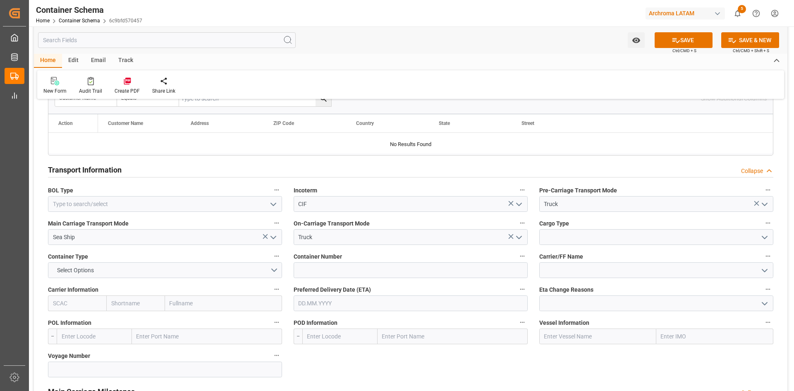
click at [764, 234] on icon "open menu" at bounding box center [764, 237] width 10 height 10
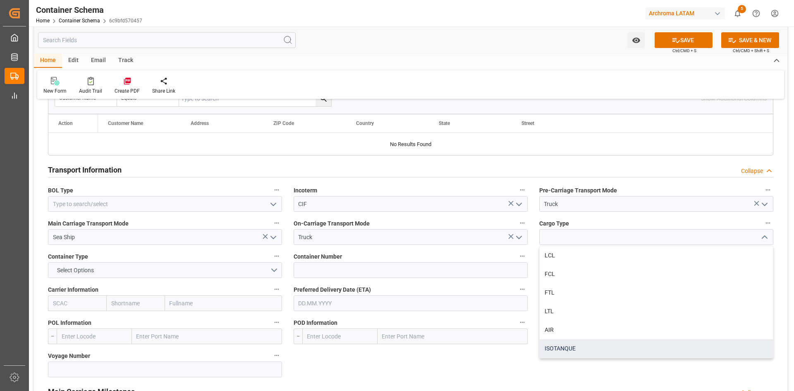
click at [580, 347] on div "ISOTANQUE" at bounding box center [655, 348] width 233 height 19
type input "ISOTANQUE"
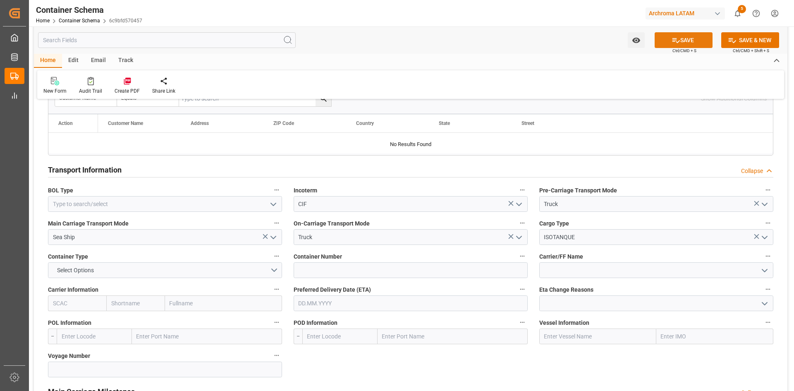
click at [675, 40] on icon at bounding box center [675, 40] width 7 height 5
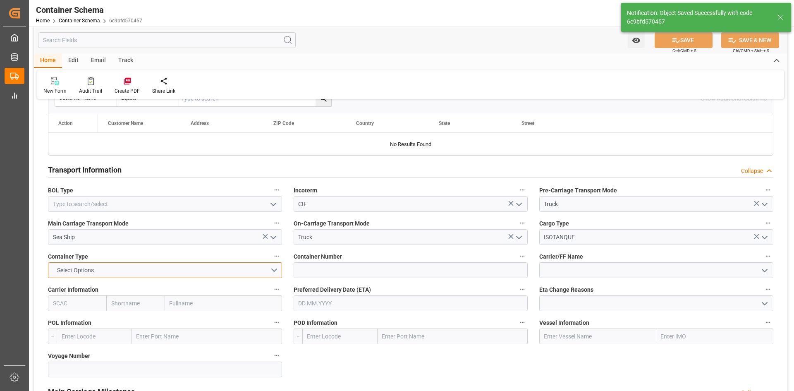
click at [272, 269] on button "Select Options" at bounding box center [165, 270] width 234 height 16
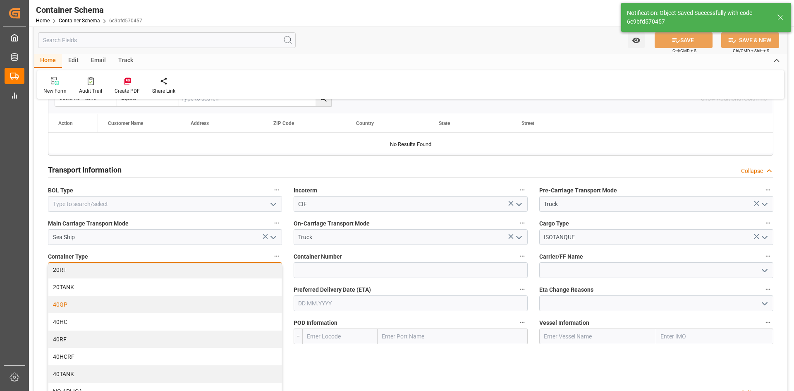
scroll to position [0, 0]
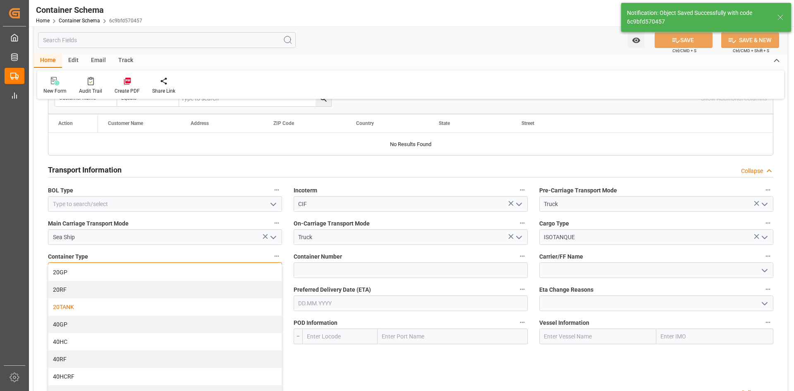
click at [85, 308] on div "20TANK" at bounding box center [164, 306] width 233 height 17
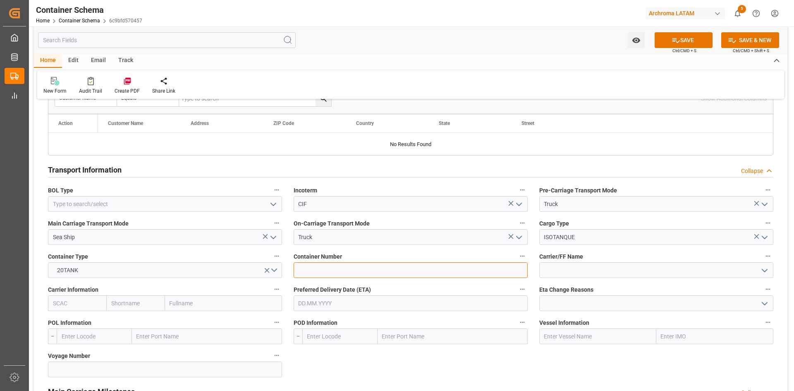
click at [361, 269] on input at bounding box center [410, 270] width 234 height 16
paste input "HMJU2505105"
type input "HMJU2505105"
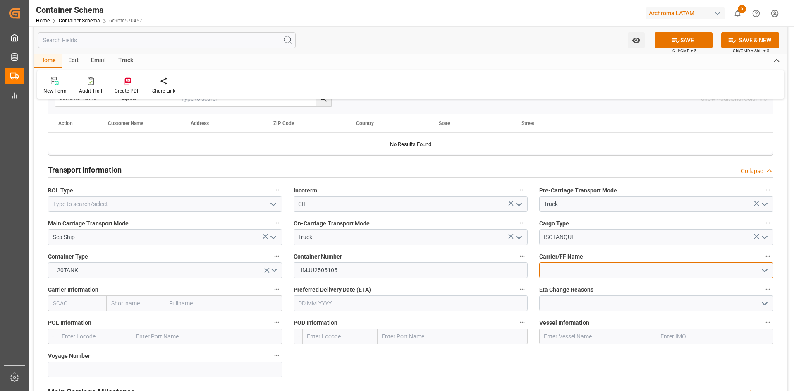
drag, startPoint x: 677, startPoint y: 273, endPoint x: 654, endPoint y: 278, distance: 24.1
click at [679, 273] on input at bounding box center [656, 270] width 234 height 16
type input "SUPE"
click at [182, 306] on input "text" at bounding box center [223, 303] width 117 height 16
type input "COS"
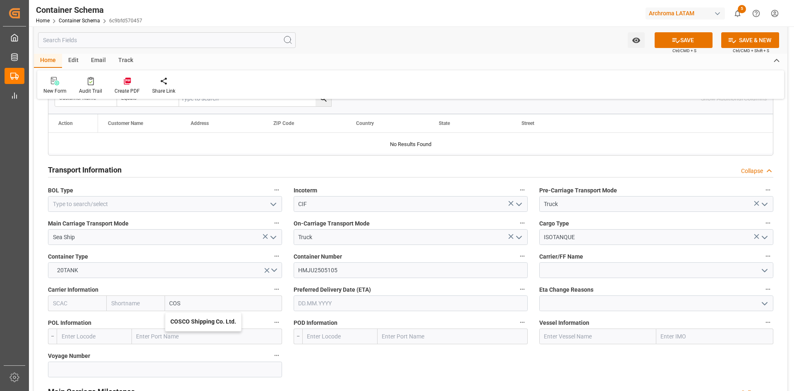
click at [198, 320] on b "COSCO Shipping Co. Ltd." at bounding box center [203, 321] width 66 height 7
type input "COSU"
type input "Cosco"
type input "COSCO Shipping Co. Ltd."
click at [180, 341] on input "text" at bounding box center [207, 336] width 150 height 16
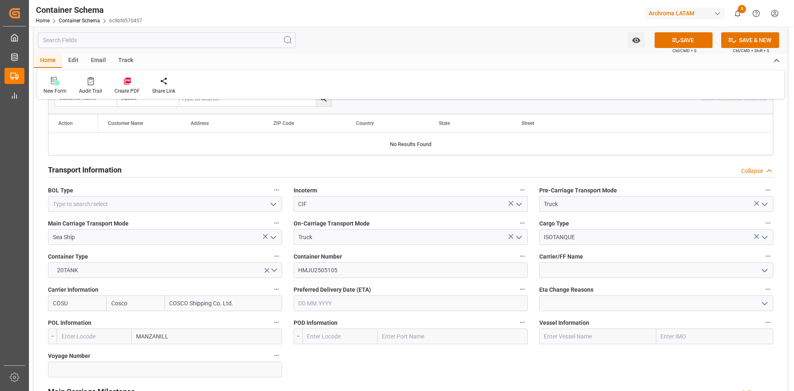
type input "MANZANILLO"
click at [166, 351] on div "Manzanillo - MXZLO" at bounding box center [174, 354] width 85 height 19
type input "MXZLO"
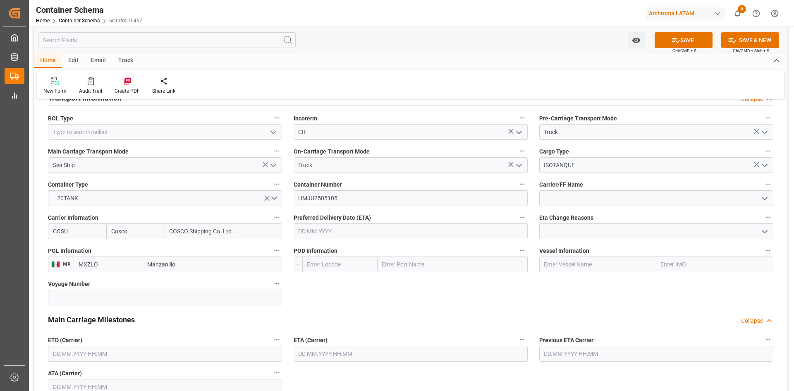
scroll to position [744, 0]
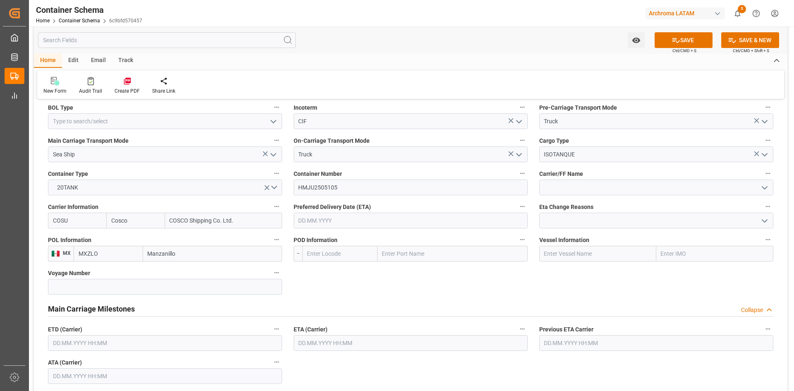
type input "Manzanillo"
click at [432, 253] on input "text" at bounding box center [452, 254] width 150 height 16
drag, startPoint x: 203, startPoint y: 255, endPoint x: 186, endPoint y: 256, distance: 17.0
click at [200, 256] on input "Manzanillo" at bounding box center [212, 254] width 139 height 16
drag, startPoint x: 163, startPoint y: 256, endPoint x: 134, endPoint y: 257, distance: 29.4
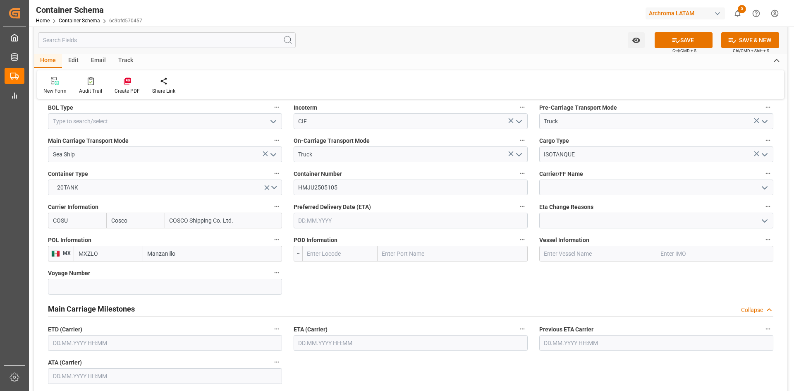
click at [134, 257] on div "MXZLO Manzanillo" at bounding box center [178, 254] width 208 height 16
type input "[GEOGRAPHIC_DATA]"
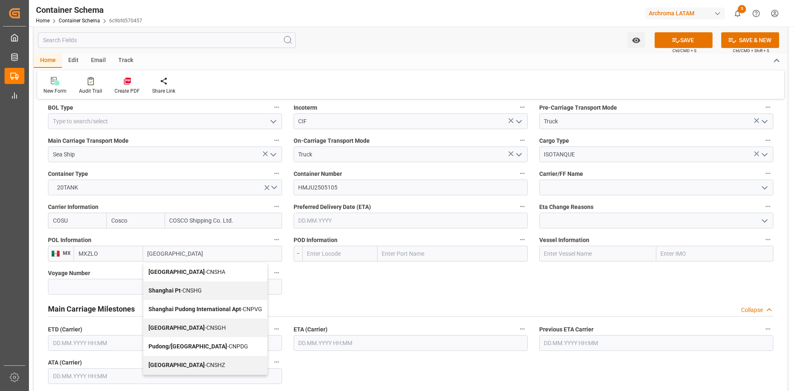
click at [201, 273] on div "[GEOGRAPHIC_DATA] - CNSHA" at bounding box center [205, 271] width 124 height 19
type input "CNSHA"
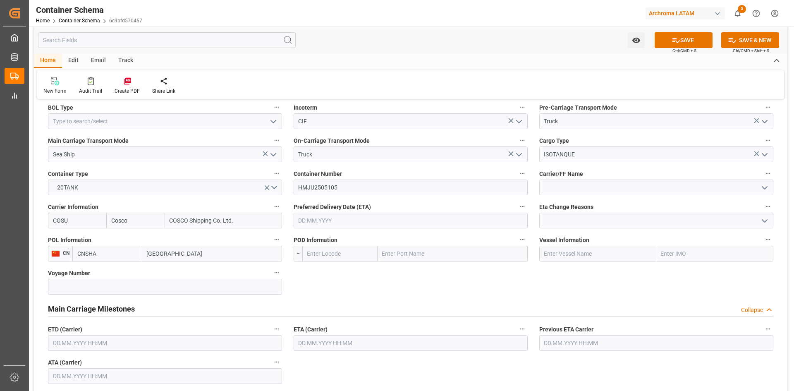
type input "[GEOGRAPHIC_DATA]"
click at [466, 257] on input "text" at bounding box center [452, 254] width 150 height 16
type input "MANZA"
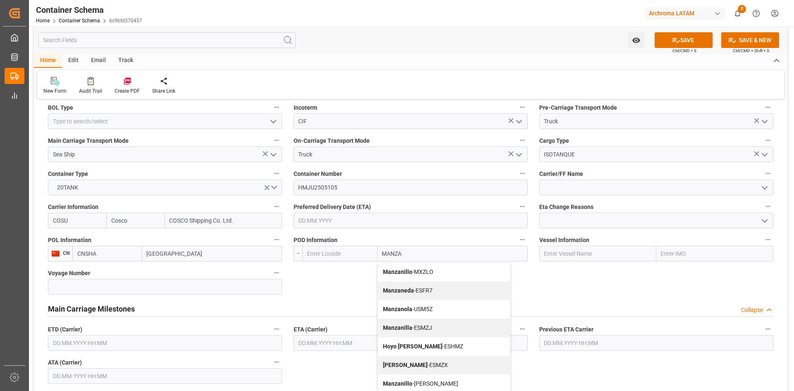
click at [432, 269] on span "Manzanillo - MXZLO" at bounding box center [408, 271] width 50 height 7
type input "MXZLO"
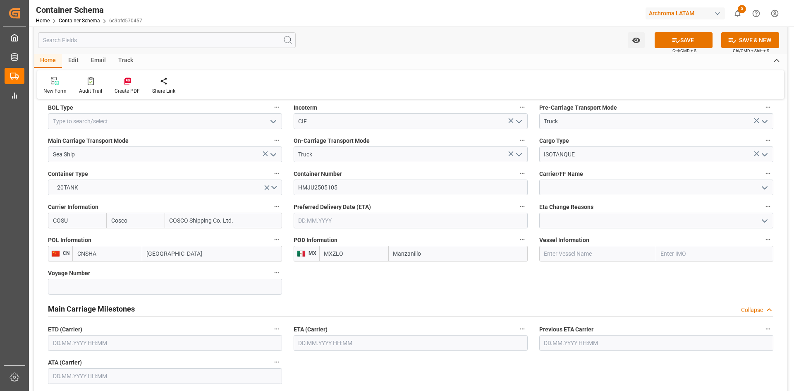
type input "Manzanillo"
click at [680, 250] on input "text" at bounding box center [714, 254] width 117 height 16
click at [688, 252] on input "text" at bounding box center [714, 254] width 117 height 16
paste input "COSCO PACIFIC"
type input "COSCO PACIFIC"
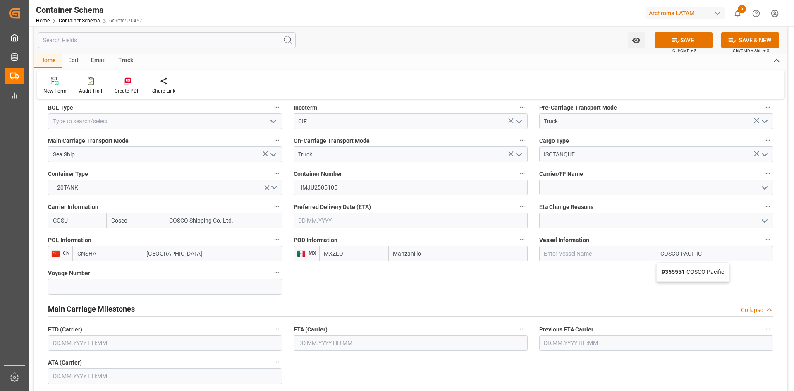
click at [702, 271] on span "9355551 - COSCO Pacific" at bounding box center [692, 271] width 62 height 7
type input "COSCO Pacific"
type input "9355551"
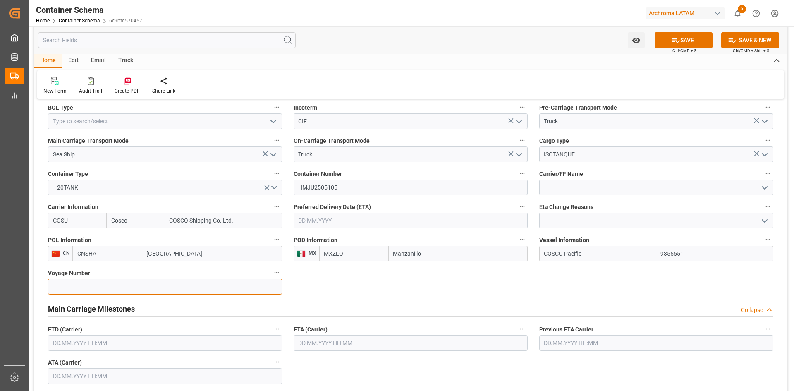
click at [86, 287] on input at bounding box center [165, 287] width 234 height 16
click at [191, 286] on input at bounding box center [165, 287] width 234 height 16
paste input "095E"
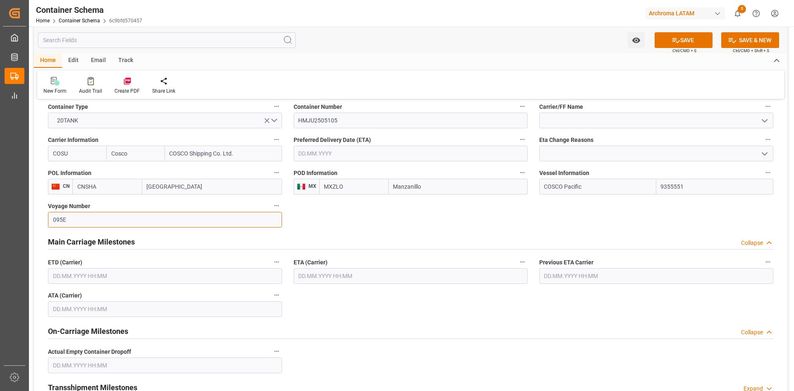
scroll to position [827, 0]
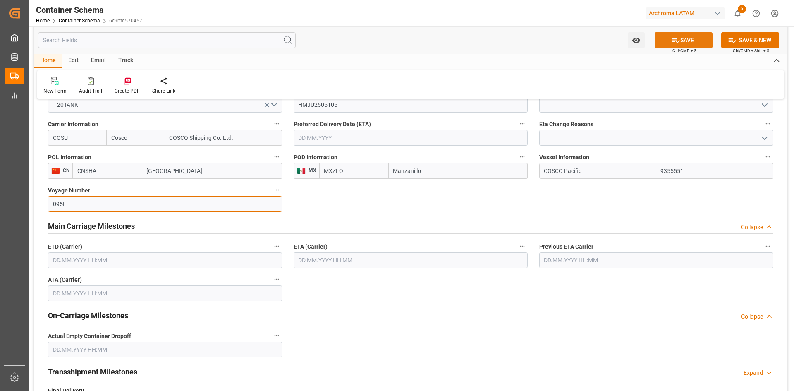
type input "095E"
click at [699, 35] on button "SAVE" at bounding box center [683, 40] width 58 height 16
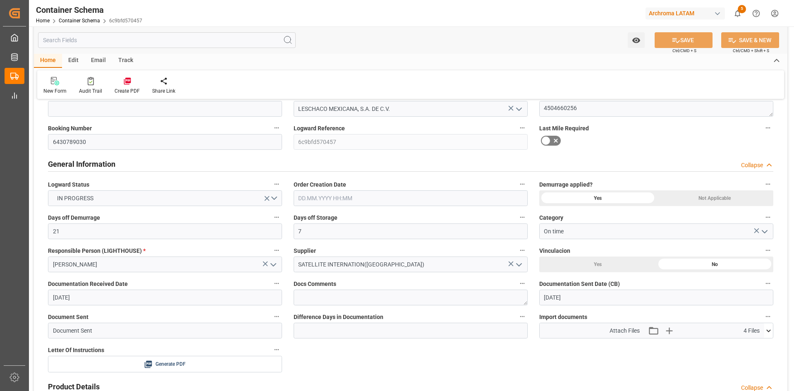
scroll to position [207, 0]
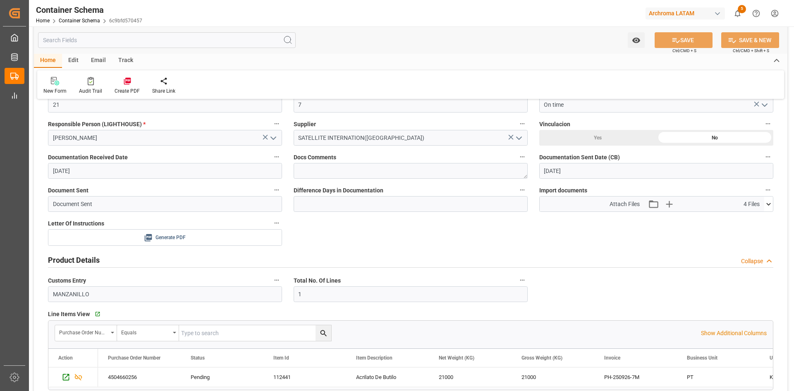
click at [193, 235] on div "Generate PDF" at bounding box center [165, 237] width 222 height 10
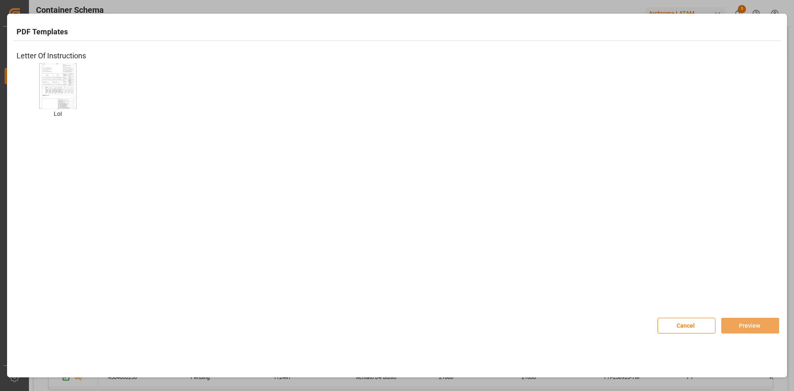
click at [62, 71] on img at bounding box center [57, 86] width 33 height 47
click at [750, 325] on button "Preview" at bounding box center [750, 325] width 58 height 16
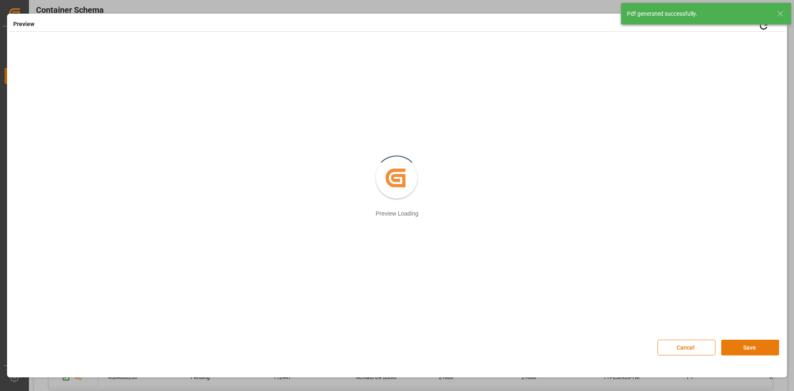
click at [749, 346] on button "Save" at bounding box center [750, 347] width 58 height 16
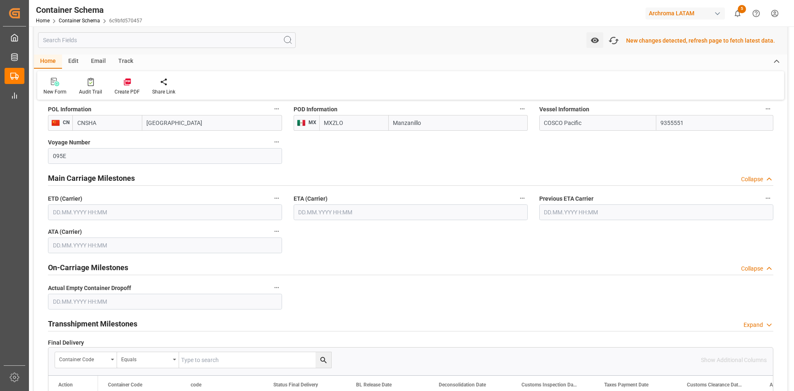
scroll to position [952, 0]
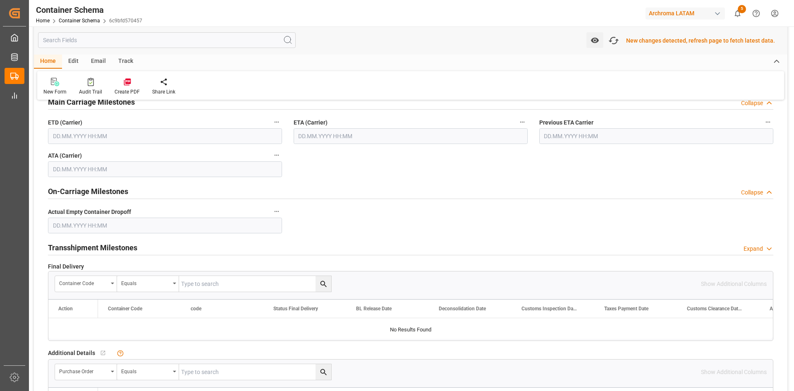
click at [375, 141] on input "text" at bounding box center [410, 136] width 234 height 16
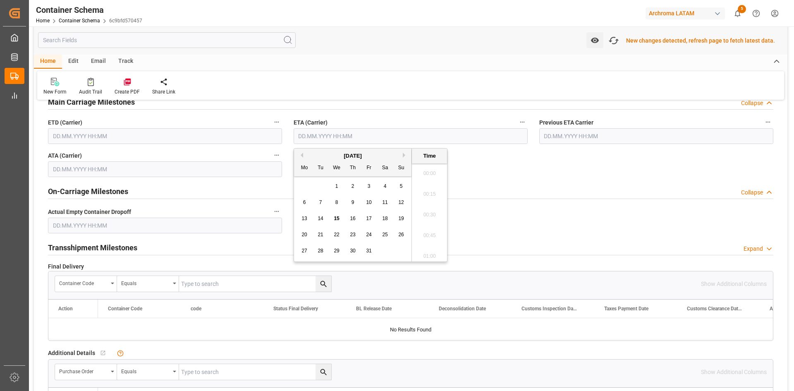
scroll to position [1408, 0]
click at [312, 185] on div "29 30 1 2 3 4 5" at bounding box center [352, 186] width 113 height 16
click at [336, 219] on span "15" at bounding box center [336, 218] width 5 height 6
type input "[DATE] 00:00"
click at [251, 131] on input "text" at bounding box center [165, 136] width 234 height 16
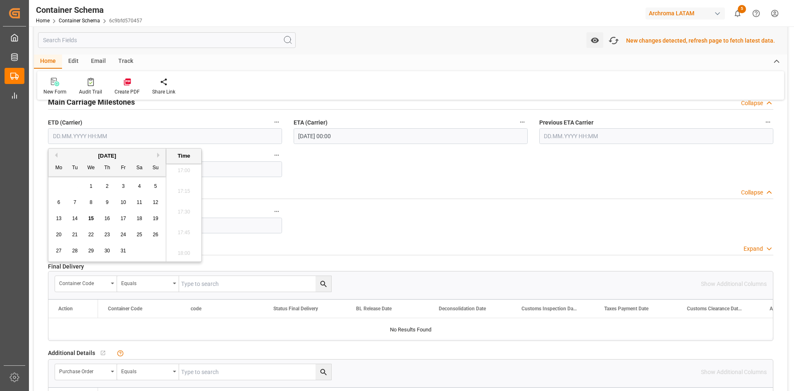
click at [74, 176] on div "October 2025 Mo Tu We Th Fr Sa Su 29 30 1 2 3 4 5 6 7 8 9 10 11 12 13 14 15 16 …" at bounding box center [107, 204] width 118 height 113
click at [57, 155] on div "[DATE]" at bounding box center [106, 156] width 117 height 8
click at [57, 153] on button "Previous Month" at bounding box center [54, 155] width 5 height 5
click at [59, 253] on span "29" at bounding box center [58, 251] width 5 height 6
type input "[DATE] 00:00"
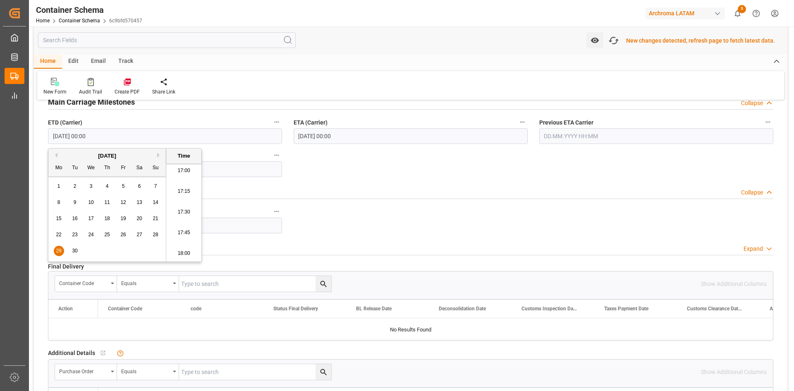
click at [455, 185] on div "On-Carriage Milestones Collapse" at bounding box center [410, 191] width 725 height 16
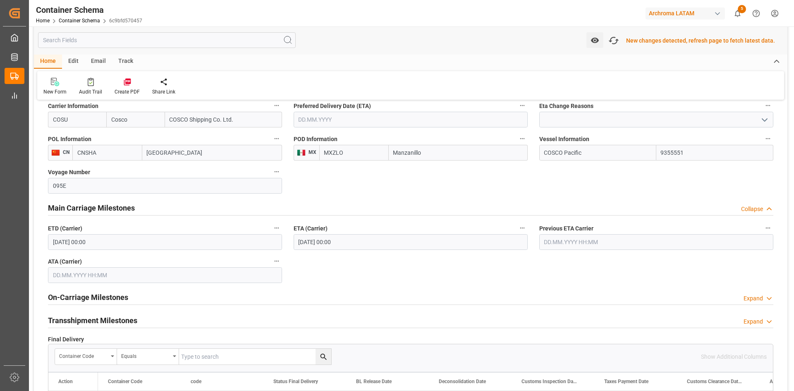
scroll to position [828, 0]
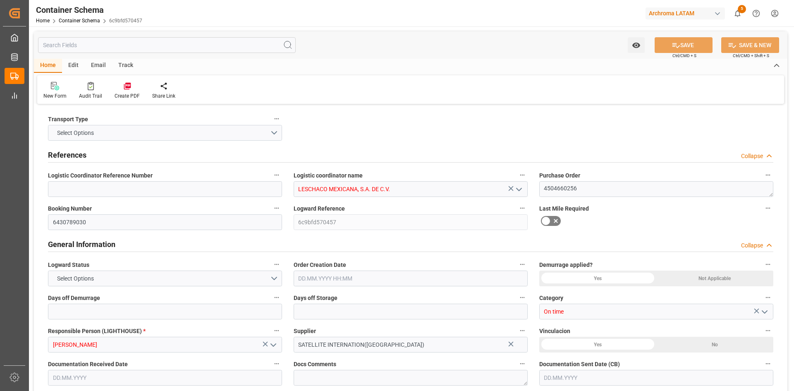
type input "21"
type input "7"
type input "1"
type input "21000"
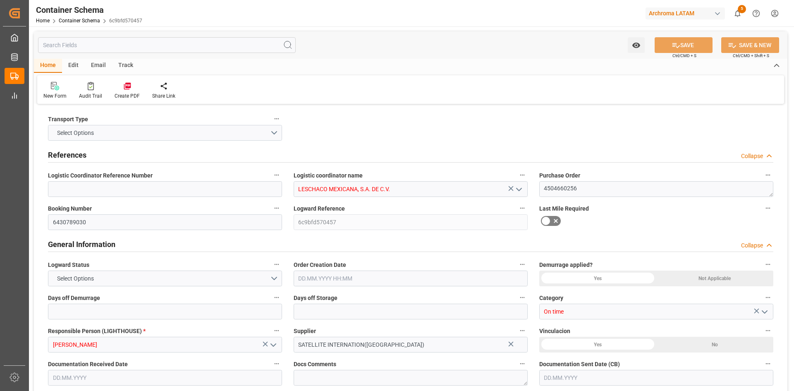
type input "0"
type input "Cosco"
type input "COSCO Shipping Co. Ltd."
type input "CNSHA"
type input "MXZLO"
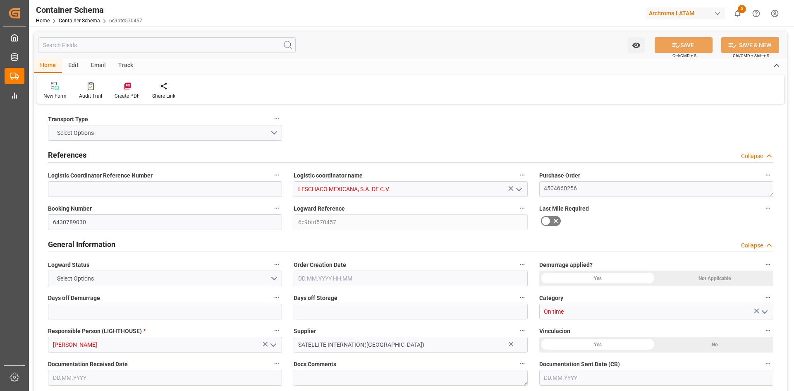
type input "9355551"
type input "[DATE]"
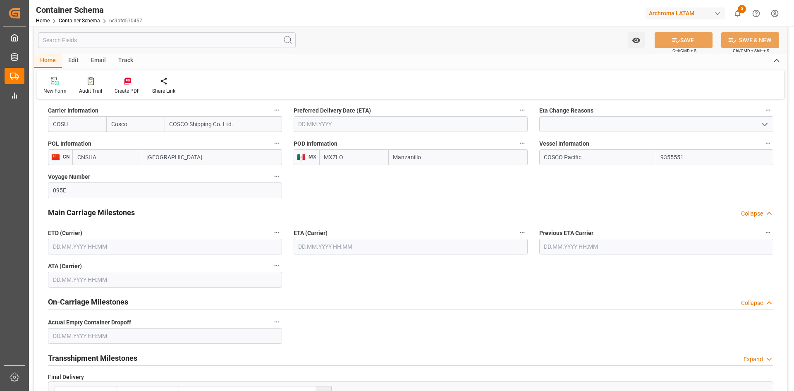
scroll to position [868, 0]
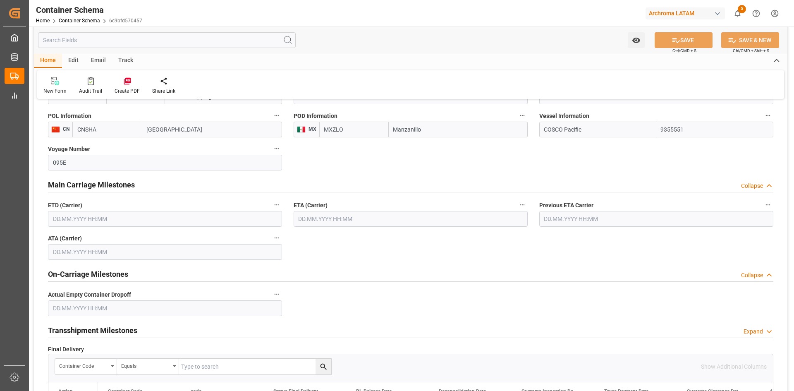
click at [222, 216] on input "text" at bounding box center [165, 219] width 234 height 16
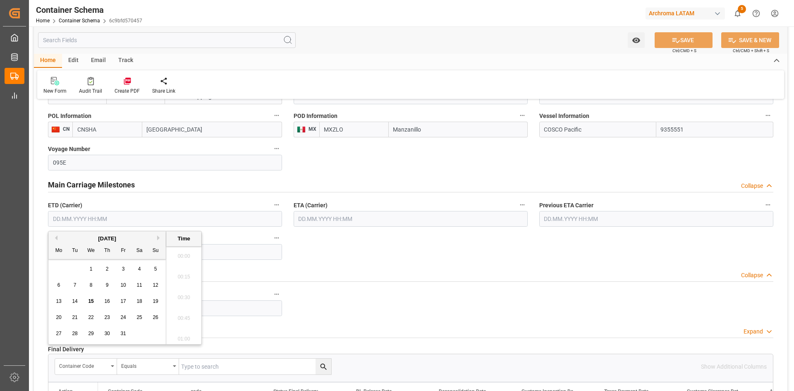
scroll to position [1408, 0]
click at [71, 238] on div "[DATE]" at bounding box center [106, 238] width 117 height 8
click at [57, 239] on button "Previous Month" at bounding box center [54, 237] width 5 height 5
click at [60, 329] on div "29" at bounding box center [59, 334] width 10 height 10
type input "[DATE] 00:00"
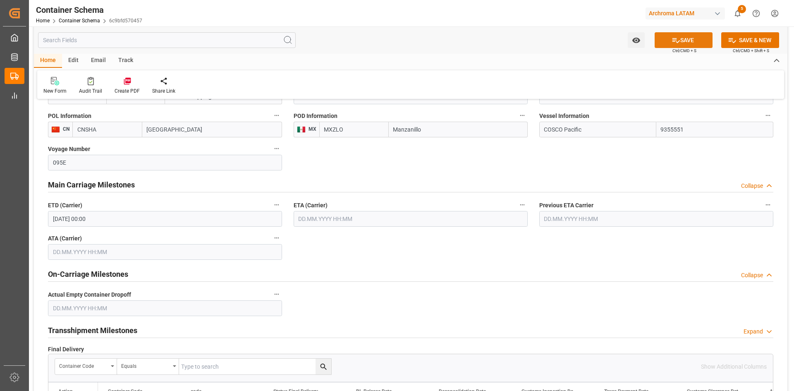
click at [684, 42] on button "SAVE" at bounding box center [683, 40] width 58 height 16
click at [343, 219] on input "text" at bounding box center [410, 219] width 234 height 16
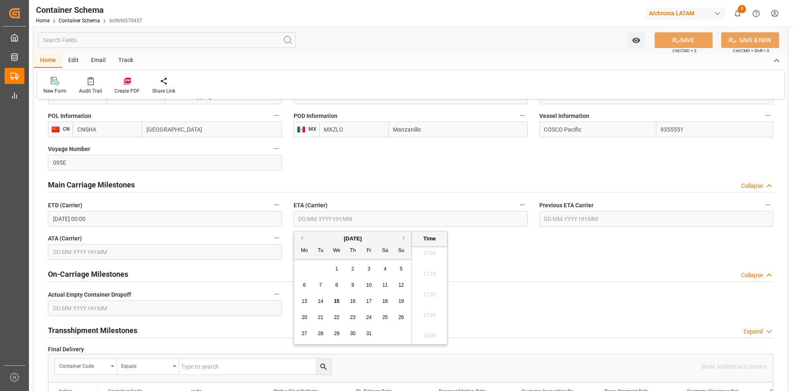
click at [305, 270] on div "29 30 1 2 3 4 5" at bounding box center [352, 269] width 113 height 16
click at [338, 302] on span "15" at bounding box center [336, 301] width 5 height 6
type input "[DATE] 00:00"
click at [681, 37] on button "SAVE" at bounding box center [683, 40] width 58 height 16
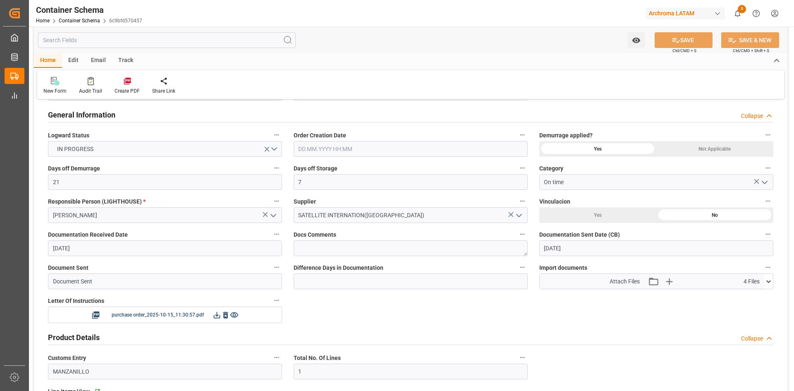
scroll to position [0, 0]
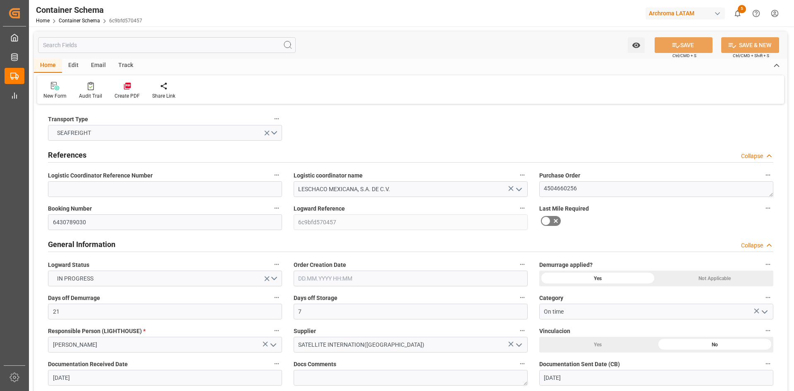
click at [631, 277] on div "Yes" at bounding box center [597, 278] width 117 height 16
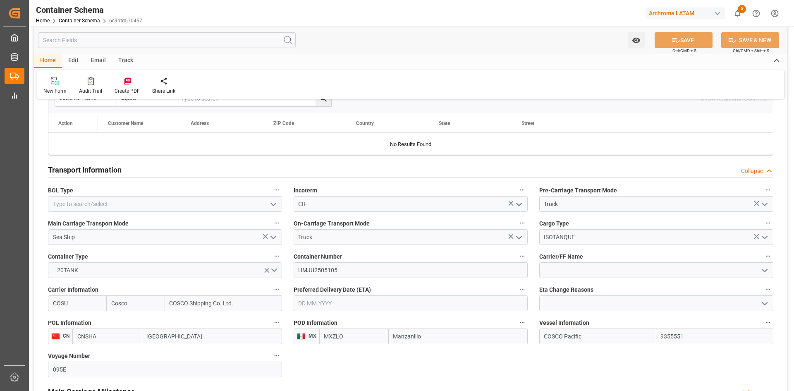
scroll to position [868, 0]
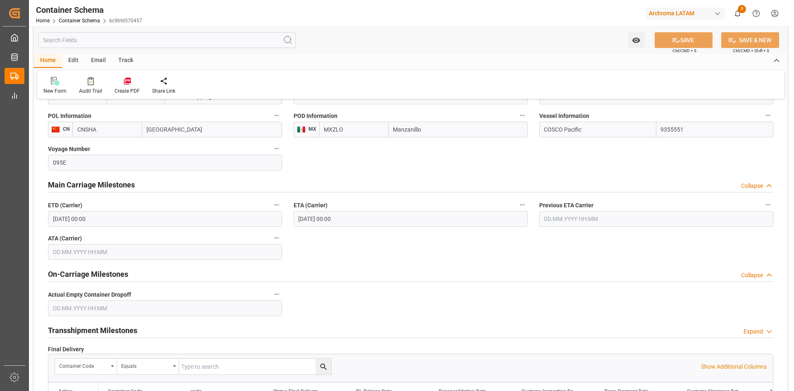
click at [106, 250] on input "text" at bounding box center [165, 252] width 234 height 16
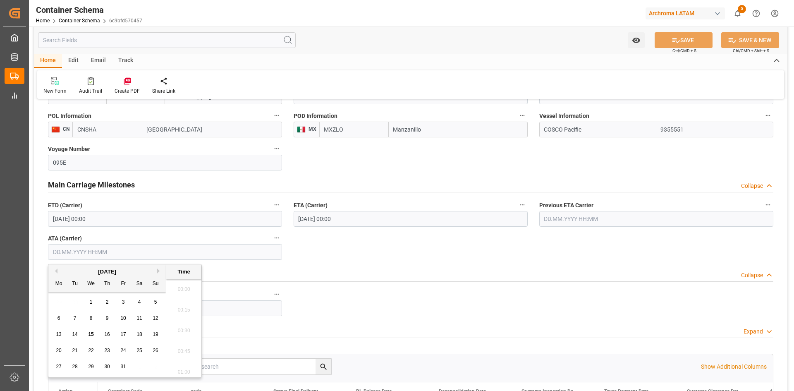
scroll to position [1408, 0]
drag, startPoint x: 193, startPoint y: 250, endPoint x: 198, endPoint y: 250, distance: 4.5
click at [198, 250] on input "text" at bounding box center [165, 252] width 234 height 16
click at [93, 332] on span "15" at bounding box center [90, 334] width 5 height 6
type input "[DATE] 00:00"
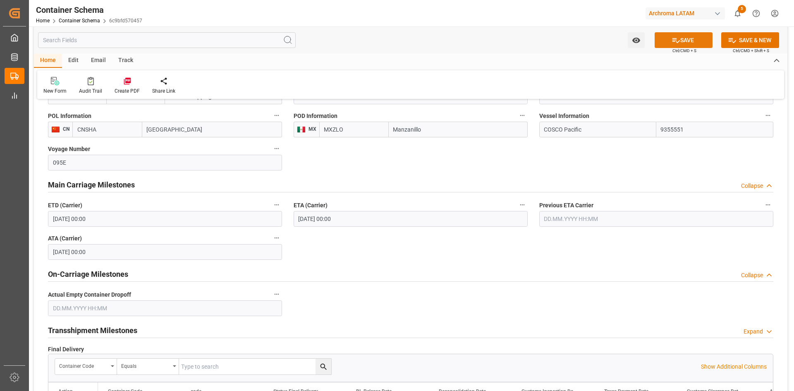
click at [692, 47] on button "SAVE" at bounding box center [683, 40] width 58 height 16
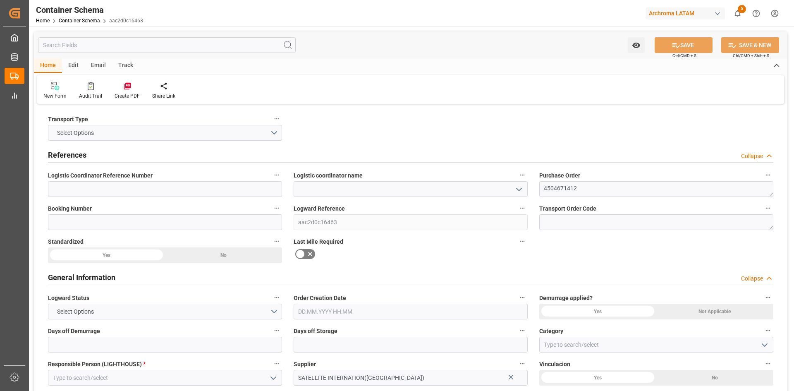
type input "0"
type input "1"
type input "21000"
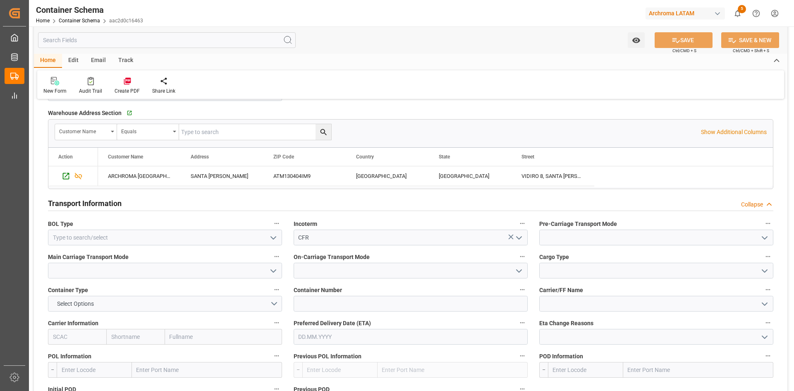
scroll to position [661, 0]
click at [519, 238] on polyline "open menu" at bounding box center [518, 237] width 5 height 2
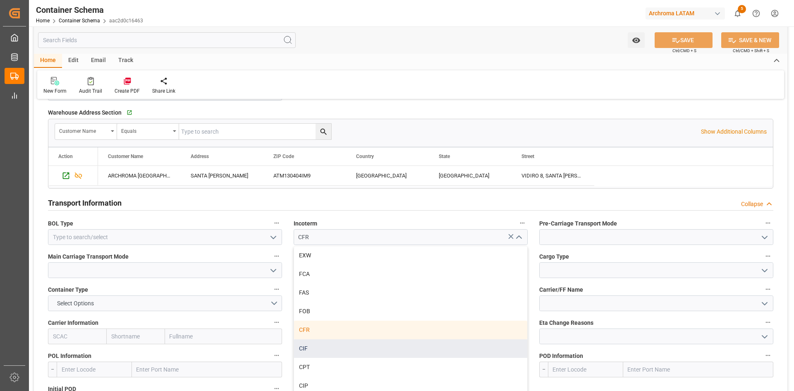
click at [314, 347] on div "CIF" at bounding box center [410, 348] width 233 height 19
type input "CIF"
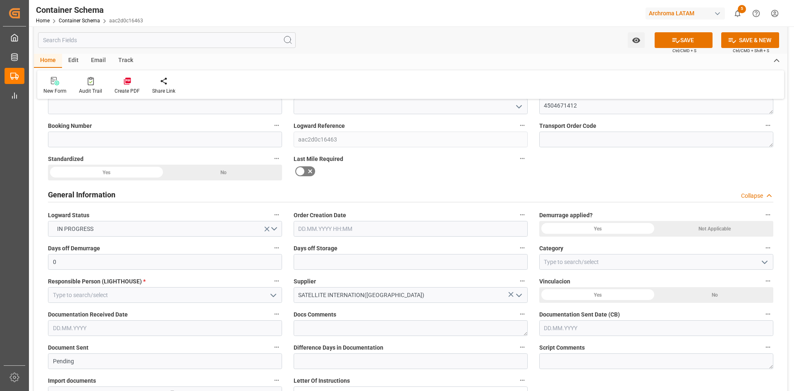
scroll to position [0, 0]
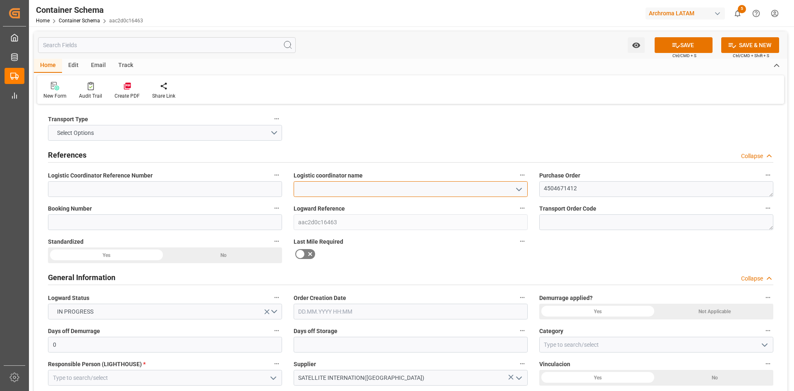
click at [360, 186] on input at bounding box center [410, 189] width 234 height 16
click at [518, 192] on icon "open menu" at bounding box center [519, 189] width 10 height 10
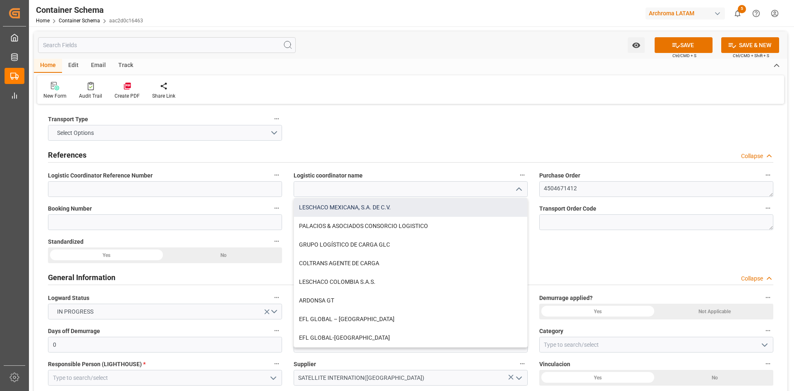
click at [365, 205] on div "LESCHACO MEXICANA, S.A. DE C.V." at bounding box center [410, 207] width 233 height 19
type input "LESCHACO MEXICANA, S.A. DE C.V."
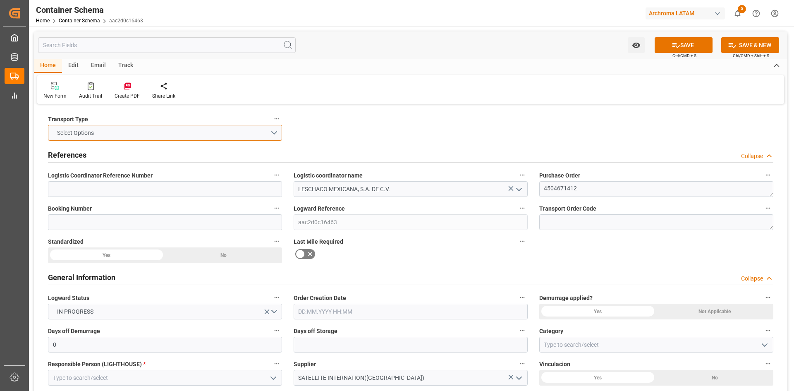
click at [272, 131] on button "Select Options" at bounding box center [165, 133] width 234 height 16
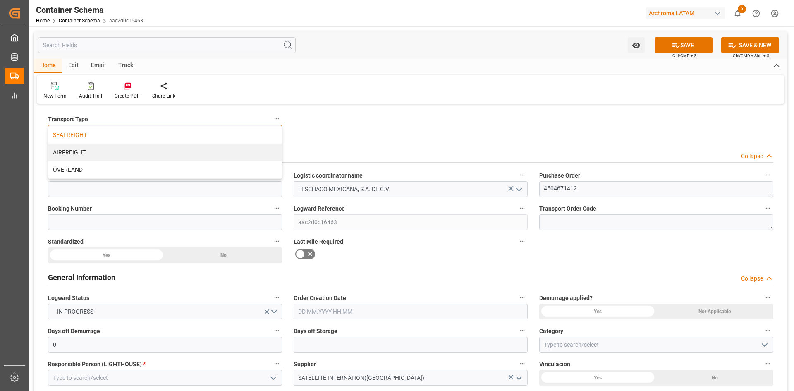
click at [100, 137] on div "SEAFREIGHT" at bounding box center [164, 134] width 233 height 17
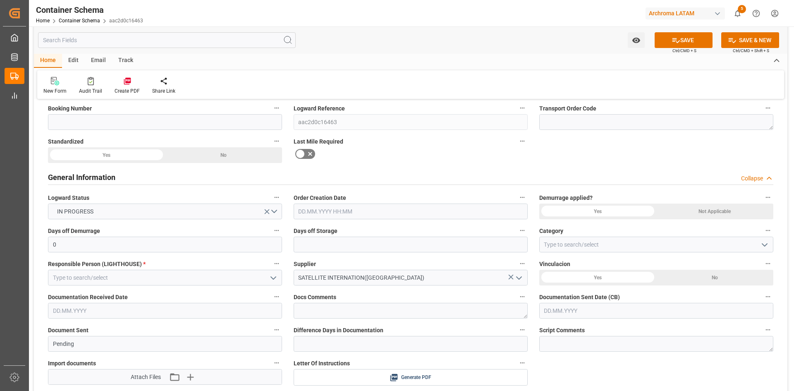
scroll to position [124, 0]
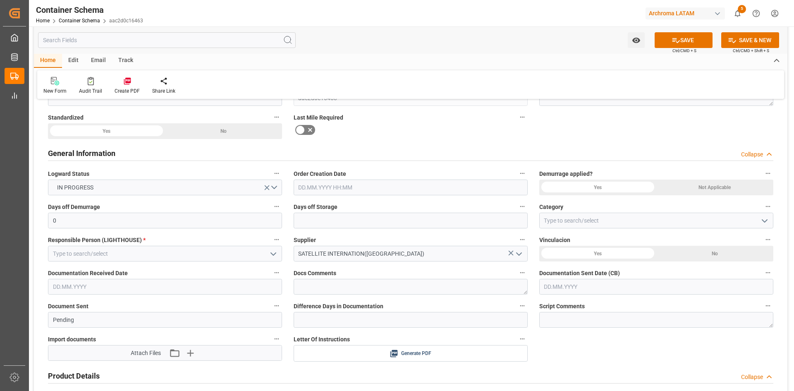
click at [271, 254] on icon "open menu" at bounding box center [273, 254] width 10 height 10
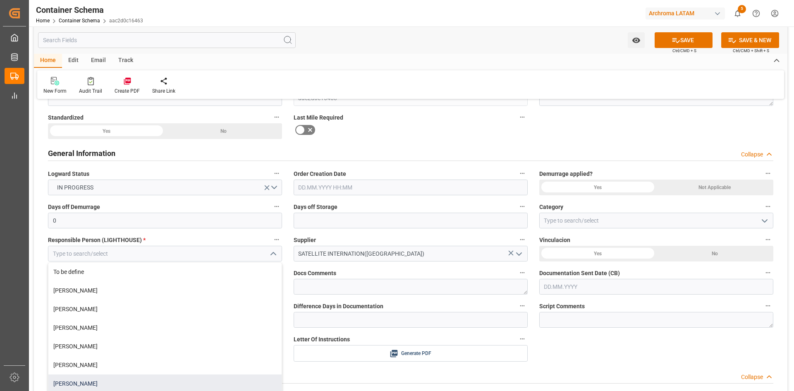
click at [96, 380] on div "[PERSON_NAME]" at bounding box center [164, 383] width 233 height 19
type input "[PERSON_NAME]"
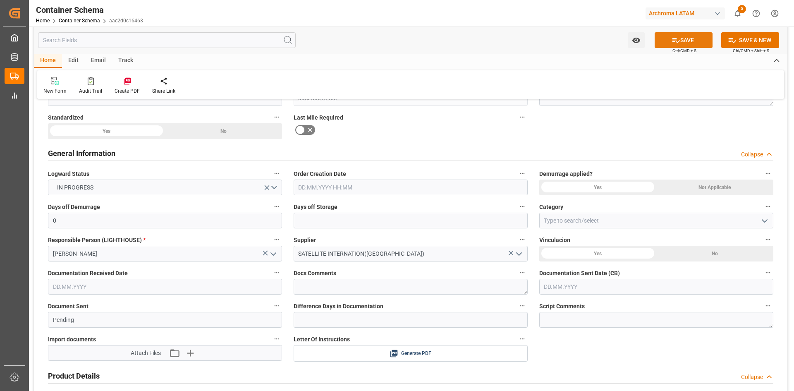
click at [683, 46] on button "SAVE" at bounding box center [683, 40] width 58 height 16
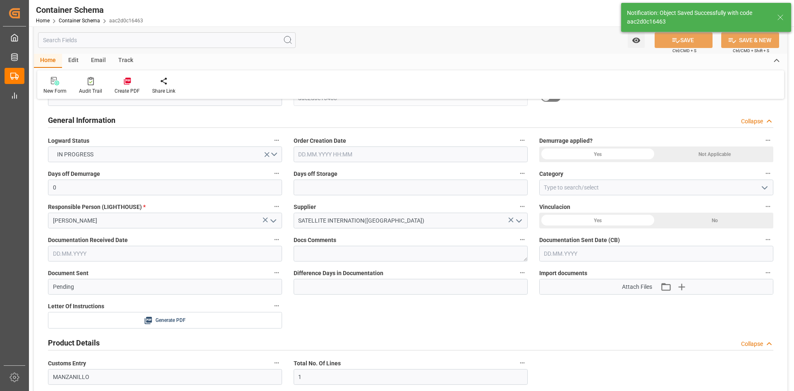
click at [606, 157] on div "Yes" at bounding box center [597, 154] width 117 height 16
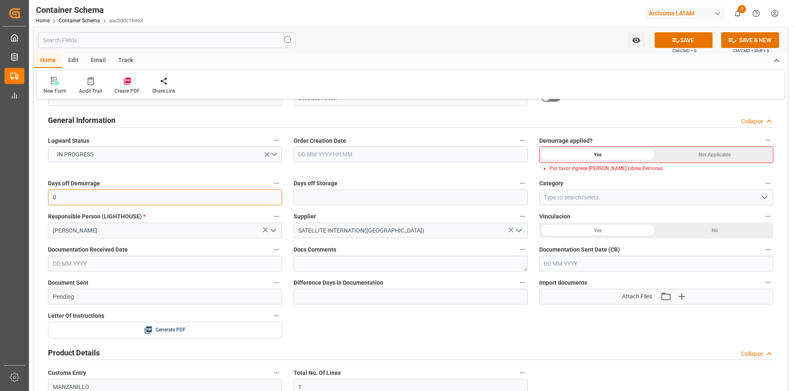
click at [167, 199] on input "0" at bounding box center [165, 197] width 234 height 16
drag, startPoint x: 92, startPoint y: 200, endPoint x: 41, endPoint y: 200, distance: 51.3
type input "21"
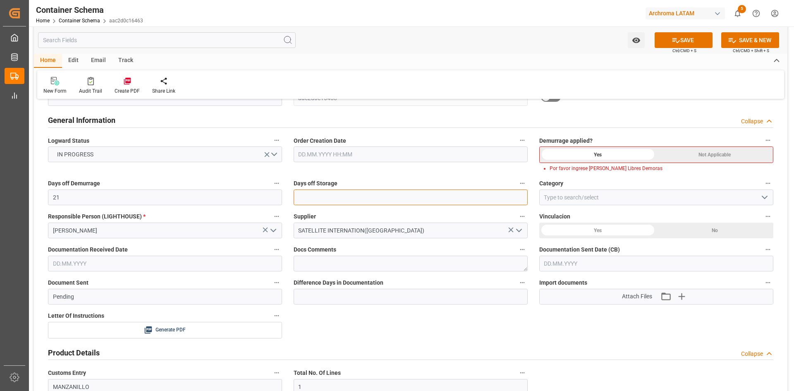
click at [389, 197] on div "Days off Storage" at bounding box center [411, 191] width 246 height 33
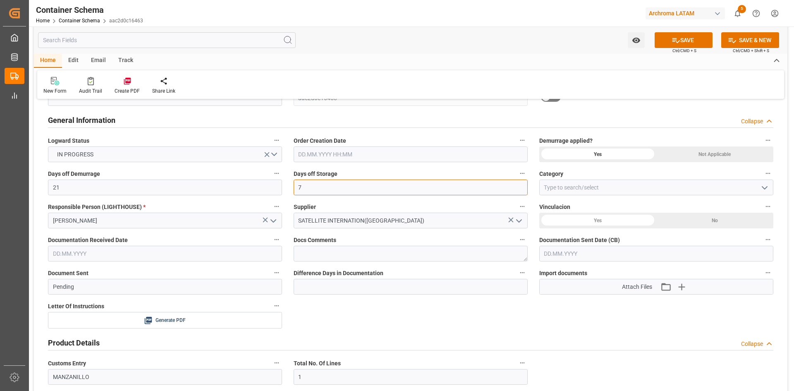
type input "7"
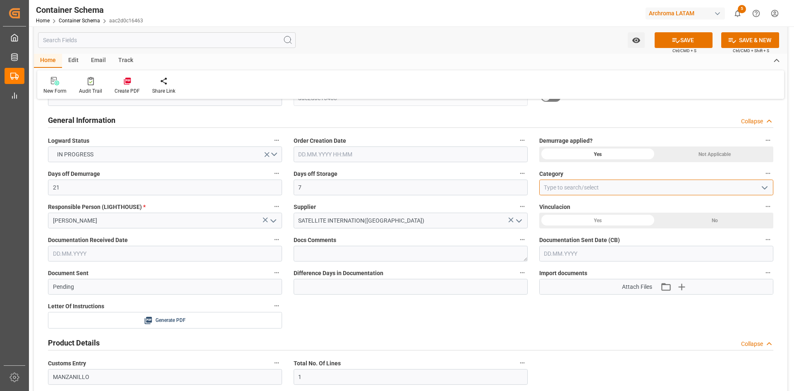
click at [590, 191] on input at bounding box center [656, 187] width 234 height 16
click at [771, 188] on input at bounding box center [656, 187] width 234 height 16
click at [765, 187] on icon "open menu" at bounding box center [764, 188] width 10 height 10
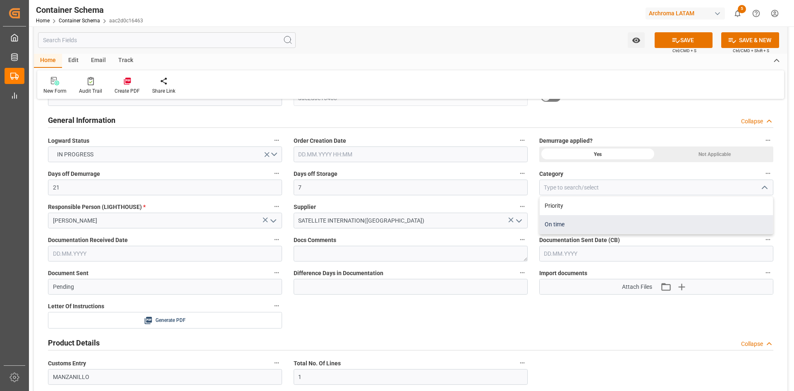
click at [553, 225] on div "On time" at bounding box center [655, 224] width 233 height 19
type input "On time"
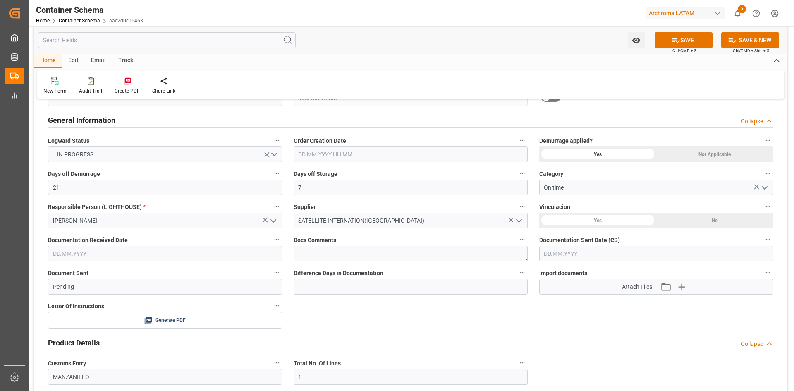
click at [699, 218] on div "No" at bounding box center [714, 220] width 117 height 16
click at [177, 255] on input "text" at bounding box center [165, 254] width 234 height 16
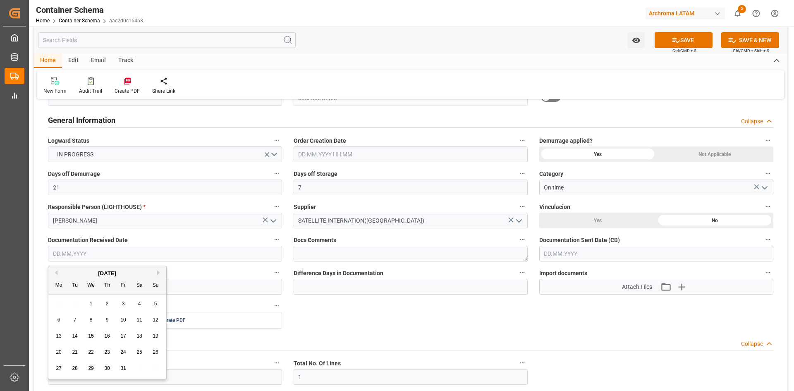
click at [57, 334] on span "13" at bounding box center [58, 336] width 5 height 6
type input "13.10.2025"
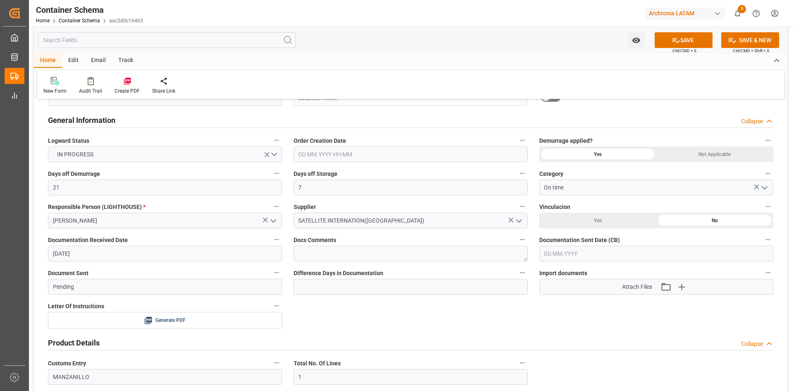
click at [589, 251] on input "text" at bounding box center [656, 254] width 234 height 16
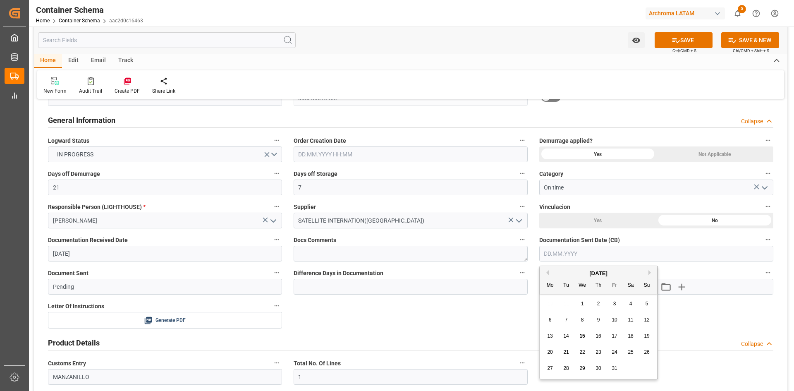
click at [562, 302] on div "29 30 1 2 3 4 5" at bounding box center [598, 304] width 113 height 16
click at [582, 336] on span "15" at bounding box center [581, 336] width 5 height 6
type input "15.10.2025"
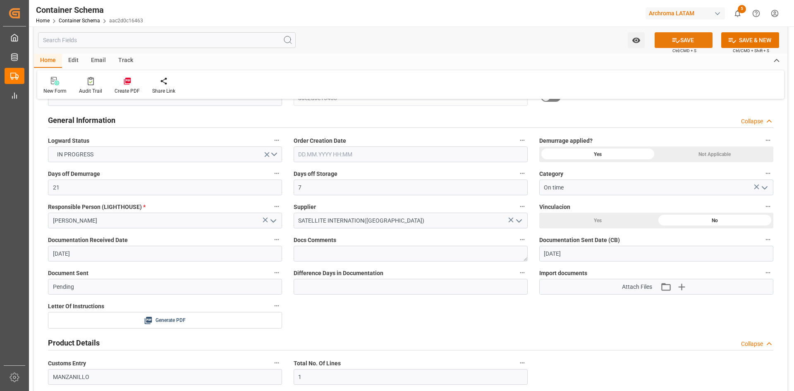
click at [685, 37] on button "SAVE" at bounding box center [683, 40] width 58 height 16
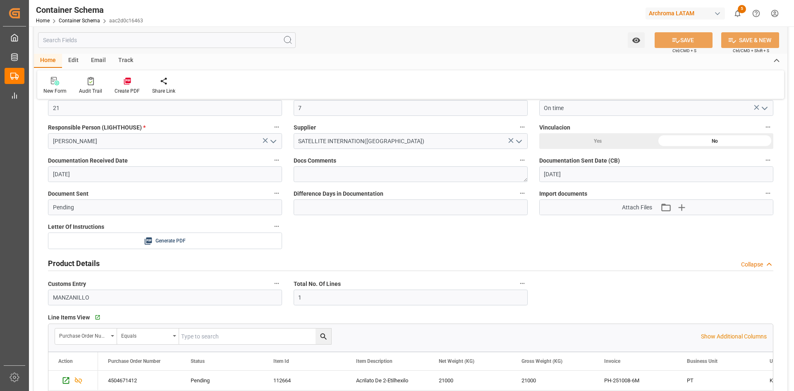
scroll to position [207, 0]
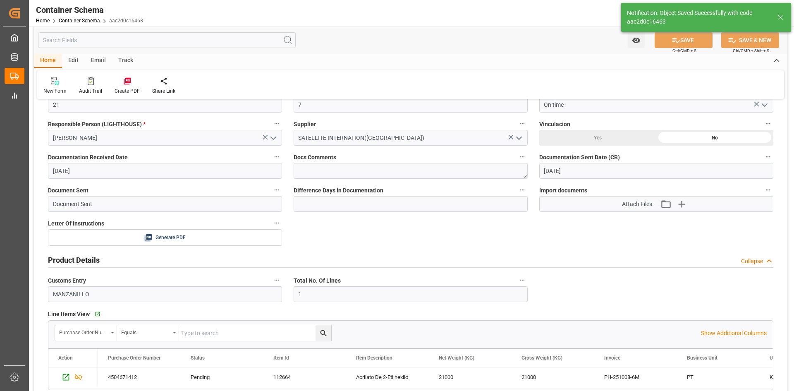
type input "Document Sent"
click at [686, 205] on icon "button" at bounding box center [680, 203] width 13 height 13
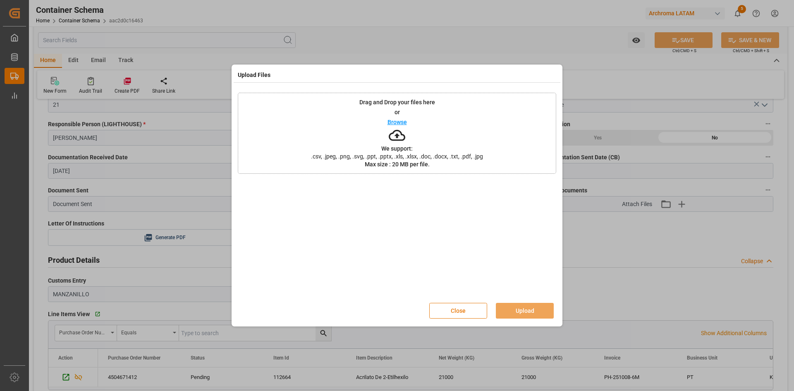
click at [461, 307] on button "Close" at bounding box center [458, 311] width 58 height 16
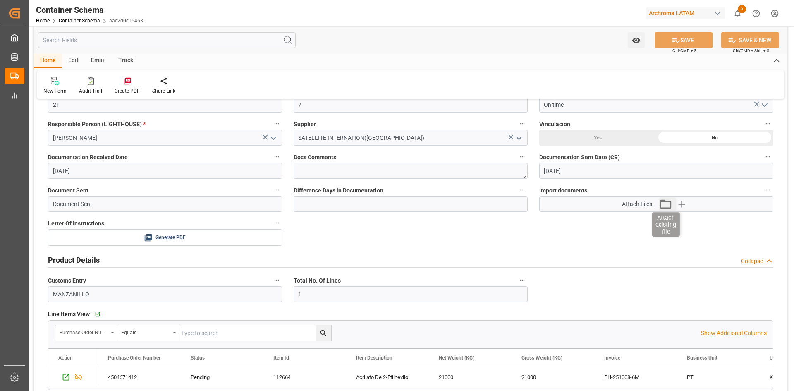
click at [667, 202] on icon "button" at bounding box center [665, 203] width 11 height 9
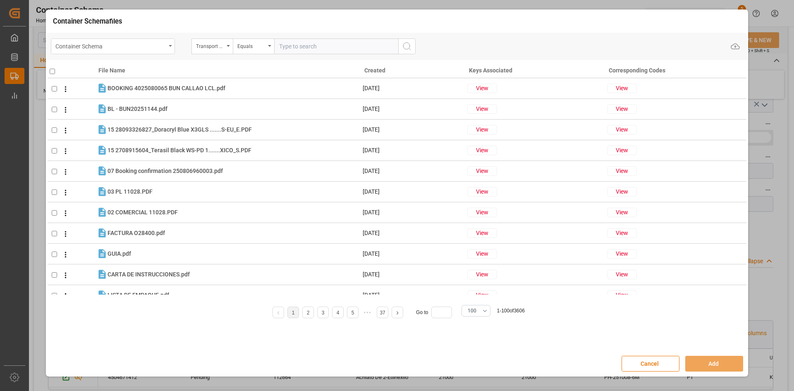
click at [168, 42] on div "Container Schema" at bounding box center [113, 46] width 124 height 16
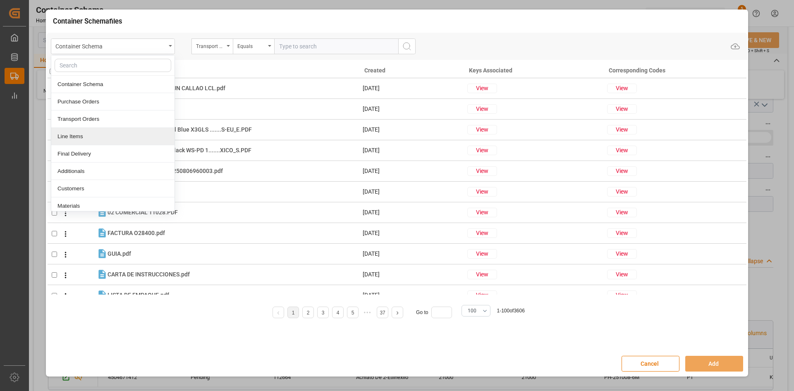
click at [94, 135] on div "Line Items" at bounding box center [112, 136] width 123 height 17
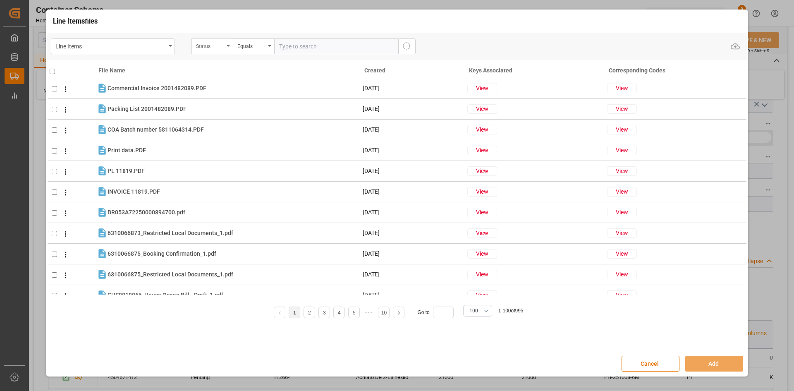
click at [225, 48] on div "Status" at bounding box center [211, 46] width 41 height 16
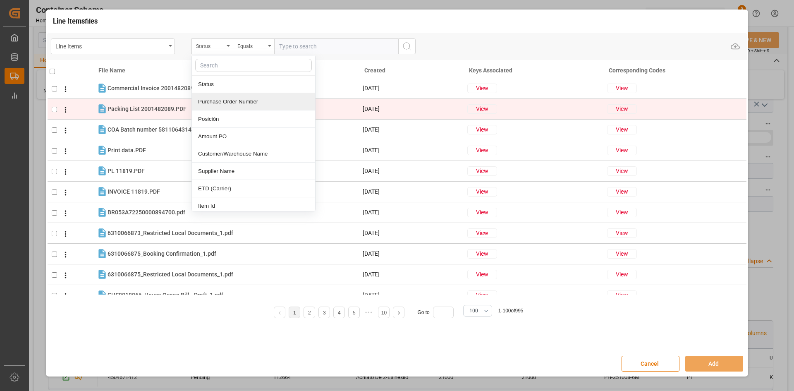
click at [253, 100] on div "Purchase Order Number" at bounding box center [253, 101] width 123 height 17
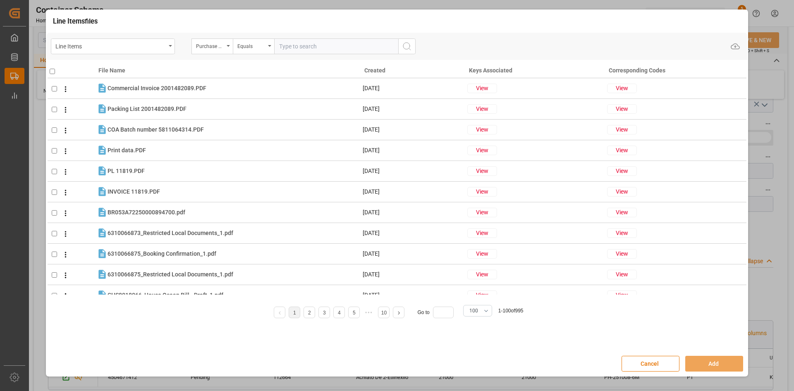
click at [292, 49] on input "text" at bounding box center [336, 46] width 124 height 16
paste input "4504671412"
type input "4504671412"
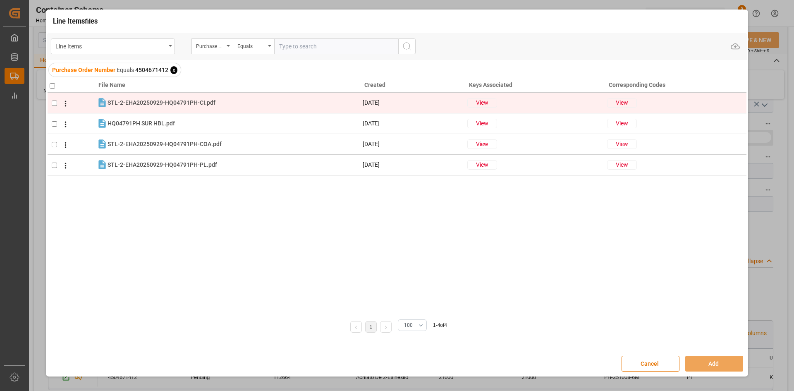
click at [57, 106] on input "checkbox" at bounding box center [54, 102] width 5 height 5
checkbox input "true"
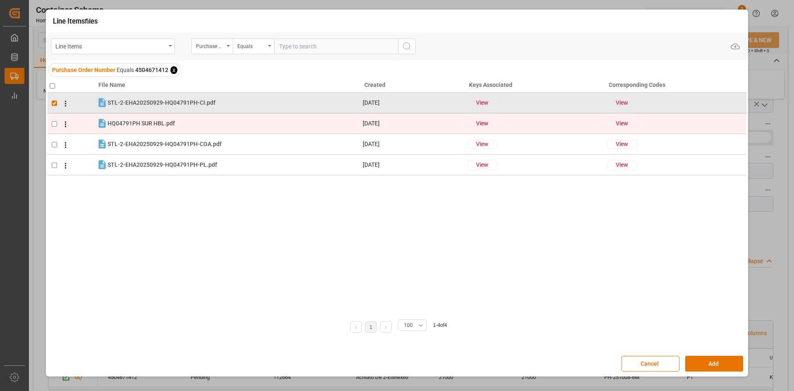
click at [57, 124] on span at bounding box center [63, 124] width 13 height 10
checkbox input "true"
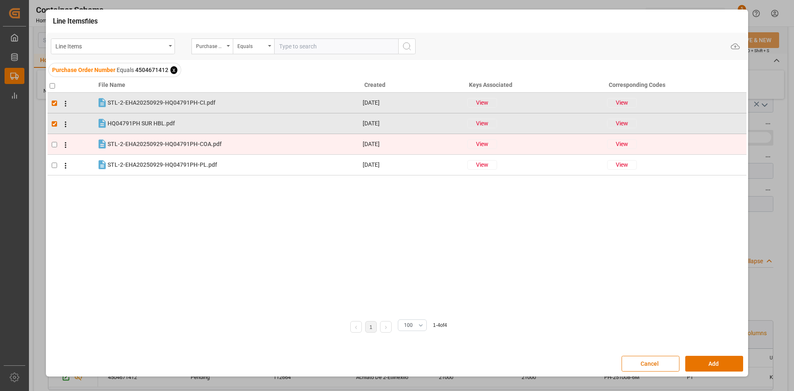
click at [55, 145] on input "checkbox" at bounding box center [54, 144] width 5 height 5
checkbox input "true"
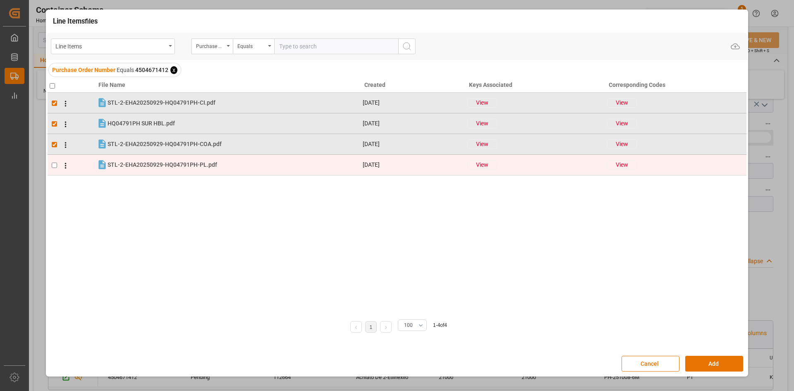
click at [52, 169] on td at bounding box center [72, 165] width 49 height 21
checkbox input "true"
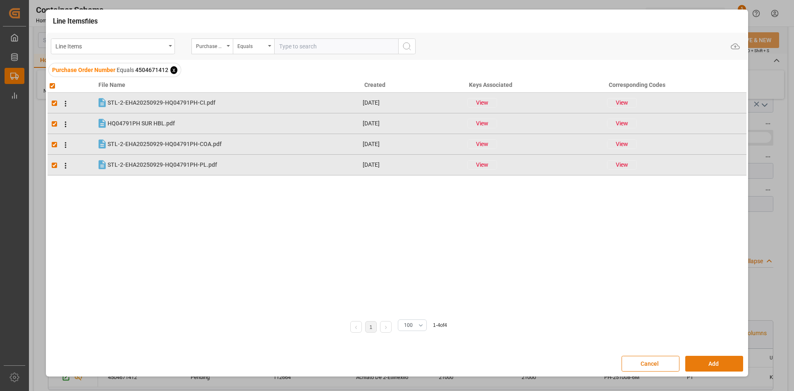
click at [701, 360] on button "Add" at bounding box center [714, 363] width 58 height 16
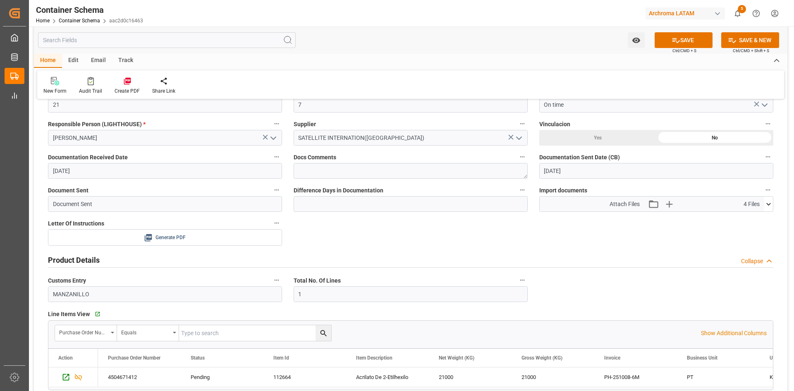
click at [189, 236] on div "Generate PDF" at bounding box center [165, 237] width 222 height 10
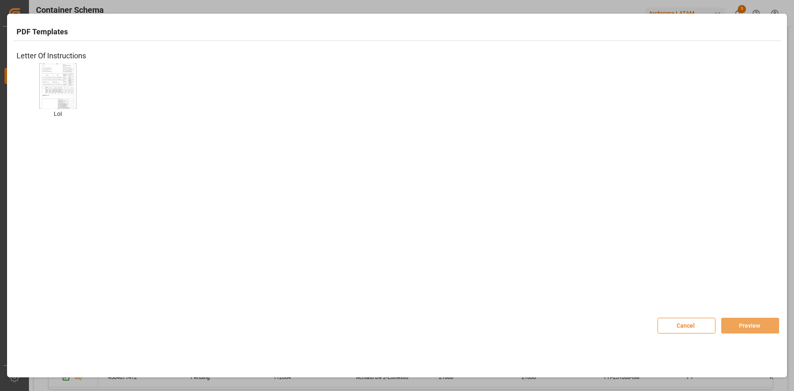
click at [688, 320] on button "Cancel" at bounding box center [686, 325] width 58 height 16
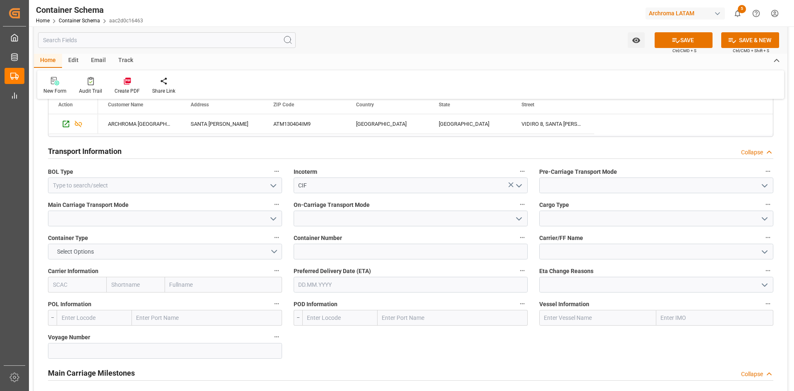
scroll to position [703, 0]
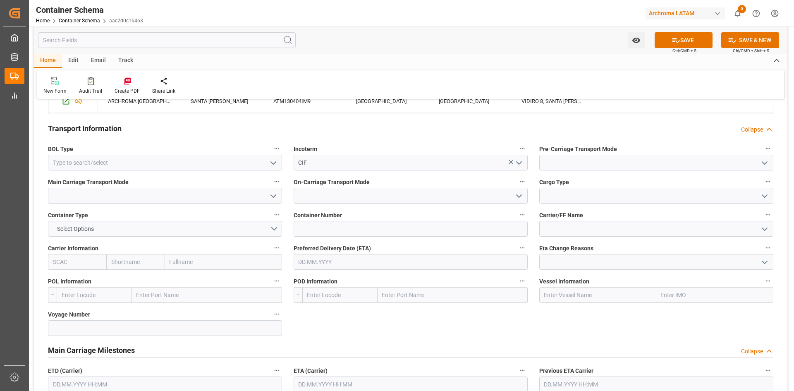
click at [273, 161] on icon "open menu" at bounding box center [273, 163] width 10 height 10
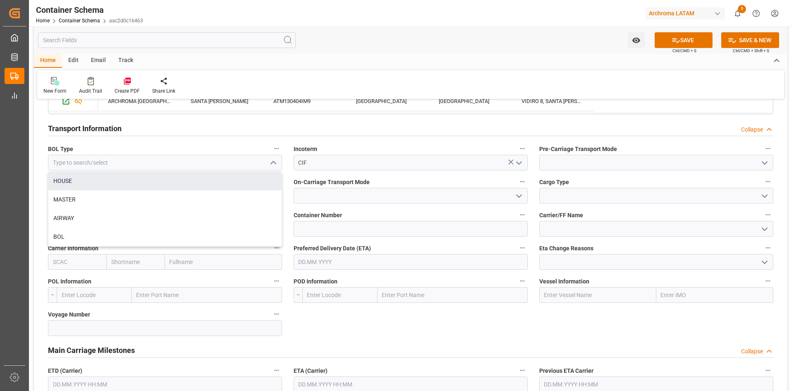
click at [95, 187] on div "HOUSE" at bounding box center [164, 181] width 233 height 19
type input "HOUSE"
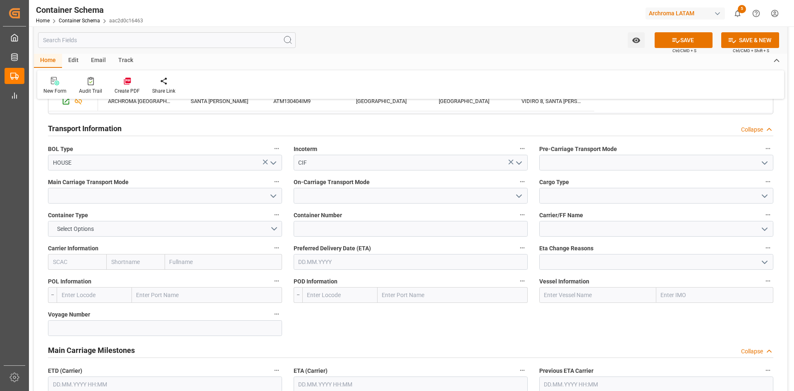
click at [763, 161] on icon "open menu" at bounding box center [764, 163] width 10 height 10
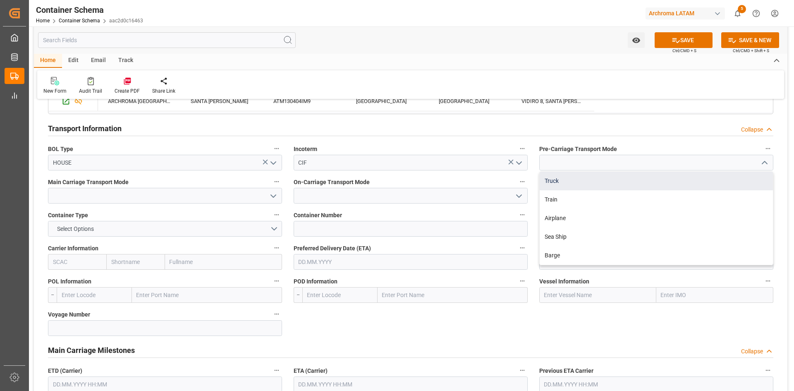
click at [574, 183] on div "Truck" at bounding box center [655, 181] width 233 height 19
type input "Truck"
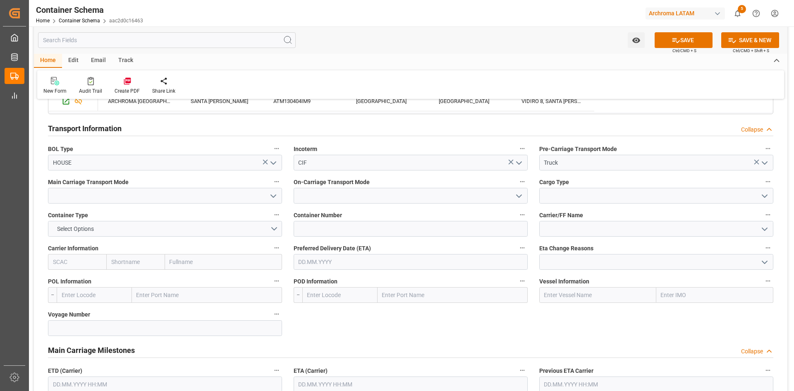
click at [269, 198] on icon "open menu" at bounding box center [273, 196] width 10 height 10
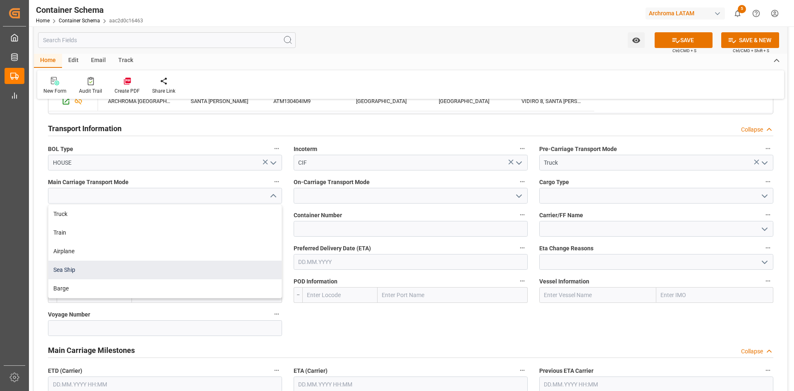
click at [83, 267] on div "Sea Ship" at bounding box center [164, 269] width 233 height 19
type input "Sea Ship"
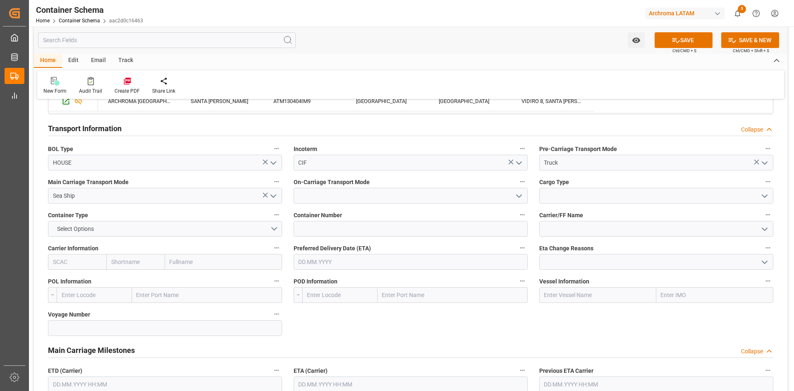
click at [518, 197] on icon "open menu" at bounding box center [519, 196] width 10 height 10
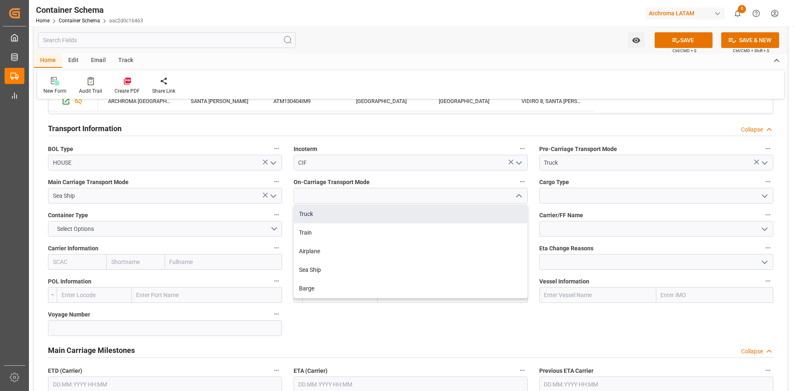
click at [389, 215] on div "Truck" at bounding box center [410, 214] width 233 height 19
type input "Truck"
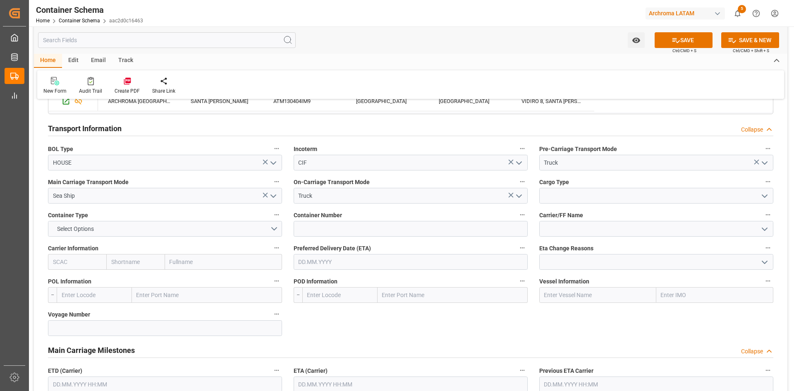
click at [761, 198] on icon "open menu" at bounding box center [764, 196] width 10 height 10
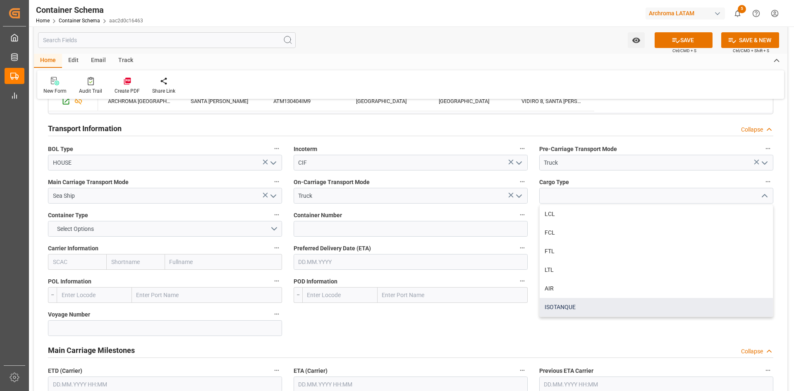
click at [587, 302] on div "ISOTANQUE" at bounding box center [655, 307] width 233 height 19
type input "ISOTANQUE"
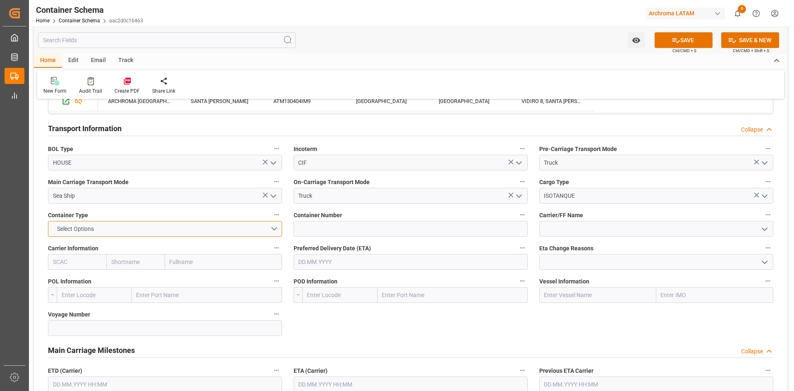
click at [280, 231] on button "Select Options" at bounding box center [165, 229] width 234 height 16
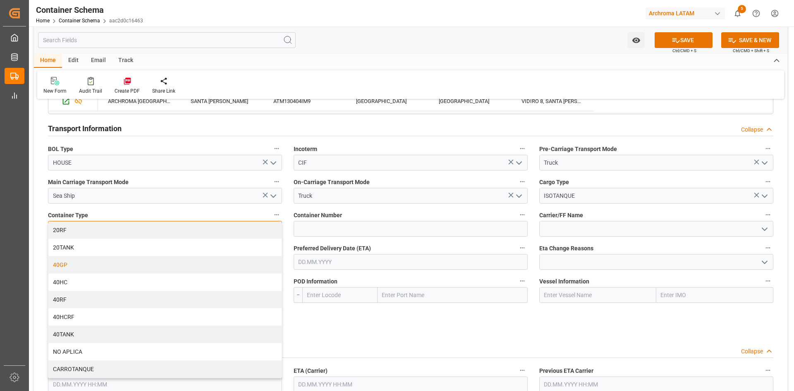
scroll to position [0, 0]
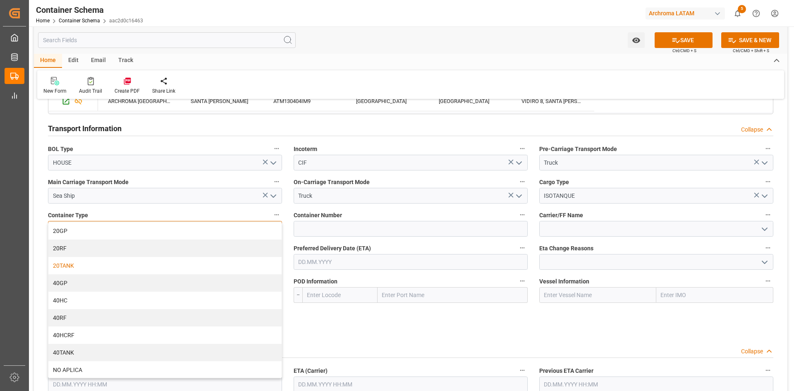
click at [79, 262] on div "20TANK" at bounding box center [164, 265] width 233 height 17
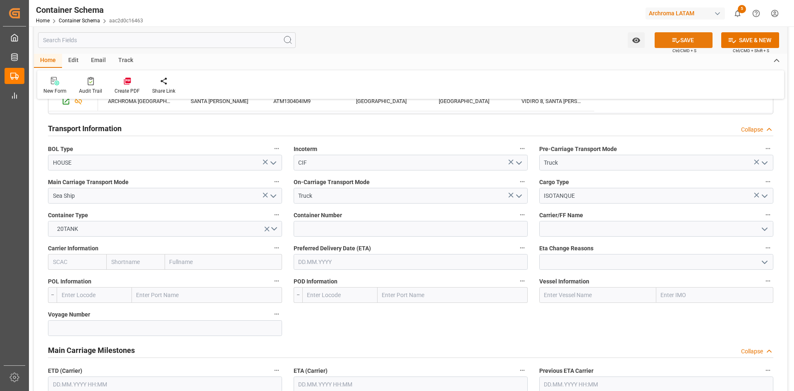
click at [690, 44] on button "SAVE" at bounding box center [683, 40] width 58 height 16
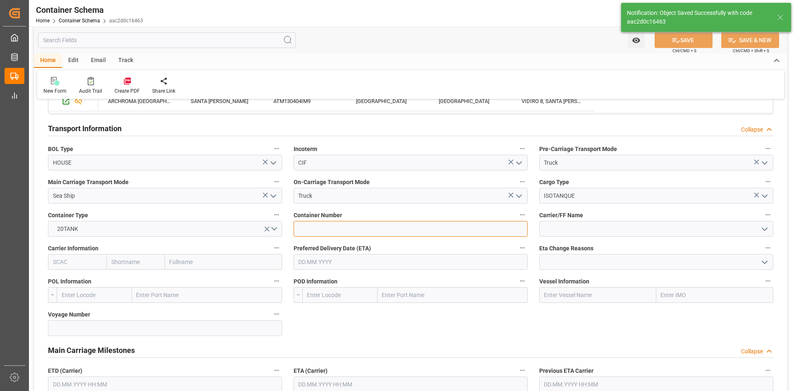
click at [338, 228] on input at bounding box center [410, 229] width 234 height 16
paste input "HMJU2501970"
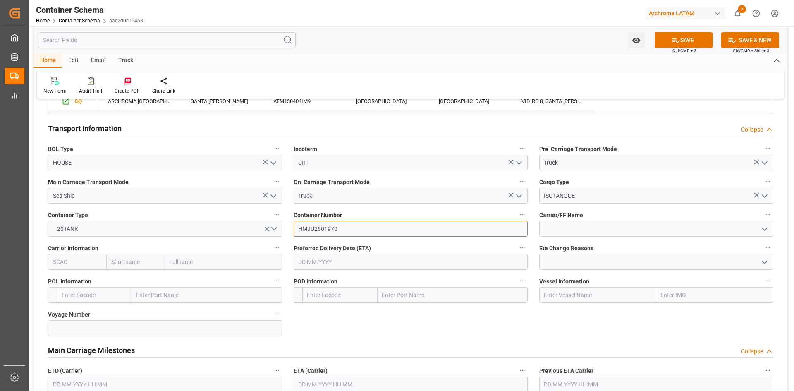
type input "HMJU2501970"
click at [605, 220] on label "Carrier/FF Name" at bounding box center [656, 215] width 234 height 12
click at [762, 220] on button "Carrier/FF Name" at bounding box center [767, 214] width 11 height 11
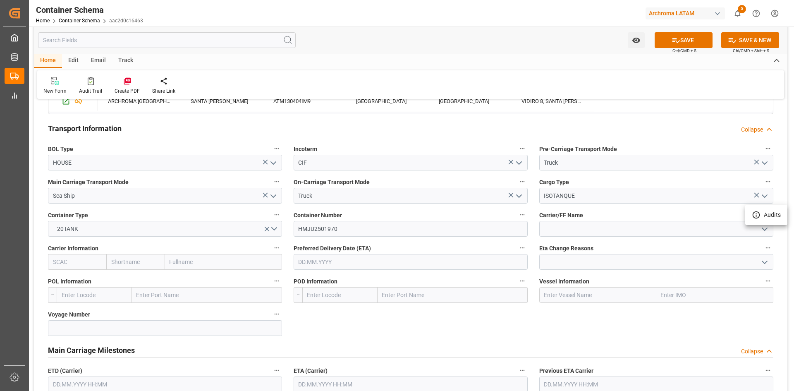
click at [196, 260] on div at bounding box center [397, 195] width 794 height 391
click at [200, 260] on input "text" at bounding box center [223, 262] width 117 height 16
type input "COS"
click at [203, 277] on b "COSCO Shipping Co. Ltd." at bounding box center [203, 280] width 66 height 7
type input "COSU"
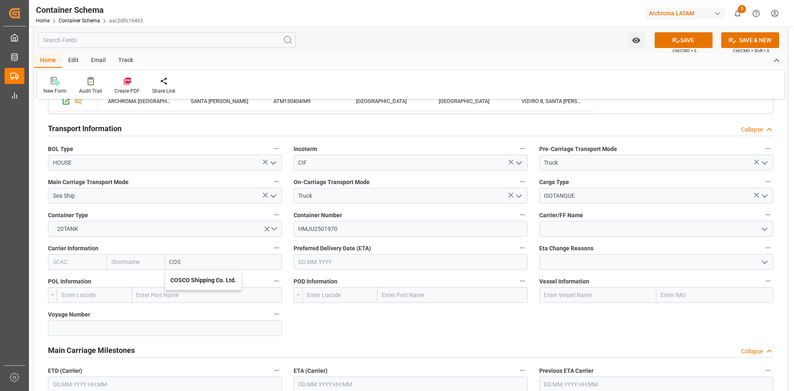
type input "Cosco"
type input "COSCO Shipping Co. Ltd."
click at [223, 298] on input "text" at bounding box center [207, 295] width 150 height 16
type input "SHANGH"
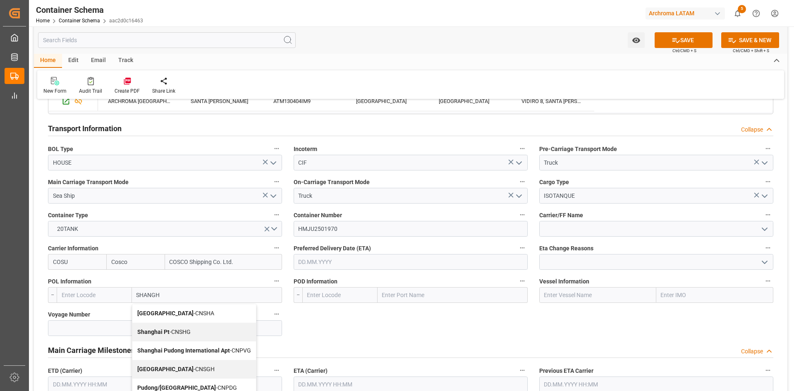
click at [215, 310] on div "Shanghai - CNSHA" at bounding box center [194, 313] width 124 height 19
type input "CNSHA"
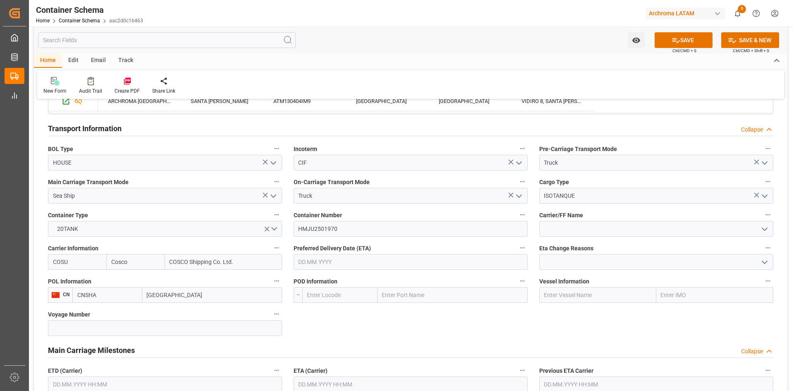
type input "Shanghai"
click at [440, 295] on input "text" at bounding box center [452, 295] width 150 height 16
type input "MANZAN"
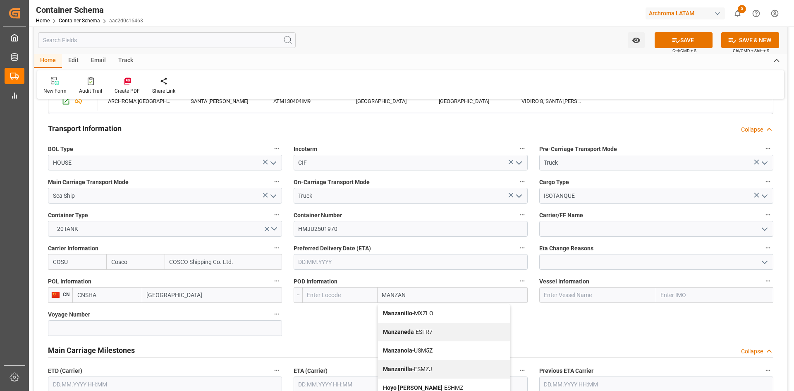
click at [420, 311] on span "Manzanillo - MXZLO" at bounding box center [408, 313] width 50 height 7
type input "MXZLO"
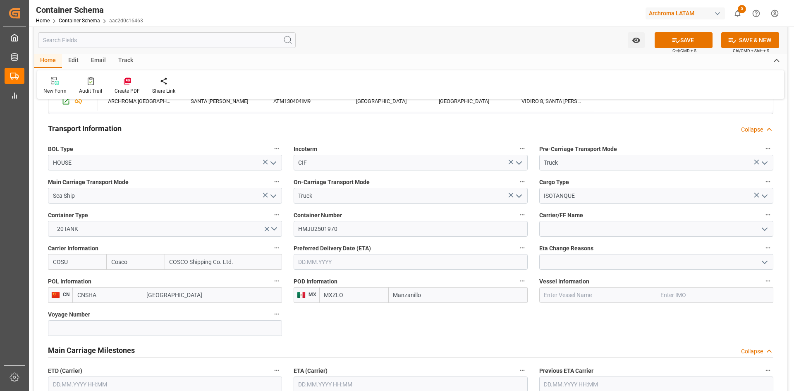
type input "Manzanillo"
click at [691, 296] on input "text" at bounding box center [714, 295] width 117 height 16
paste input "YANTIAN"
type input "YANTIAN"
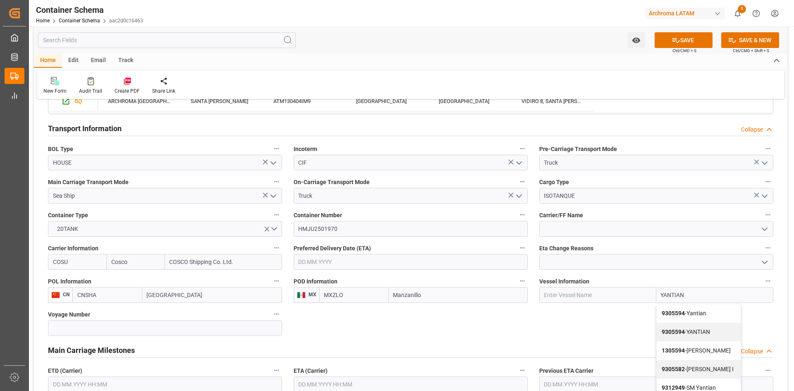
click at [689, 327] on div "9305594 - YANTIAN" at bounding box center [698, 331] width 84 height 19
type input "YANTIAN"
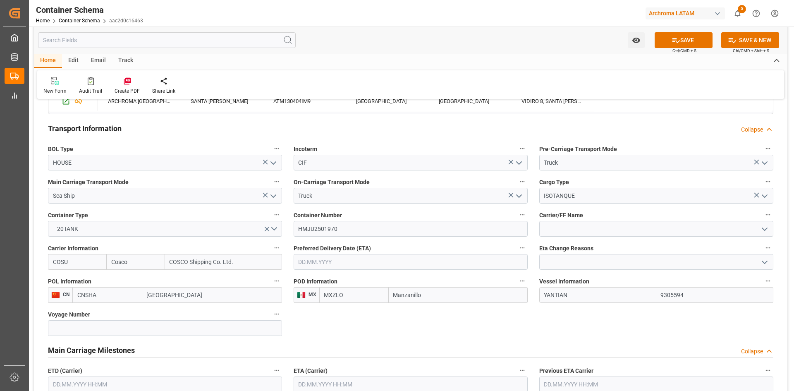
type input "9305594"
click at [212, 323] on input at bounding box center [165, 328] width 234 height 16
paste input "129E"
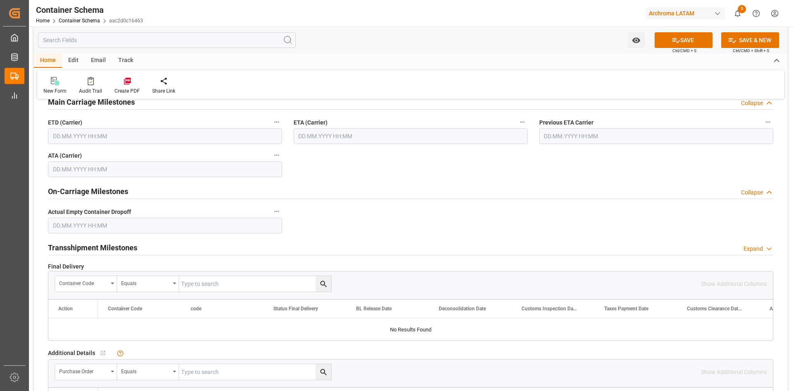
scroll to position [909, 0]
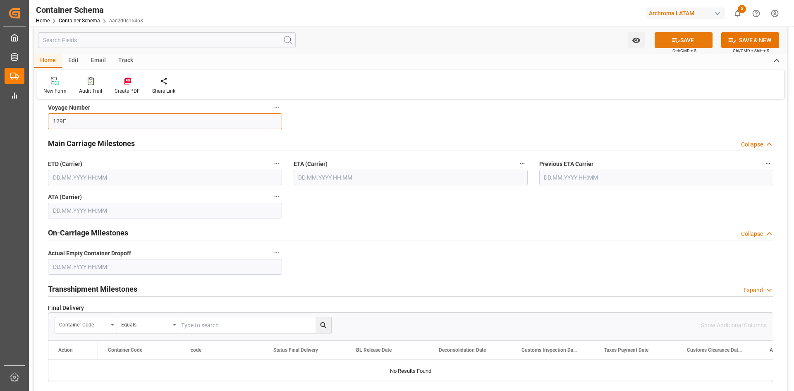
type input "129E"
click at [697, 41] on button "SAVE" at bounding box center [683, 40] width 58 height 16
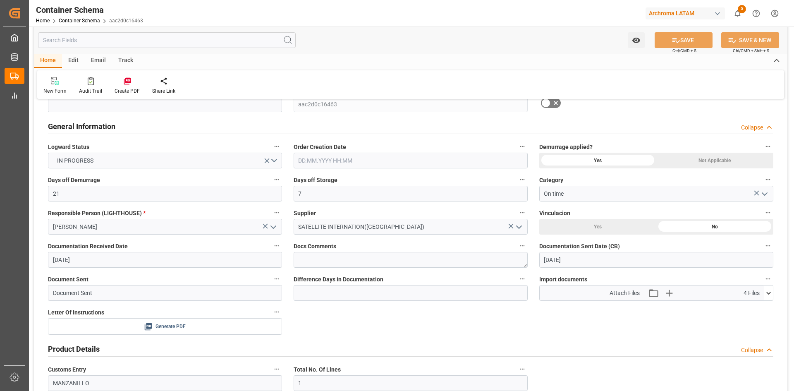
scroll to position [165, 0]
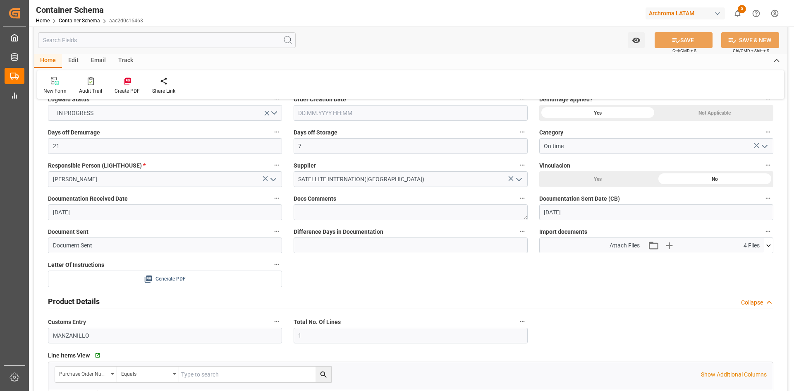
click at [185, 282] on span "Generate PDF" at bounding box center [170, 279] width 30 height 10
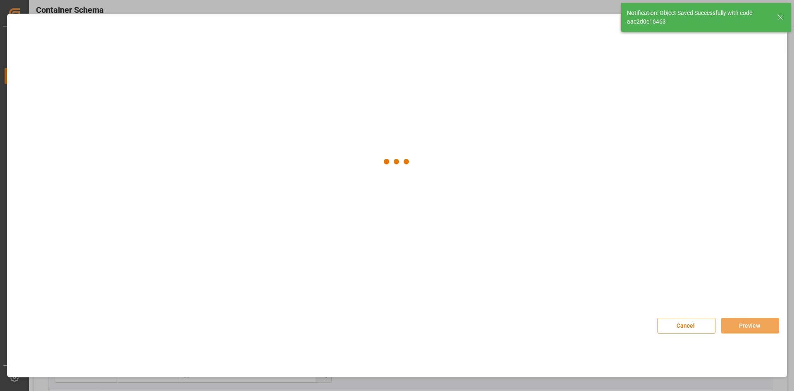
type input "YANTIAN"
click at [72, 91] on img at bounding box center [57, 86] width 33 height 47
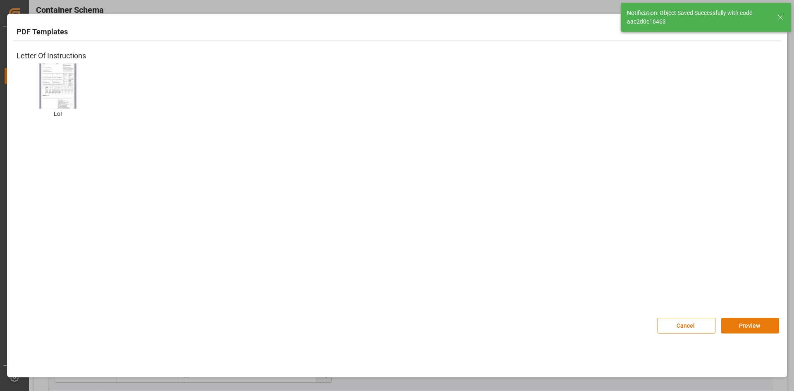
click at [760, 327] on button "Preview" at bounding box center [750, 325] width 58 height 16
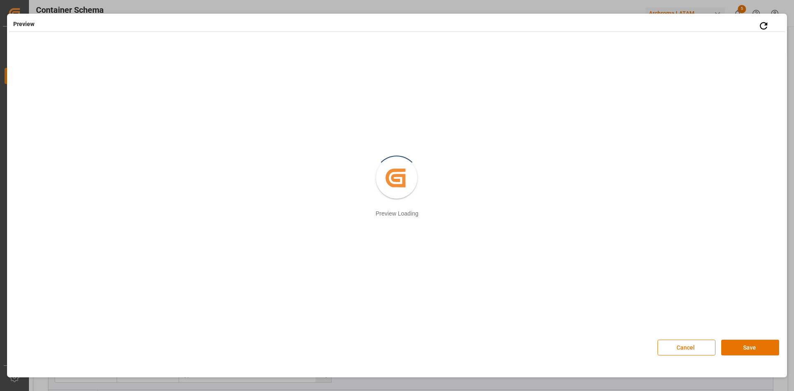
click at [753, 342] on button "Save" at bounding box center [750, 347] width 58 height 16
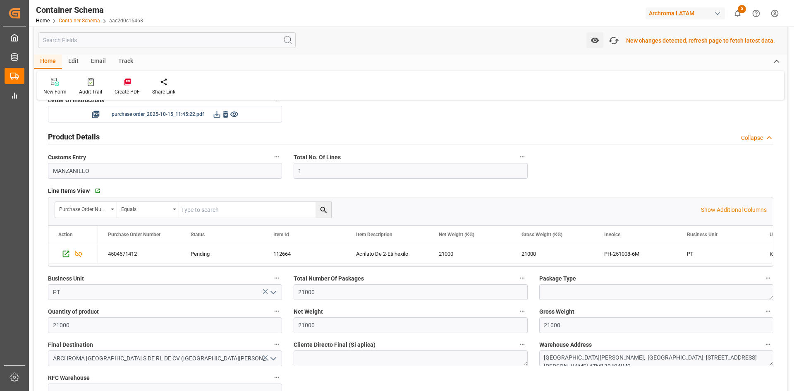
scroll to position [332, 0]
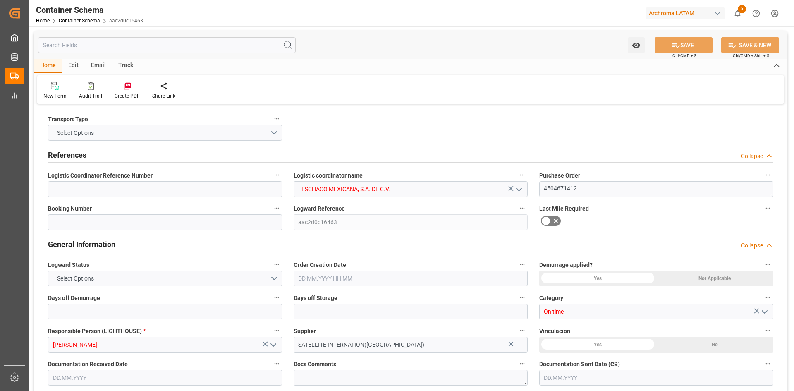
type input "21"
type input "7"
type input "1"
type input "21000"
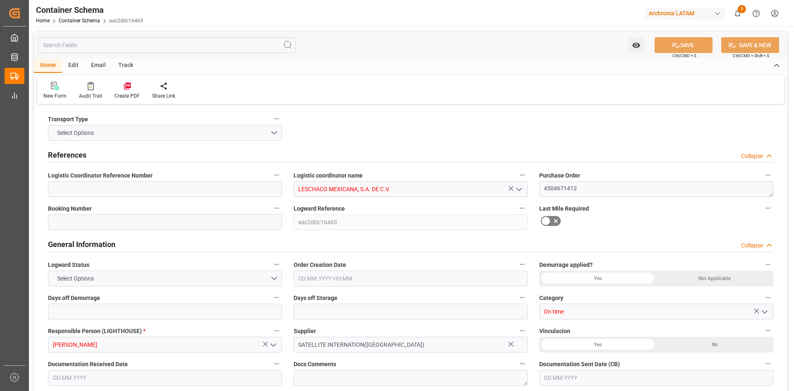
type input "21000"
type input "Cosco"
type input "COSCO Shipping Co. Ltd."
type input "CNSHA"
type input "MXZLO"
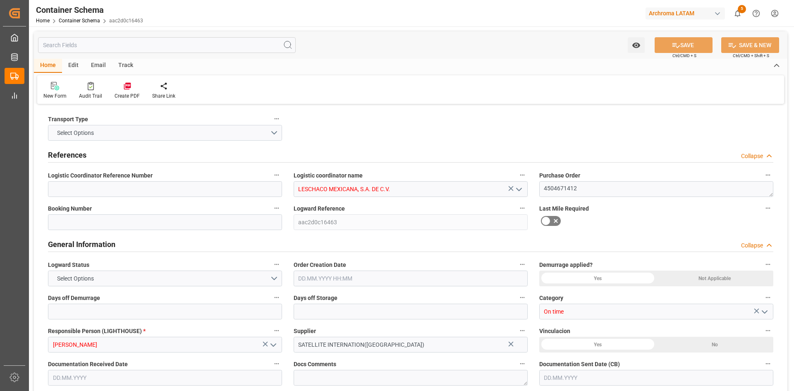
type input "9305594"
type input "[DATE]"
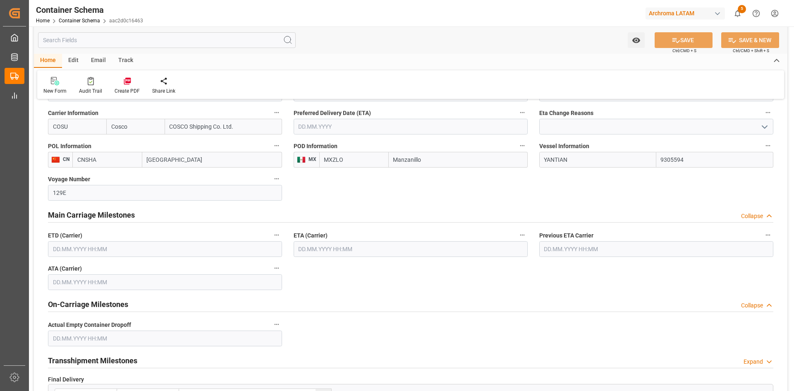
scroll to position [867, 0]
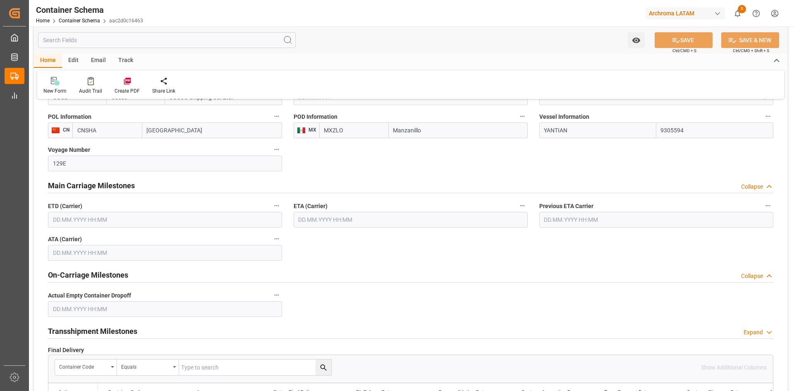
click at [236, 226] on input "text" at bounding box center [165, 220] width 234 height 16
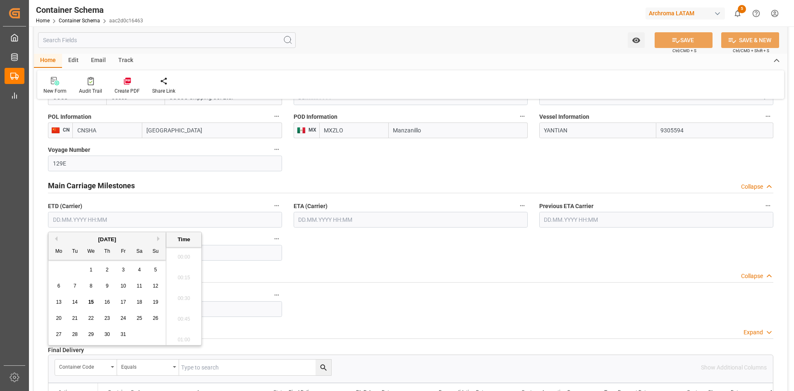
scroll to position [1429, 0]
click at [157, 288] on span "12" at bounding box center [155, 286] width 5 height 6
type input "12.10.2025 00:00"
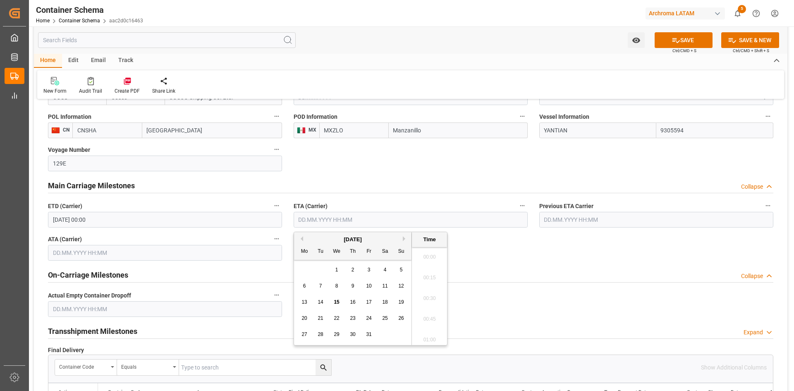
click at [372, 219] on input "text" at bounding box center [410, 220] width 234 height 16
click at [316, 266] on div "29 30 1 2 3 4 5" at bounding box center [352, 270] width 113 height 16
click at [319, 333] on span "28" at bounding box center [319, 334] width 5 height 6
type input "28.10.2025 00:00"
click at [688, 35] on button "SAVE" at bounding box center [683, 40] width 58 height 16
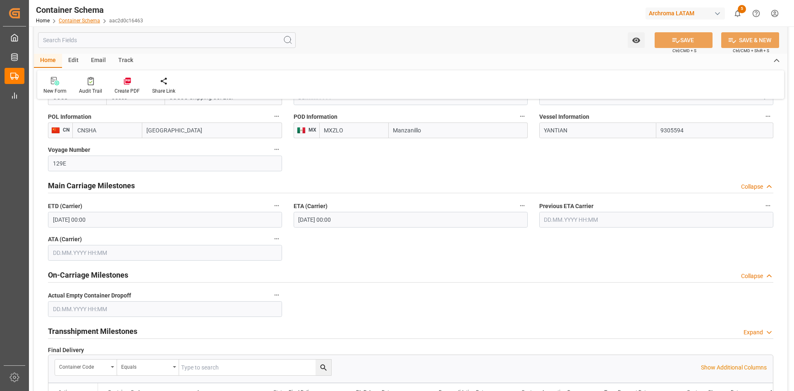
click at [88, 23] on link "Container Schema" at bounding box center [79, 21] width 41 height 6
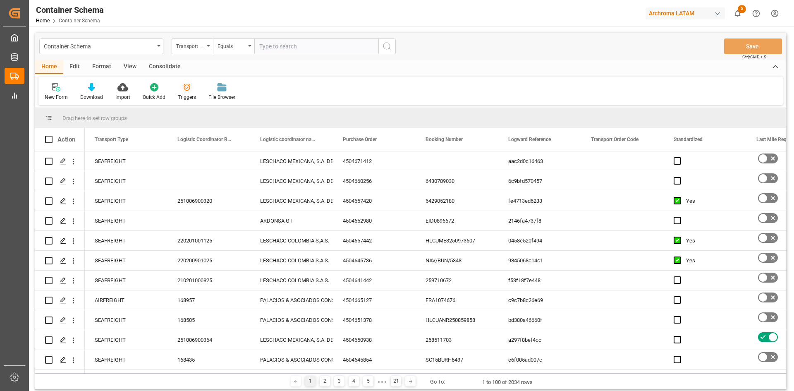
click at [191, 86] on div at bounding box center [187, 87] width 18 height 9
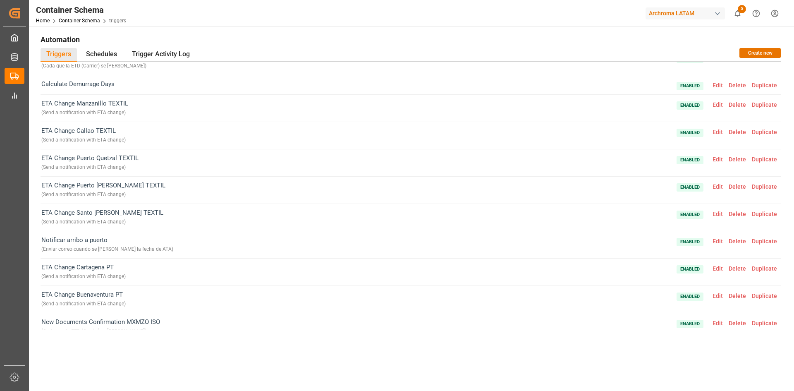
scroll to position [161, 0]
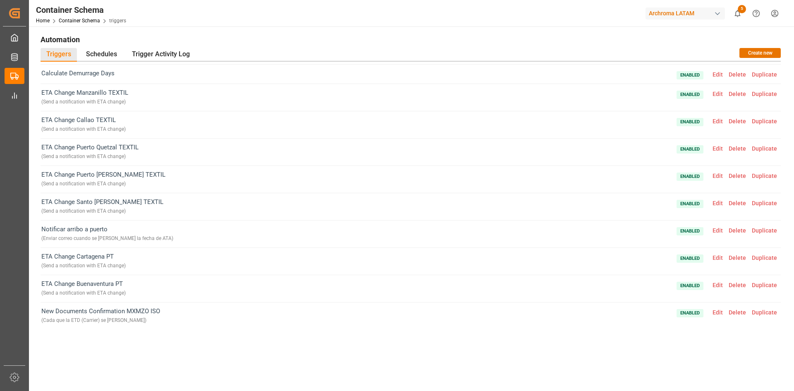
click at [713, 229] on span "Edit" at bounding box center [717, 230] width 16 height 7
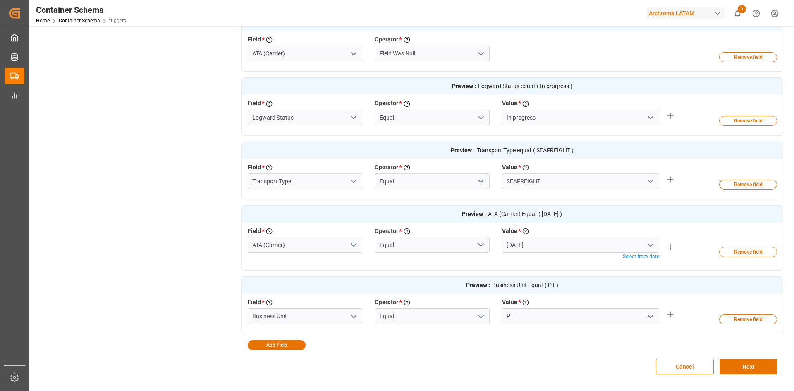
scroll to position [289, 0]
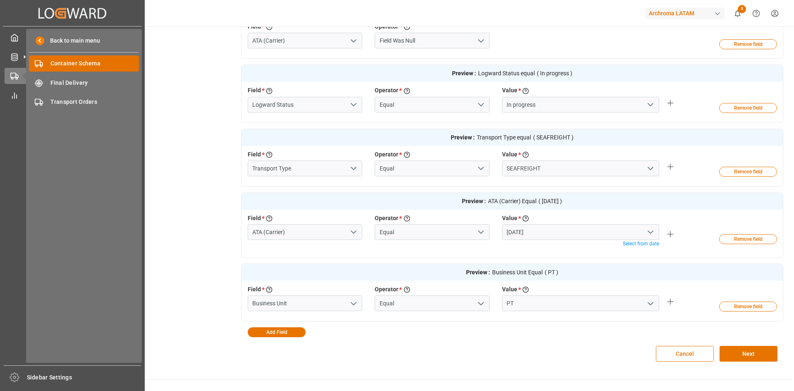
click at [62, 64] on span "Container Schema" at bounding box center [94, 63] width 89 height 9
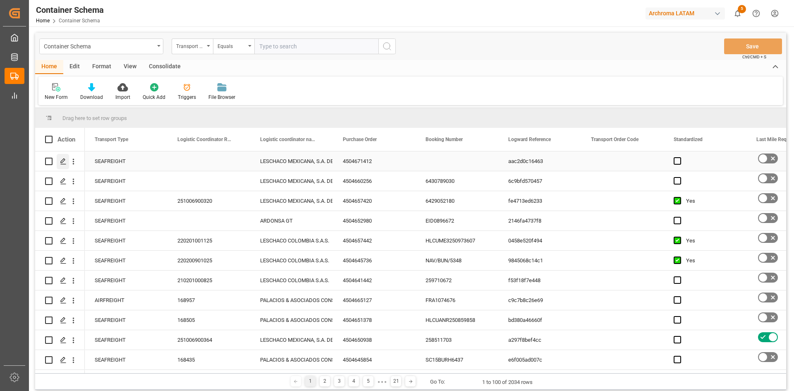
click at [61, 160] on icon "Press SPACE to select this row." at bounding box center [63, 161] width 7 height 7
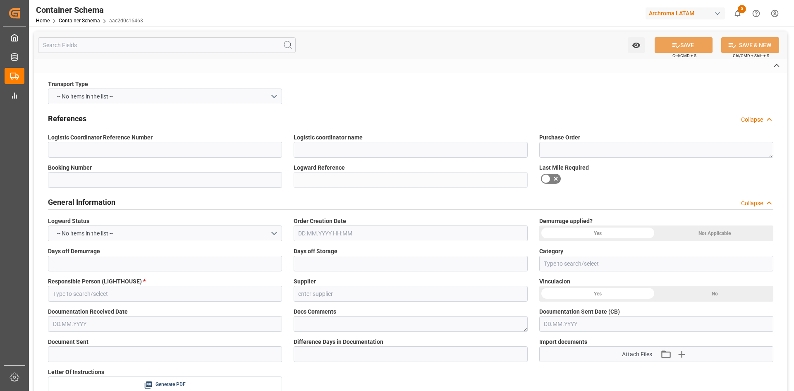
type input "LESCHACO MEXICANA, S.A. DE C.V."
type textarea "4504671412"
type input "aac2d0c16463"
type input "On time"
type input "[PERSON_NAME]"
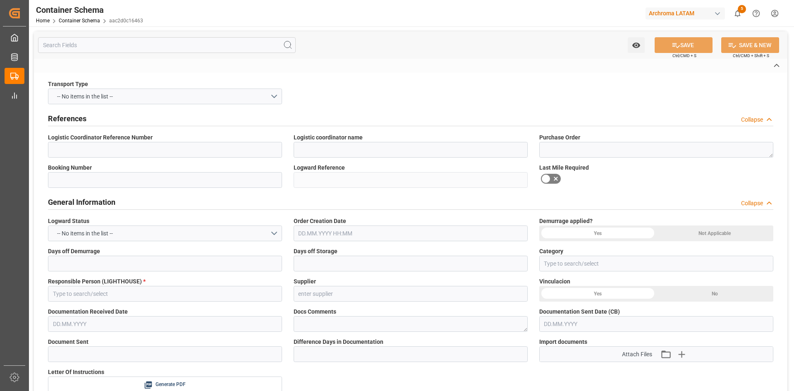
type input "SATELLITE INTERNATION([GEOGRAPHIC_DATA])"
type input "Document Sent"
type input "MANZANILLO"
type input "PT"
type input "21000"
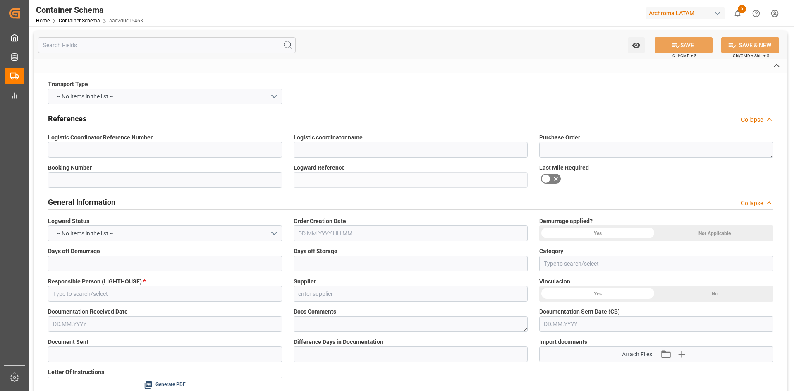
type input "ARCHROMA [GEOGRAPHIC_DATA] S DE RL DE CV ([GEOGRAPHIC_DATA][PERSON_NAME])"
type textarea "[GEOGRAPHIC_DATA][PERSON_NAME], [GEOGRAPHIC_DATA], [STREET_ADDRESS][PERSON_NAME…"
type input "HOUSE"
type input "CIF"
type input "Truck"
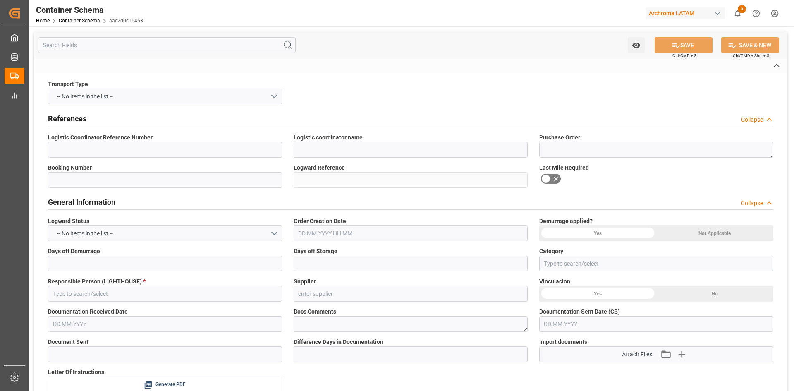
type input "Sea Ship"
type input "Truck"
type input "ISOTANQUE"
type input "HMJU2501970"
type input "COSU"
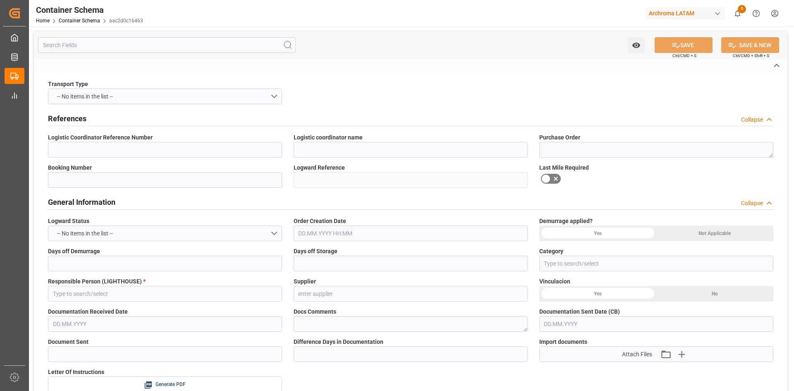
type input "[GEOGRAPHIC_DATA]"
type input "Manzanillo"
type input "YANTIAN"
type input "129E"
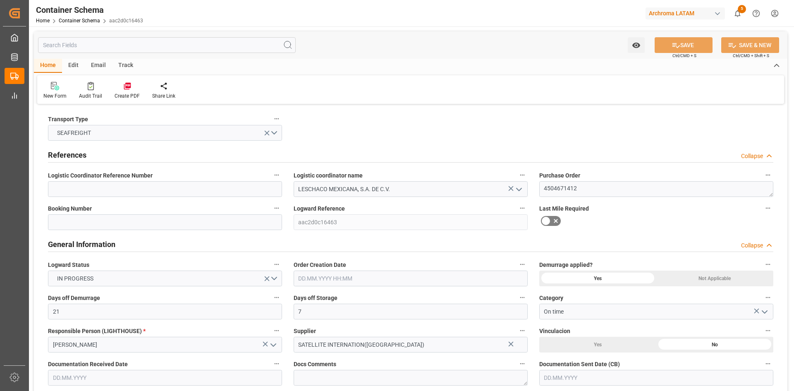
type input "21"
type input "7"
type input "1"
type input "21000"
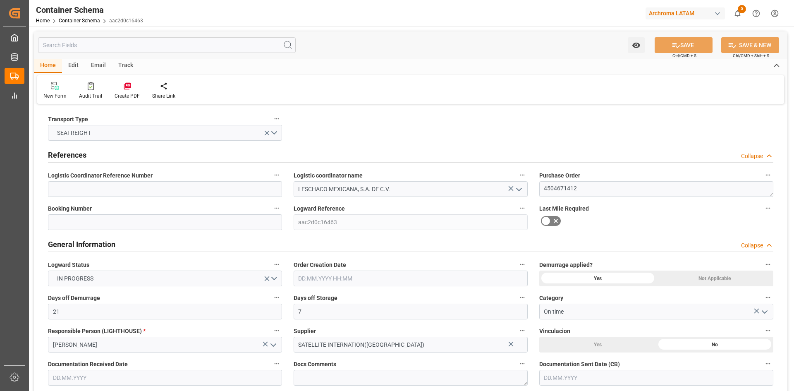
type input "21000"
type input "Cosco"
type input "COSCO Shipping Co. Ltd."
type input "CNSHA"
type input "MXZLO"
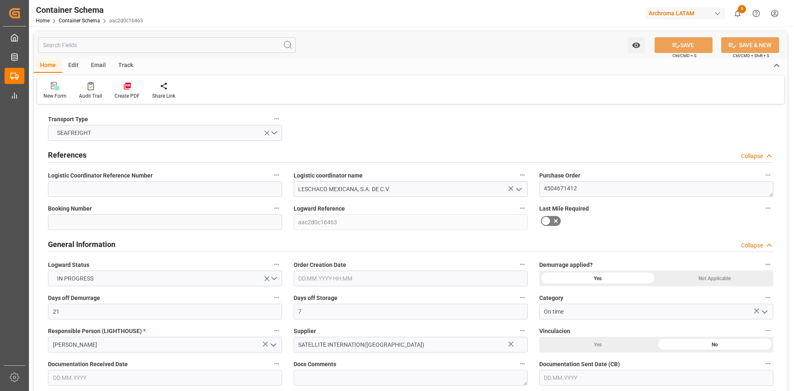
type input "9305594"
type input "[DATE]"
type input "12.10.2025 00:00"
type input "28.10.2025 00:00"
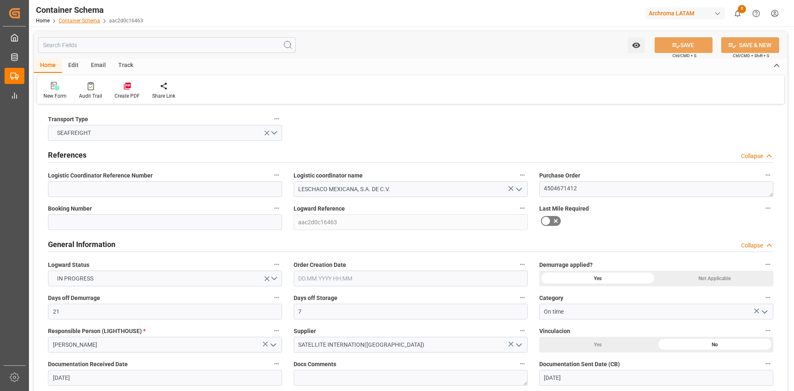
click at [72, 19] on link "Container Schema" at bounding box center [79, 21] width 41 height 6
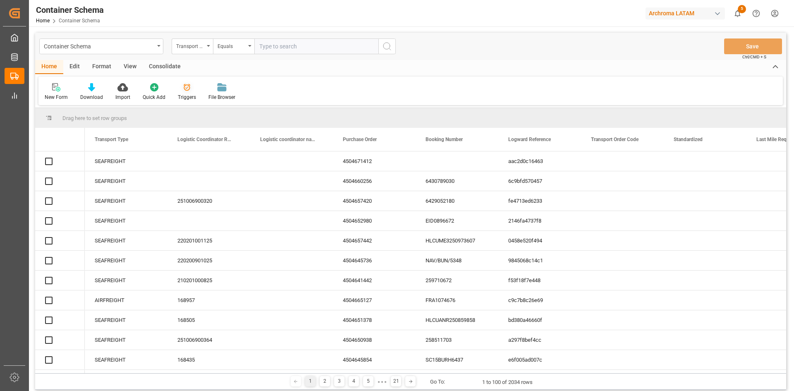
click at [187, 91] on icon at bounding box center [187, 87] width 8 height 8
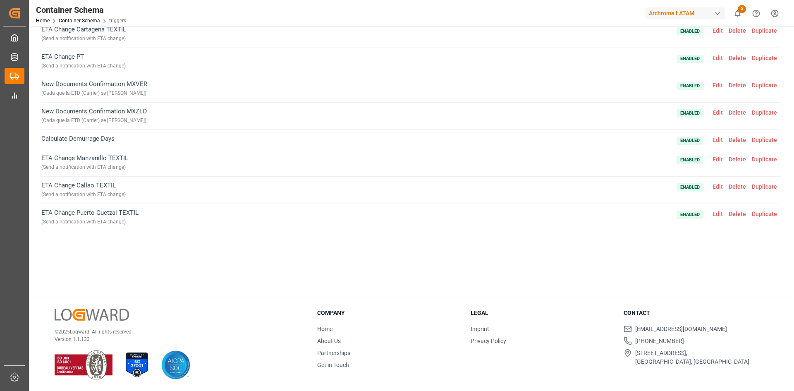
click at [719, 111] on span "Edit" at bounding box center [717, 112] width 16 height 7
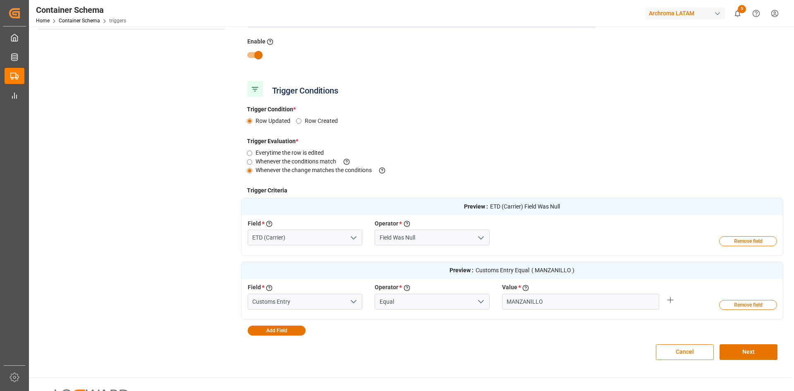
scroll to position [134, 0]
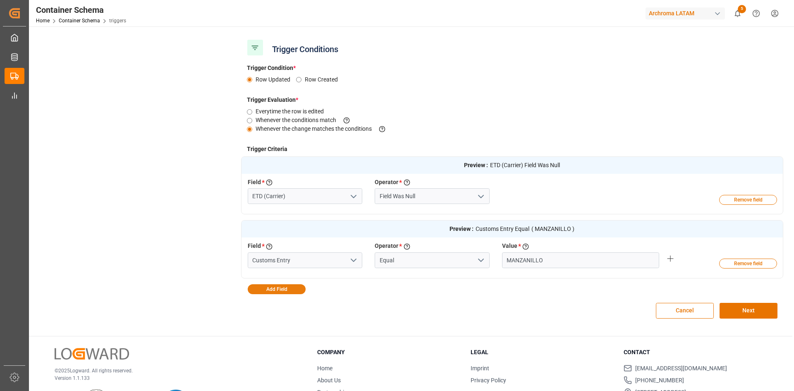
click at [287, 288] on button "Add Field" at bounding box center [277, 289] width 58 height 10
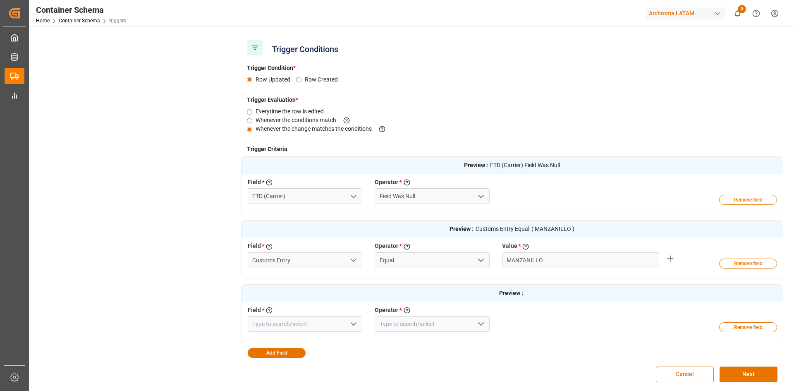
click at [352, 328] on icon "open menu" at bounding box center [353, 324] width 10 height 10
click at [302, 339] on div "Transport Type" at bounding box center [305, 342] width 114 height 19
type input "Transport Type"
click at [478, 325] on icon "open menu" at bounding box center [481, 324] width 10 height 10
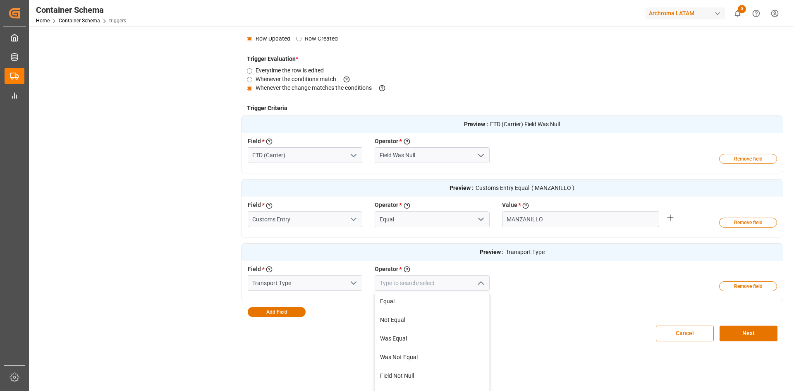
scroll to position [41, 0]
click at [413, 301] on div "Equal" at bounding box center [432, 300] width 114 height 19
type input "Equal"
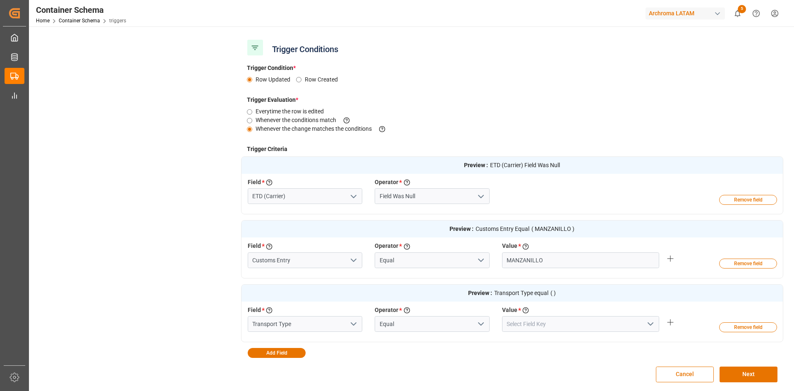
click at [651, 320] on icon "open menu" at bounding box center [650, 324] width 10 height 10
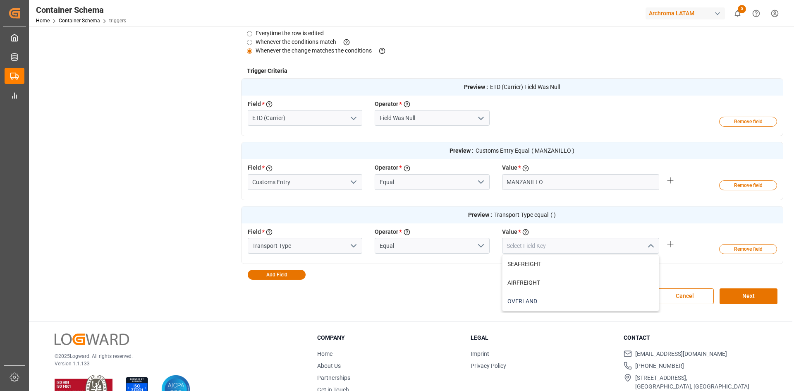
scroll to position [217, 0]
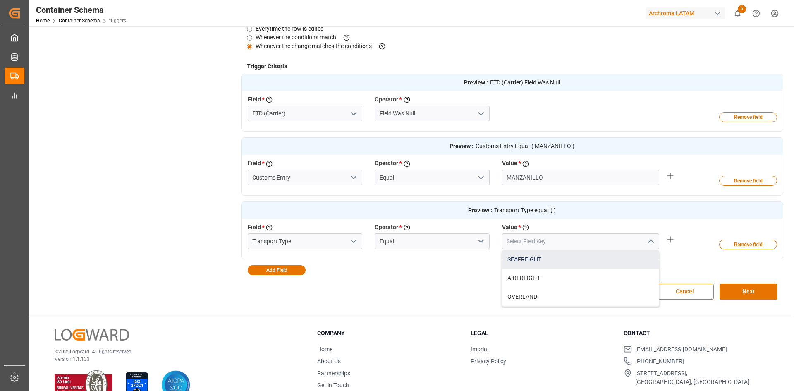
click at [546, 265] on div "SEAFREIGHT" at bounding box center [580, 259] width 156 height 19
type input "SEAFREIGHT"
click at [353, 243] on icon "open menu" at bounding box center [353, 241] width 10 height 10
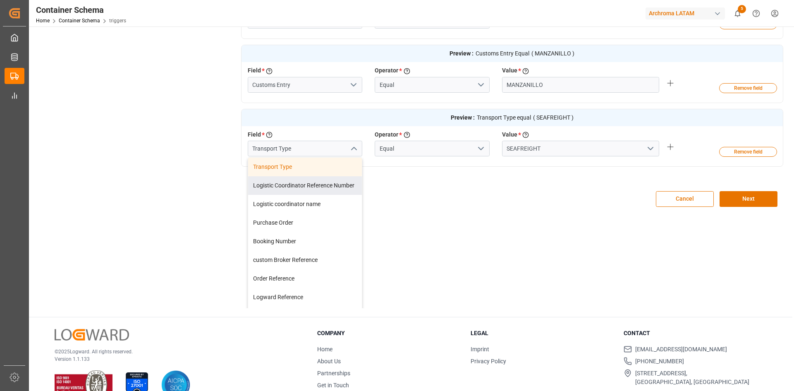
scroll to position [98, 0]
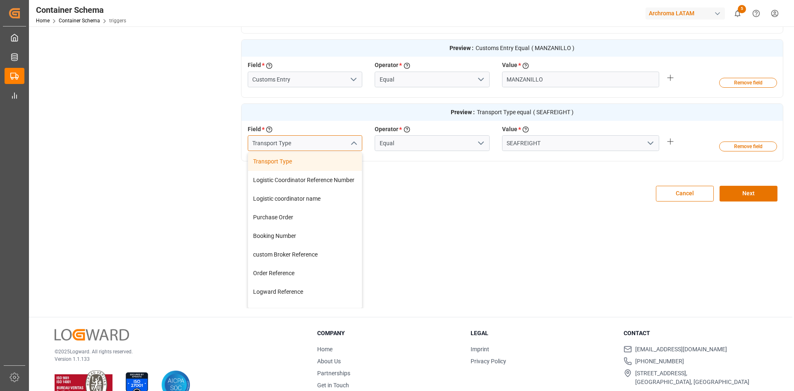
click at [294, 145] on input "Transport Type" at bounding box center [305, 143] width 115 height 16
drag, startPoint x: 281, startPoint y: 144, endPoint x: 218, endPoint y: 143, distance: 62.8
click at [219, 143] on div "Trigger Details & Conditions Enabled Send email Add Action Trigger Details Name…" at bounding box center [410, 63] width 745 height 489
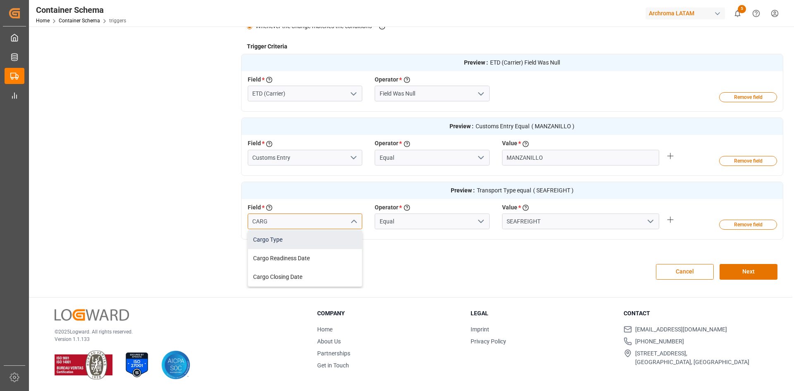
click at [296, 244] on div "Cargo Type" at bounding box center [305, 239] width 114 height 19
type input "Cargo Type"
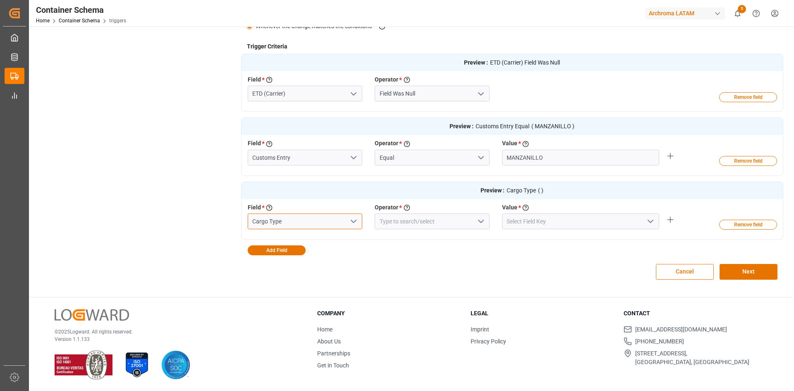
type input "Cargo Type"
click at [468, 220] on input at bounding box center [431, 221] width 115 height 16
click at [481, 220] on icon "open menu" at bounding box center [481, 221] width 10 height 10
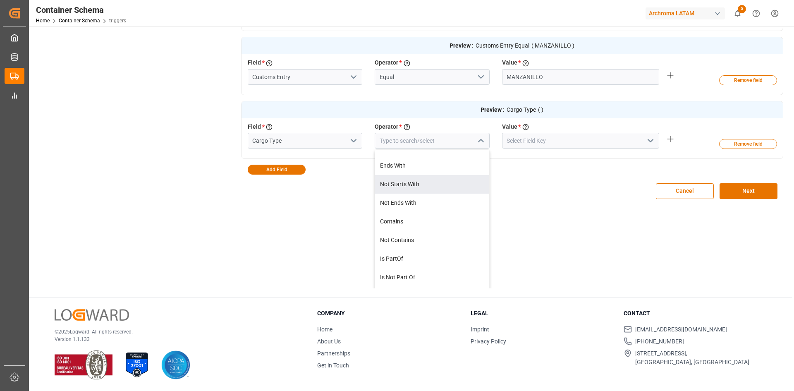
scroll to position [83, 0]
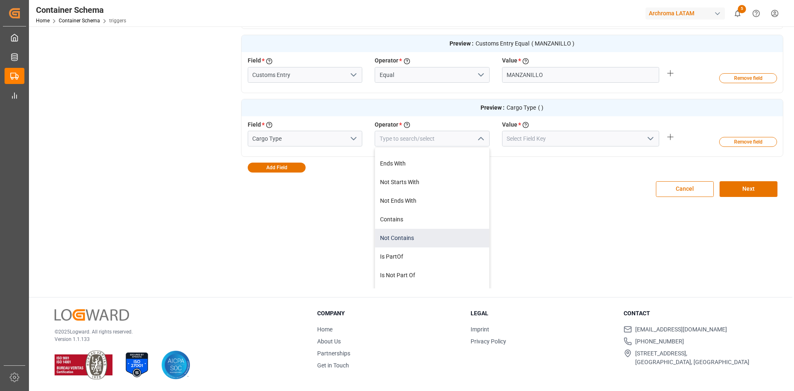
click at [447, 235] on div "Not Contains" at bounding box center [432, 238] width 114 height 19
type input "Not Contains"
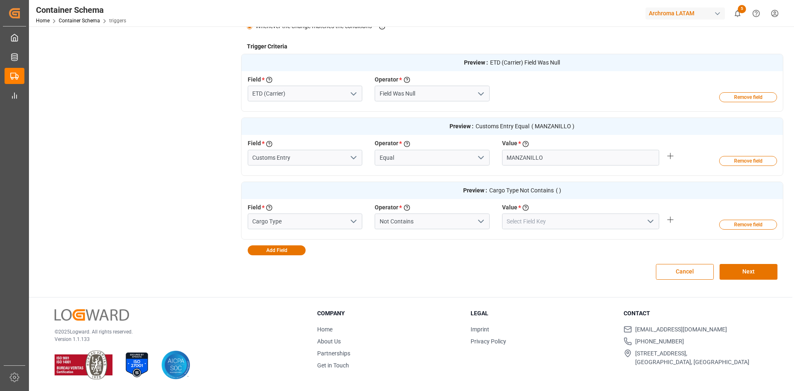
click at [649, 218] on icon "open menu" at bounding box center [650, 221] width 10 height 10
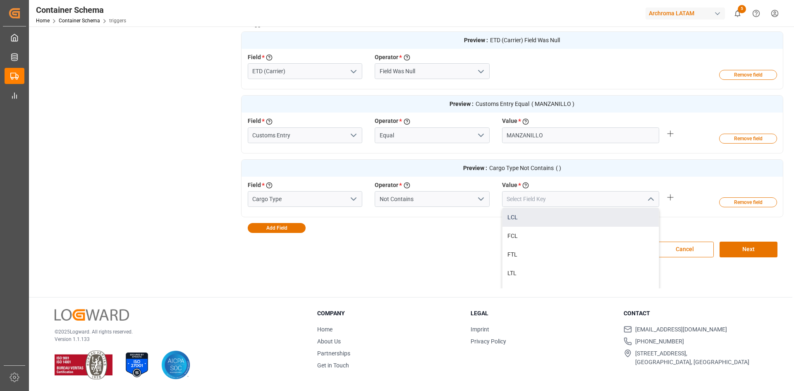
scroll to position [54, 0]
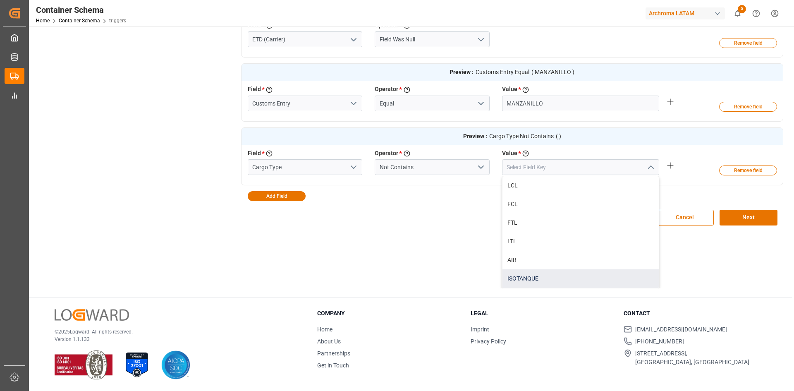
click at [553, 271] on div "ISOTANQUE" at bounding box center [580, 278] width 156 height 19
type input "ISOTANQUE"
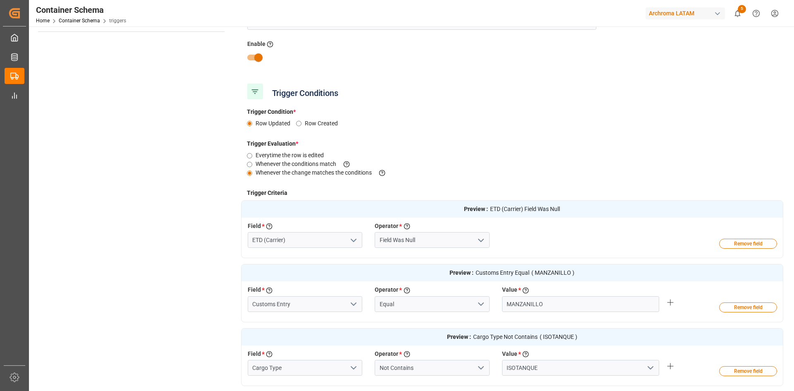
scroll to position [236, 0]
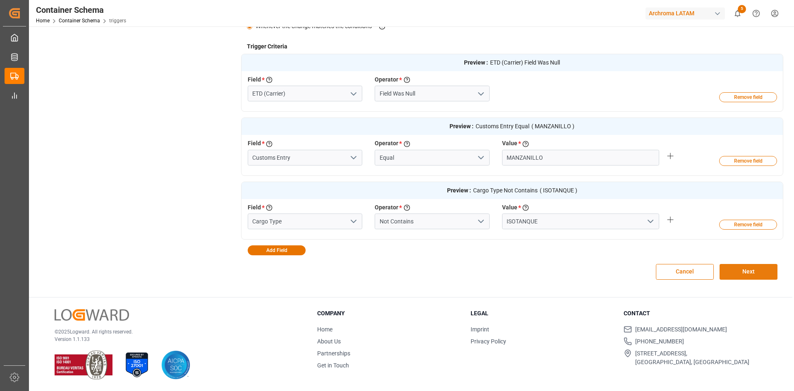
click at [761, 268] on button "Next" at bounding box center [748, 272] width 58 height 16
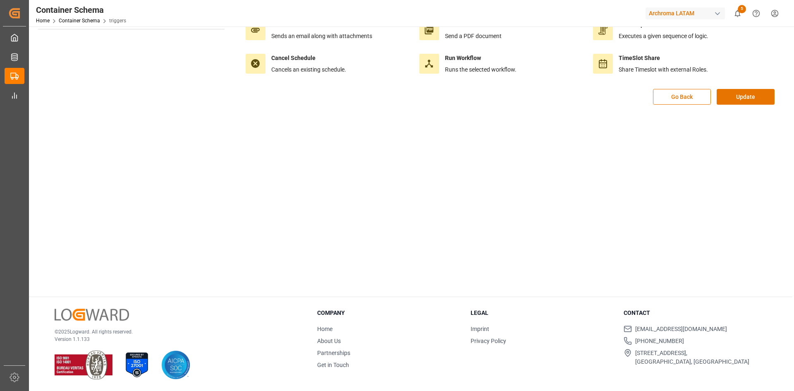
scroll to position [93, 0]
click at [747, 104] on button "Update" at bounding box center [745, 97] width 58 height 16
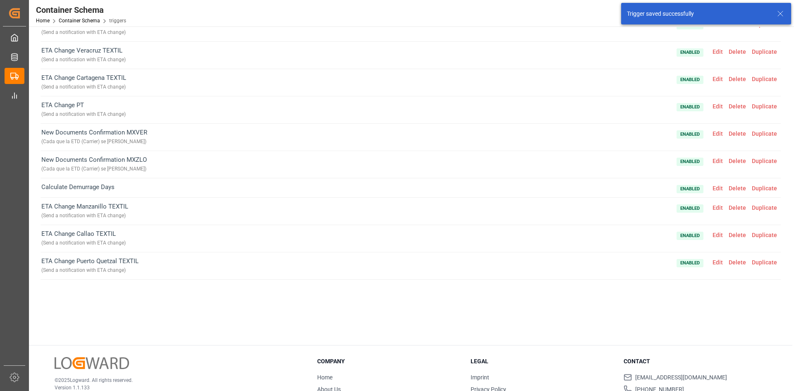
scroll to position [0, 0]
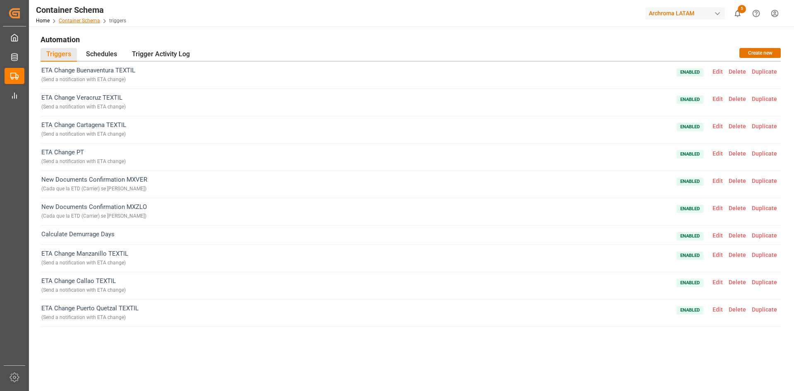
click at [78, 20] on link "Container Schema" at bounding box center [79, 21] width 41 height 6
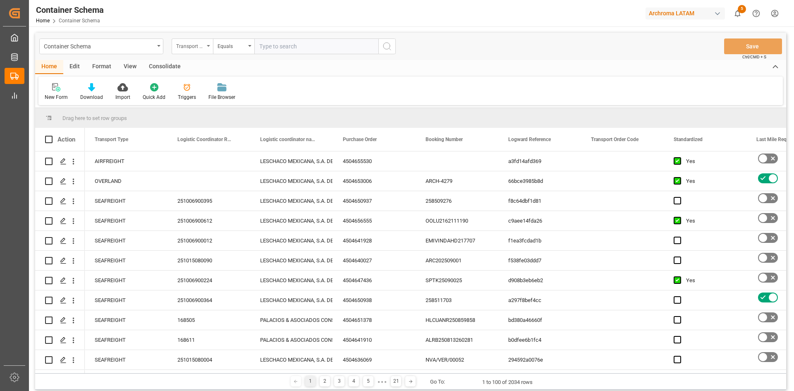
click at [205, 51] on div "Transport Type" at bounding box center [192, 46] width 41 height 16
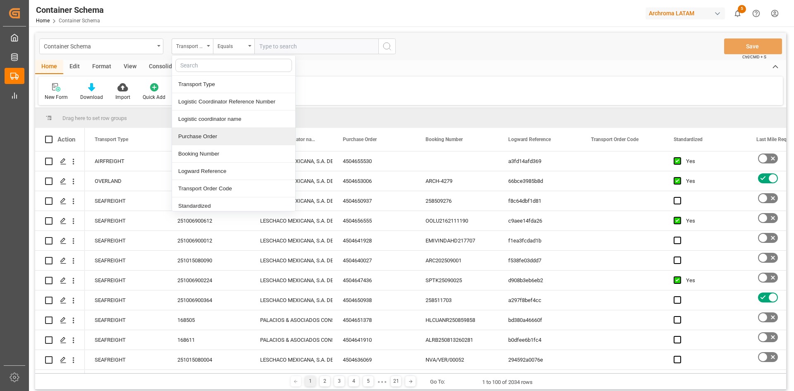
click at [232, 138] on div "Purchase Order" at bounding box center [233, 136] width 123 height 17
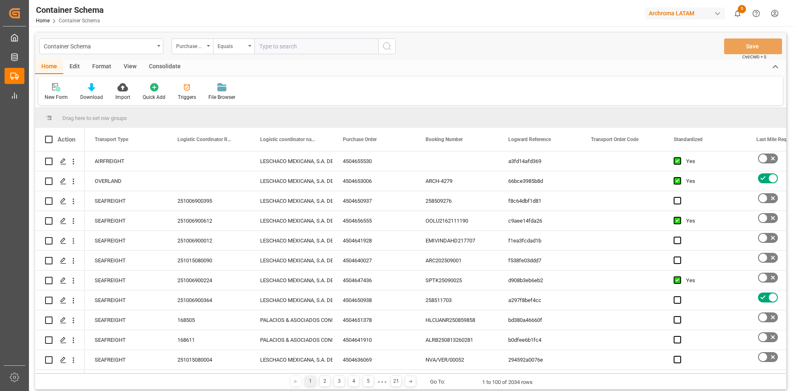
click at [268, 47] on input "text" at bounding box center [316, 46] width 124 height 16
paste input "1000005974"
type input "1000005974"
drag, startPoint x: 301, startPoint y: 45, endPoint x: 233, endPoint y: 48, distance: 67.9
click at [233, 48] on div "Purchase Order Equals 1000005974" at bounding box center [284, 46] width 224 height 16
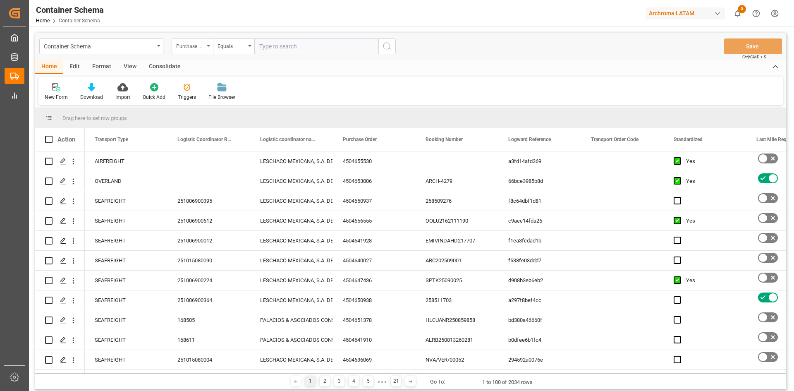
paste input "504655530"
click at [258, 46] on input "504655530" at bounding box center [316, 46] width 124 height 16
type input "4504655530"
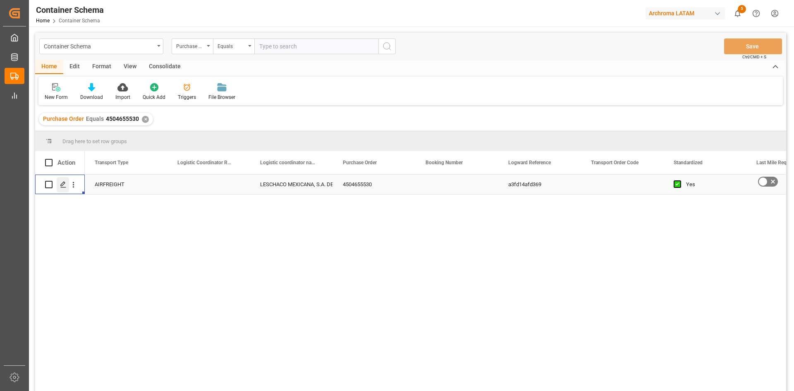
click at [65, 185] on icon "Press SPACE to select this row." at bounding box center [63, 184] width 7 height 7
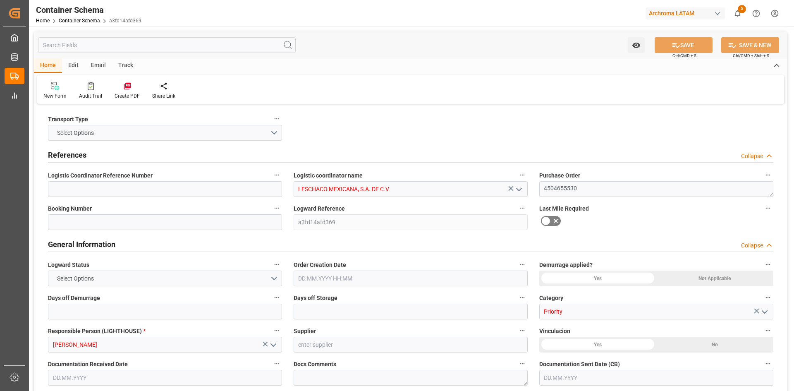
type input "0"
type input "1"
type input "0"
type input "504"
type input "524.7"
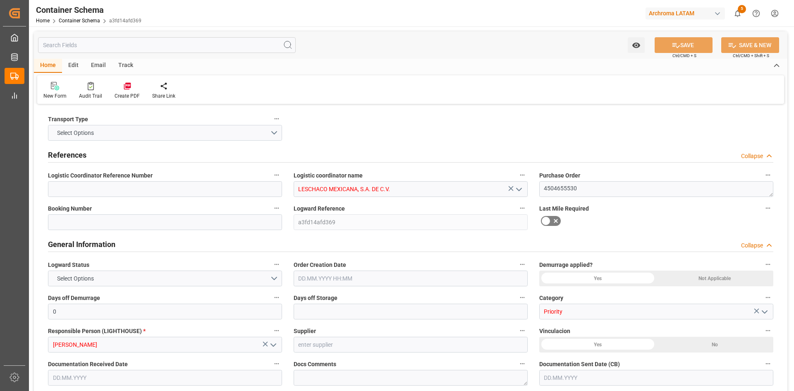
type input "26.09.2025 00:00"
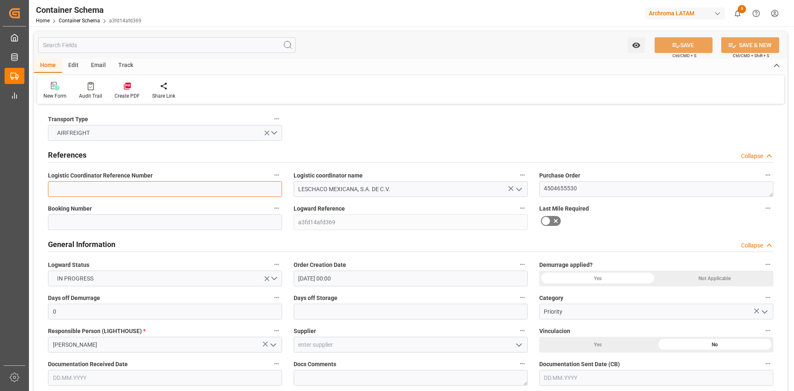
click at [247, 187] on input at bounding box center [165, 189] width 234 height 16
paste input "251015000117"
type input "251015000117"
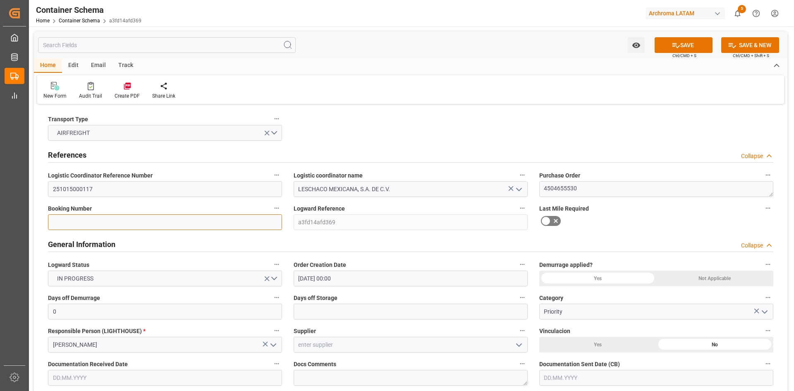
click at [210, 225] on input at bounding box center [165, 222] width 234 height 16
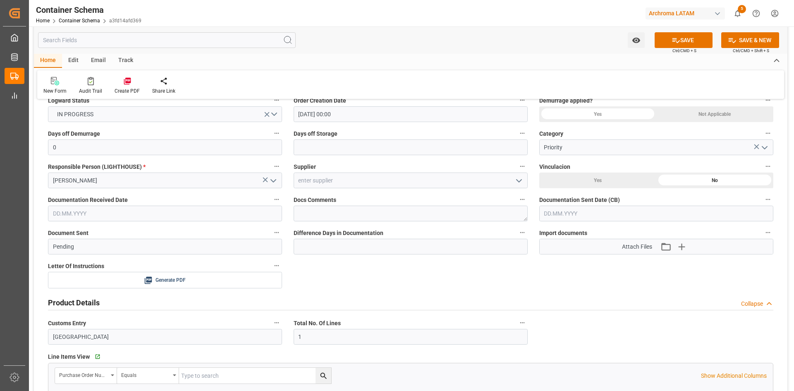
scroll to position [165, 0]
click at [516, 179] on icon "open menu" at bounding box center [519, 179] width 10 height 10
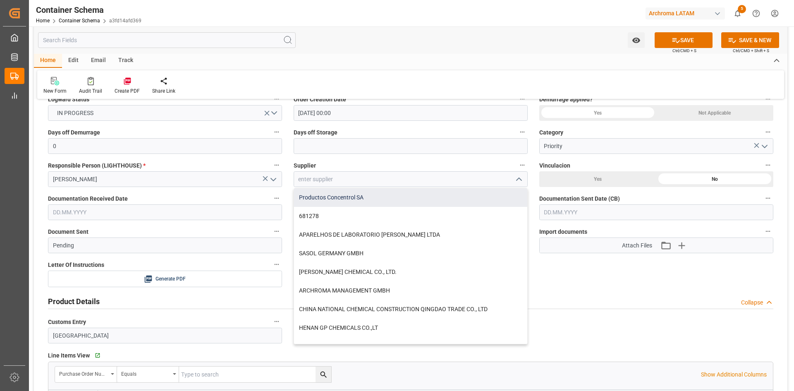
click at [376, 197] on div "Productos Concentrol SA" at bounding box center [410, 197] width 233 height 19
type input "Productos Concentrol SA"
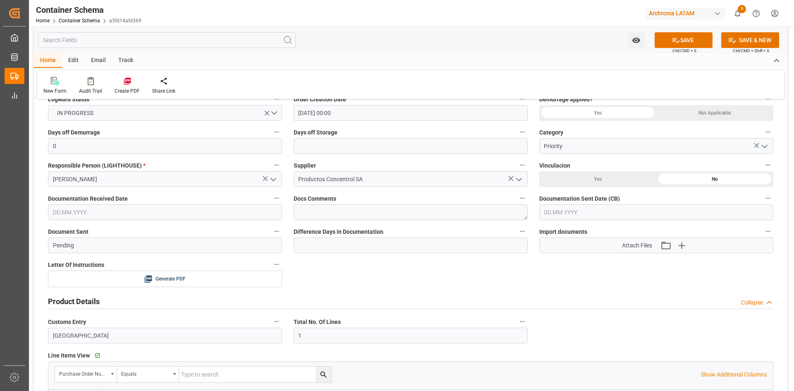
click at [153, 210] on input "text" at bounding box center [165, 212] width 234 height 16
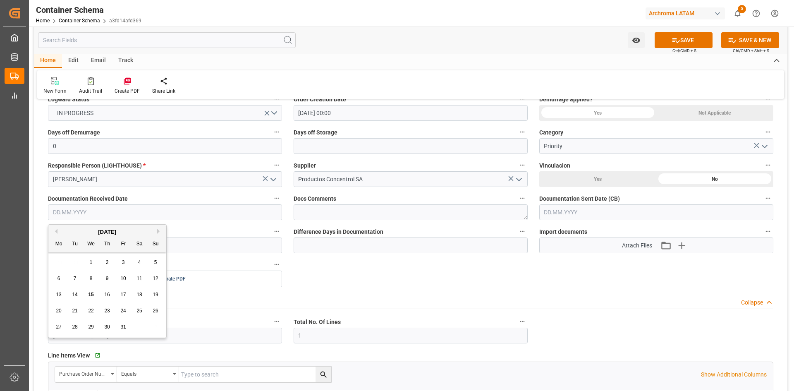
click at [60, 258] on div "29 30 1 2 3 4 5" at bounding box center [107, 262] width 113 height 16
click at [112, 279] on div "9" at bounding box center [107, 279] width 10 height 10
type input "[DATE]"
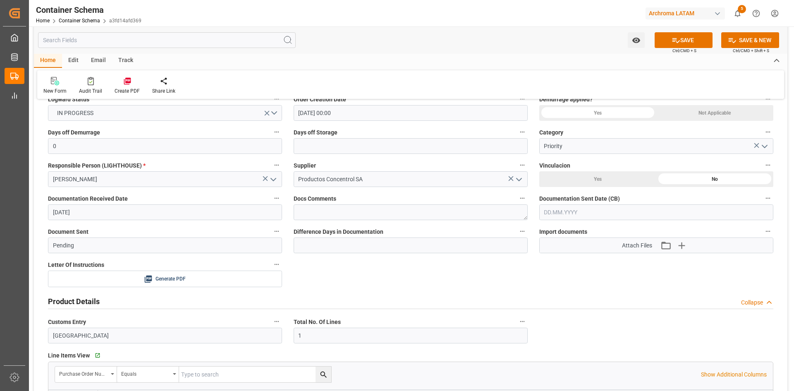
click at [594, 214] on input "text" at bounding box center [656, 212] width 234 height 16
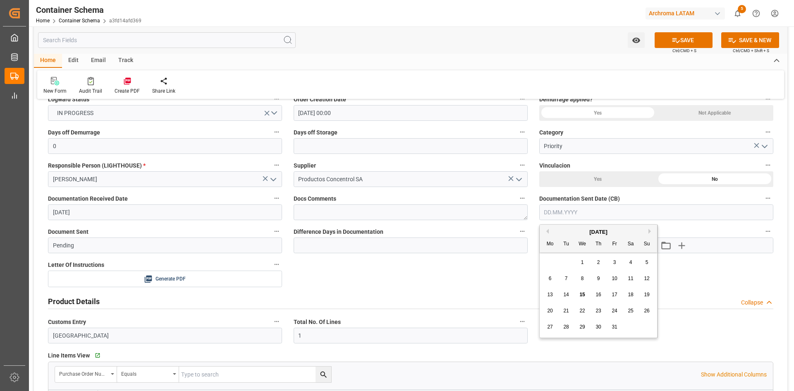
click at [563, 253] on div "October 2025 Mo Tu We Th Fr Sa Su 29 30 1 2 3 4 5 6 7 8 9 10 11 12 13 14 15 16 …" at bounding box center [598, 280] width 118 height 113
click at [598, 276] on span "9" at bounding box center [598, 278] width 3 height 6
type input "[DATE]"
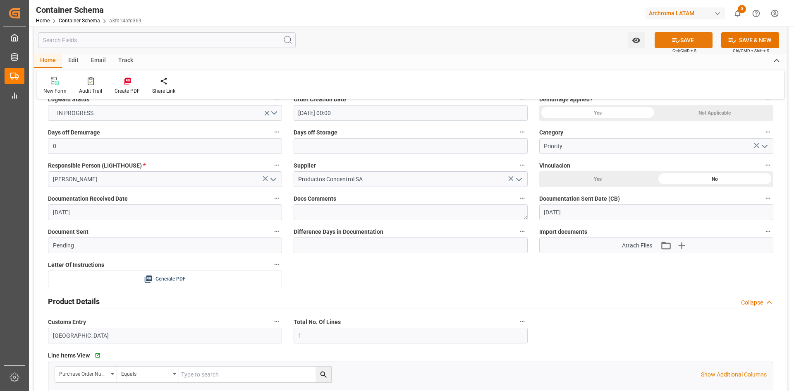
click at [681, 39] on button "SAVE" at bounding box center [683, 40] width 58 height 16
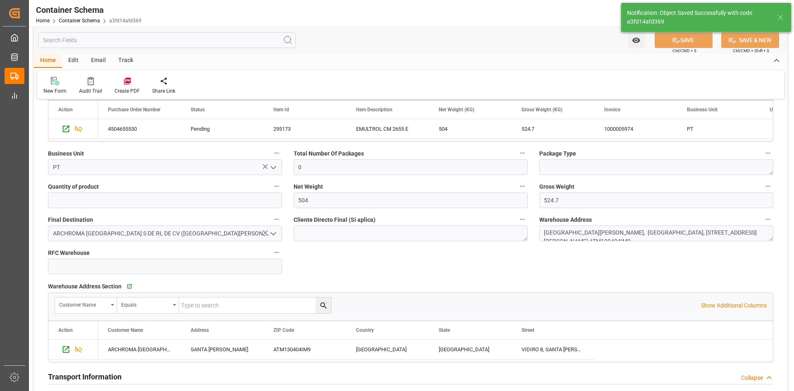
type input "251015000117"
type input "Document Sent"
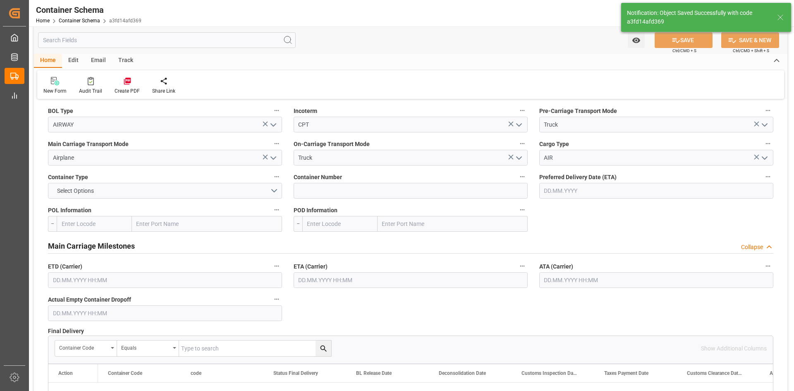
scroll to position [744, 0]
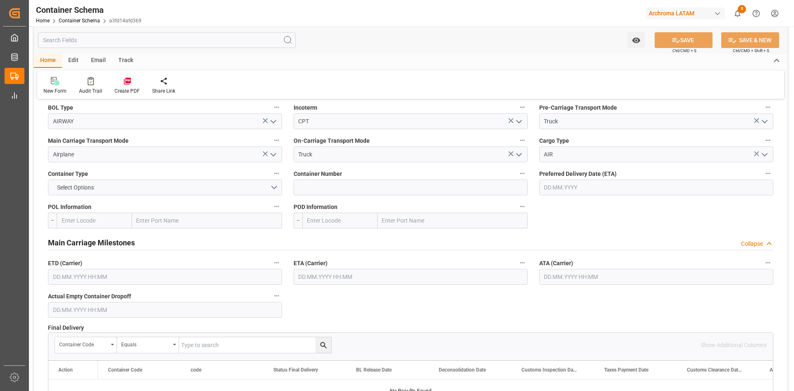
click at [203, 222] on input "text" at bounding box center [207, 220] width 150 height 16
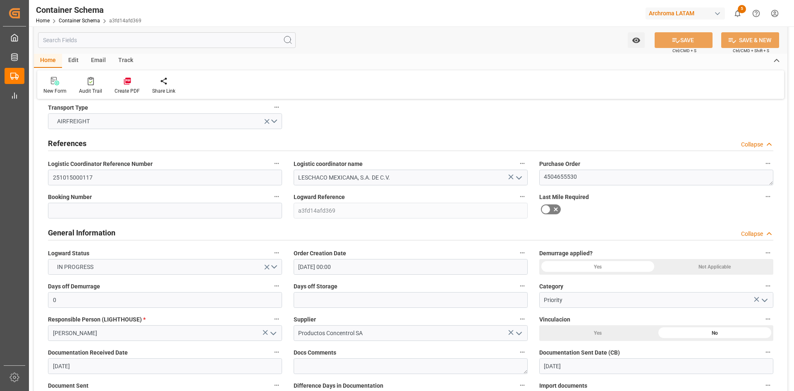
scroll to position [0, 0]
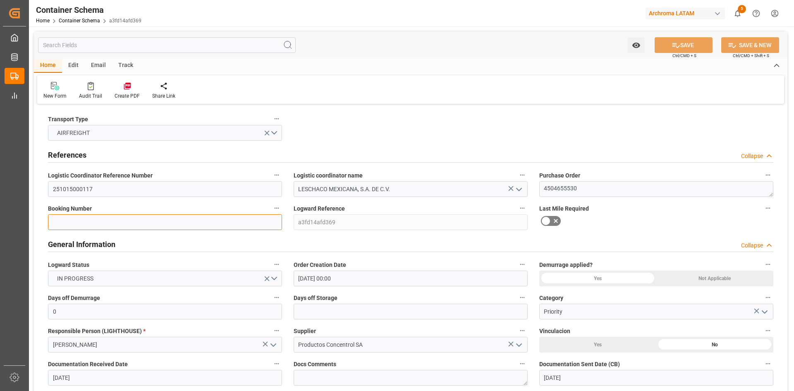
click at [57, 221] on input at bounding box center [165, 222] width 234 height 16
paste input "703 BCN 13124333"
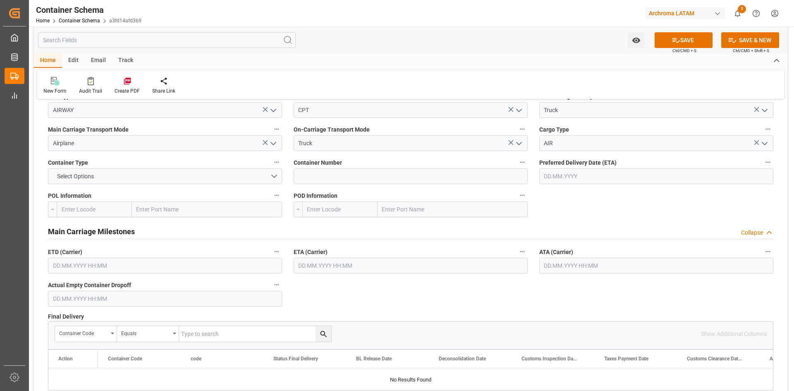
scroll to position [785, 0]
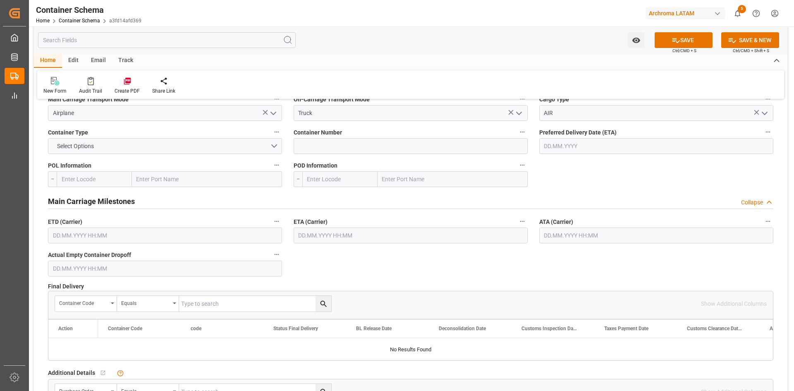
type input "703 BCN 13124333"
click at [159, 186] on input "text" at bounding box center [207, 179] width 150 height 16
type input "BARCELONA"
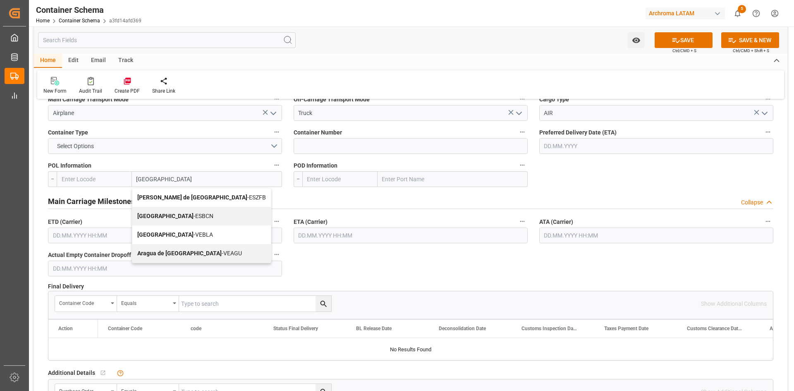
click at [181, 214] on span "Barcelona - ESBCN" at bounding box center [175, 215] width 76 height 7
type input "ESBCN"
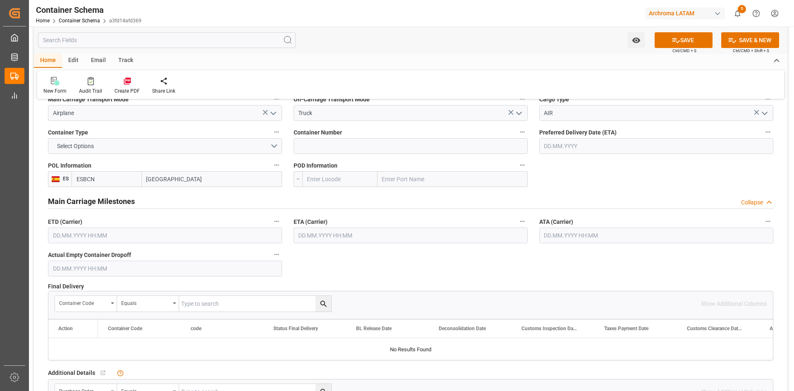
type input "Barcelona"
click at [429, 175] on input "text" at bounding box center [452, 179] width 150 height 16
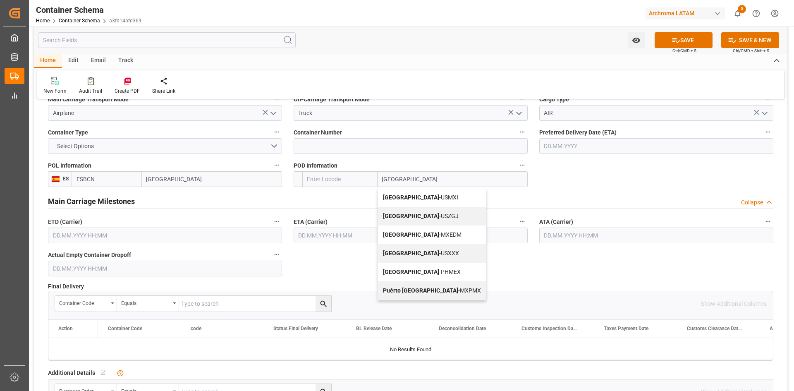
click at [392, 179] on input "[GEOGRAPHIC_DATA]" at bounding box center [452, 179] width 150 height 16
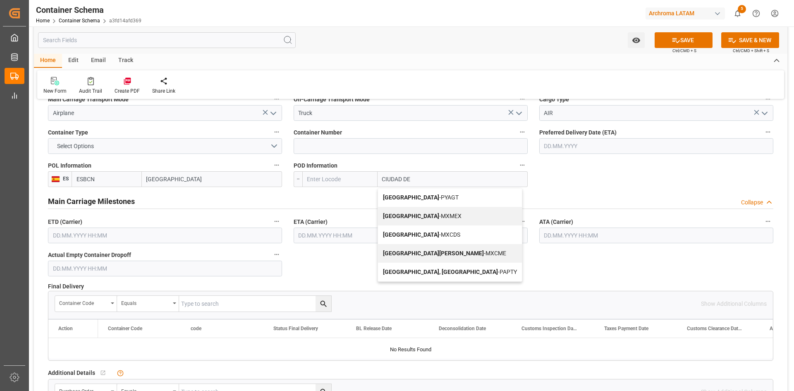
type input "CIUDAD DE"
click at [420, 211] on div "Ciudad de México - MXMEX" at bounding box center [450, 216] width 144 height 19
type input "MXMEX"
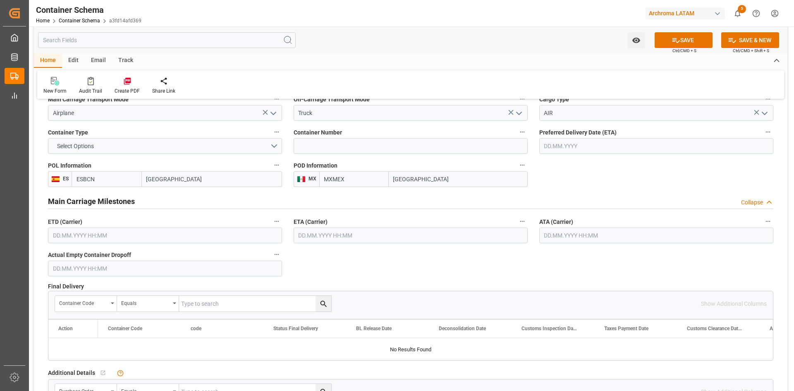
type input "Ciudad de México"
click at [351, 236] on input "text" at bounding box center [410, 235] width 234 height 16
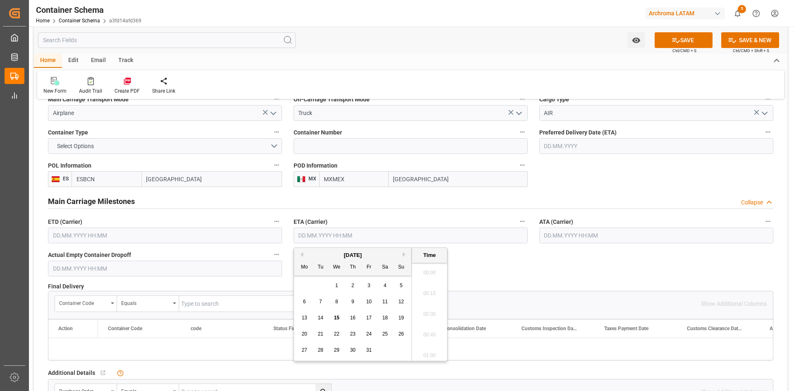
scroll to position [1470, 0]
click at [233, 237] on input "text" at bounding box center [165, 235] width 234 height 16
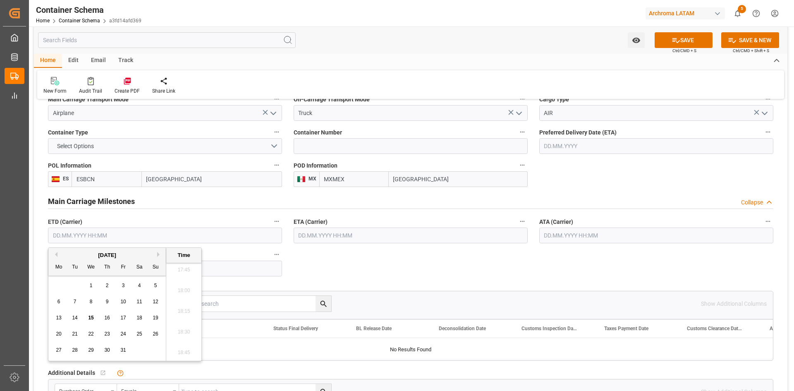
click at [74, 253] on div "[DATE]" at bounding box center [106, 255] width 117 height 8
click at [124, 303] on span "10" at bounding box center [122, 301] width 5 height 6
type input "10.10.2025 00:00"
click at [403, 232] on input "text" at bounding box center [410, 235] width 234 height 16
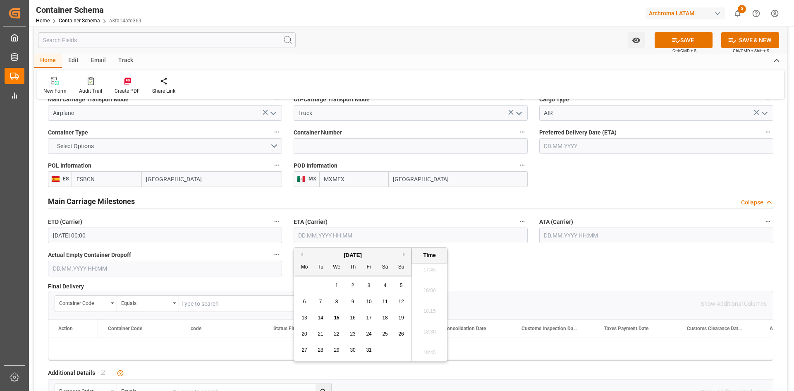
click at [327, 281] on div "29 30 1 2 3 4 5" at bounding box center [352, 285] width 113 height 16
click at [336, 317] on span "15" at bounding box center [336, 318] width 5 height 6
type input "15.10.2025 00:00"
click at [185, 265] on input "text" at bounding box center [165, 268] width 234 height 16
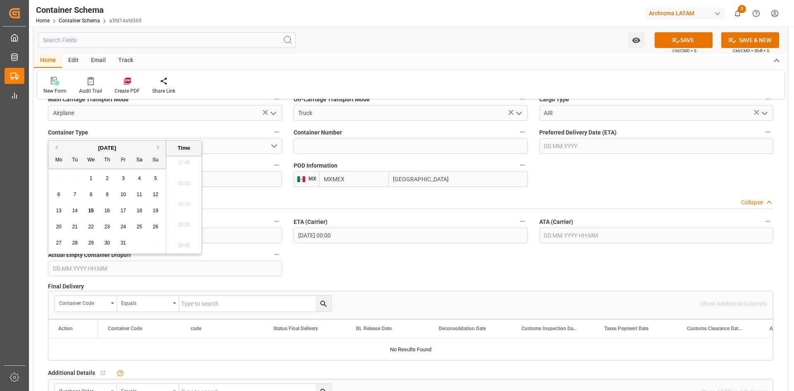
click at [91, 210] on span "15" at bounding box center [90, 210] width 5 height 6
type input "15.10.2025 00:00"
click at [710, 39] on button "SAVE" at bounding box center [683, 40] width 58 height 16
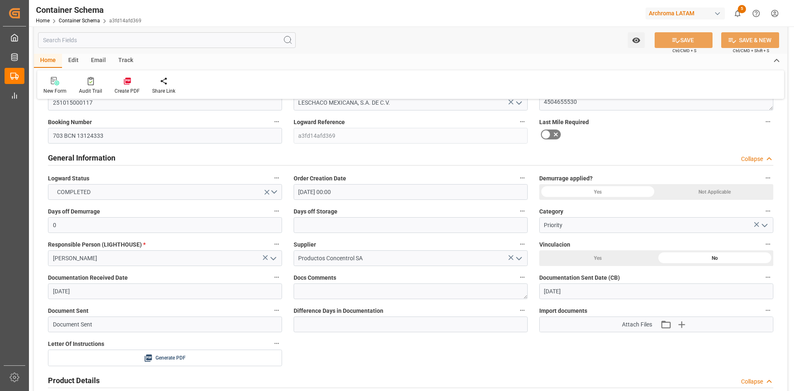
scroll to position [0, 0]
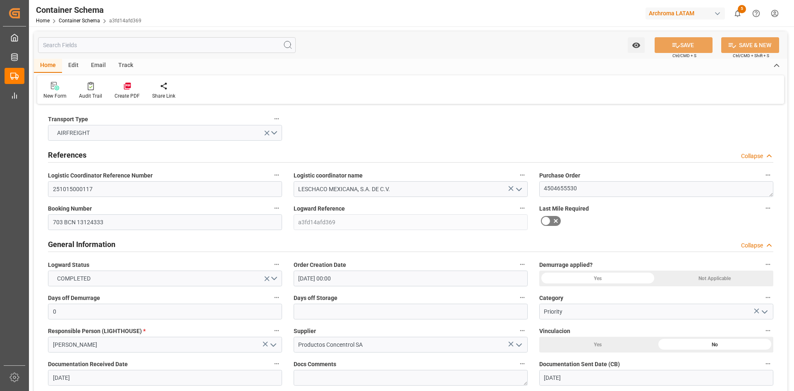
click at [92, 64] on div "Email" at bounding box center [98, 66] width 27 height 14
click at [55, 89] on icon at bounding box center [55, 87] width 11 height 6
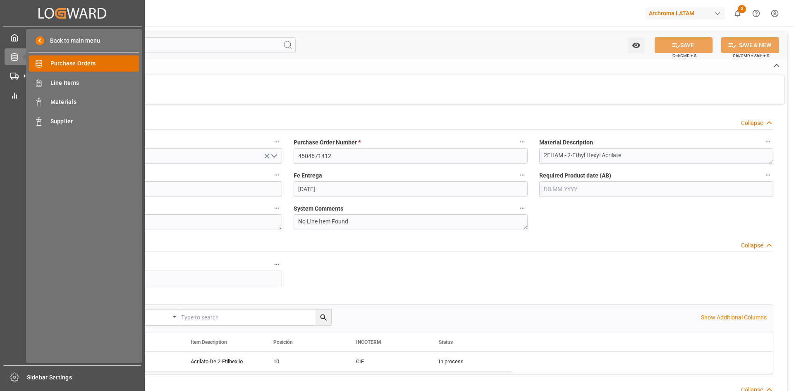
drag, startPoint x: 0, startPoint y: 0, endPoint x: 81, endPoint y: 61, distance: 101.3
click at [81, 61] on span "Purchase Orders" at bounding box center [94, 63] width 89 height 9
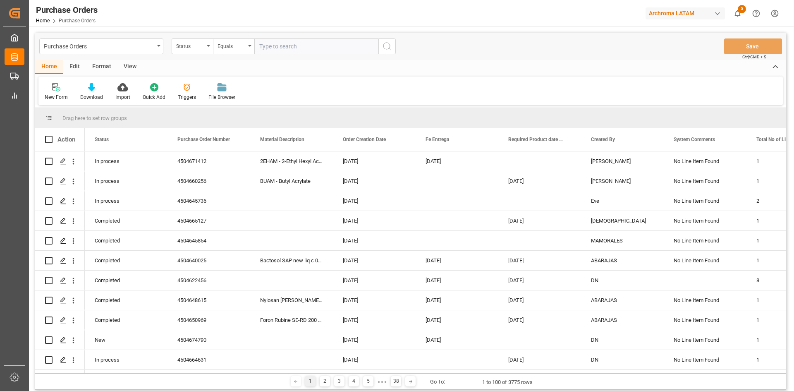
drag, startPoint x: 196, startPoint y: 44, endPoint x: 207, endPoint y: 55, distance: 15.5
click at [196, 44] on div "Status" at bounding box center [190, 46] width 28 height 10
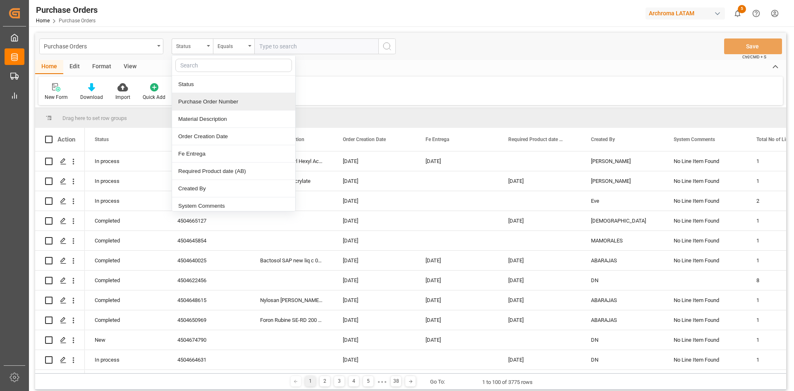
click at [235, 98] on div "Purchase Order Number" at bounding box center [233, 101] width 123 height 17
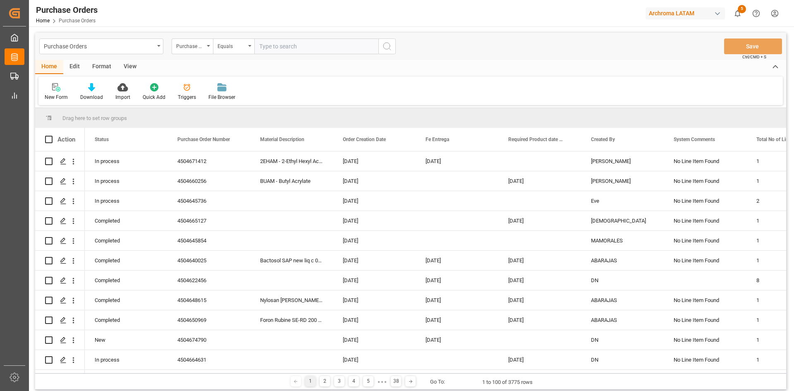
click at [271, 46] on input "text" at bounding box center [316, 46] width 124 height 16
paste input "4504655530"
type input "4504655530"
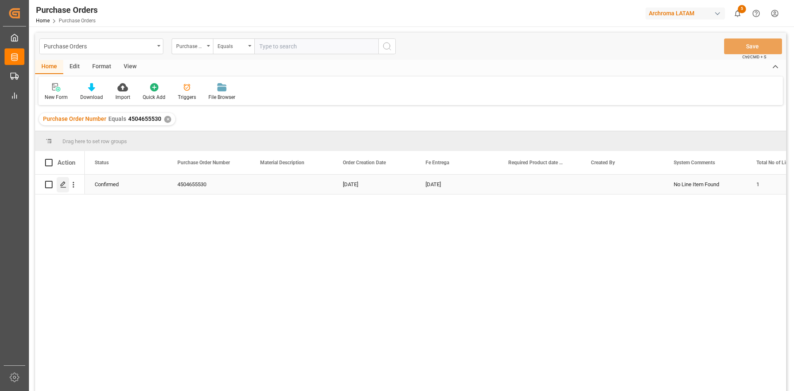
click at [66, 185] on icon "Press SPACE to select this row." at bounding box center [63, 184] width 7 height 7
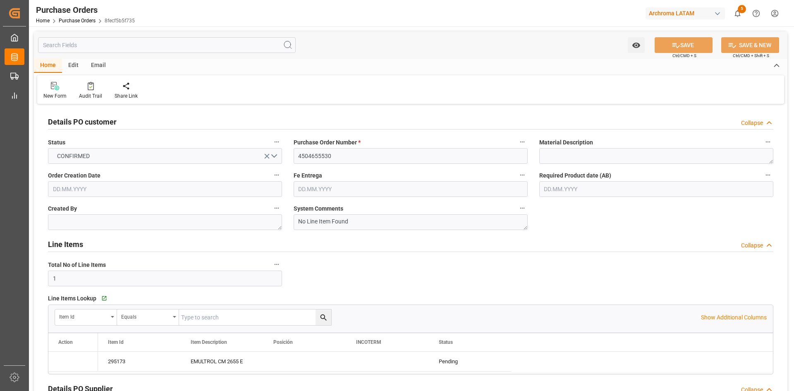
type input "[DATE]"
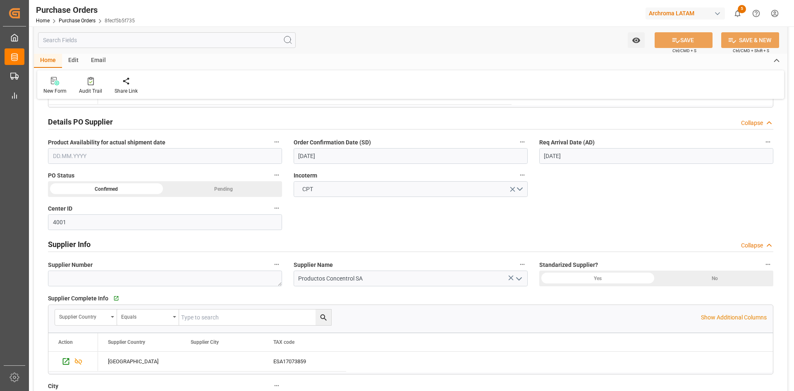
scroll to position [248, 0]
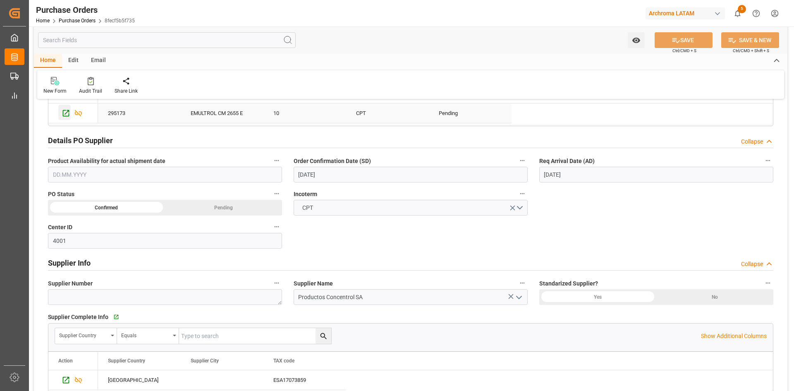
click at [66, 117] on icon "Press SPACE to select this row." at bounding box center [66, 113] width 9 height 9
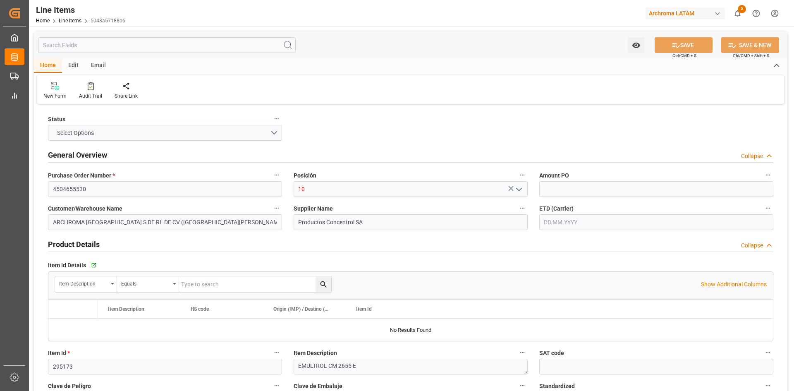
type input "14.58"
type input "504"
type input "524.7"
type input "7348.32"
type input "[DATE] 05:55"
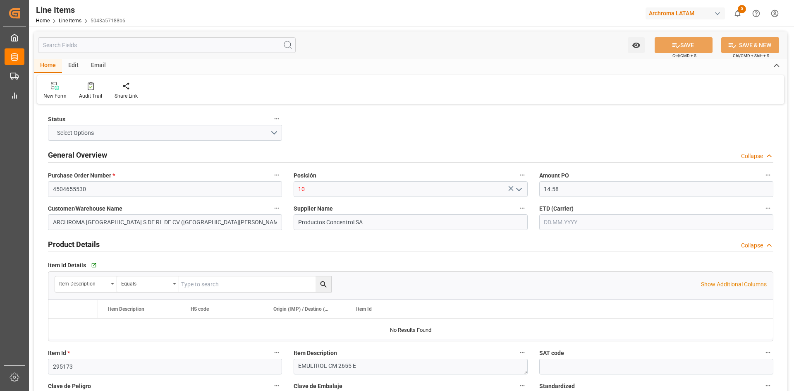
type input "[DATE] 15:39"
type input "[DATE]"
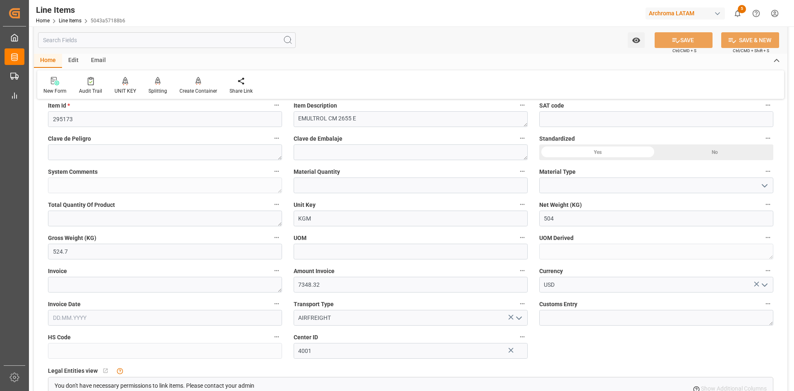
scroll to position [248, 0]
click at [129, 289] on textarea at bounding box center [165, 284] width 234 height 16
paste textarea "1000005974"
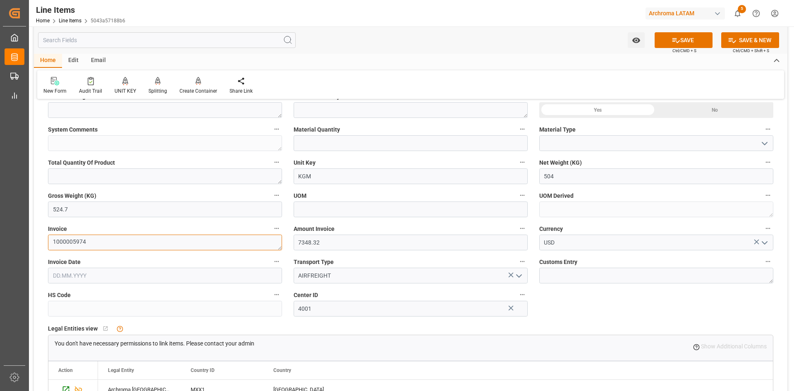
type textarea "1000005974"
click at [145, 274] on input "text" at bounding box center [165, 275] width 234 height 16
click at [108, 203] on span "9" at bounding box center [107, 201] width 3 height 6
type input "[DATE]"
click at [608, 274] on textarea at bounding box center [656, 275] width 234 height 16
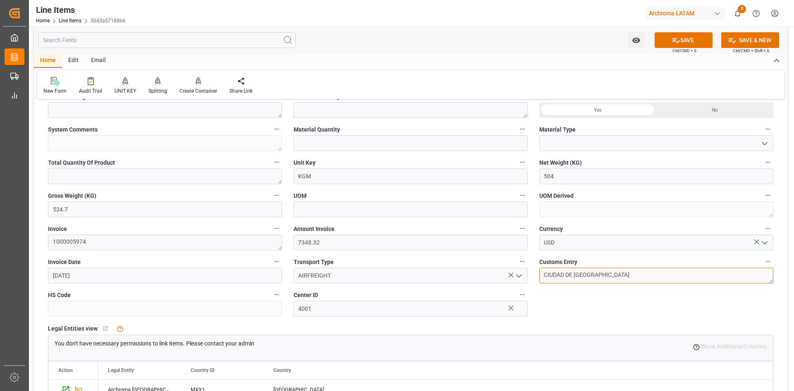
click at [580, 276] on textarea "CIUDAD DE [GEOGRAPHIC_DATA]" at bounding box center [656, 275] width 234 height 16
click at [580, 275] on textarea "CIUDAD DE [GEOGRAPHIC_DATA]" at bounding box center [656, 275] width 234 height 16
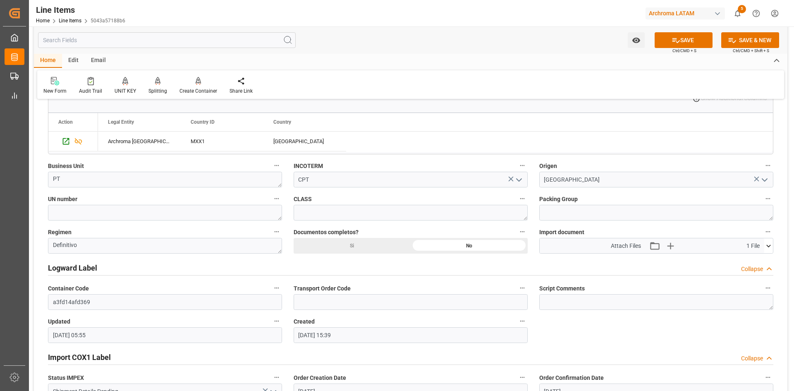
scroll to position [579, 0]
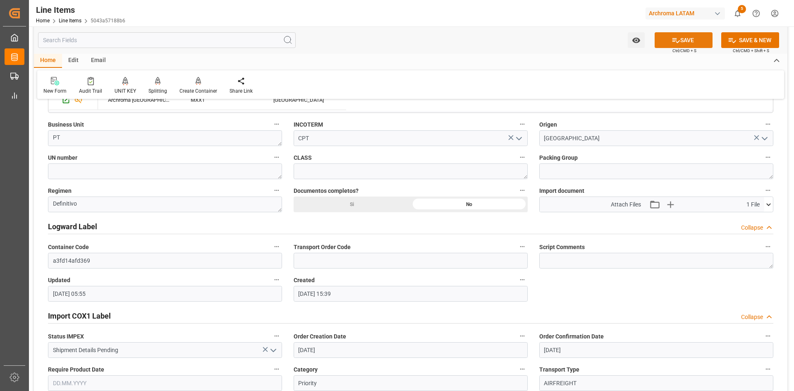
type textarea "[GEOGRAPHIC_DATA]"
click at [688, 36] on button "SAVE" at bounding box center [683, 40] width 58 height 16
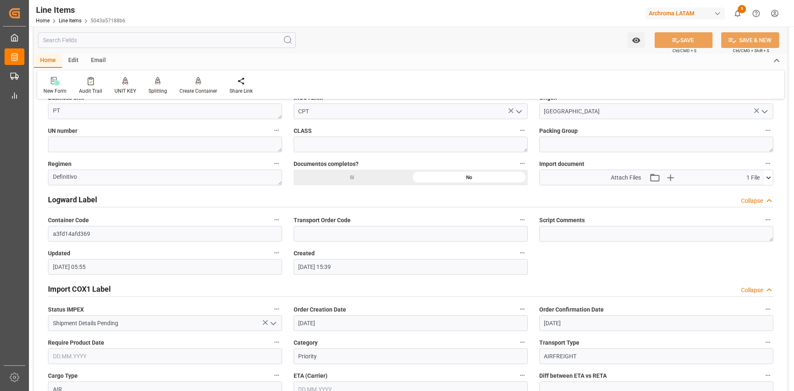
scroll to position [620, 0]
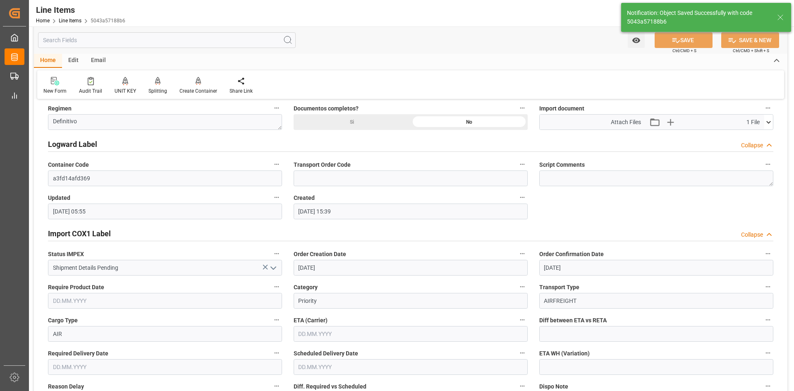
type input "[DATE] 00:20"
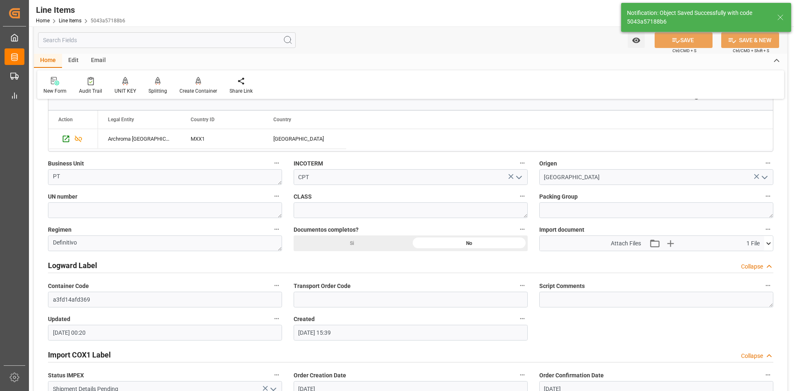
scroll to position [537, 0]
